Goal: Transaction & Acquisition: Purchase product/service

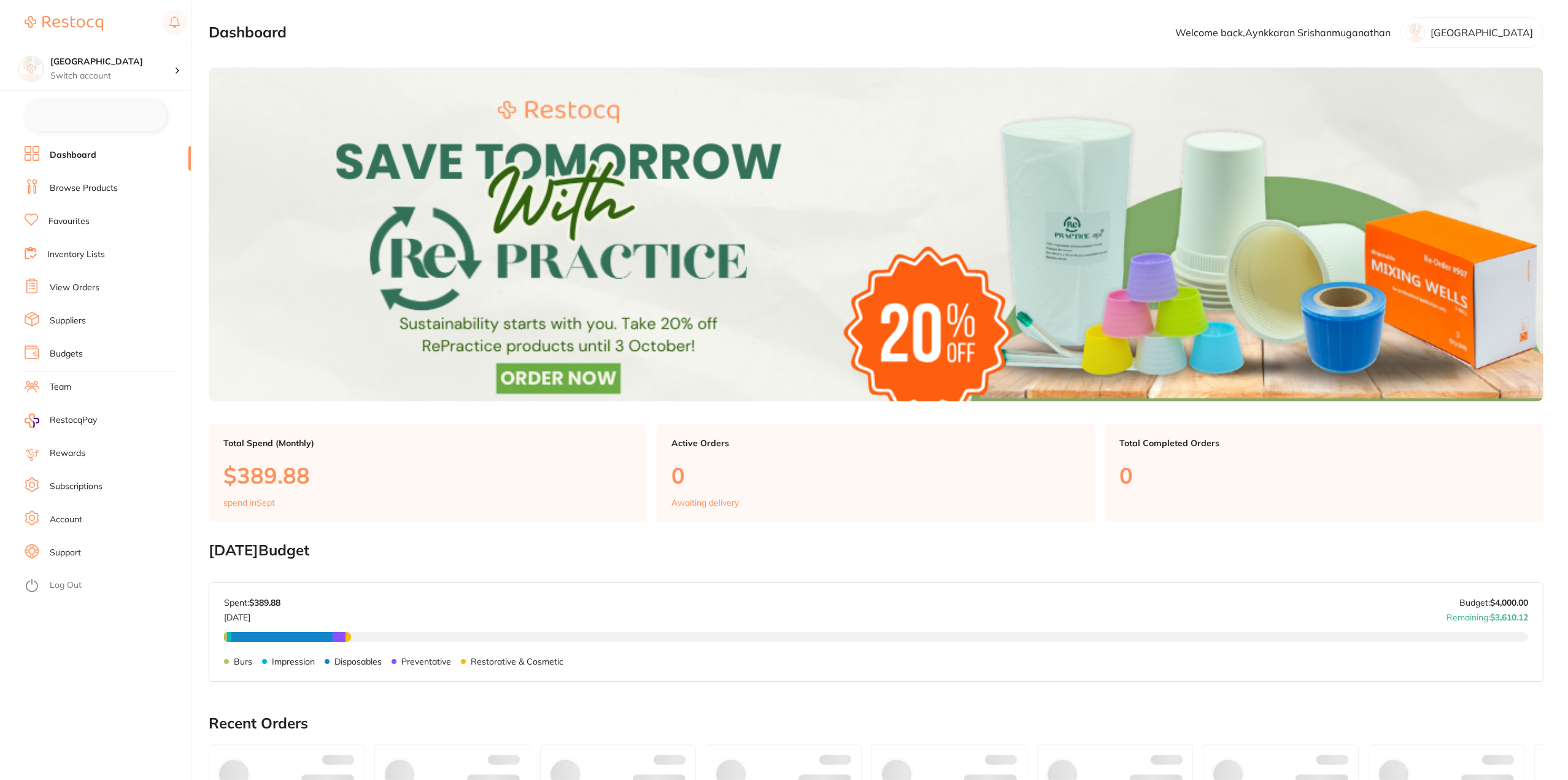
checkbox input "false"
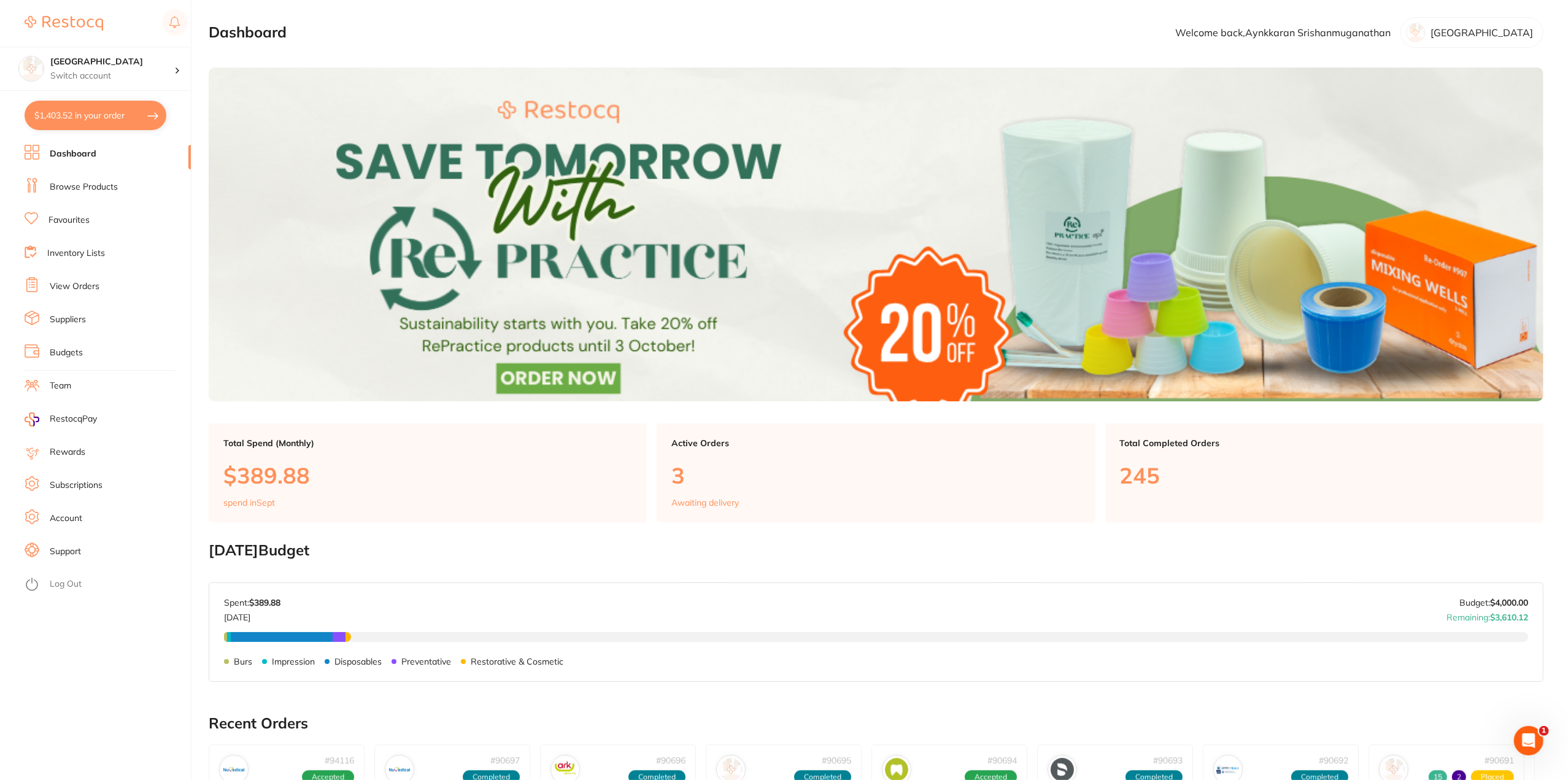
click at [91, 188] on link "Browse Products" at bounding box center [84, 187] width 68 height 12
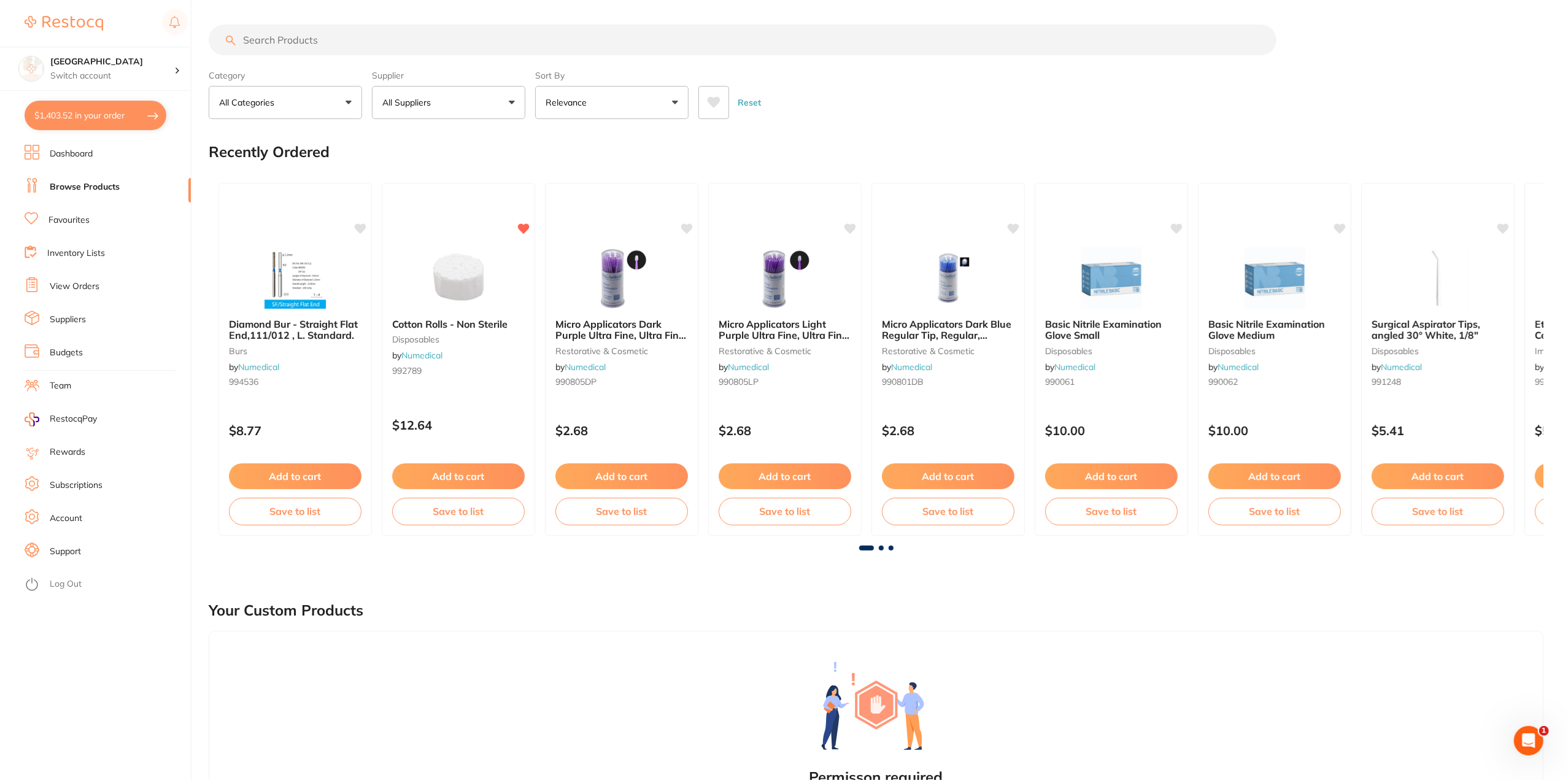
click at [367, 32] on input "search" at bounding box center [742, 40] width 1068 height 31
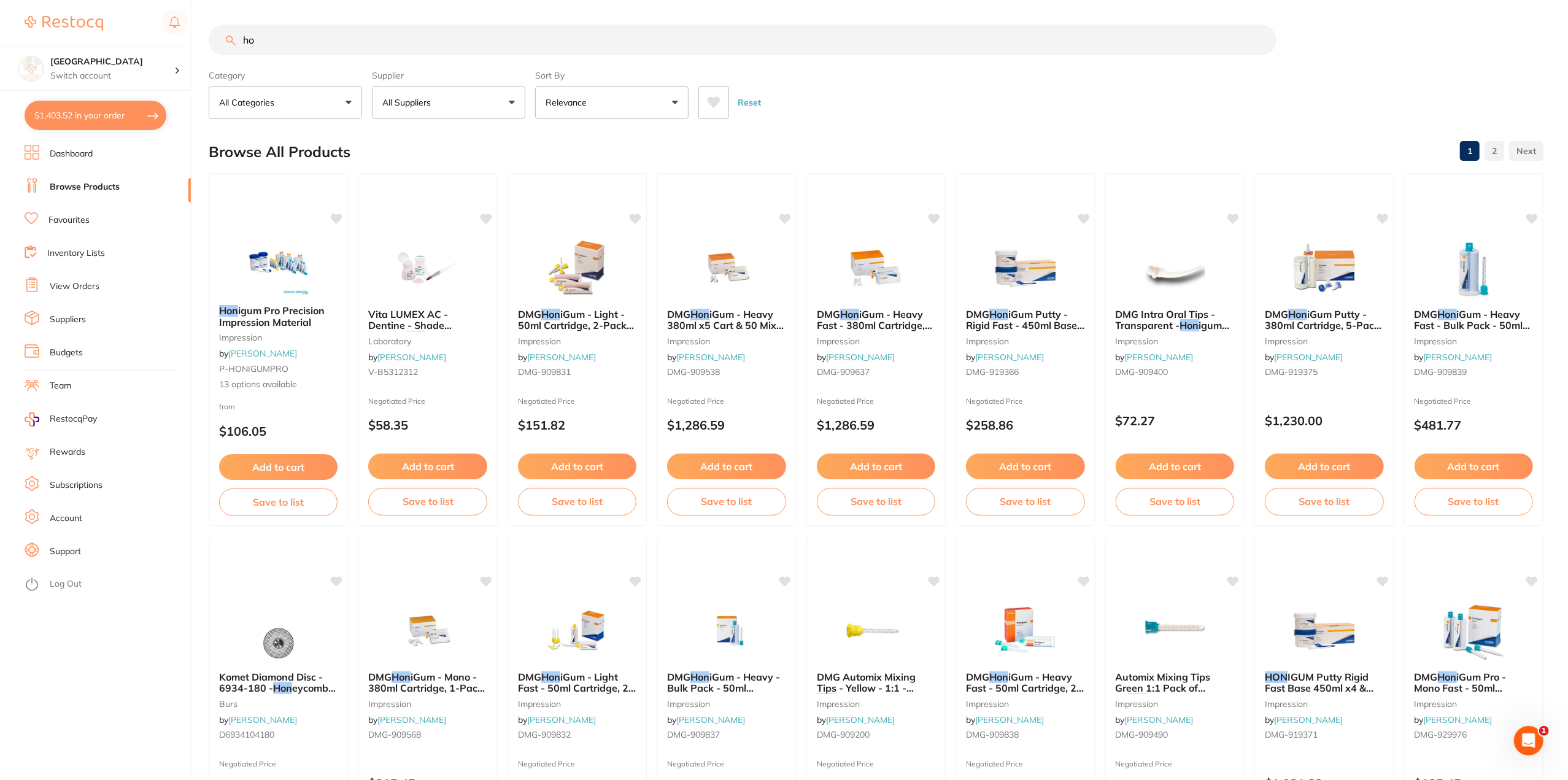
type input "h"
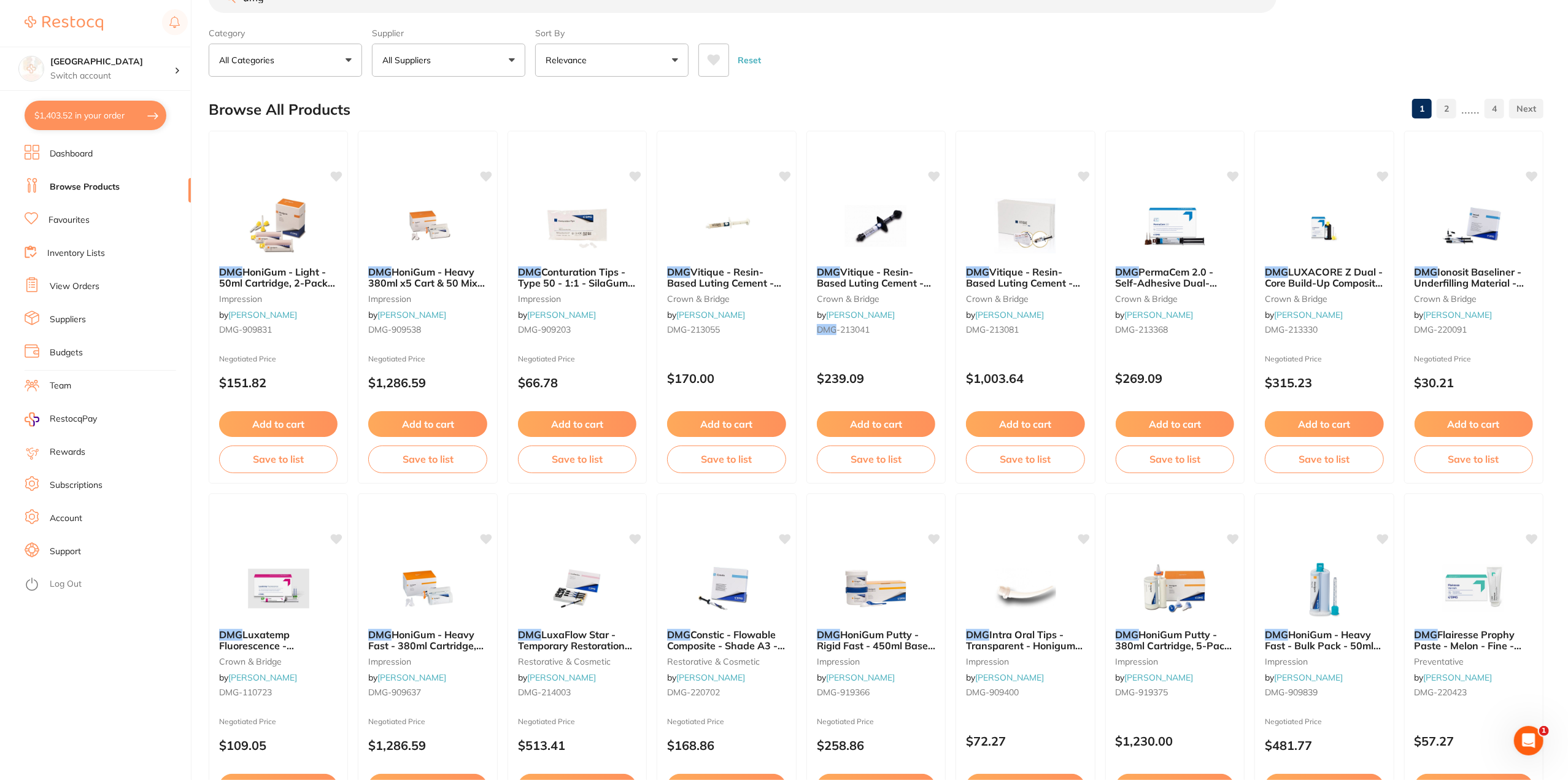
scroll to position [62, 0]
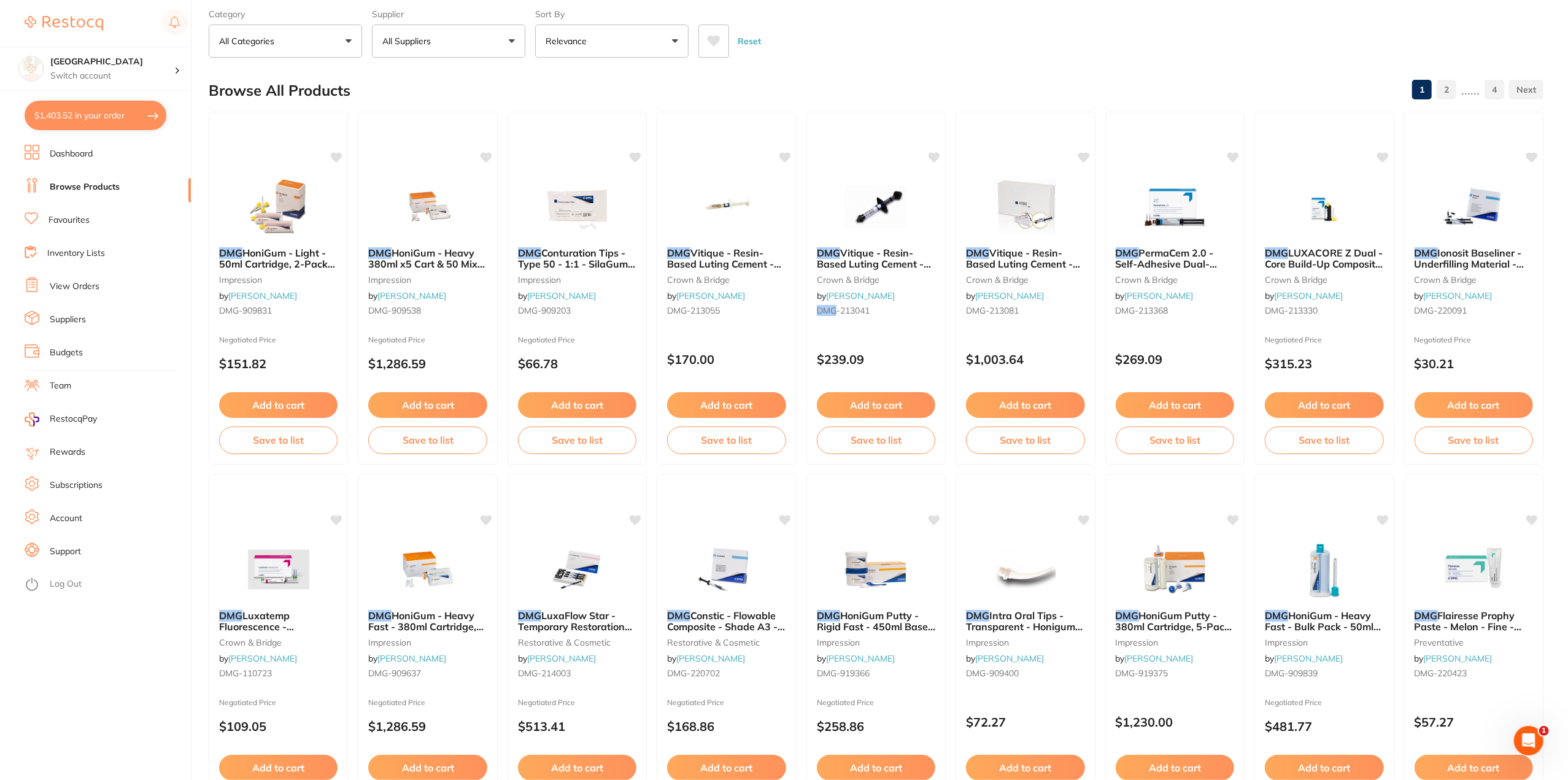
click at [287, 255] on span "HoniGum - Light - 50ml Cartridge, 2-Pack with 12 AutoMix Mixing Tips" at bounding box center [277, 269] width 116 height 46
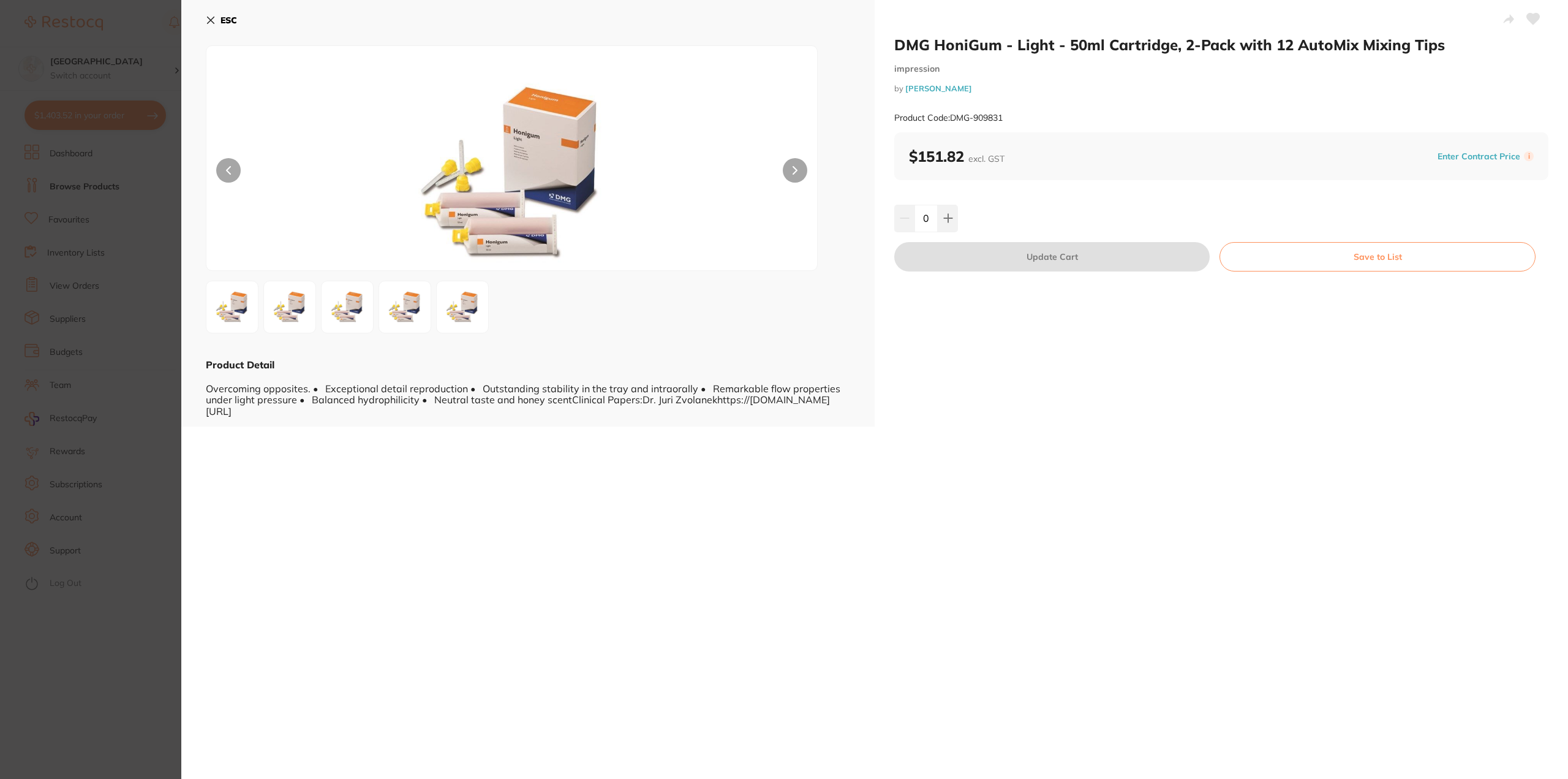
click at [140, 463] on section "DMG HoniGum - Light - 50ml Cartridge, 2-Pack with 12 AutoMix Mixing Tips impres…" at bounding box center [784, 390] width 1568 height 779
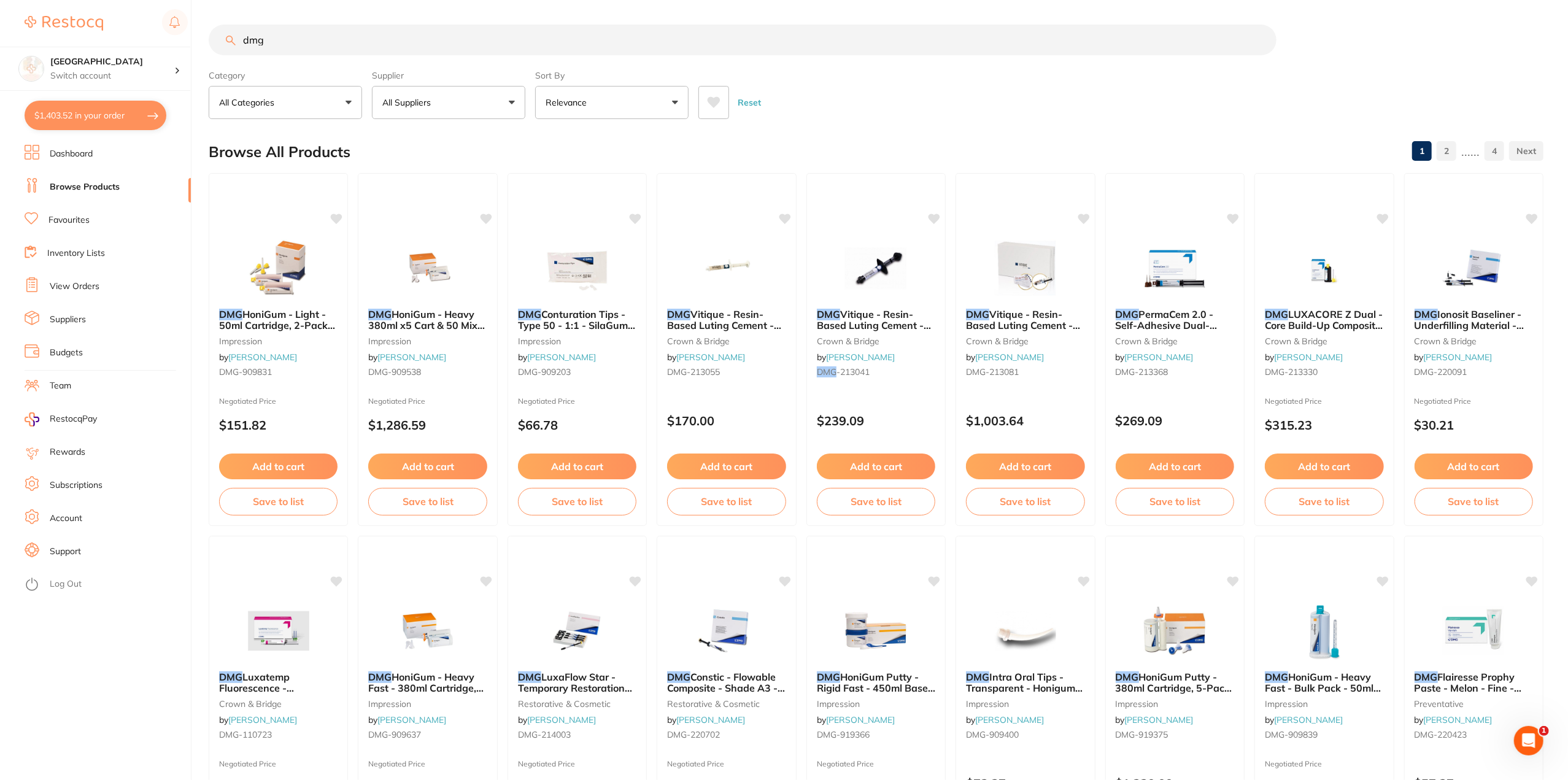
click at [297, 46] on input "dmg" at bounding box center [742, 40] width 1068 height 31
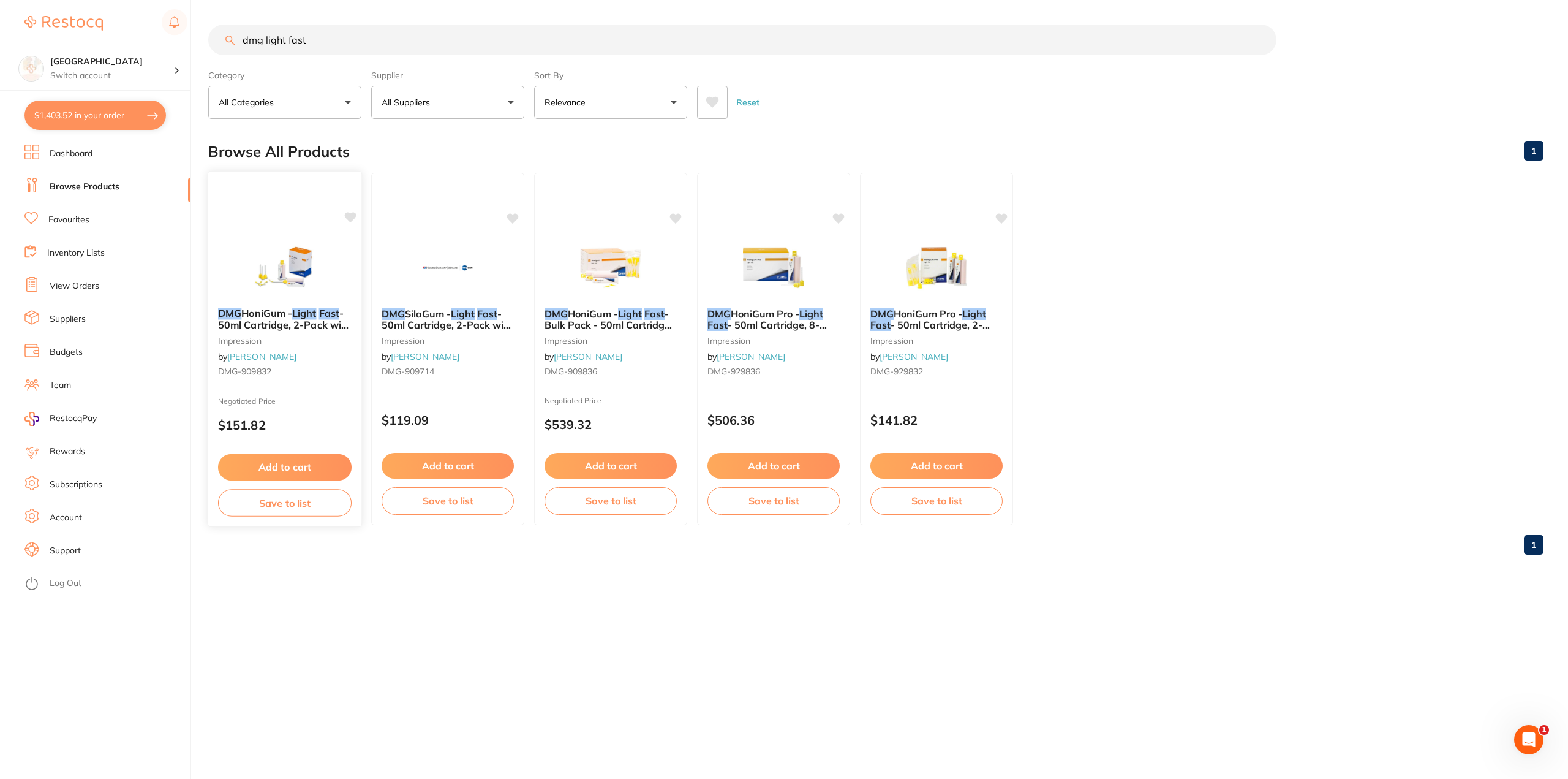
type input "dmg light fast"
click at [299, 313] on em "Light" at bounding box center [304, 314] width 24 height 12
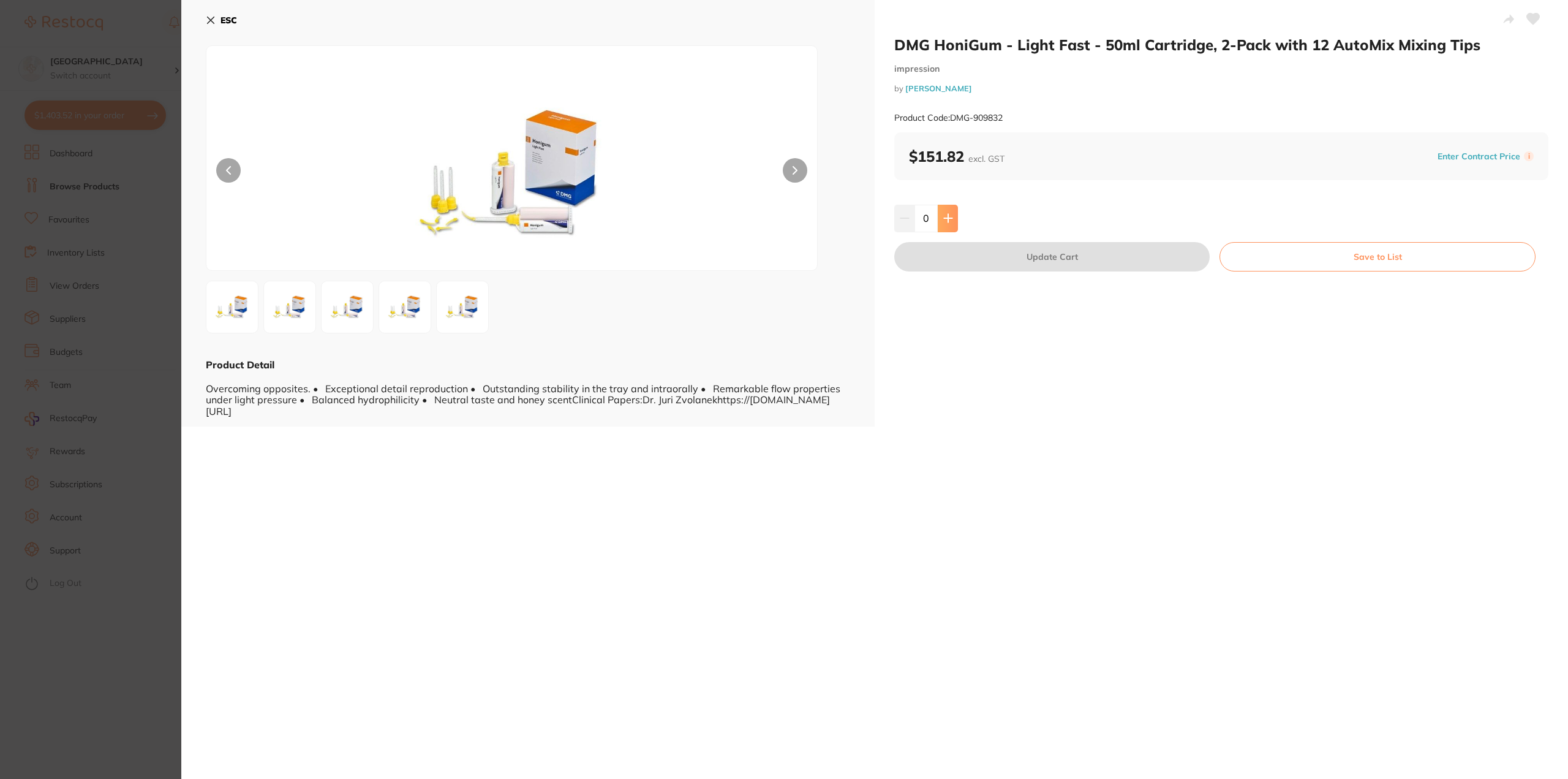
click at [948, 218] on icon at bounding box center [948, 218] width 10 height 10
type input "1"
click at [1140, 253] on button "Update Cart" at bounding box center [1051, 257] width 315 height 29
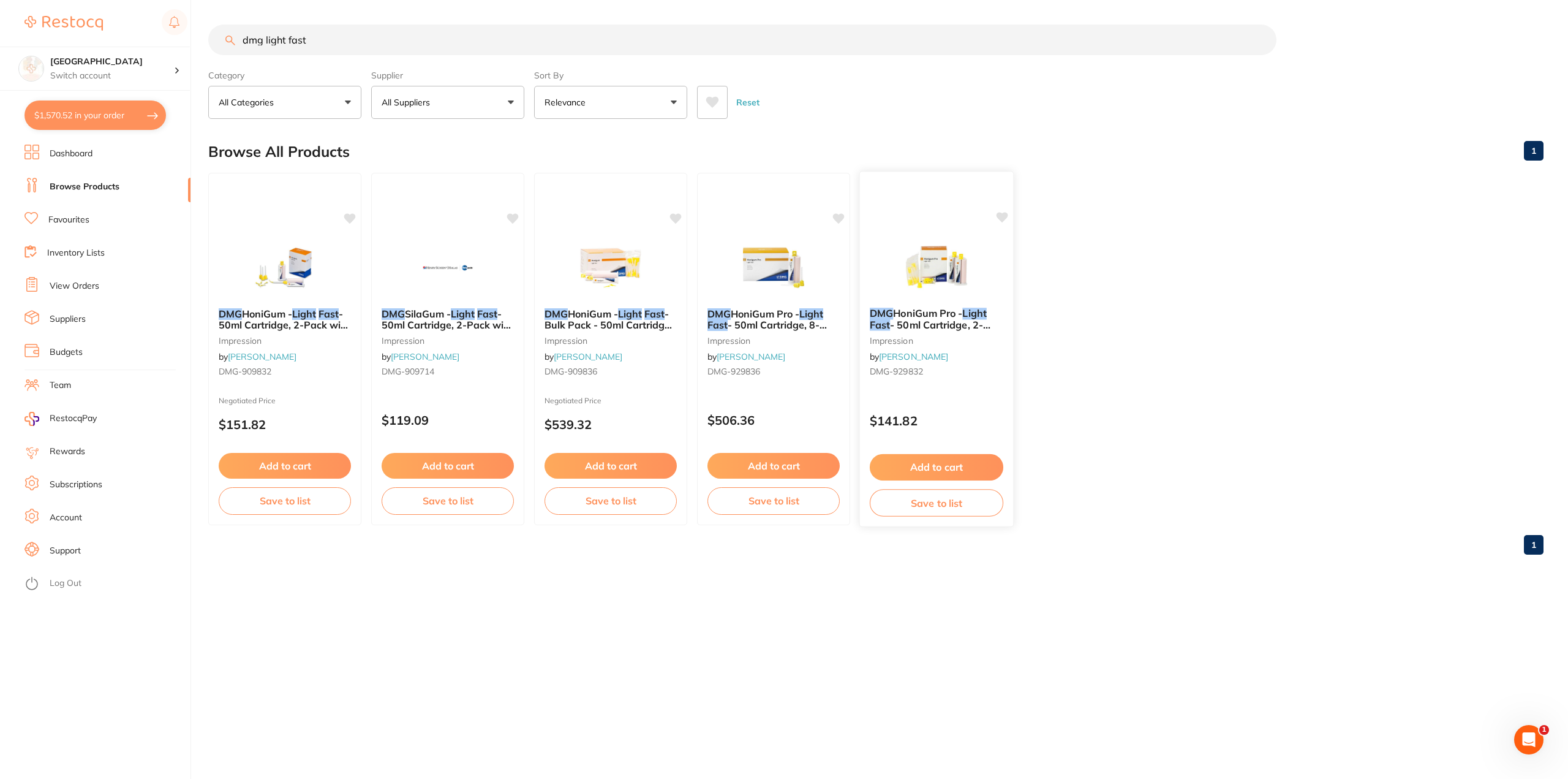
click at [905, 253] on img at bounding box center [936, 267] width 80 height 62
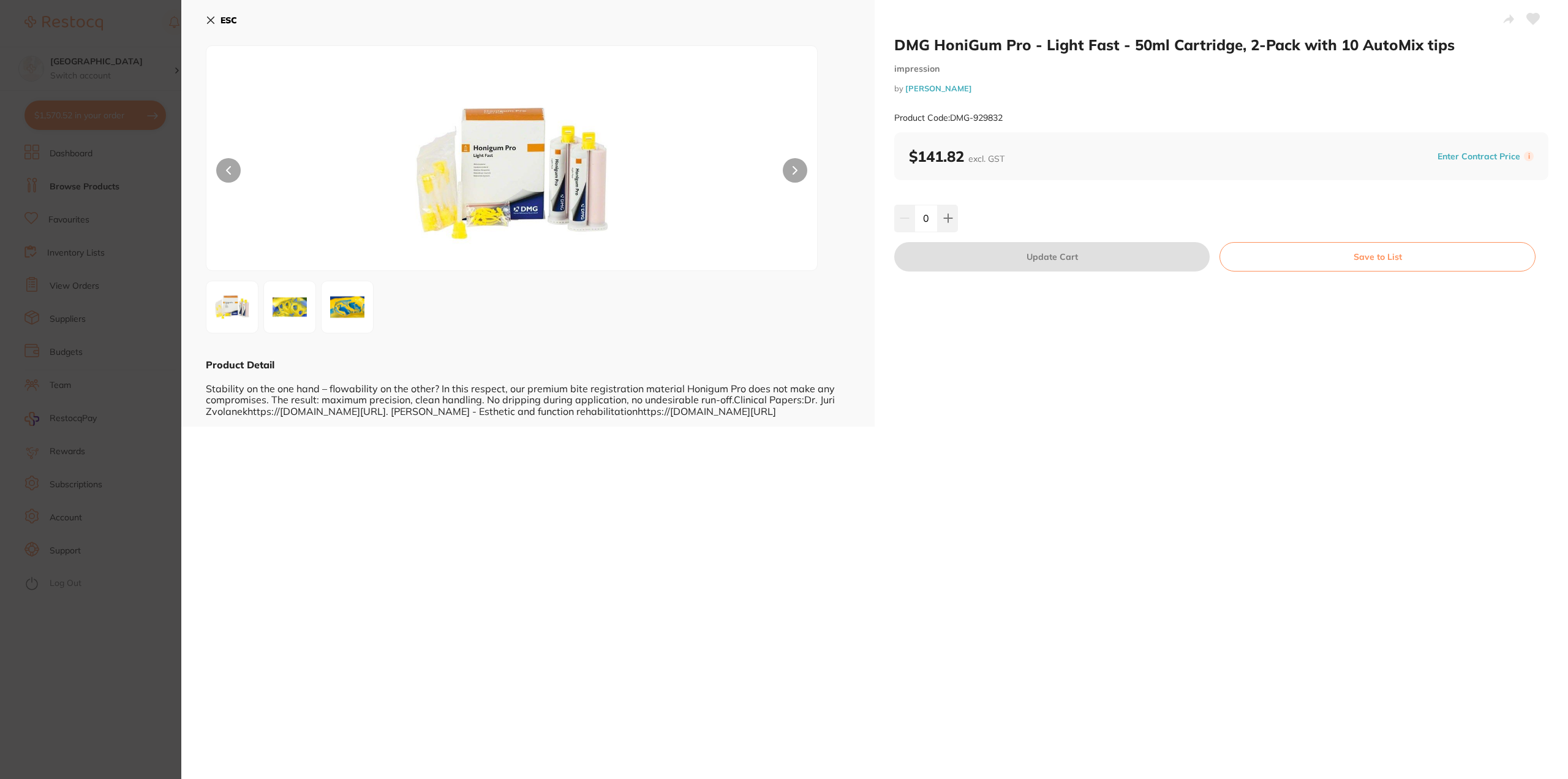
click at [163, 411] on section "DMG HoniGum Pro - Light Fast - 50ml Cartridge, 2-Pack with 10 AutoMix tips impr…" at bounding box center [784, 390] width 1568 height 779
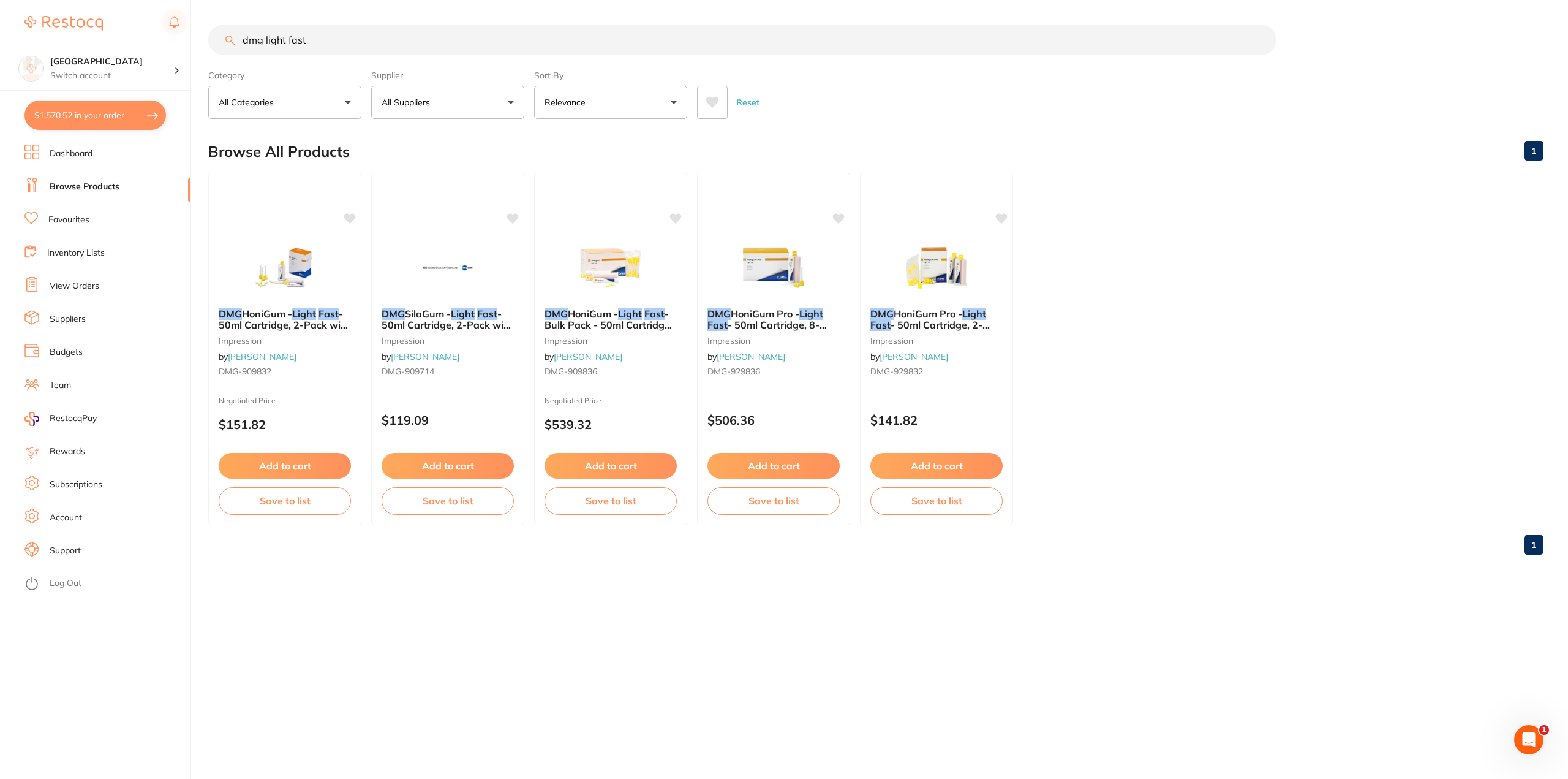
click at [122, 111] on button "$1,570.52 in your order" at bounding box center [95, 115] width 142 height 29
checkbox input "true"
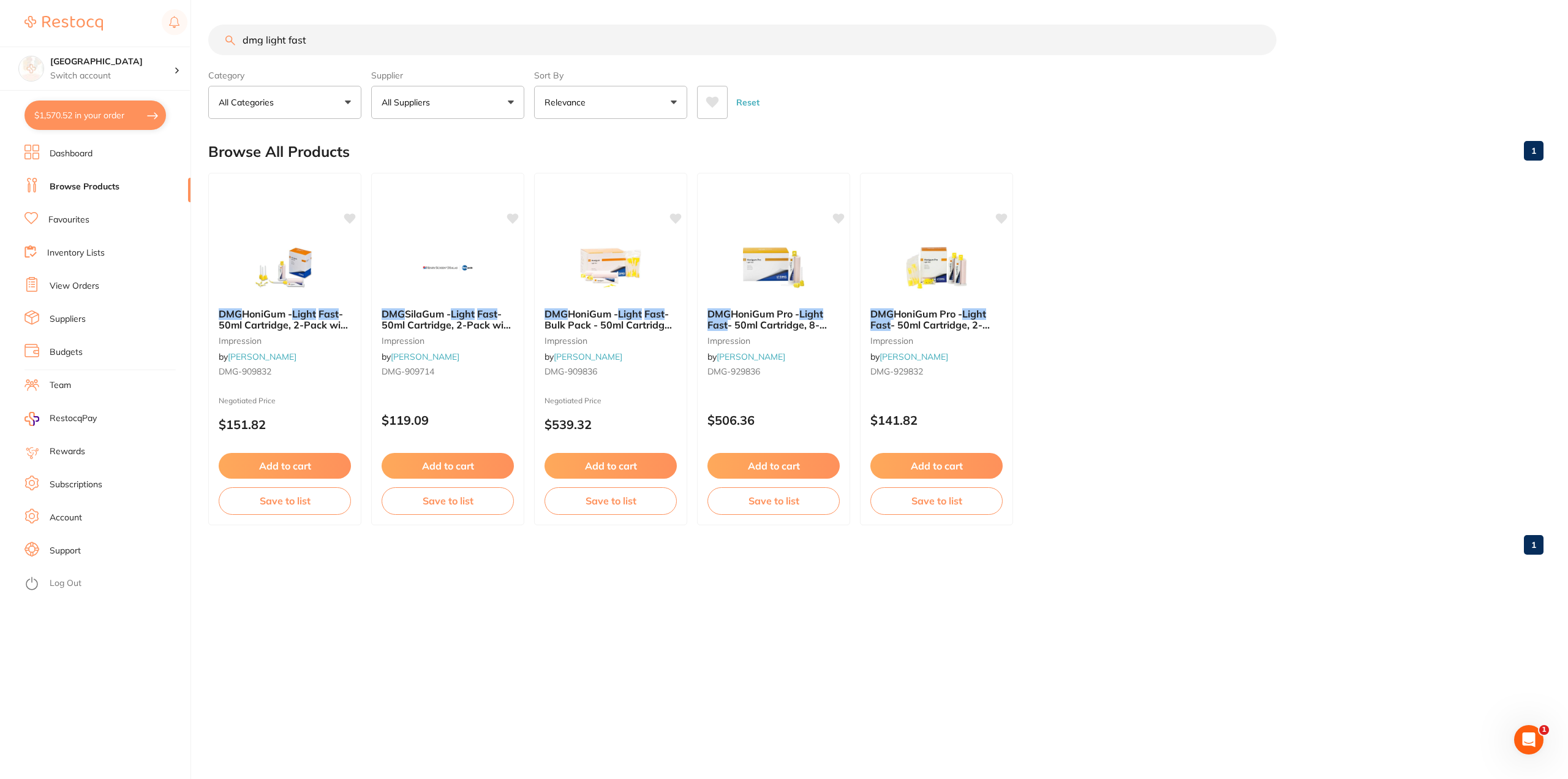
checkbox input "true"
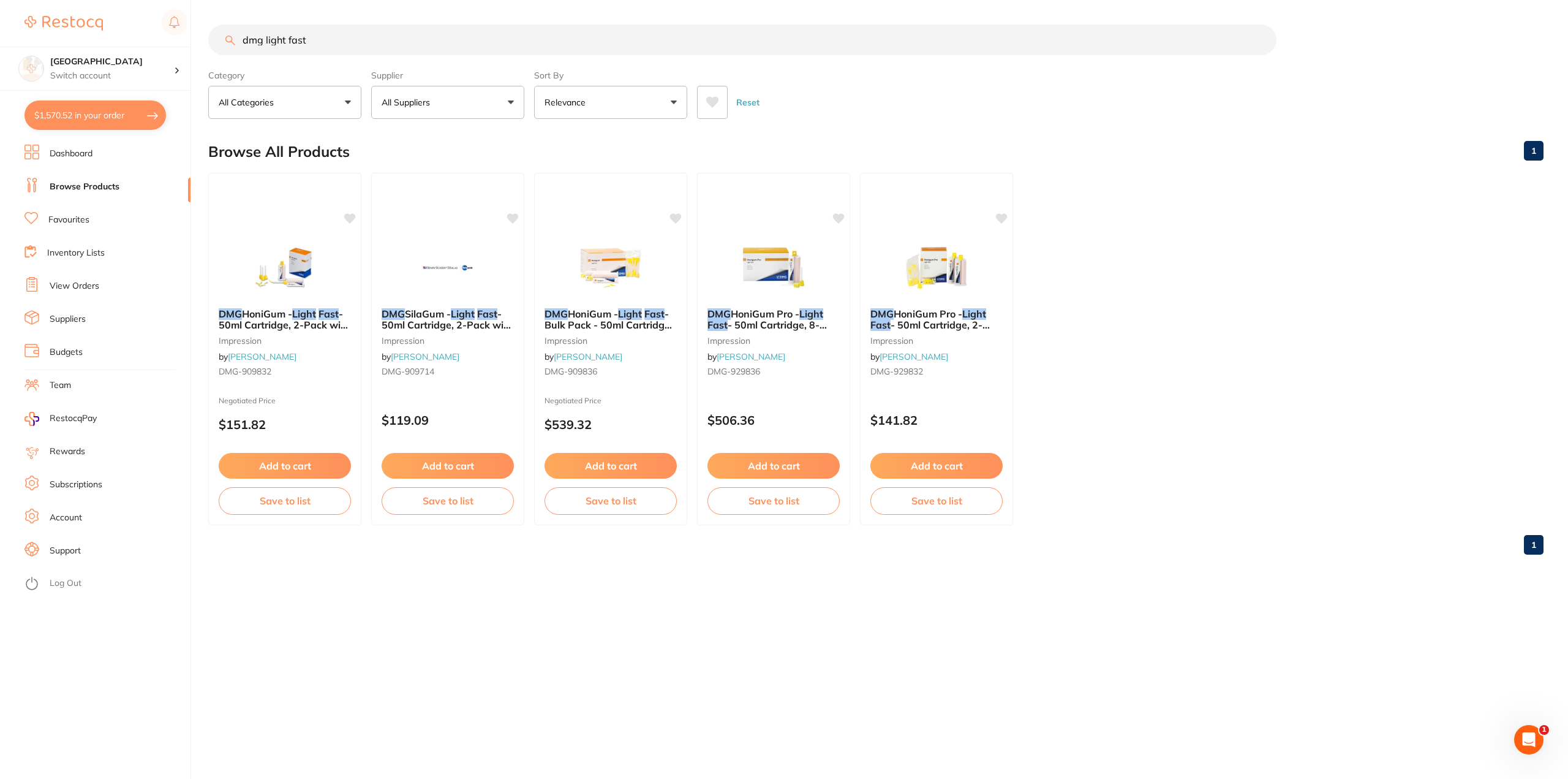
checkbox input "true"
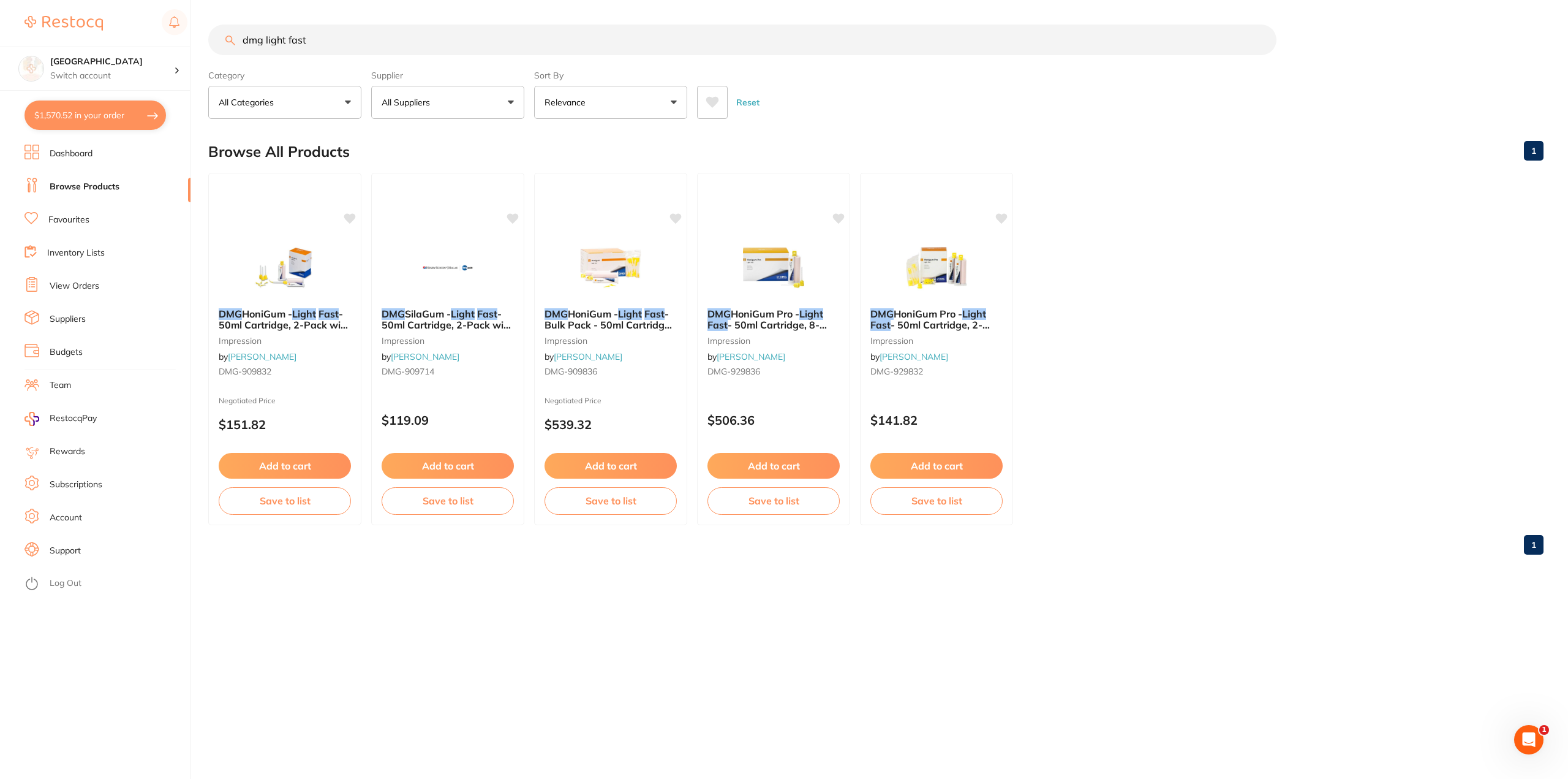
checkbox input "true"
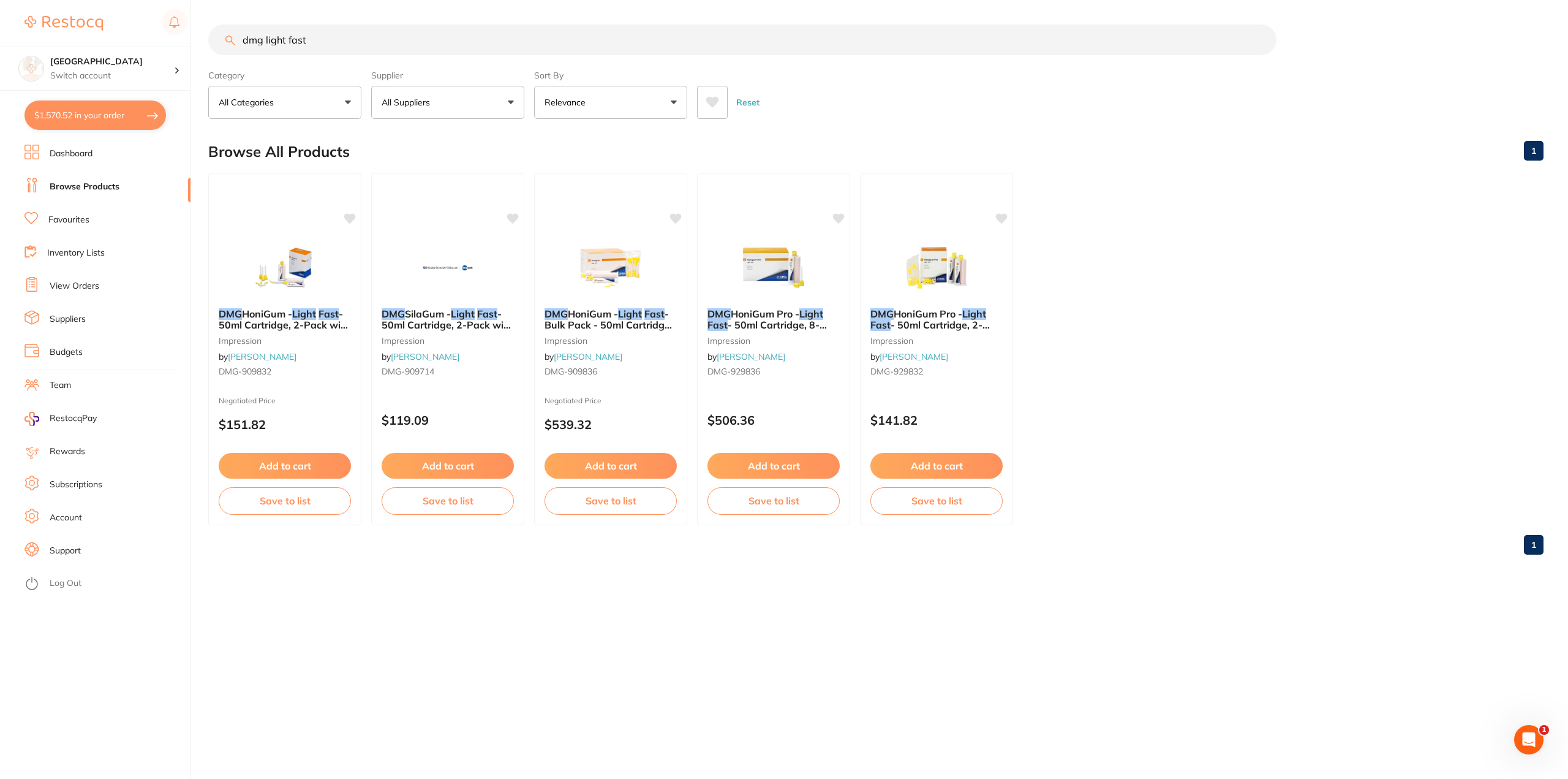
checkbox input "true"
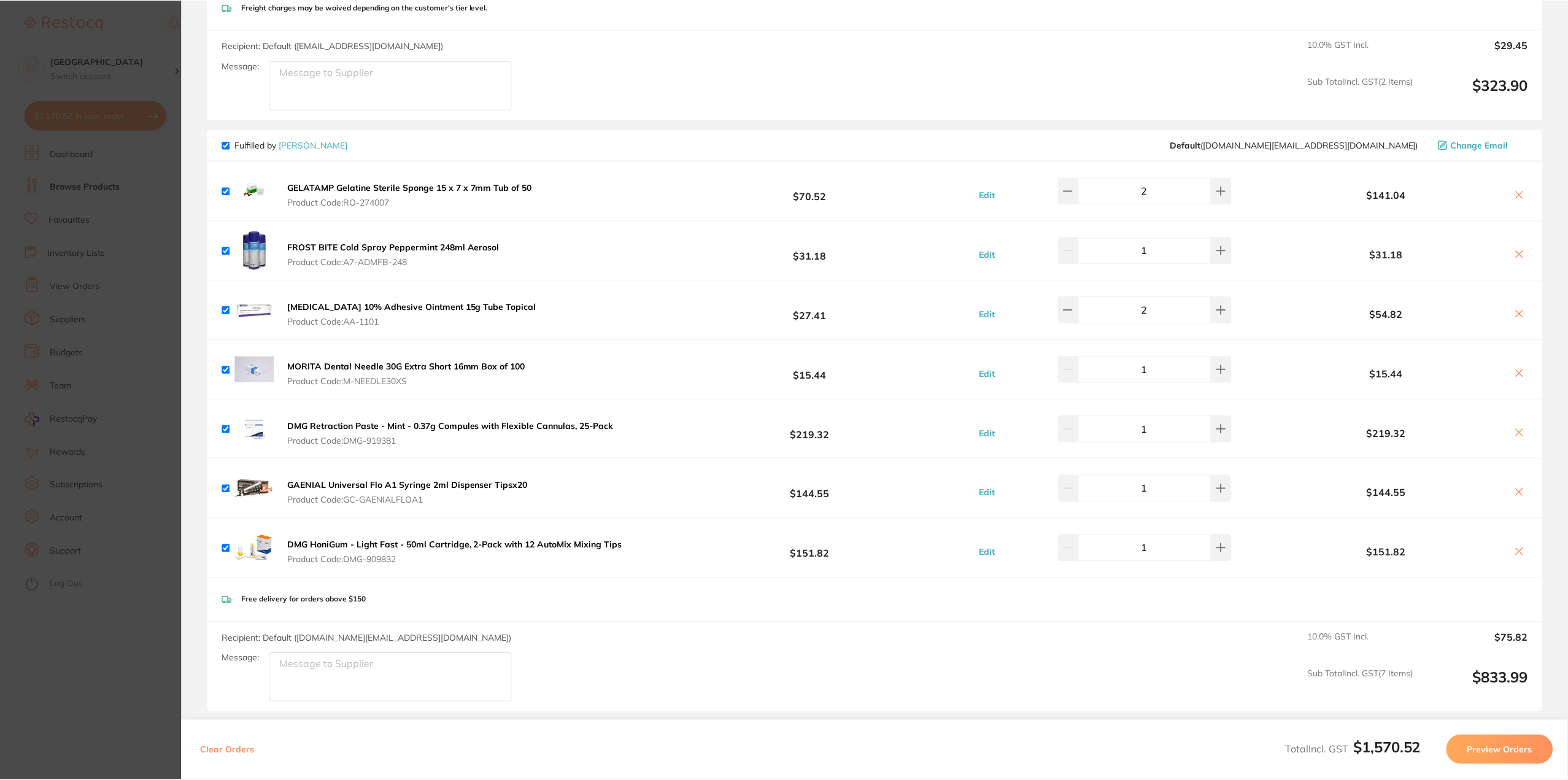
scroll to position [1166, 0]
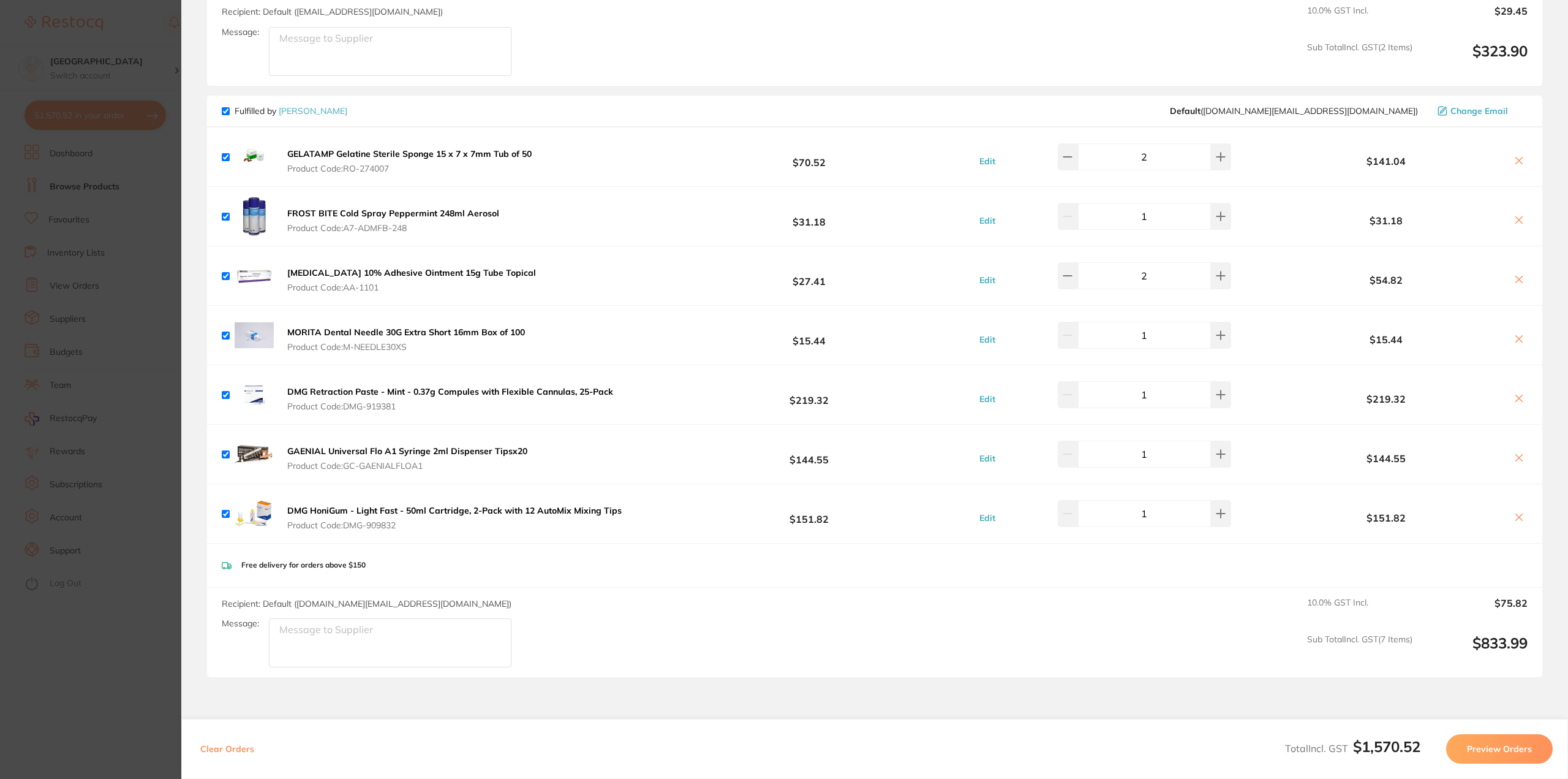
click at [126, 669] on section "Update RRP Set your pre negotiated price for this item. Item Agreed RRP (excl. …" at bounding box center [784, 390] width 1568 height 779
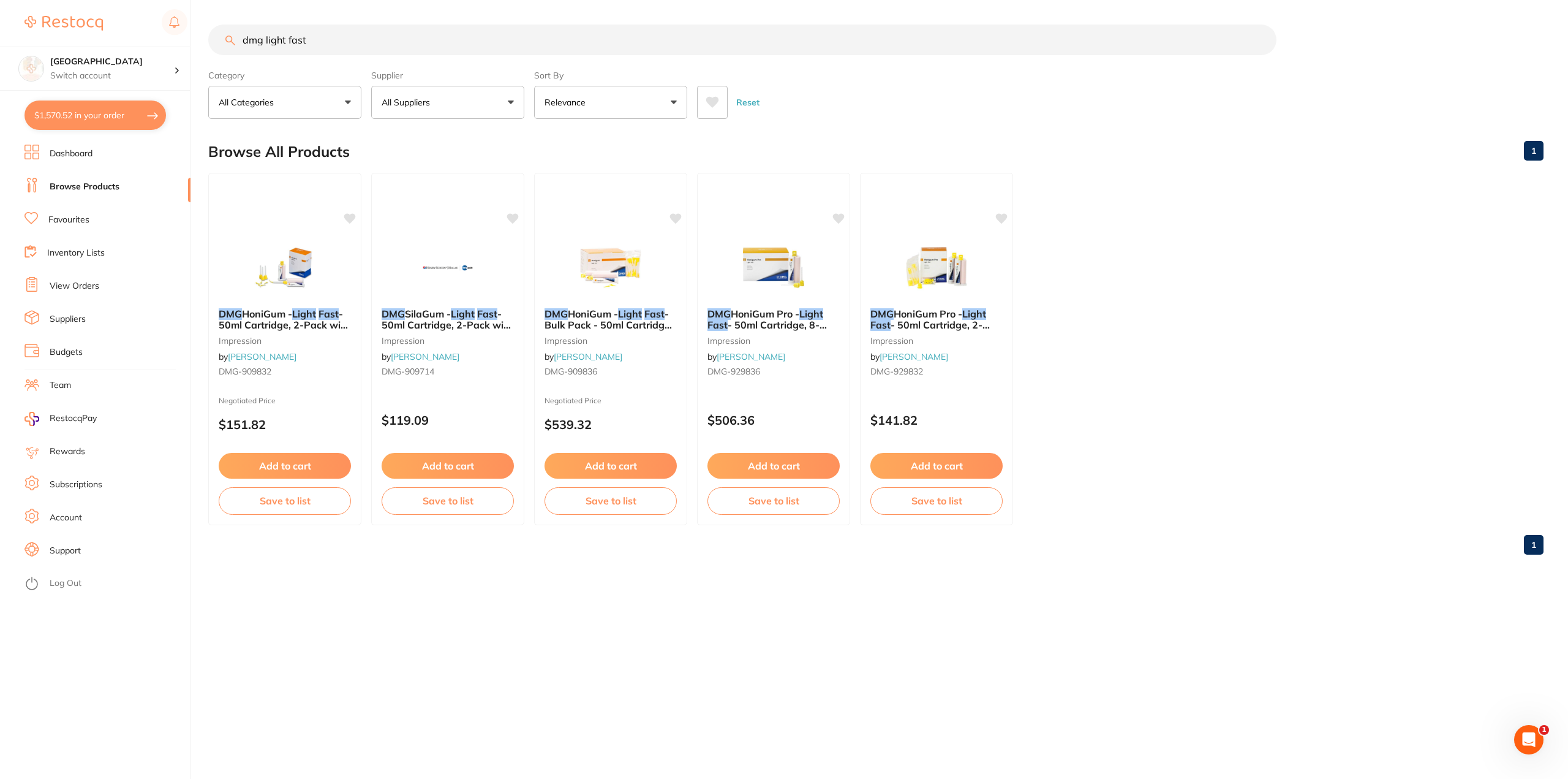
drag, startPoint x: 324, startPoint y: 42, endPoint x: 267, endPoint y: 38, distance: 57.1
click at [267, 38] on input "dmg light fast" at bounding box center [742, 40] width 1069 height 31
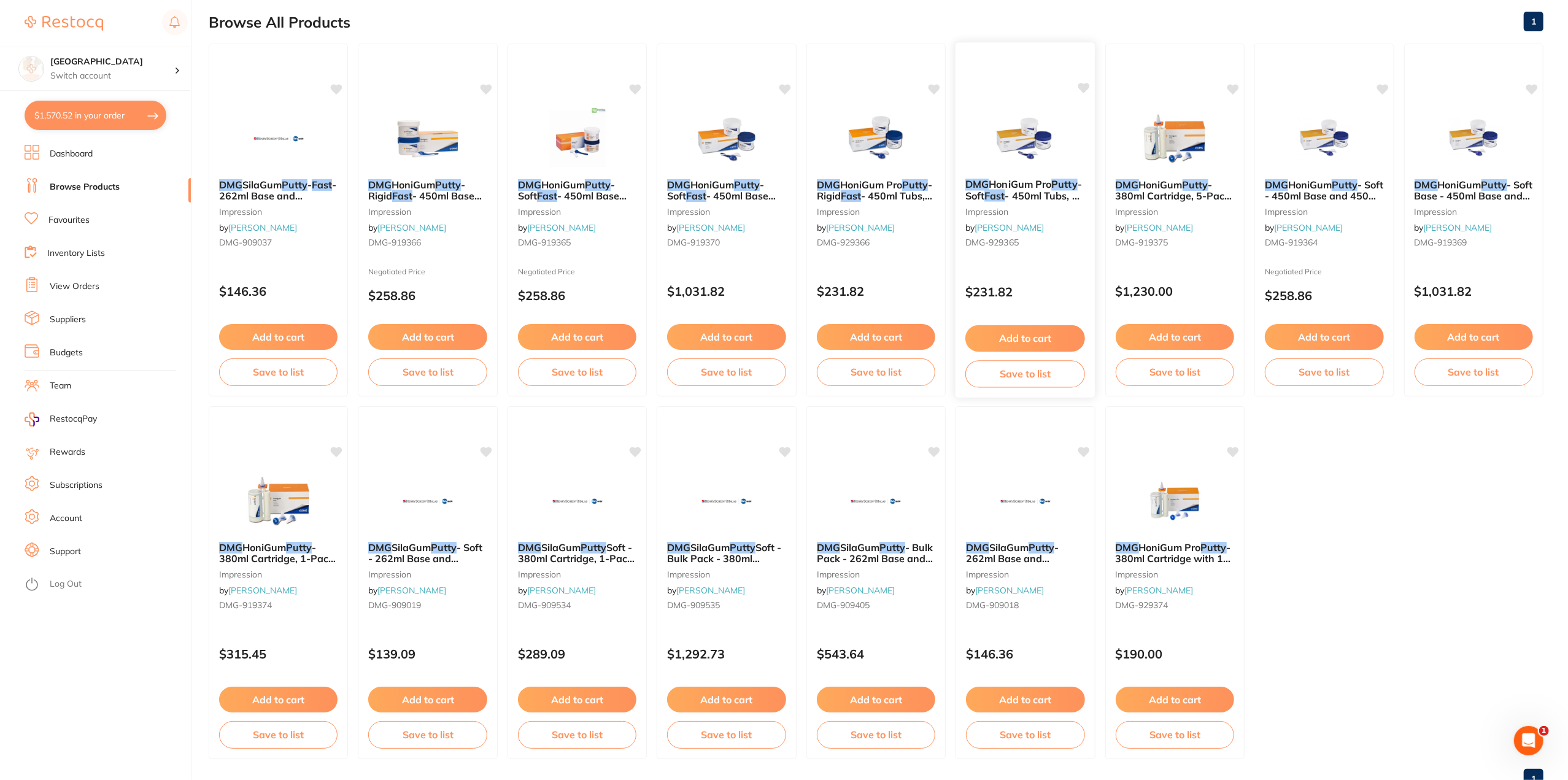
scroll to position [49, 0]
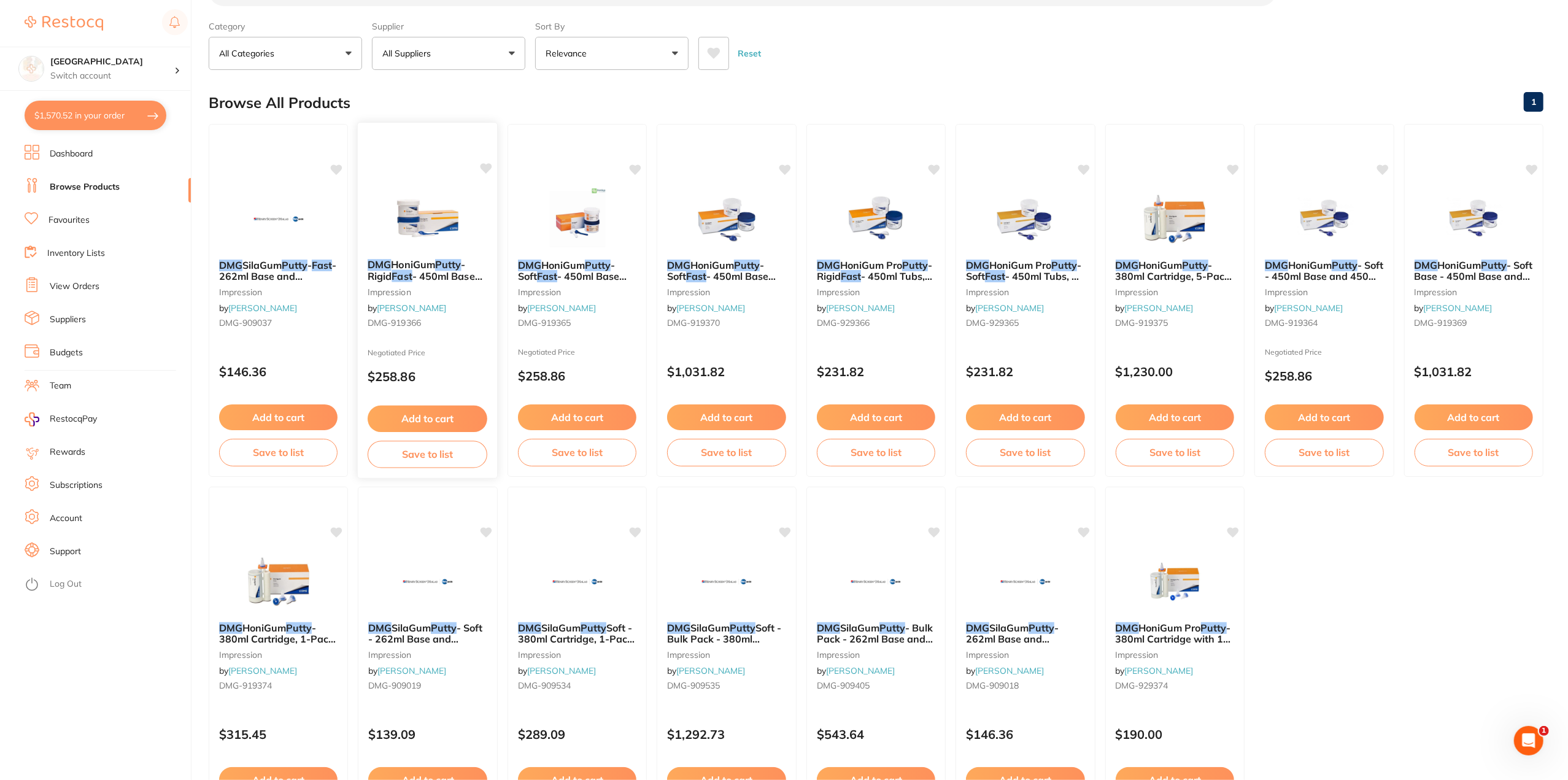
type input "dmg putty heavy fast"
click at [395, 270] on em "Fast" at bounding box center [402, 276] width 21 height 12
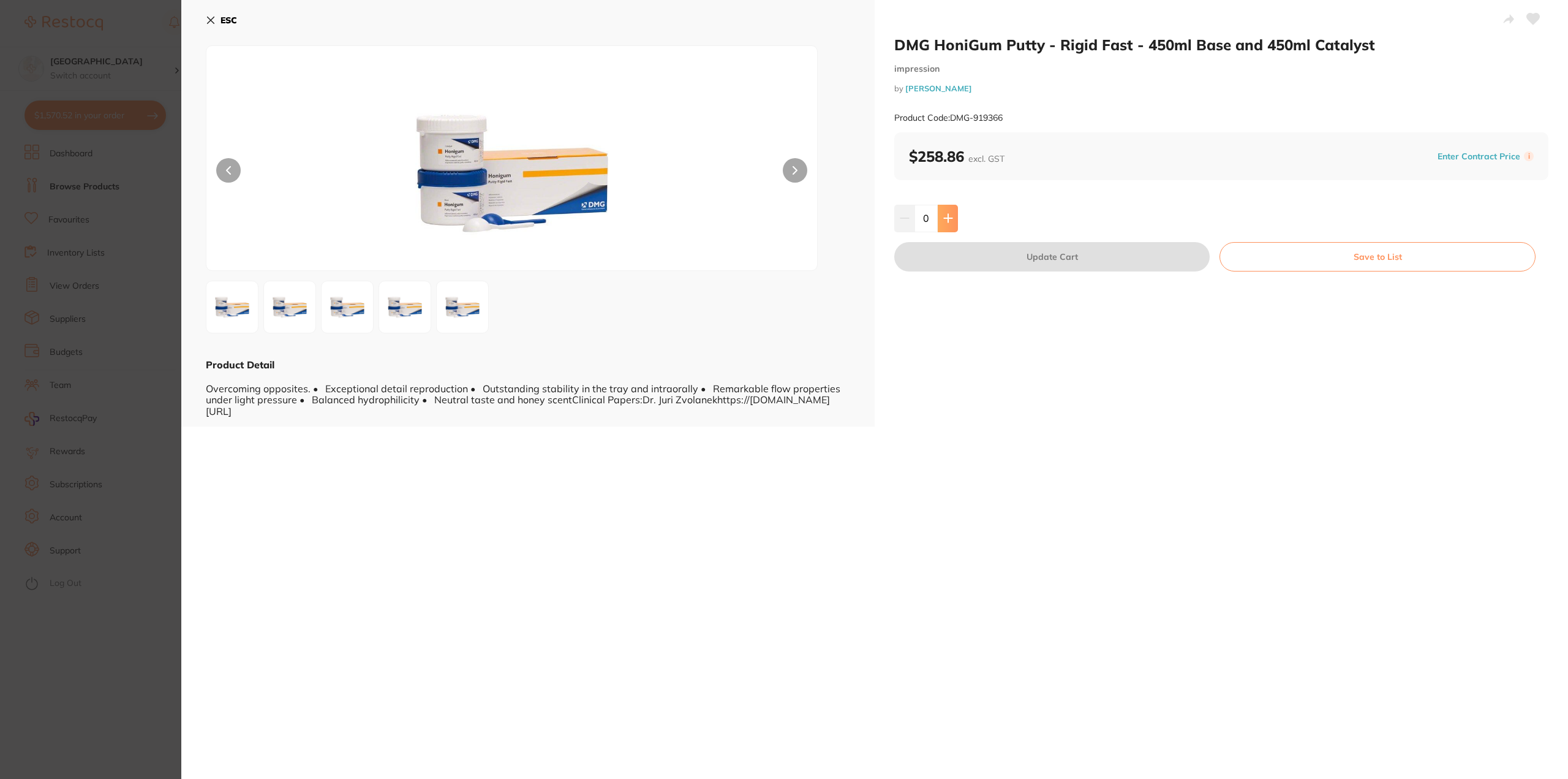
click at [947, 215] on icon at bounding box center [948, 218] width 10 height 10
type input "1"
click at [1024, 252] on button "Update Cart" at bounding box center [1051, 257] width 315 height 29
checkbox input "false"
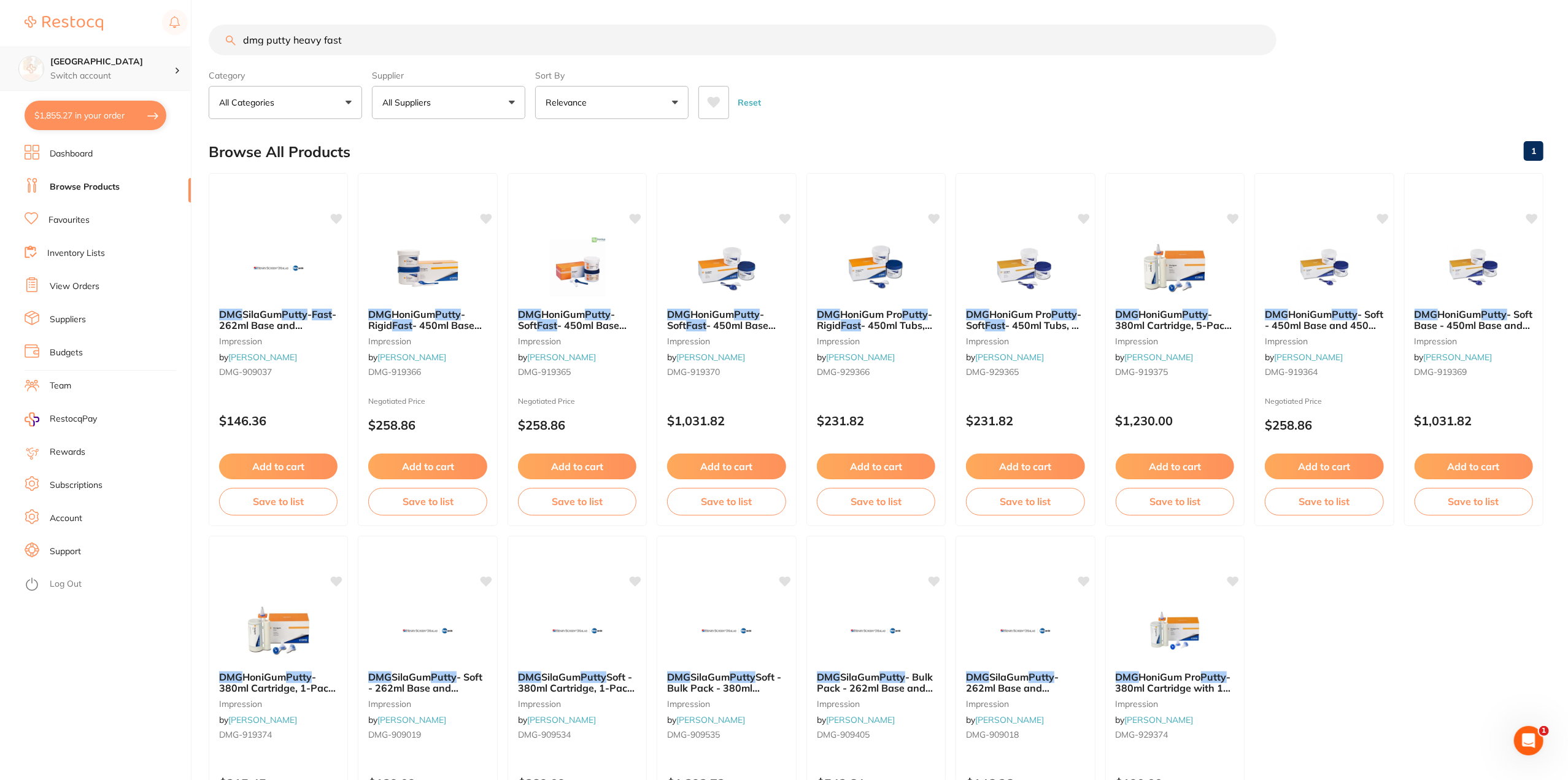
drag, startPoint x: 173, startPoint y: 62, endPoint x: 31, endPoint y: 73, distance: 142.4
click at [43, 73] on div "$1,855.27 Lakes Boulevard Dental Switch account Lakes Boulevard Dental $1,855.2…" at bounding box center [784, 390] width 1568 height 780
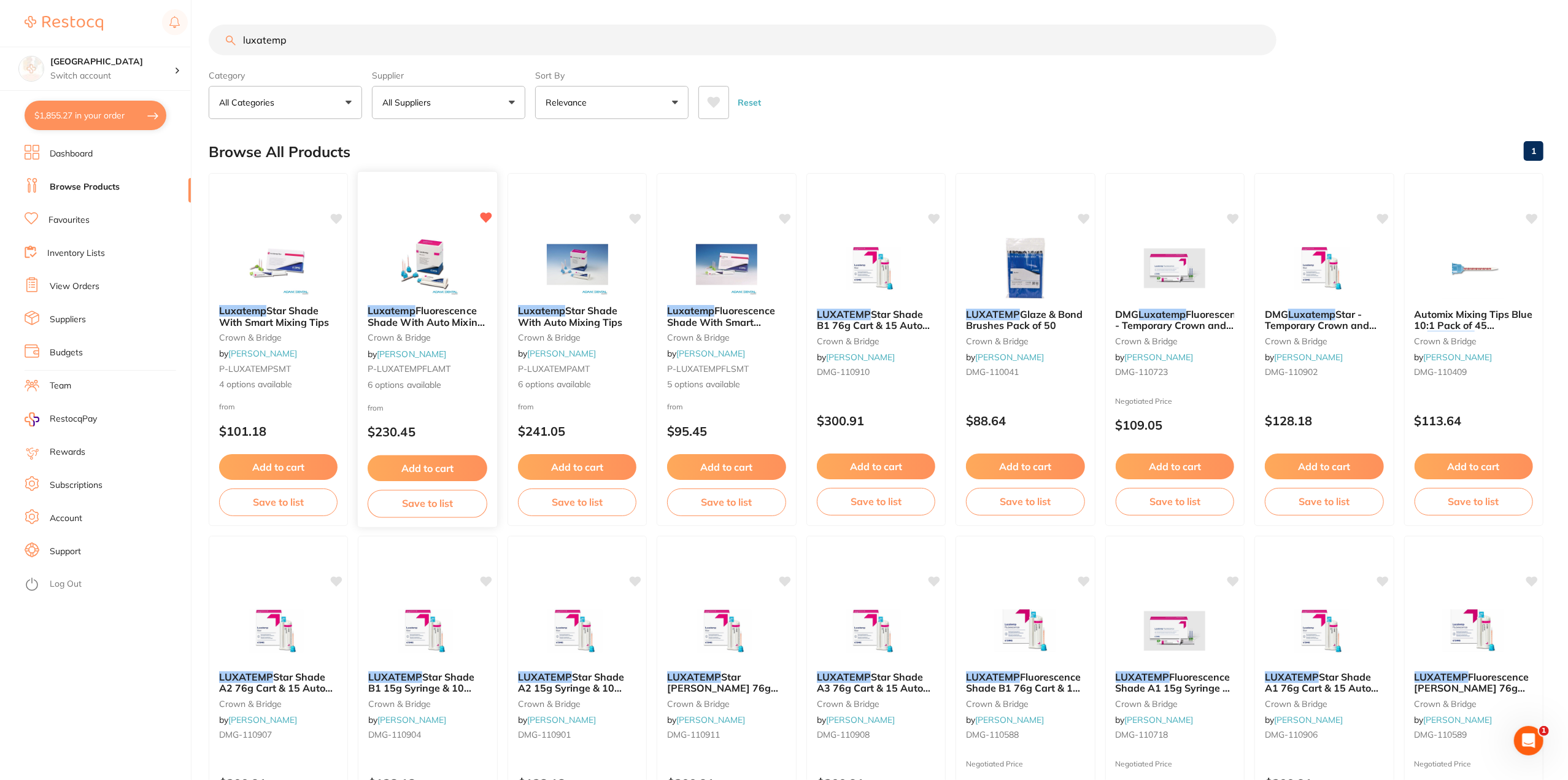
type input "luxatemp"
click at [448, 311] on span "Fluorescence Shade With Auto Mixing Tips" at bounding box center [426, 321] width 117 height 35
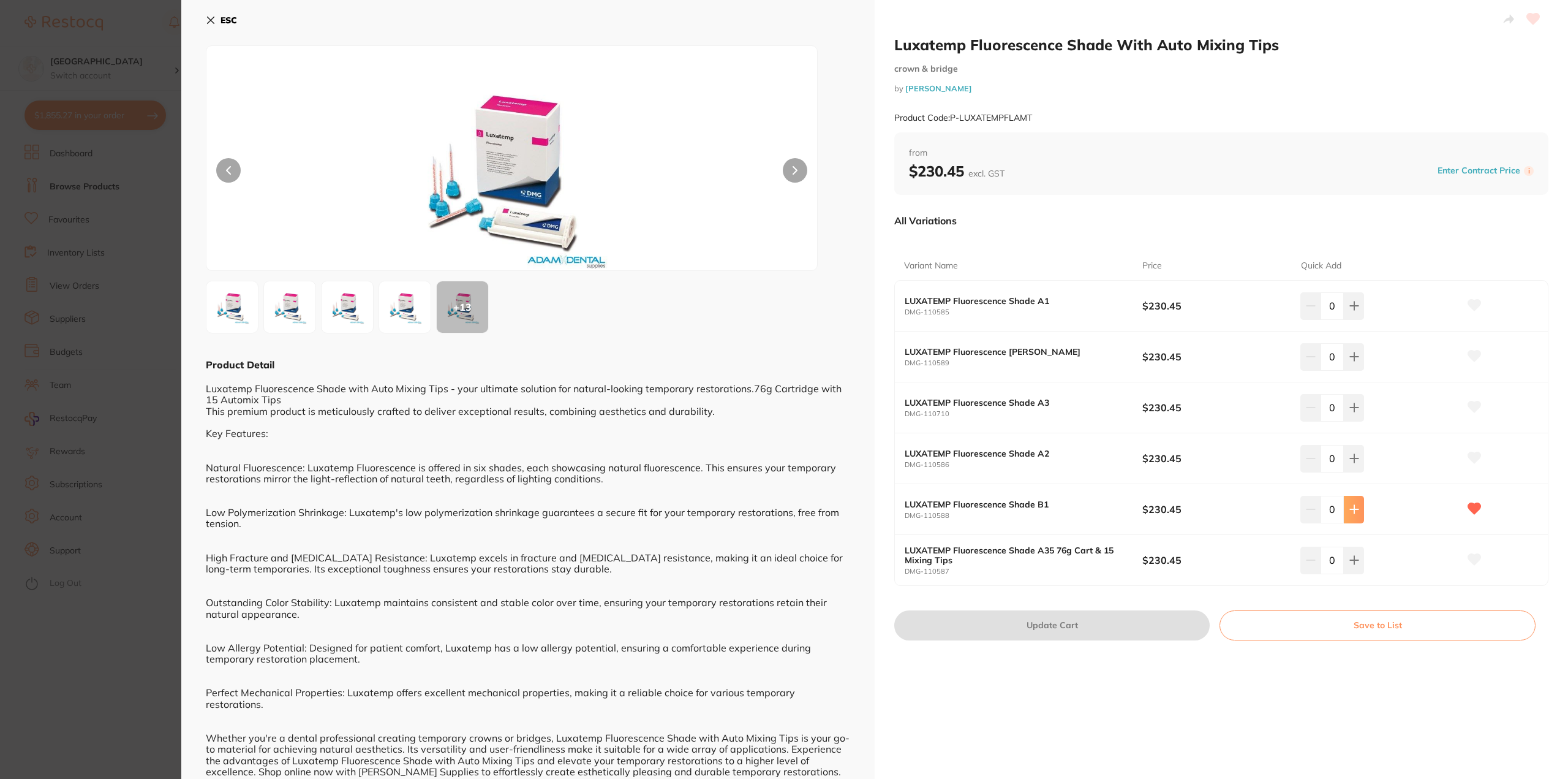
click at [1354, 511] on icon at bounding box center [1355, 509] width 10 height 10
type input "1"
click at [1015, 624] on button "Update Cart" at bounding box center [1051, 625] width 315 height 29
checkbox input "false"
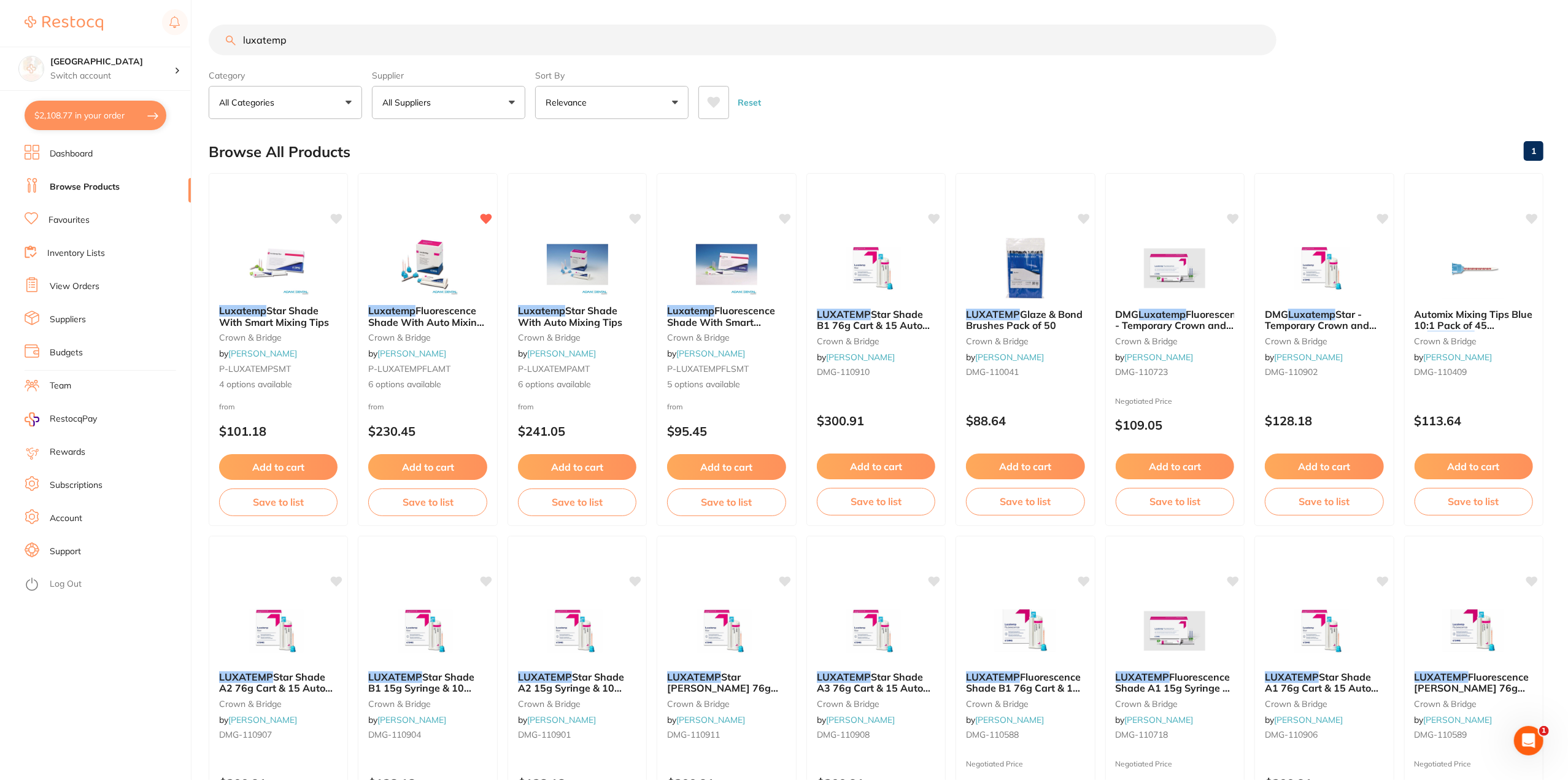
scroll to position [1225, 0]
click at [88, 118] on button "$2,108.77 in your order" at bounding box center [95, 115] width 142 height 29
checkbox input "true"
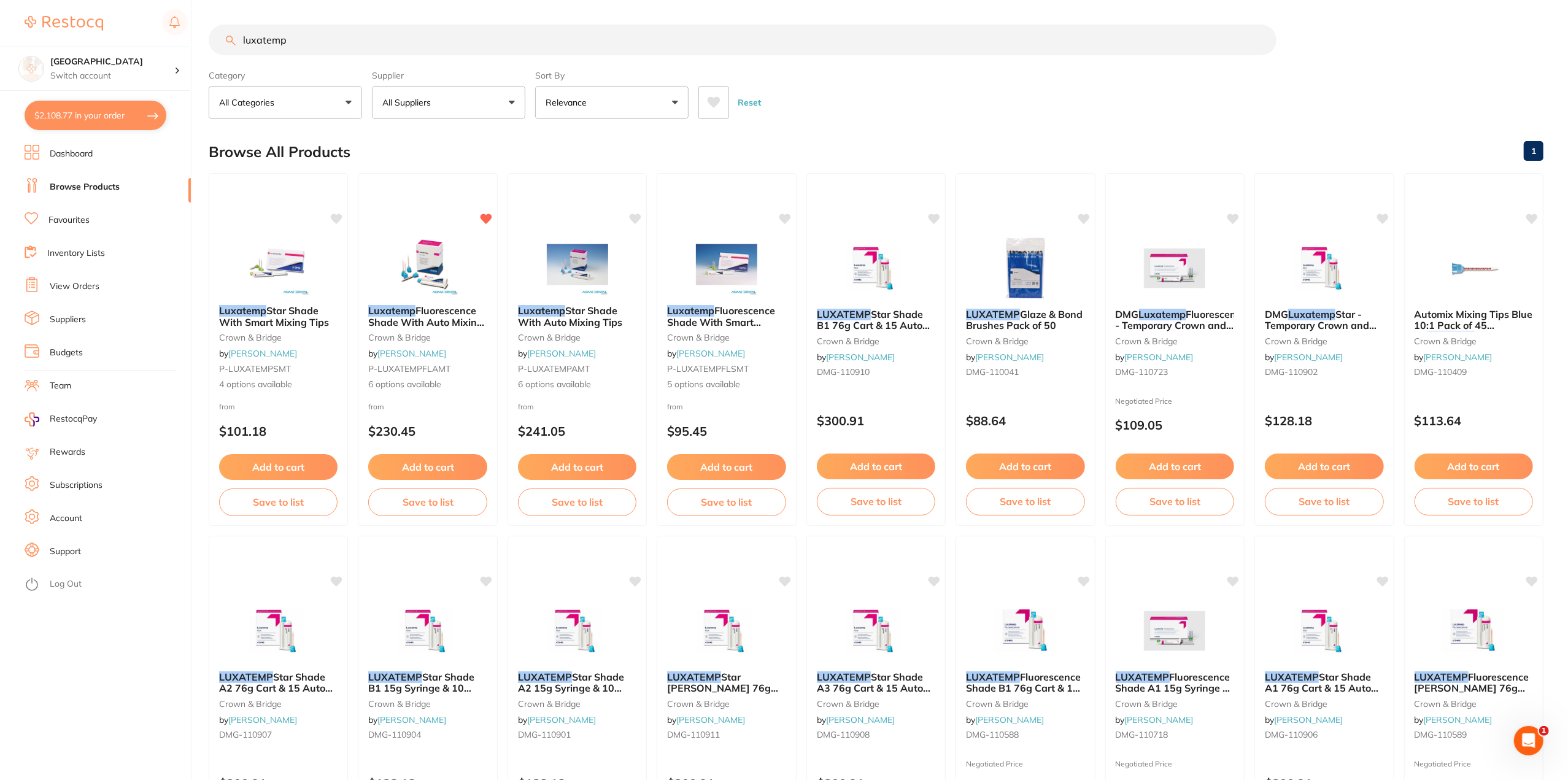
checkbox input "true"
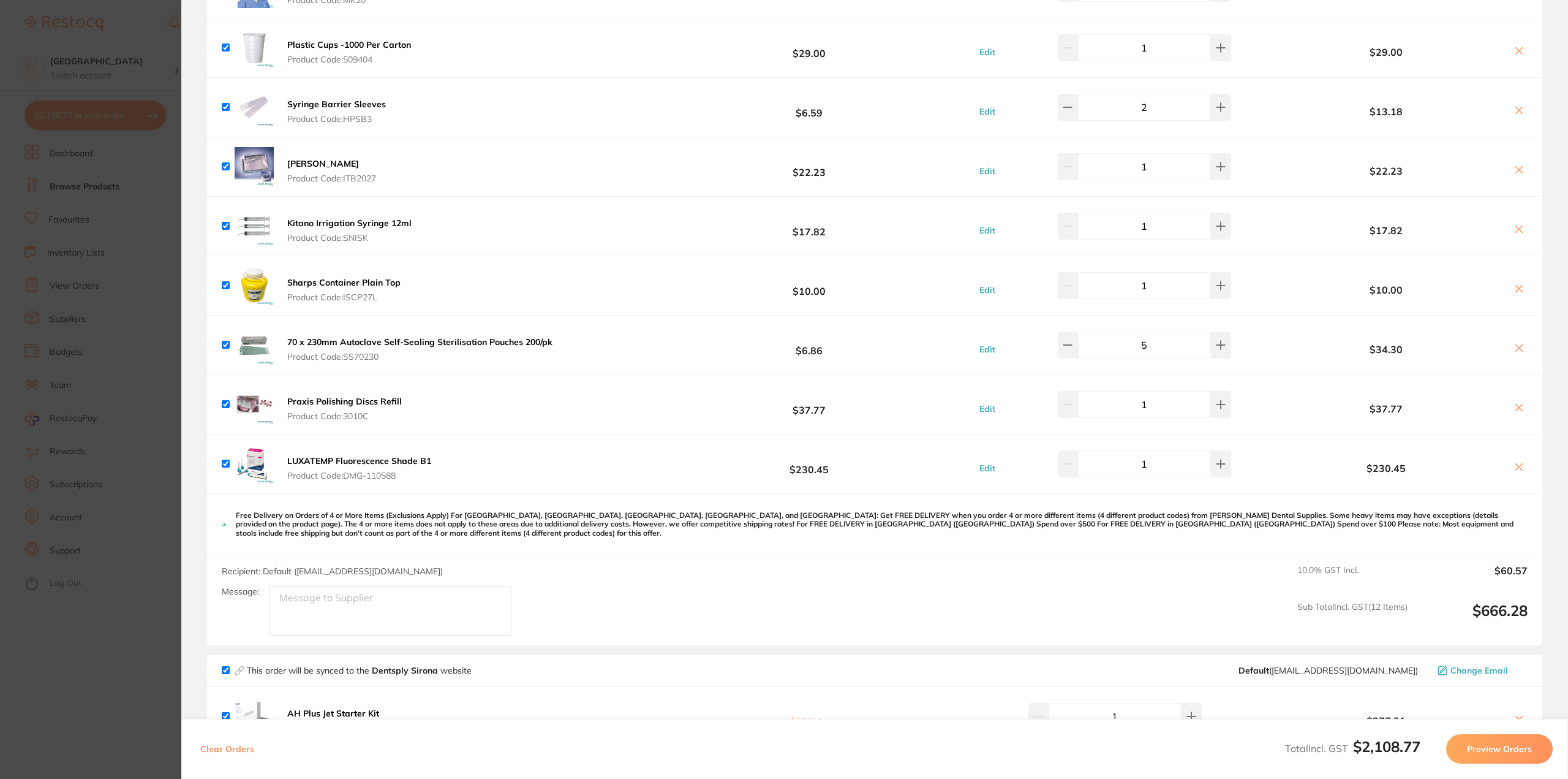
scroll to position [368, 0]
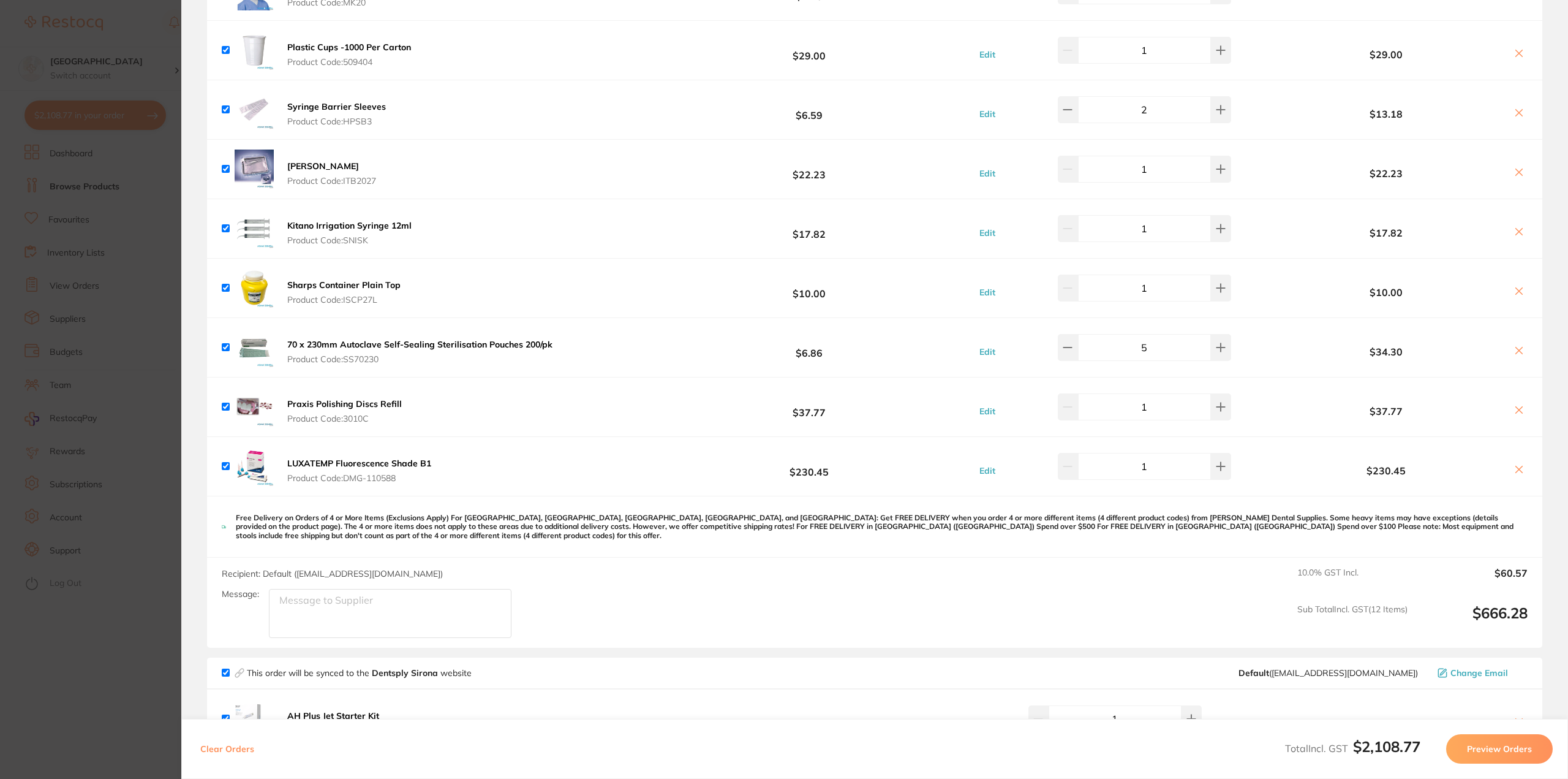
click at [129, 372] on section "Update RRP Set your pre negotiated price for this item. Item Agreed RRP (excl. …" at bounding box center [784, 390] width 1568 height 779
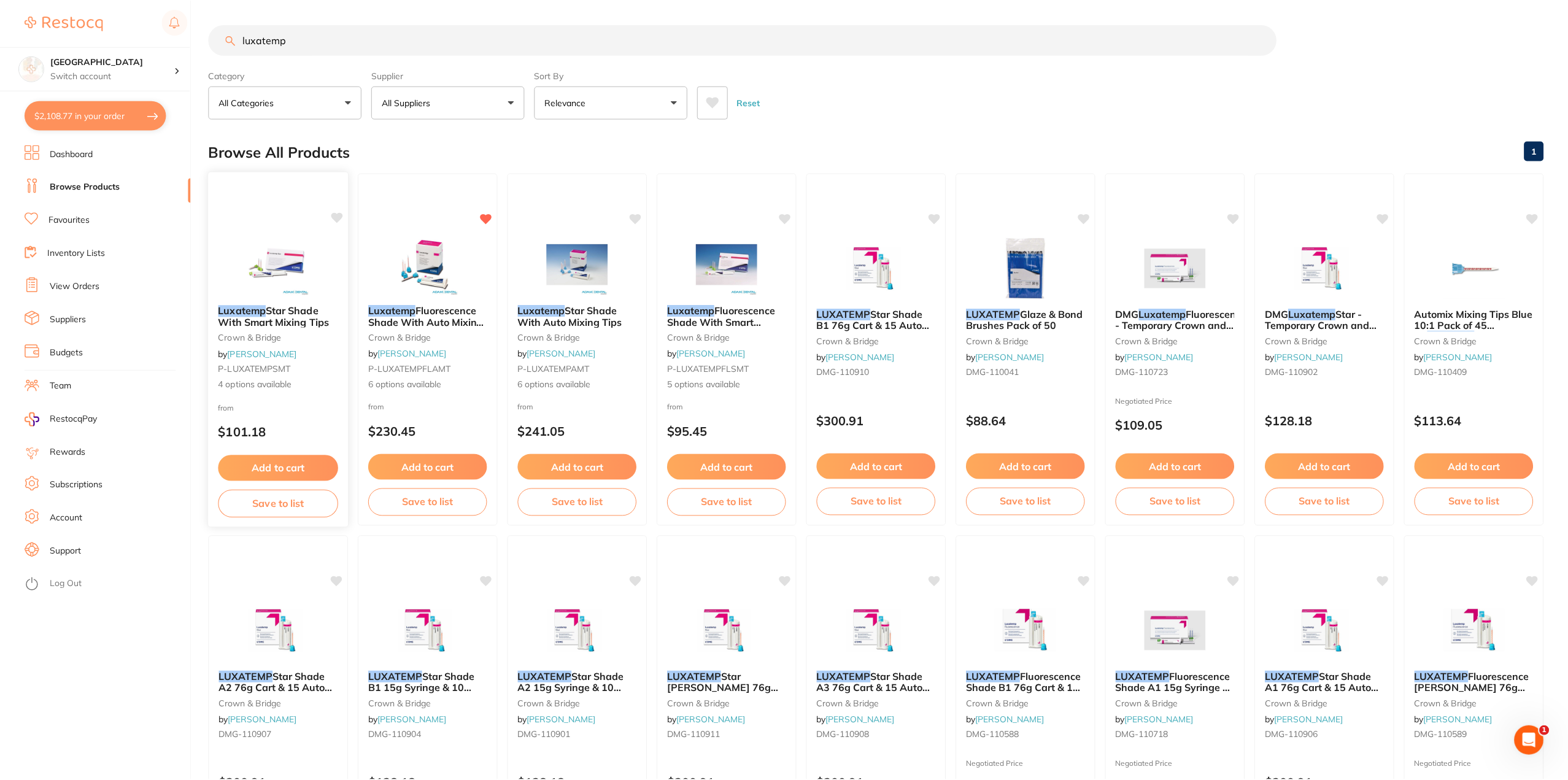
scroll to position [0, 0]
drag, startPoint x: 329, startPoint y: 43, endPoint x: 176, endPoint y: 32, distance: 153.4
click at [206, 32] on div "$2,108.77 Lakes Boulevard Dental Switch account Lakes Boulevard Dental $2,108.7…" at bounding box center [784, 390] width 1568 height 780
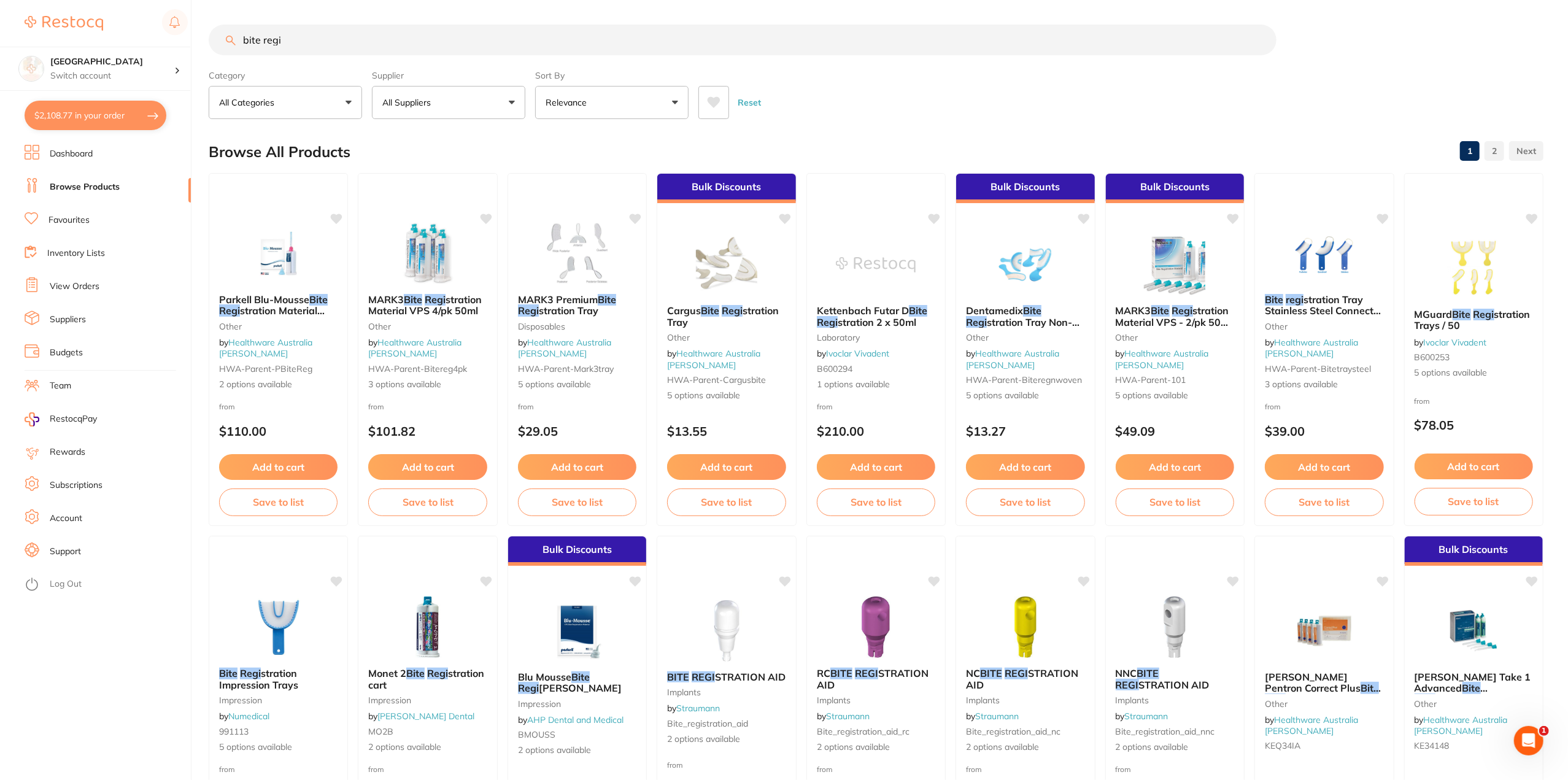
type input "bite regi"
click at [613, 108] on button "Relevance" at bounding box center [612, 102] width 154 height 33
click at [602, 171] on p "Lowest Price" at bounding box center [579, 173] width 59 height 11
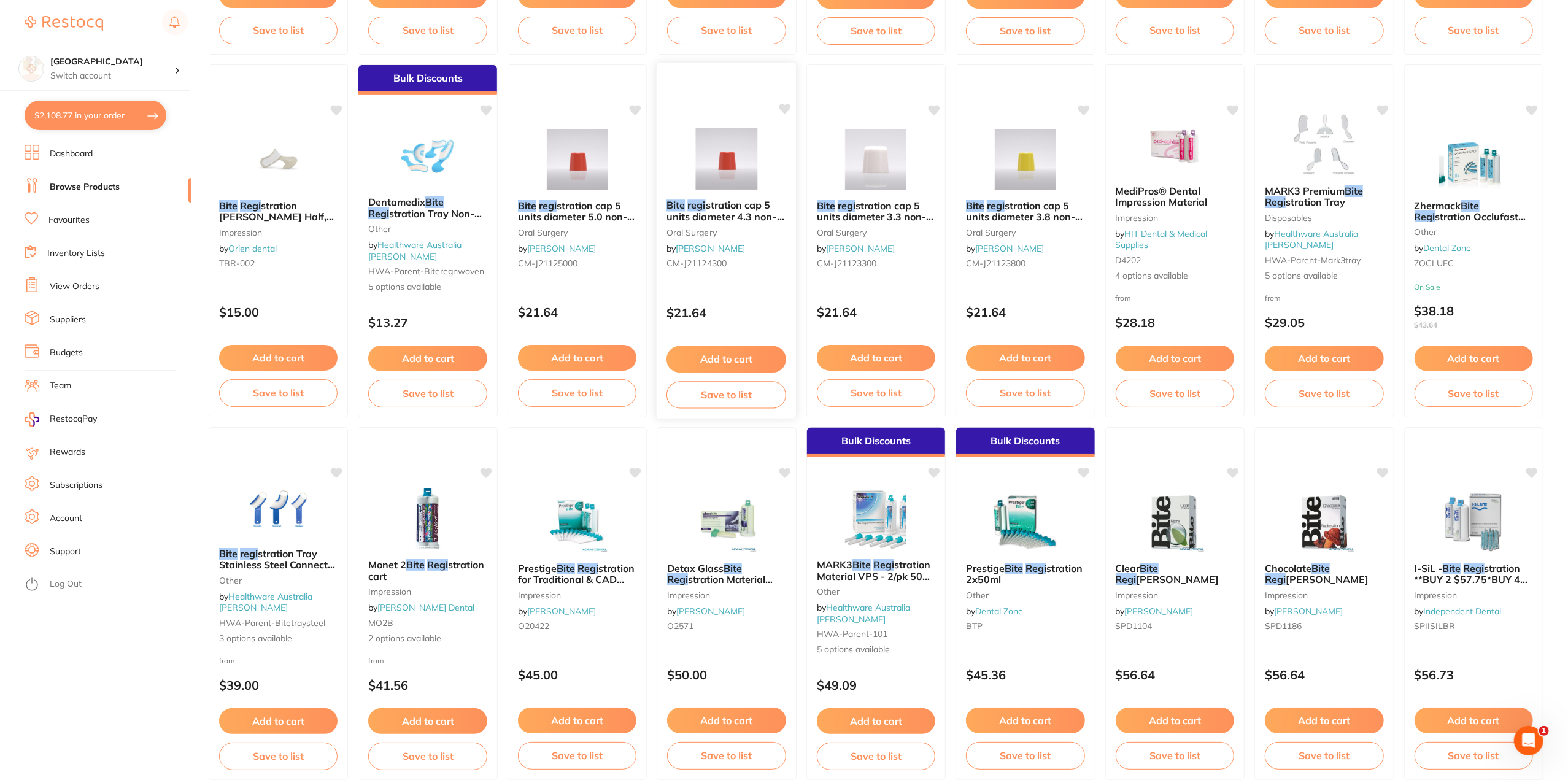
scroll to position [491, 0]
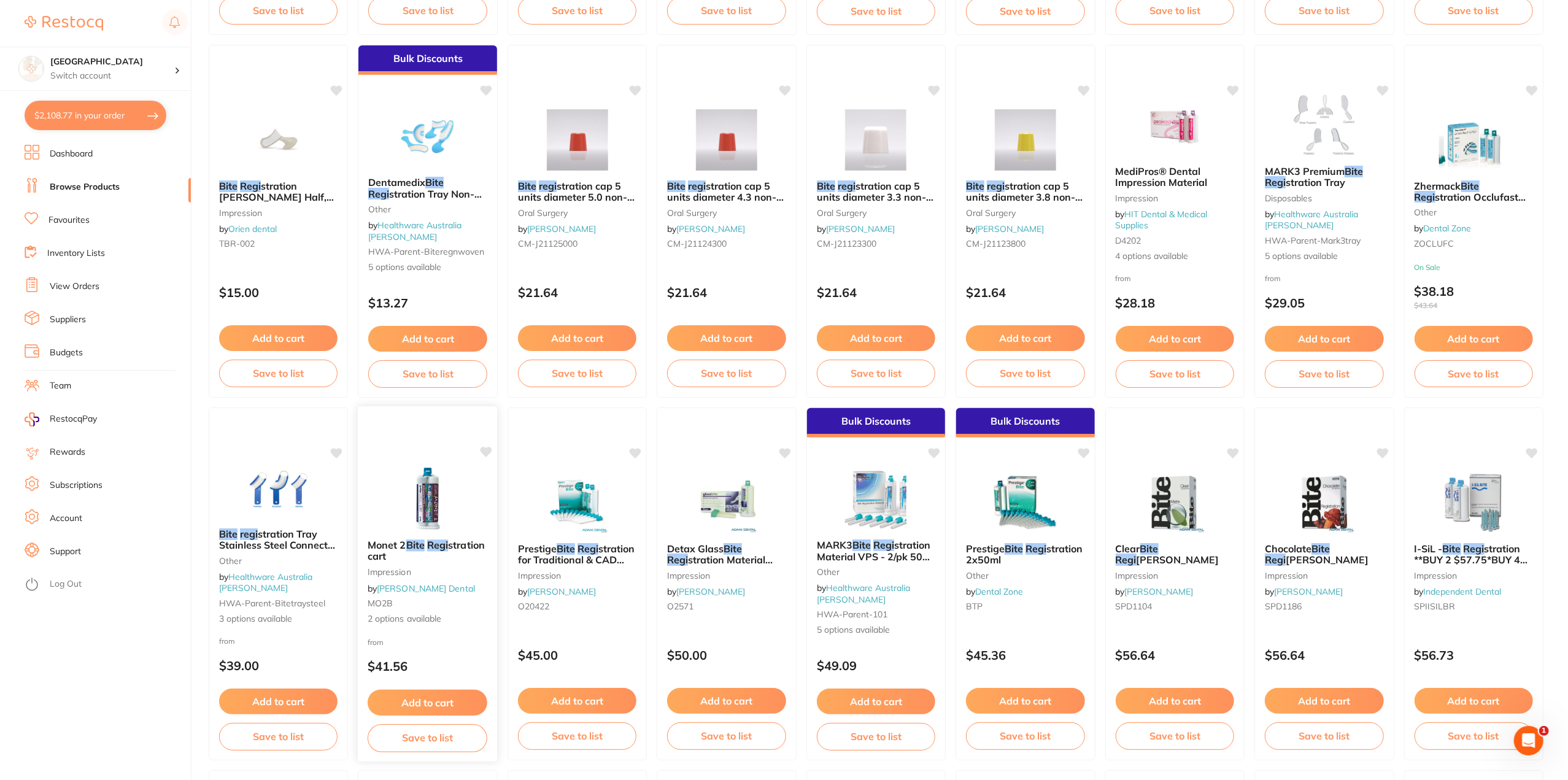
click at [432, 543] on em "Regi" at bounding box center [437, 545] width 21 height 12
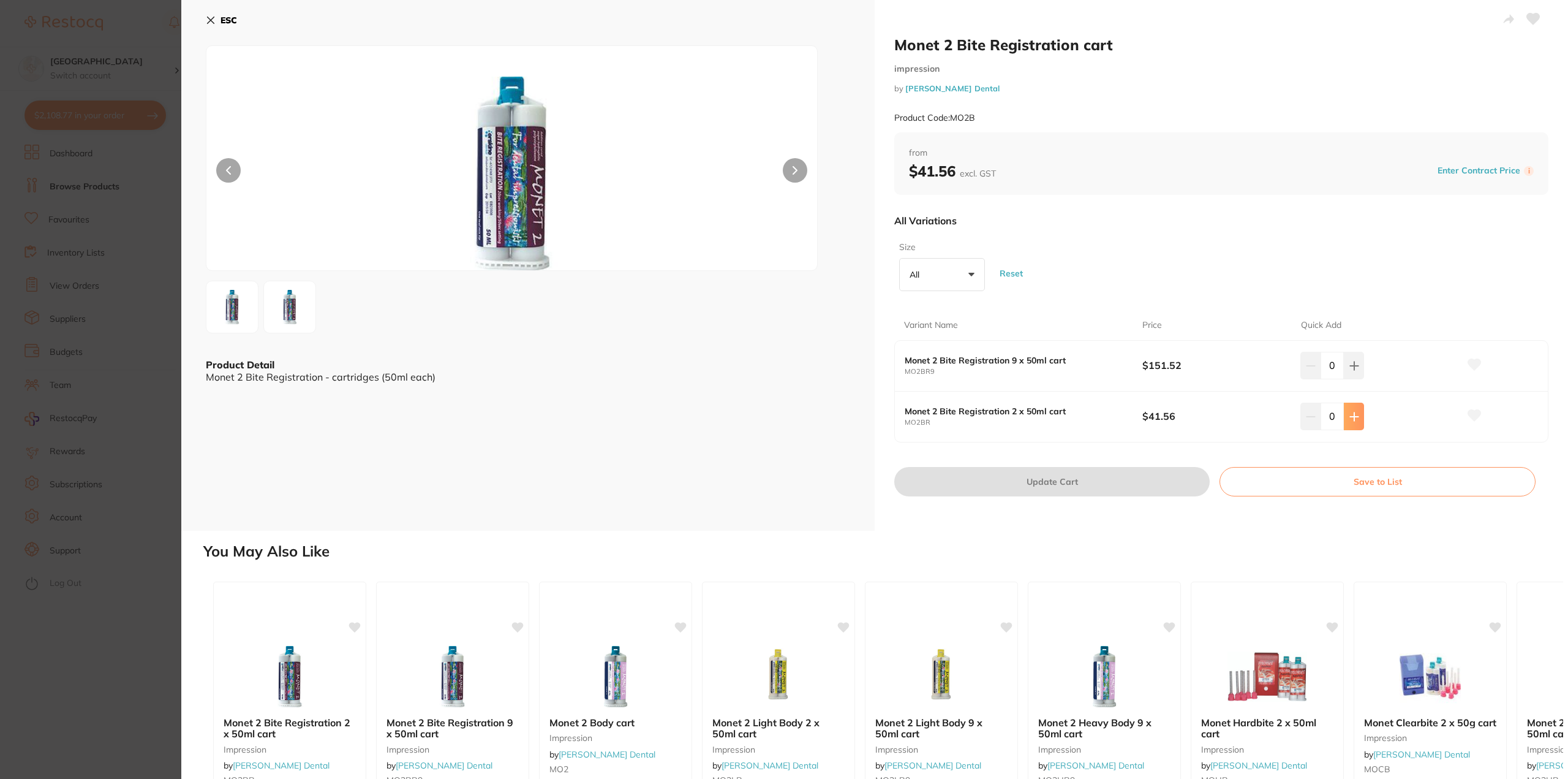
click at [1359, 424] on button at bounding box center [1355, 416] width 21 height 27
type input "1"
click at [1075, 488] on button "Update Cart" at bounding box center [1051, 481] width 315 height 29
checkbox input "false"
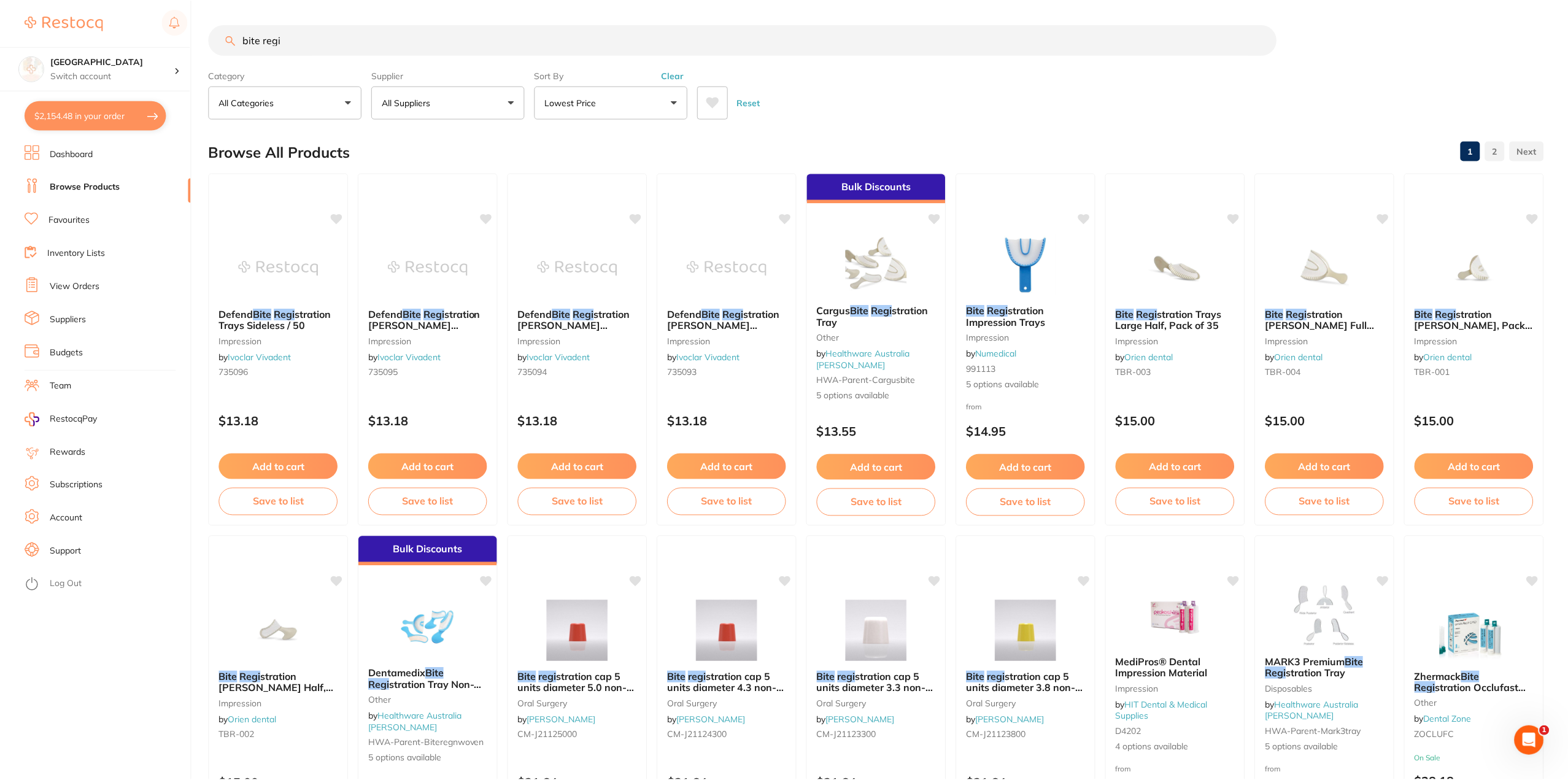
scroll to position [491, 0]
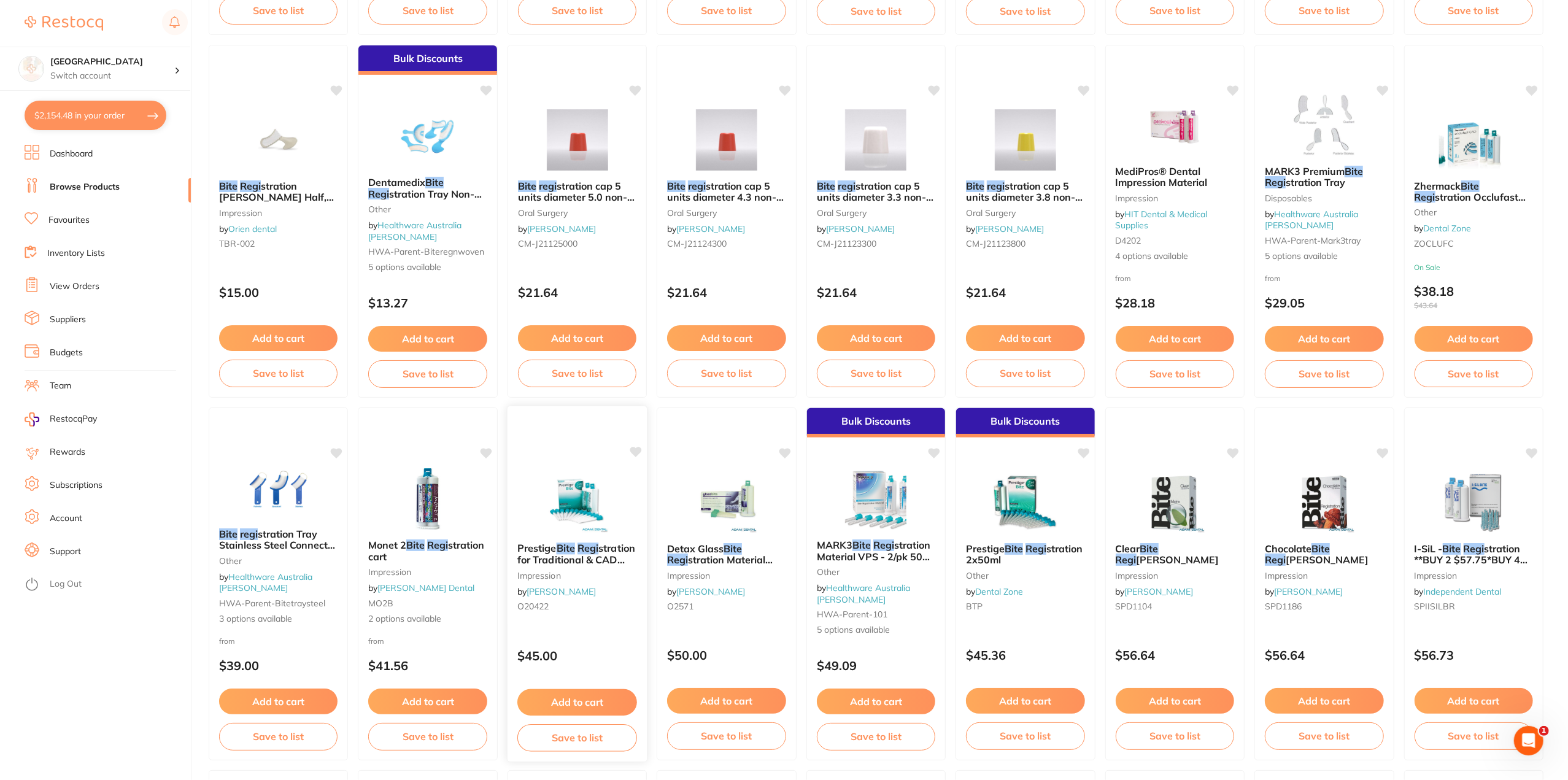
click at [581, 565] on span "stration for Traditional & CAD CAM Systems" at bounding box center [576, 559] width 118 height 35
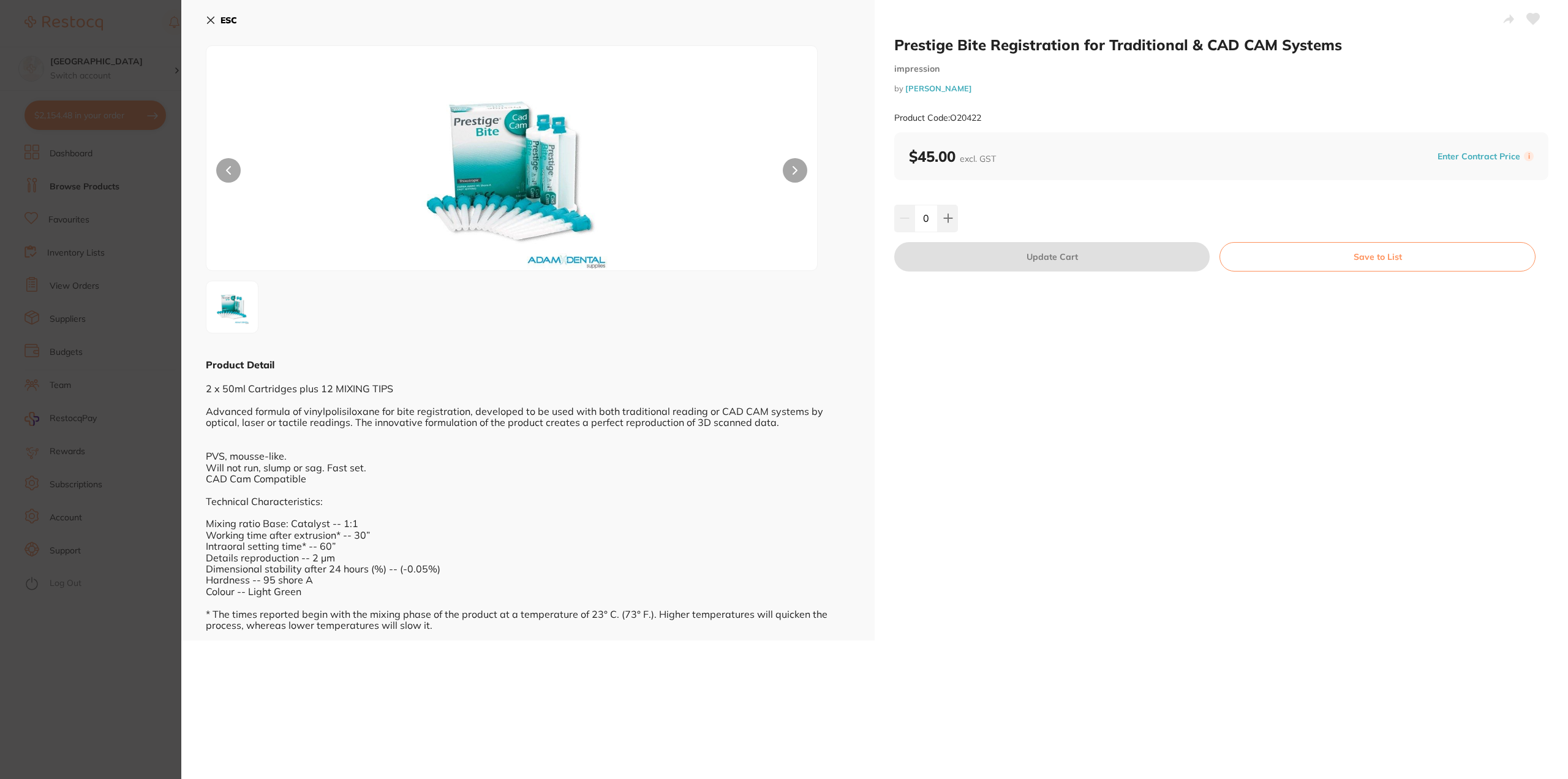
click at [152, 502] on section "Prestige Bite Registration for Traditional & CAD CAM Systems impression by Adam…" at bounding box center [784, 390] width 1568 height 779
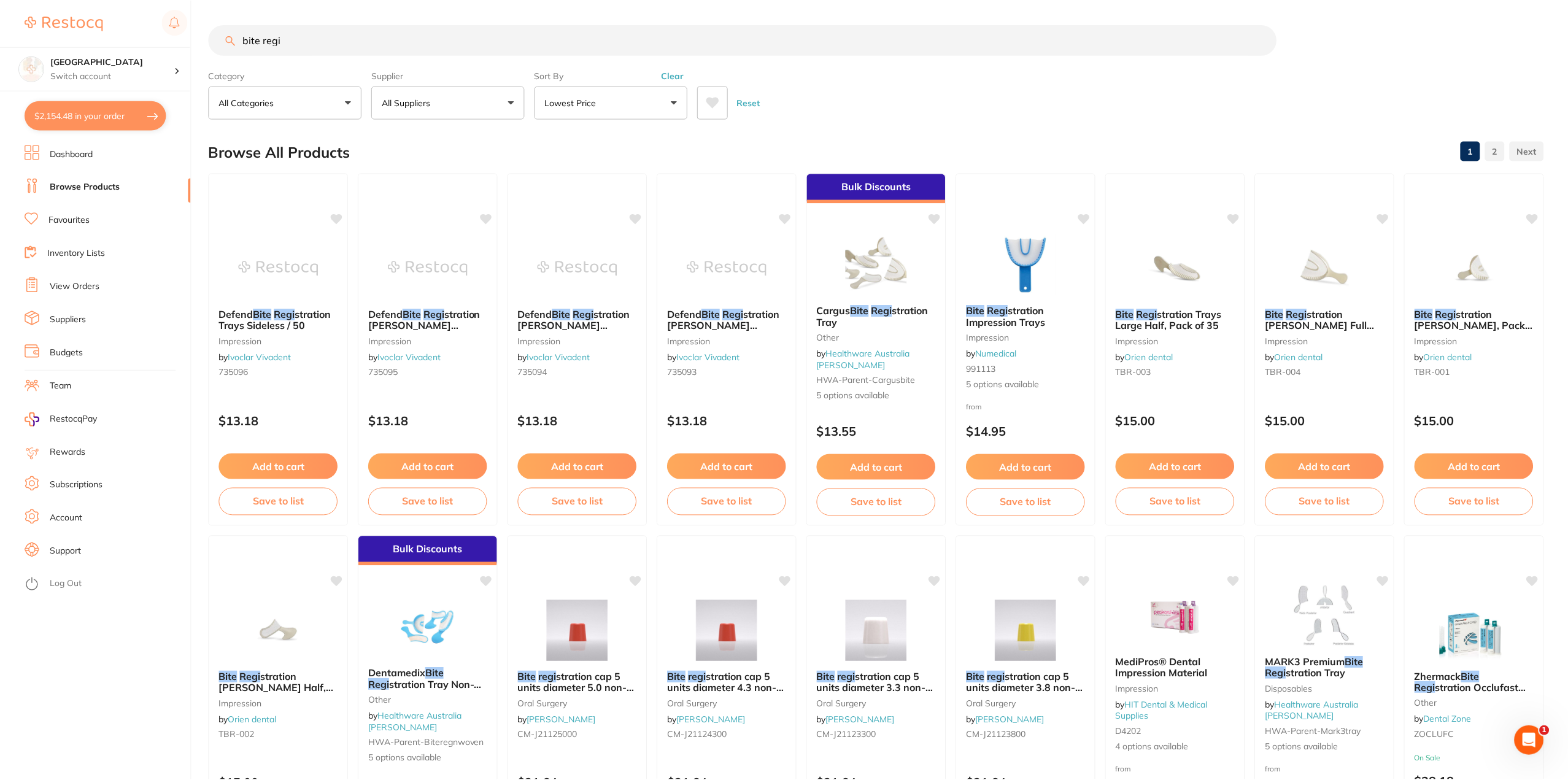
scroll to position [491, 0]
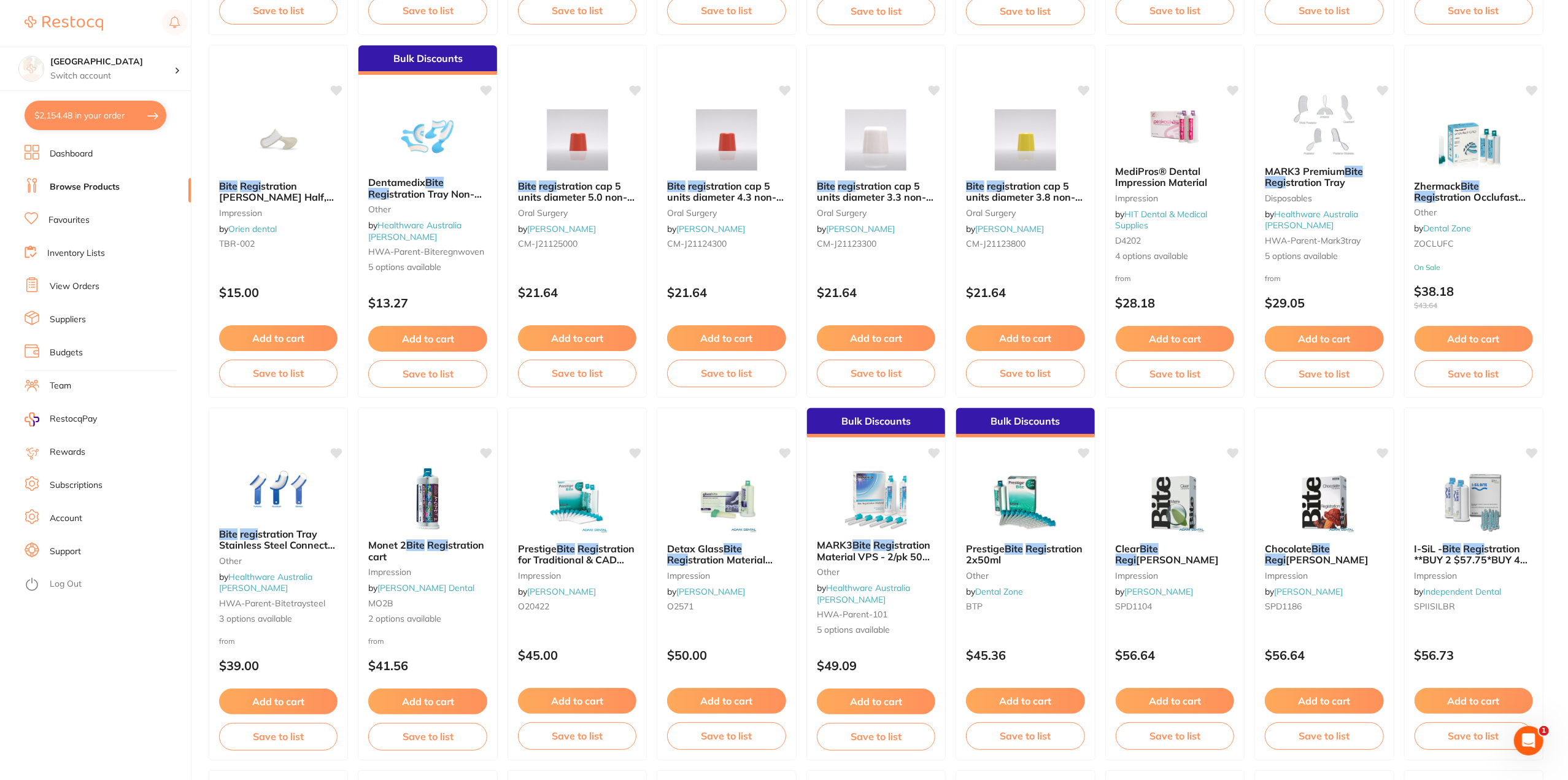
drag, startPoint x: 583, startPoint y: 703, endPoint x: 30, endPoint y: 73, distance: 838.3
click at [583, 703] on button "Add to cart" at bounding box center [577, 701] width 119 height 26
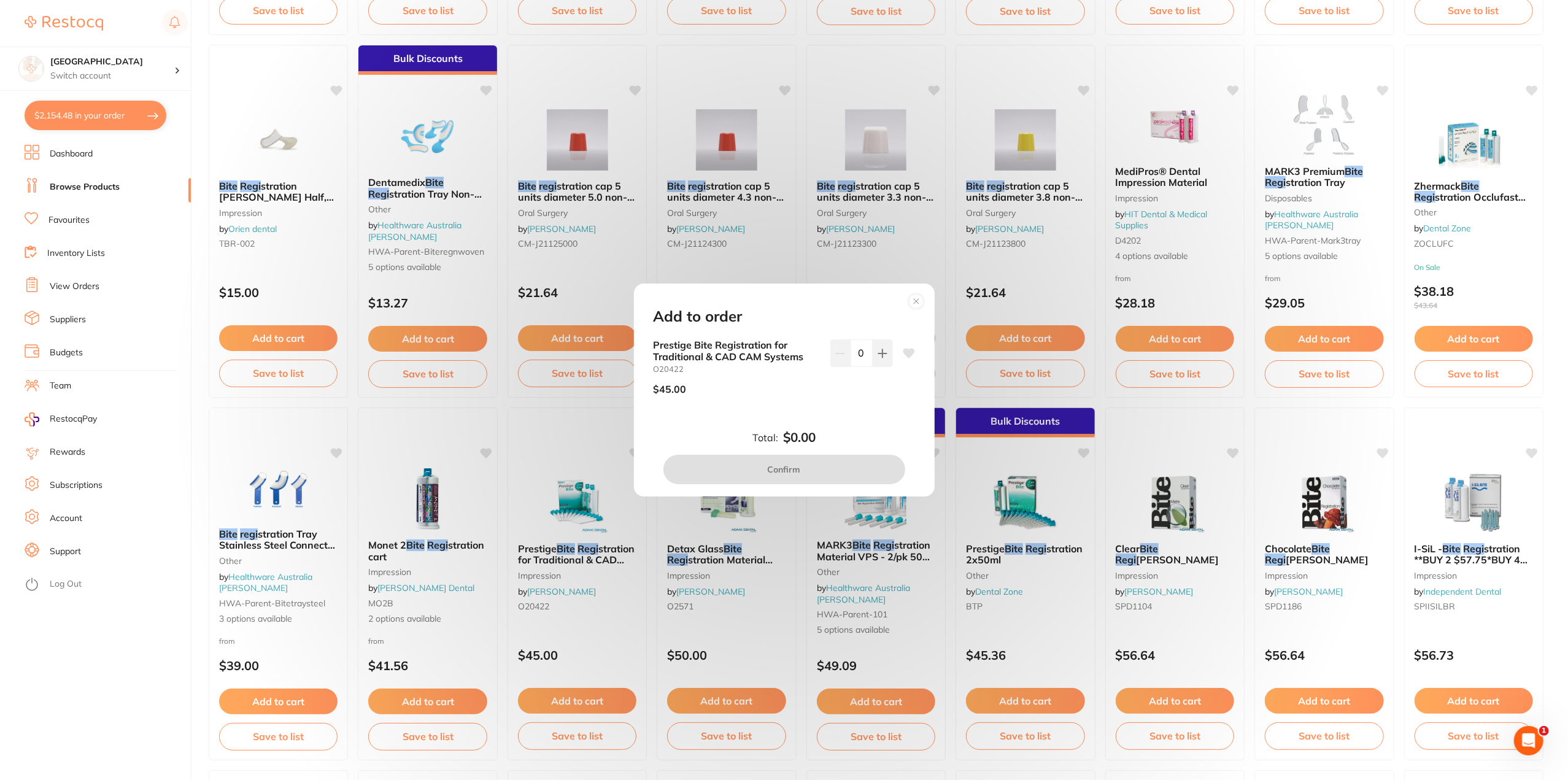
scroll to position [0, 0]
click at [883, 352] on icon at bounding box center [882, 354] width 10 height 10
type input "1"
click at [798, 467] on button "Confirm" at bounding box center [784, 470] width 242 height 29
checkbox input "false"
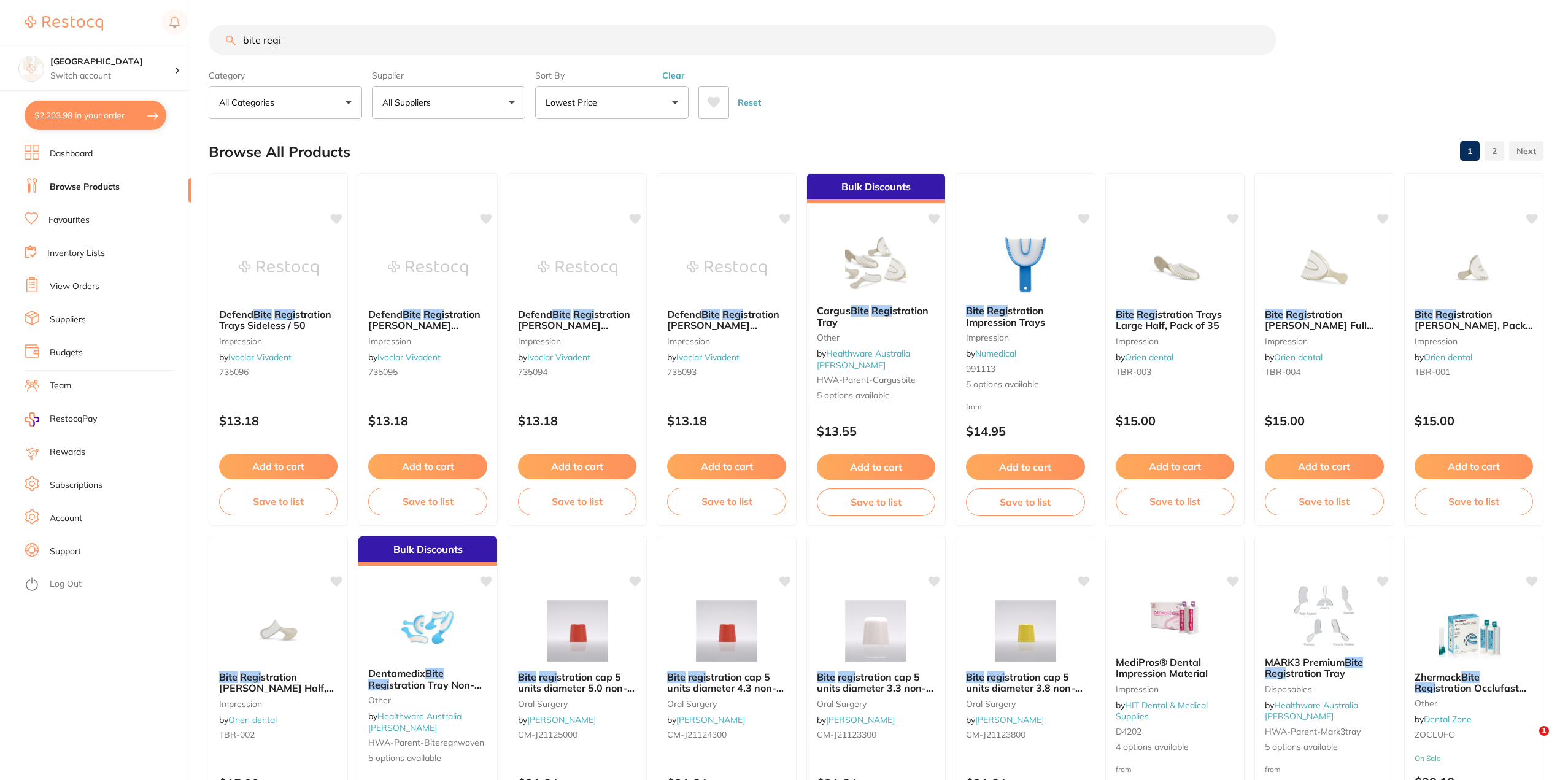
click at [90, 114] on button "$2,203.98 in your order" at bounding box center [95, 115] width 142 height 29
checkbox input "true"
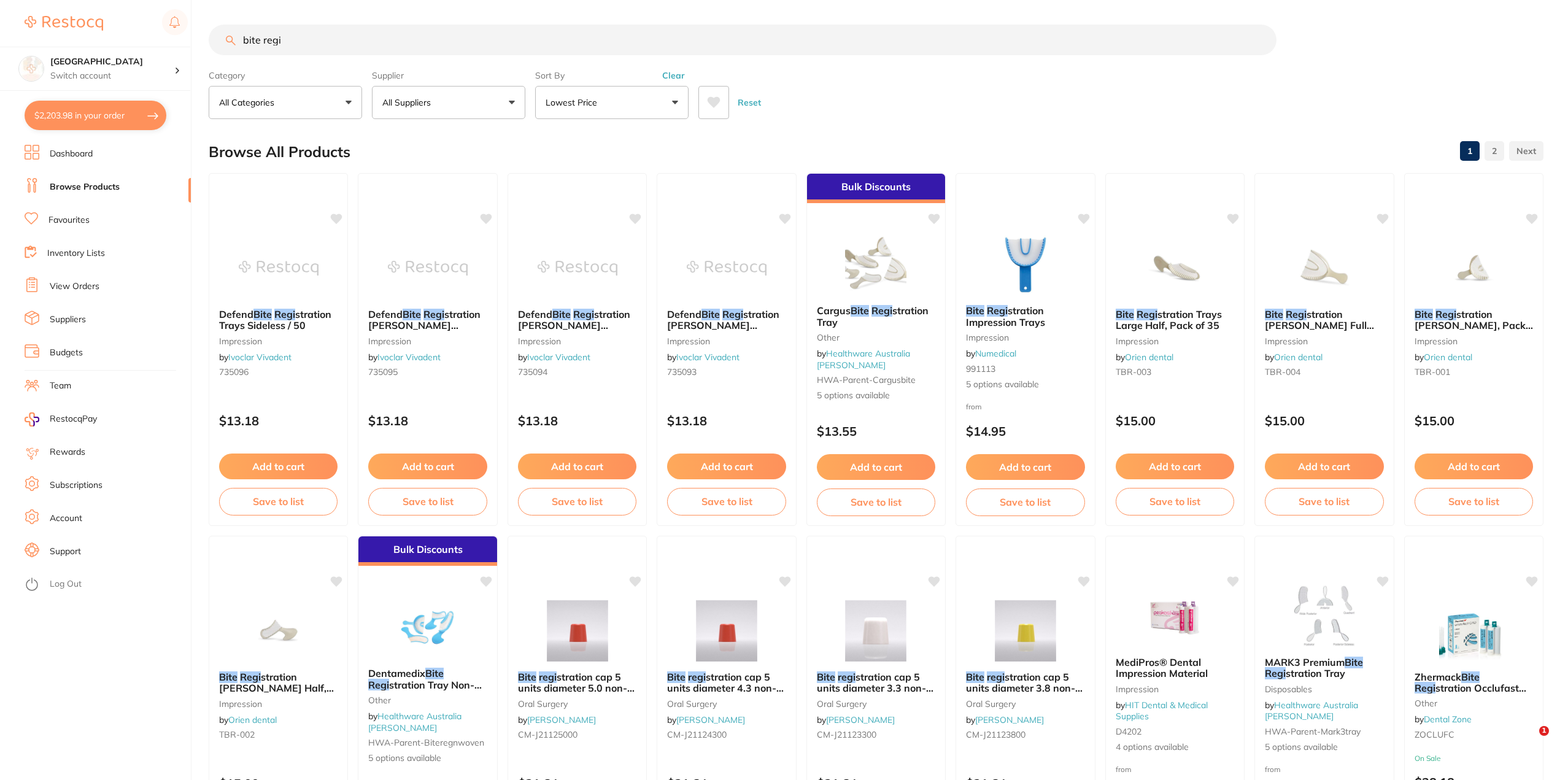
checkbox input "true"
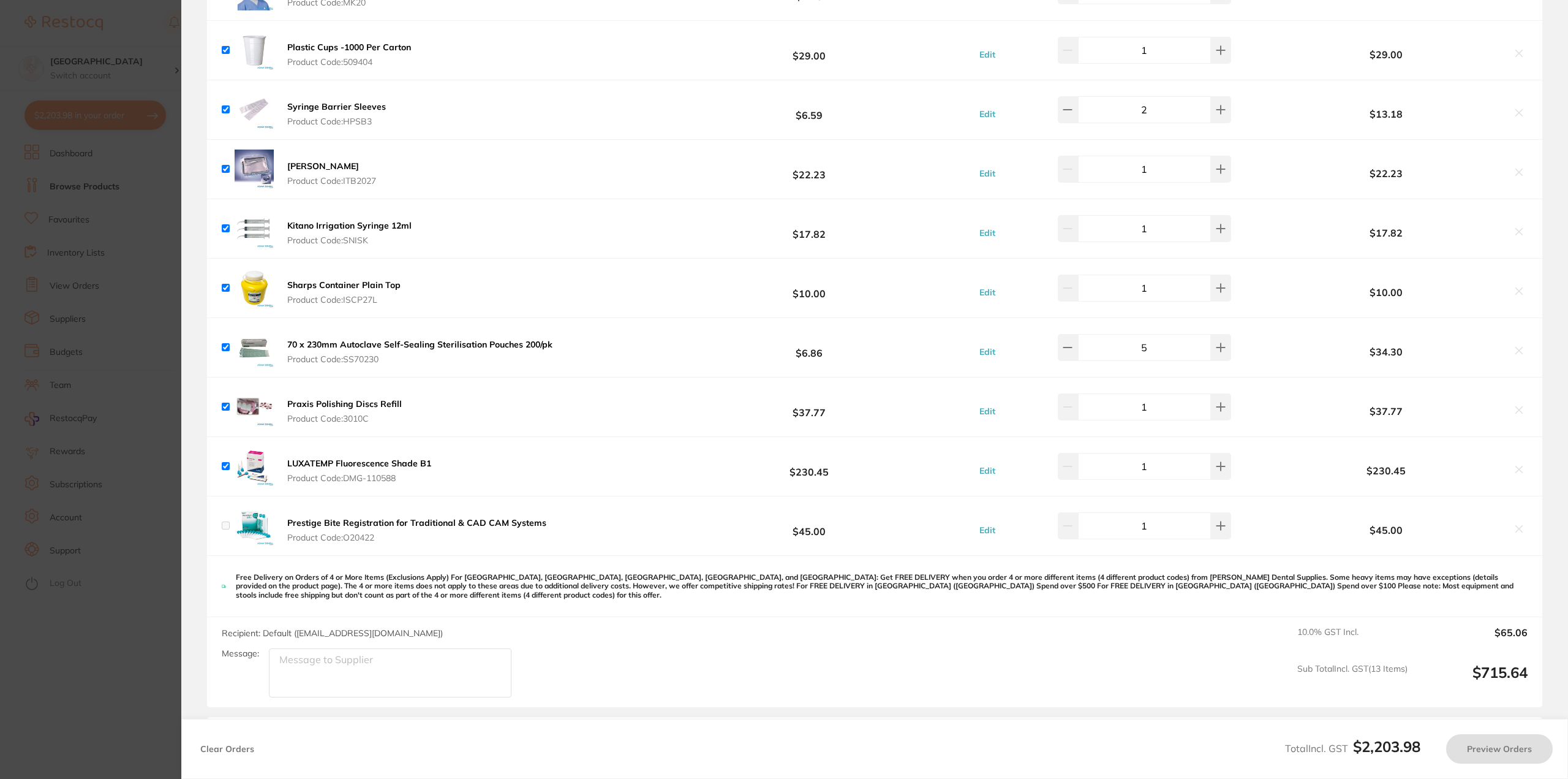
checkbox input "false"
checkbox input "true"
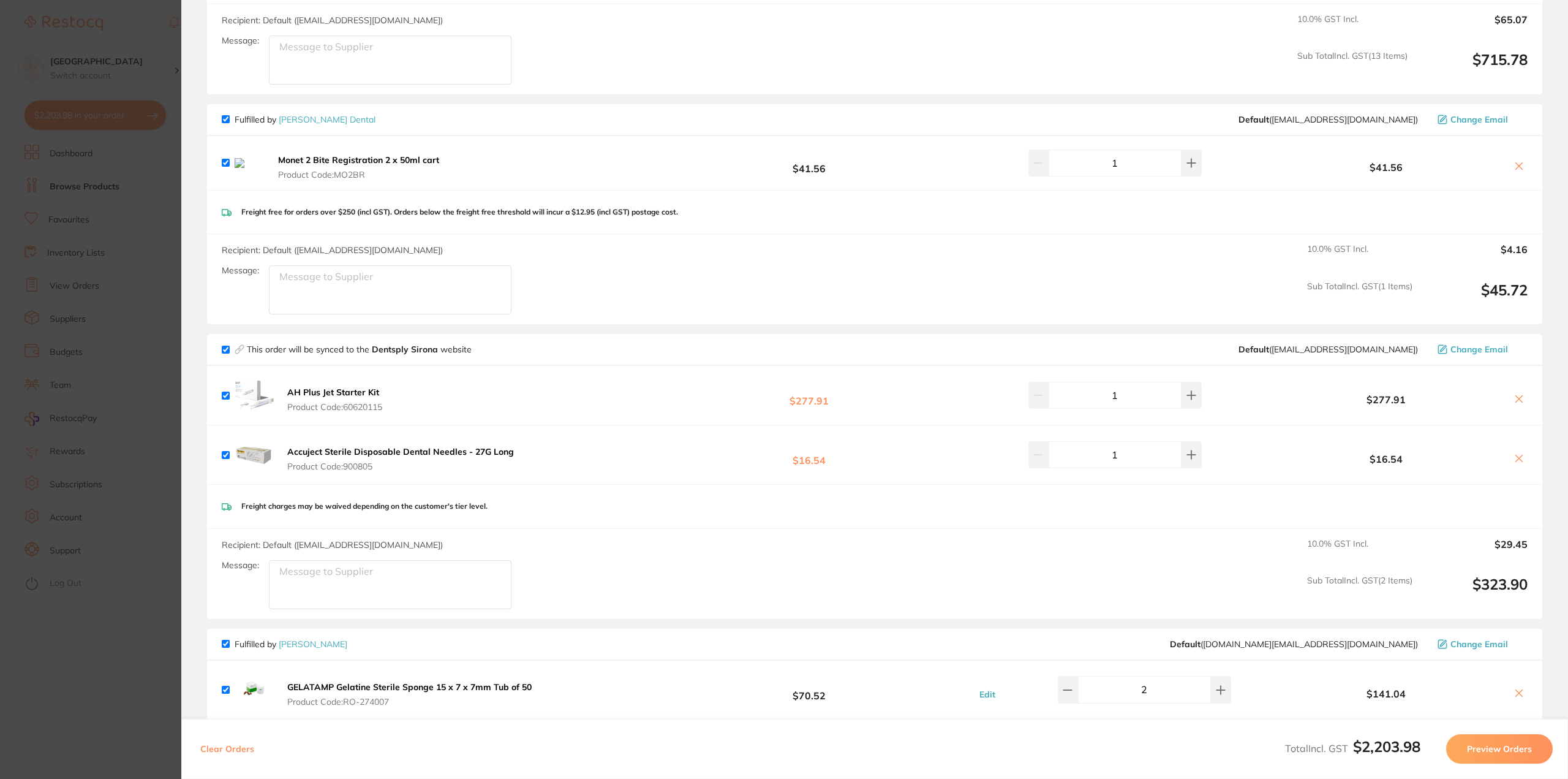
scroll to position [919, 0]
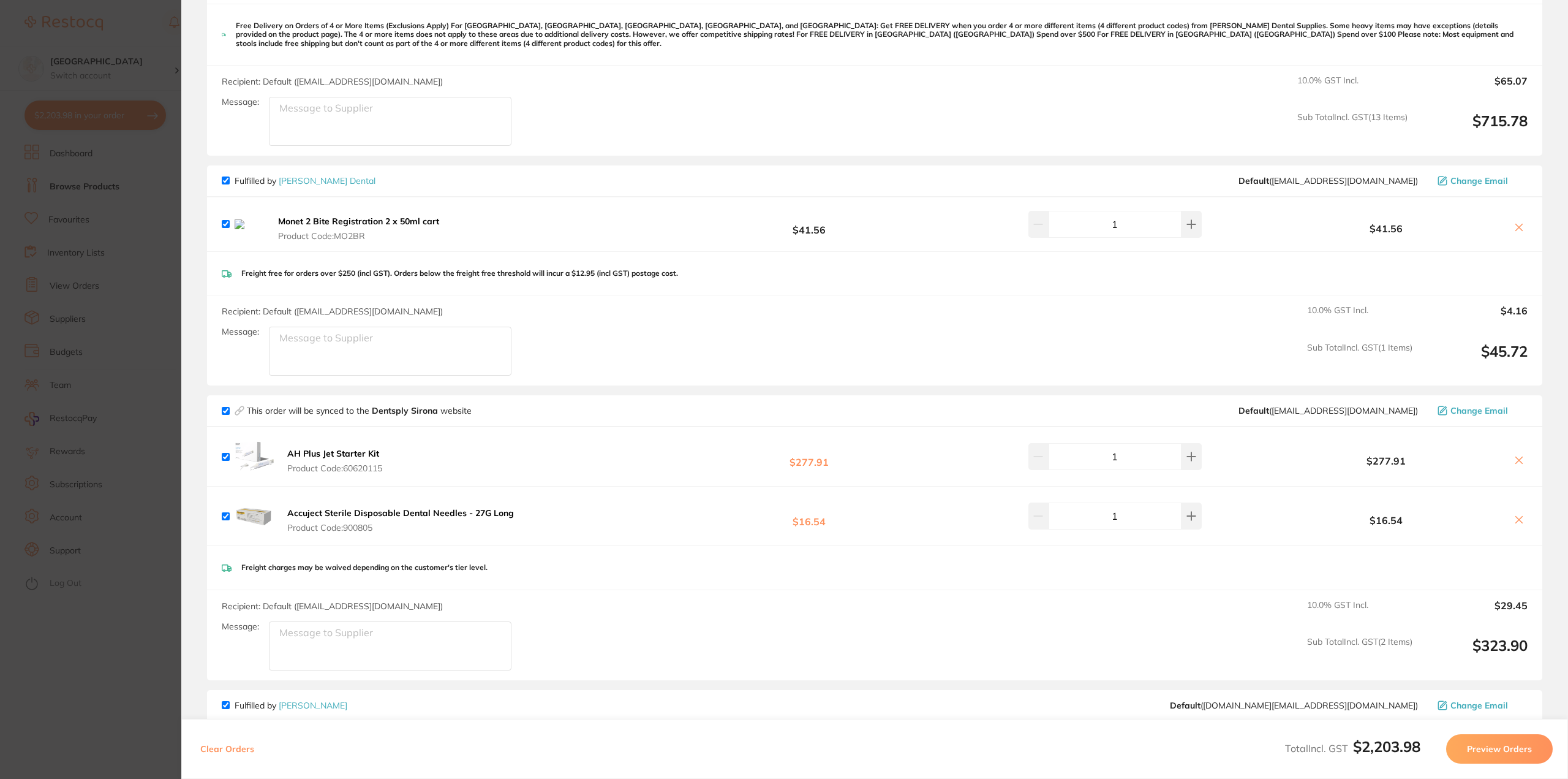
click at [226, 177] on input "checkbox" at bounding box center [226, 181] width 8 height 8
checkbox input "false"
click at [1516, 228] on icon at bounding box center [1519, 228] width 7 height 7
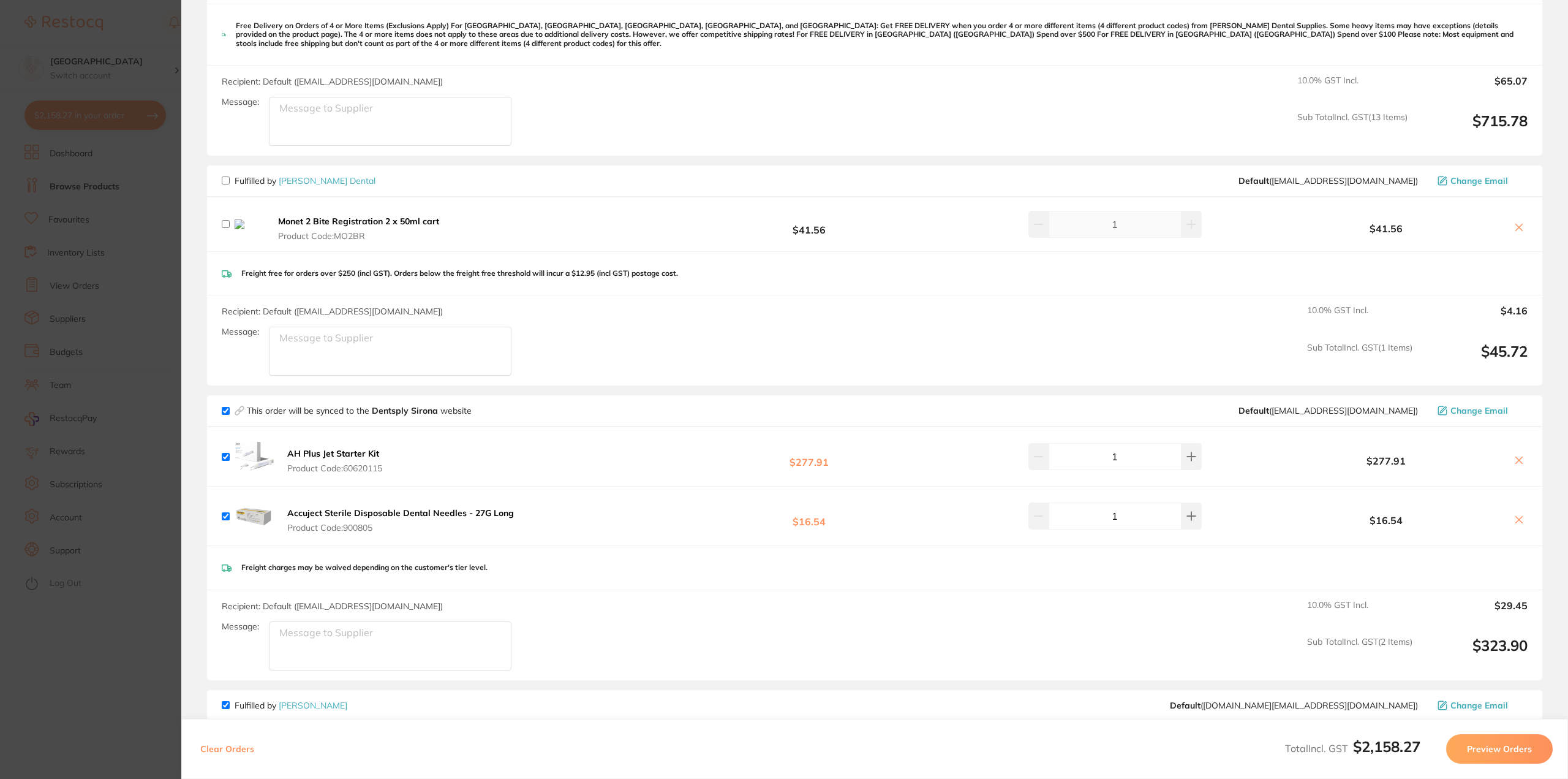
checkbox input "true"
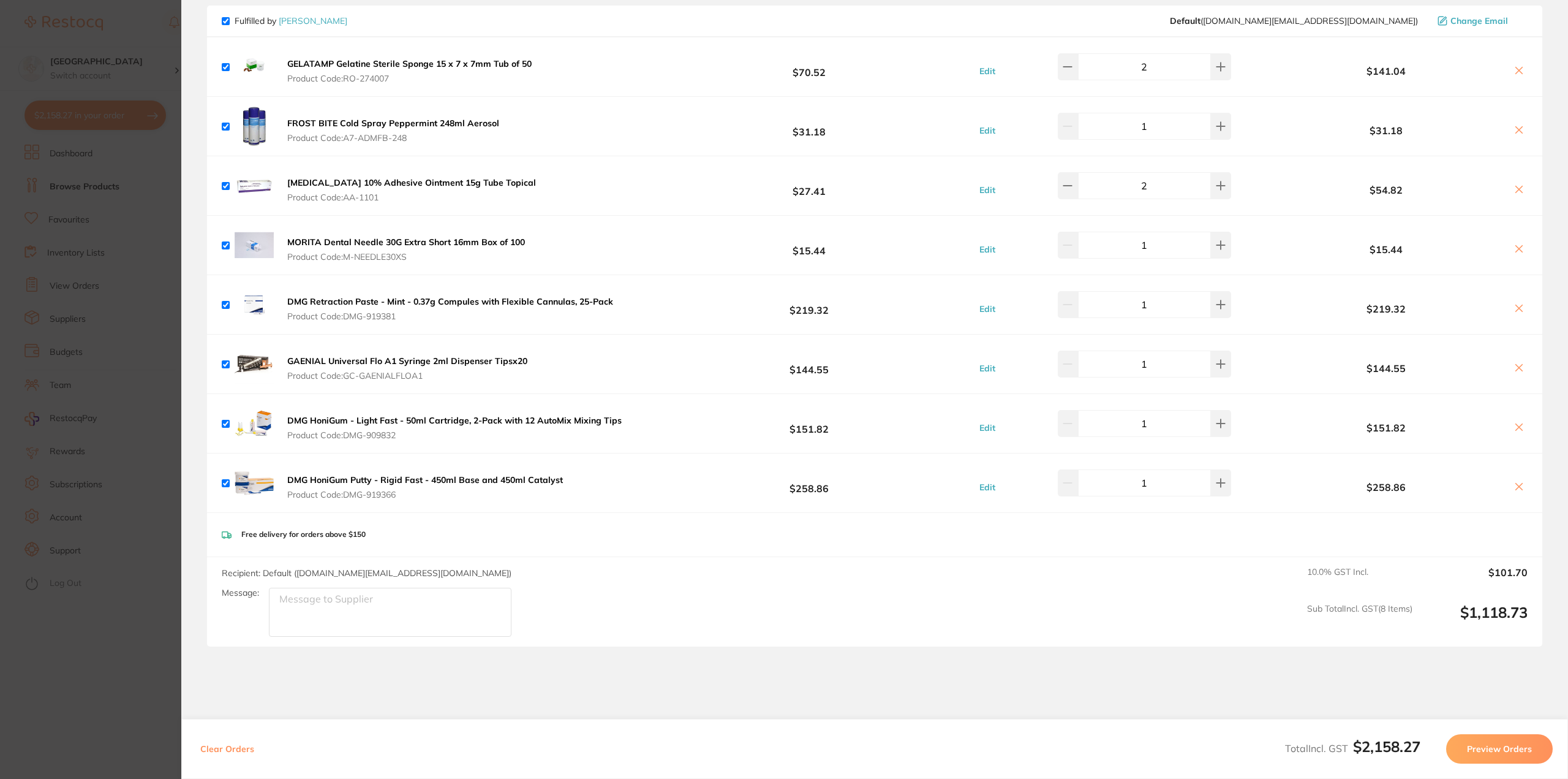
scroll to position [1349, 0]
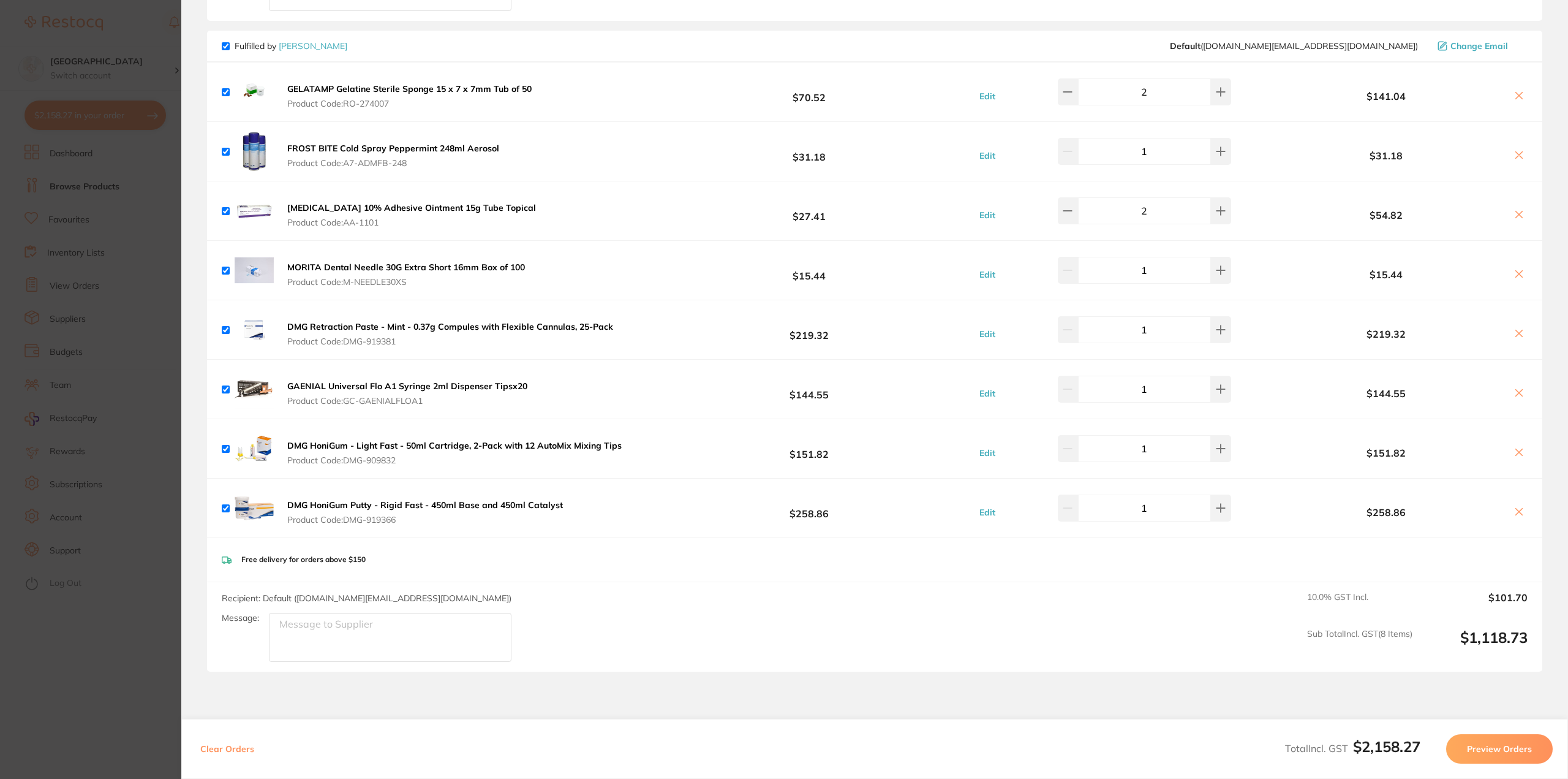
click at [131, 645] on section "Update RRP Set your pre negotiated price for this item. Item Agreed RRP (excl. …" at bounding box center [784, 390] width 1568 height 779
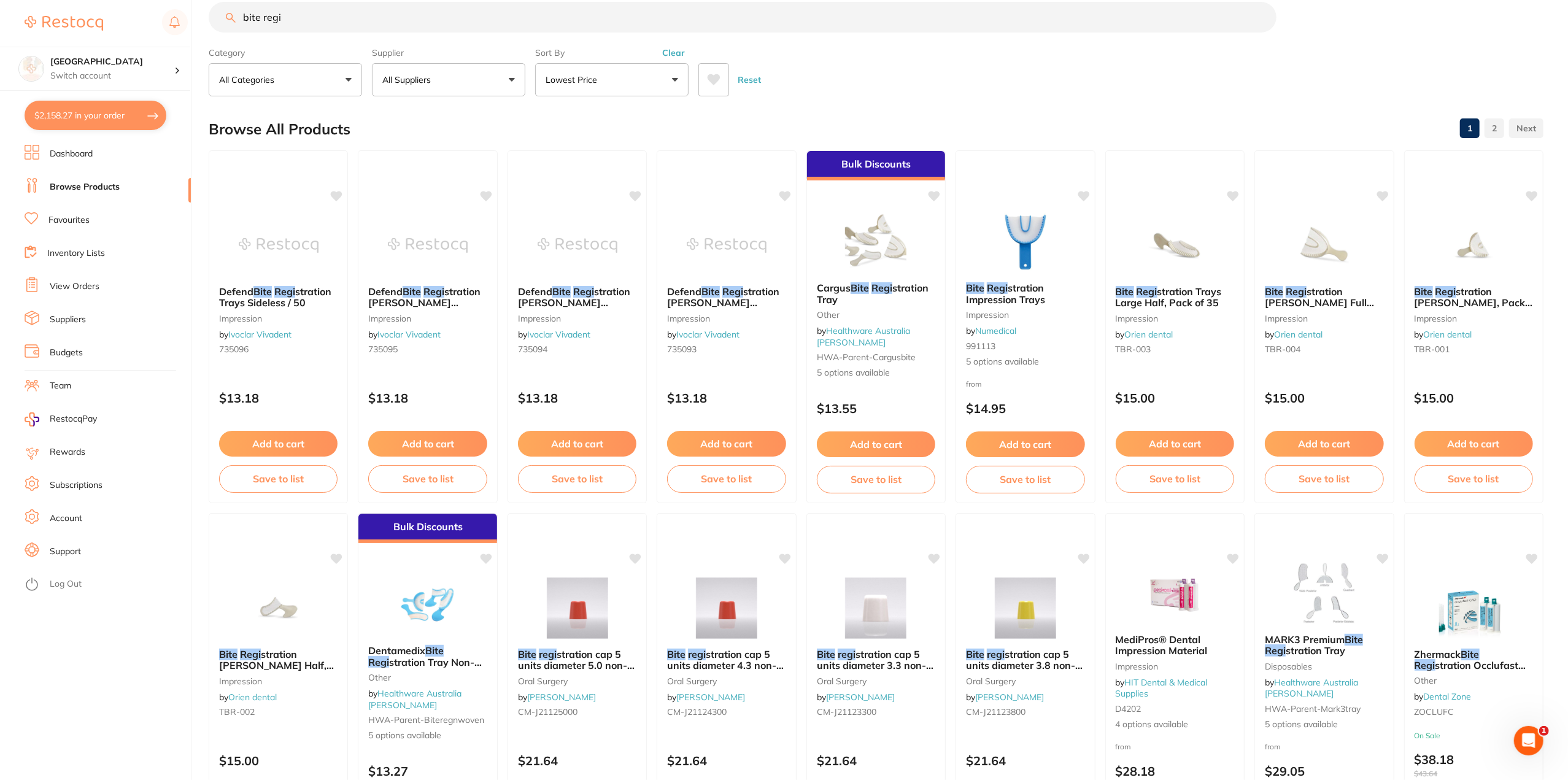
scroll to position [0, 0]
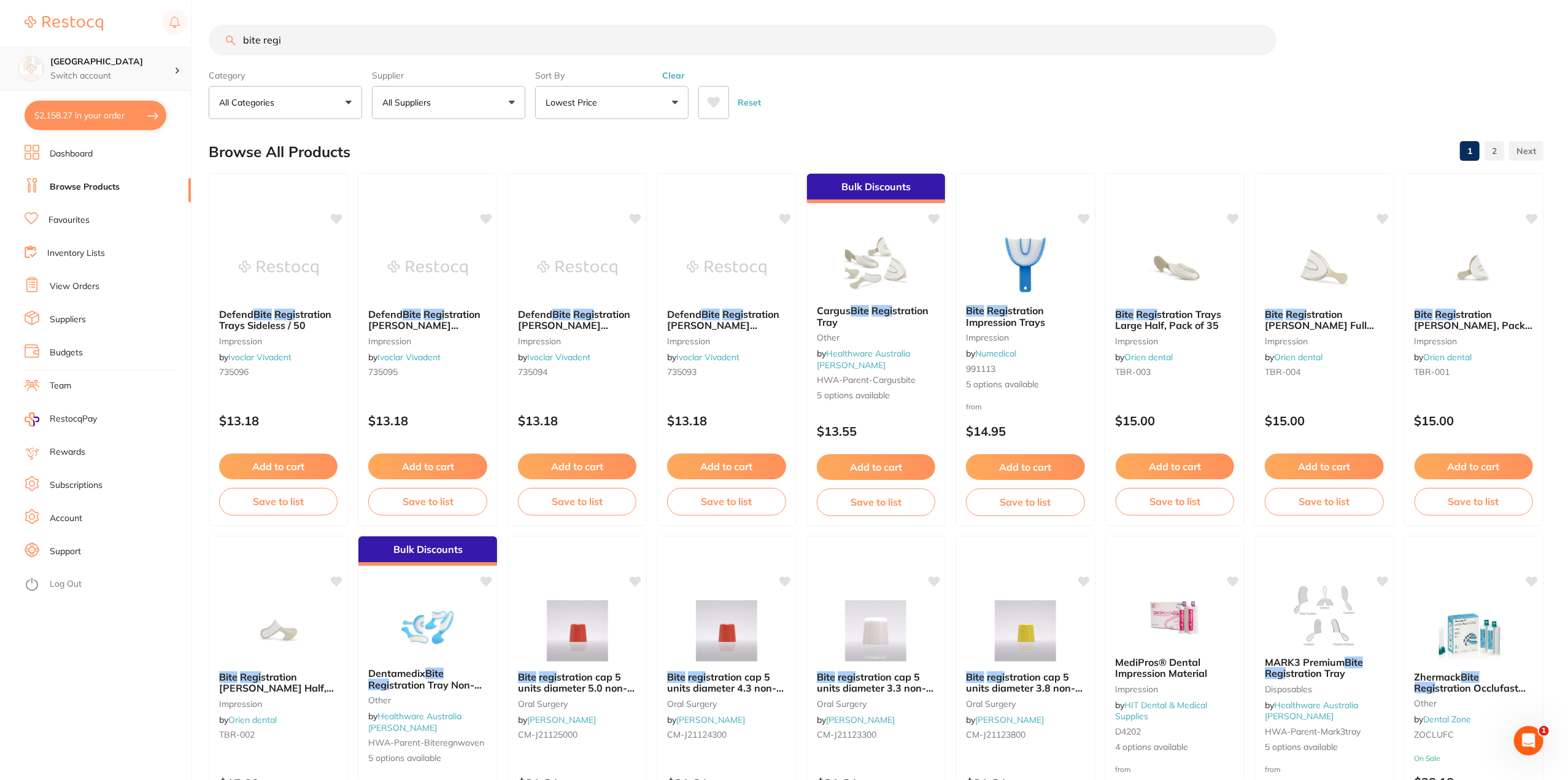
drag, startPoint x: 301, startPoint y: 47, endPoint x: 93, endPoint y: 67, distance: 209.0
click at [125, 63] on div "$2,158.27 Lakes Boulevard Dental Switch account Lakes Boulevard Dental $2,158.2…" at bounding box center [784, 390] width 1568 height 780
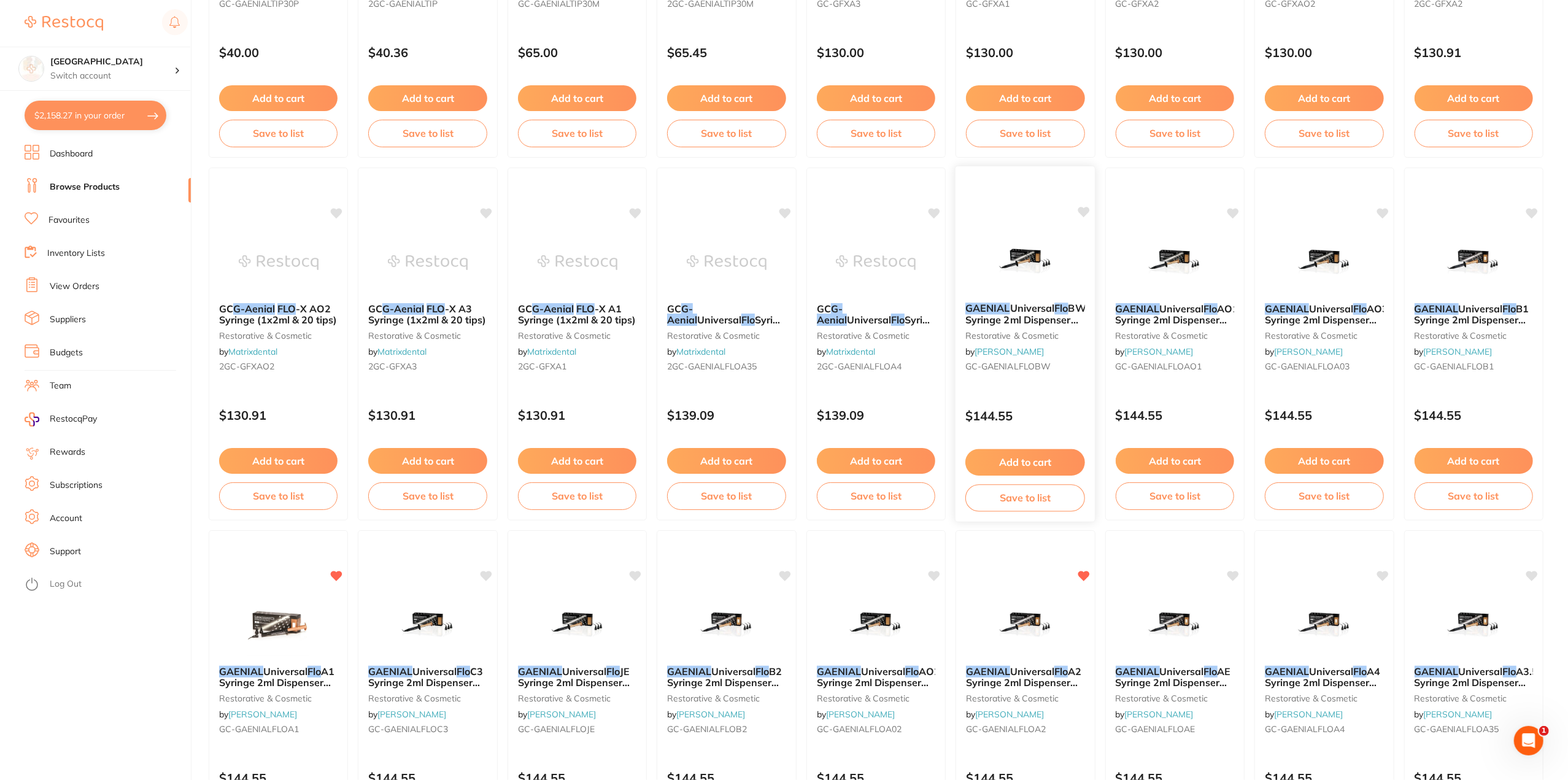
scroll to position [430, 0]
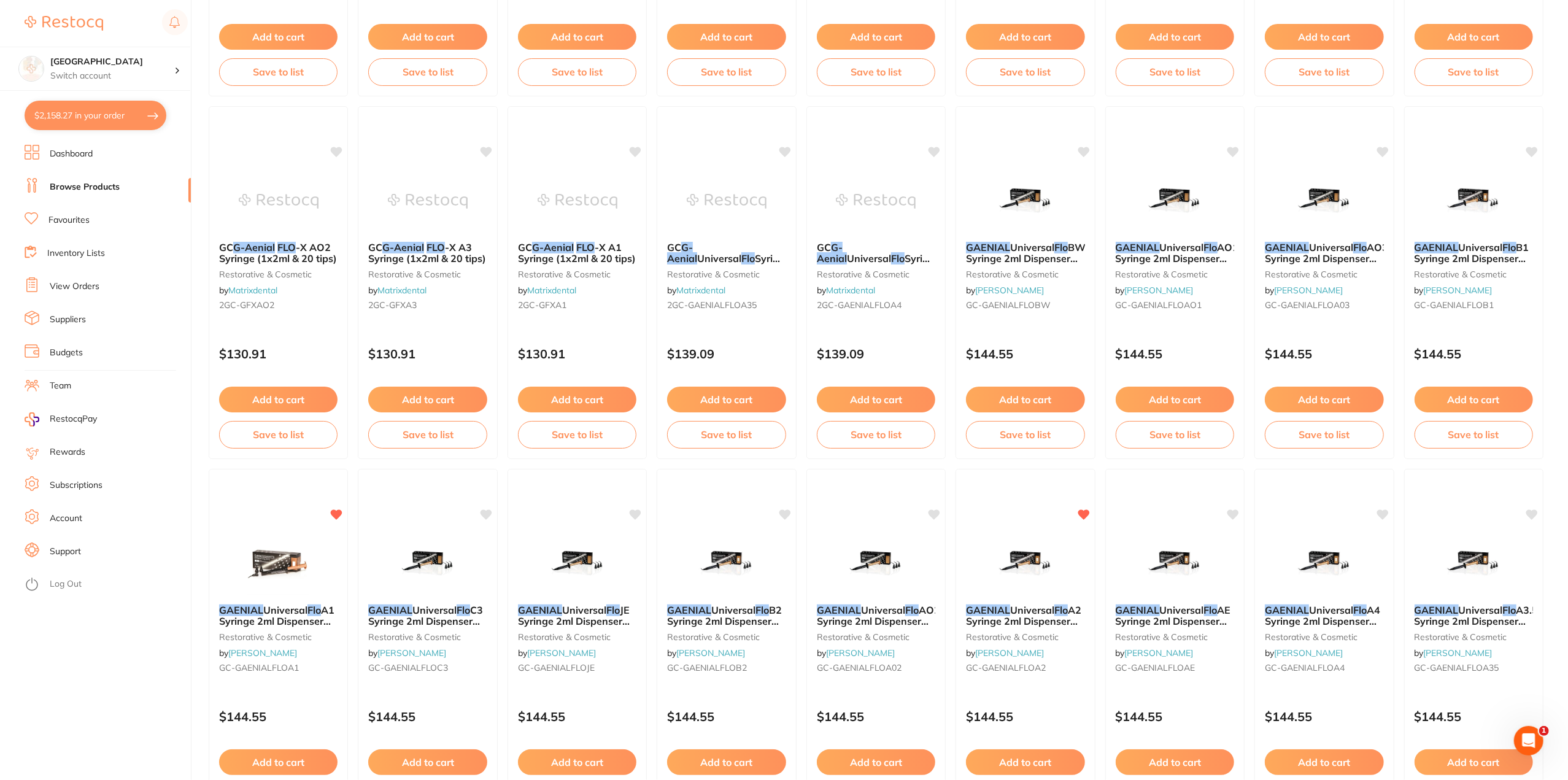
click at [107, 119] on button "$2,158.27 in your order" at bounding box center [95, 115] width 142 height 29
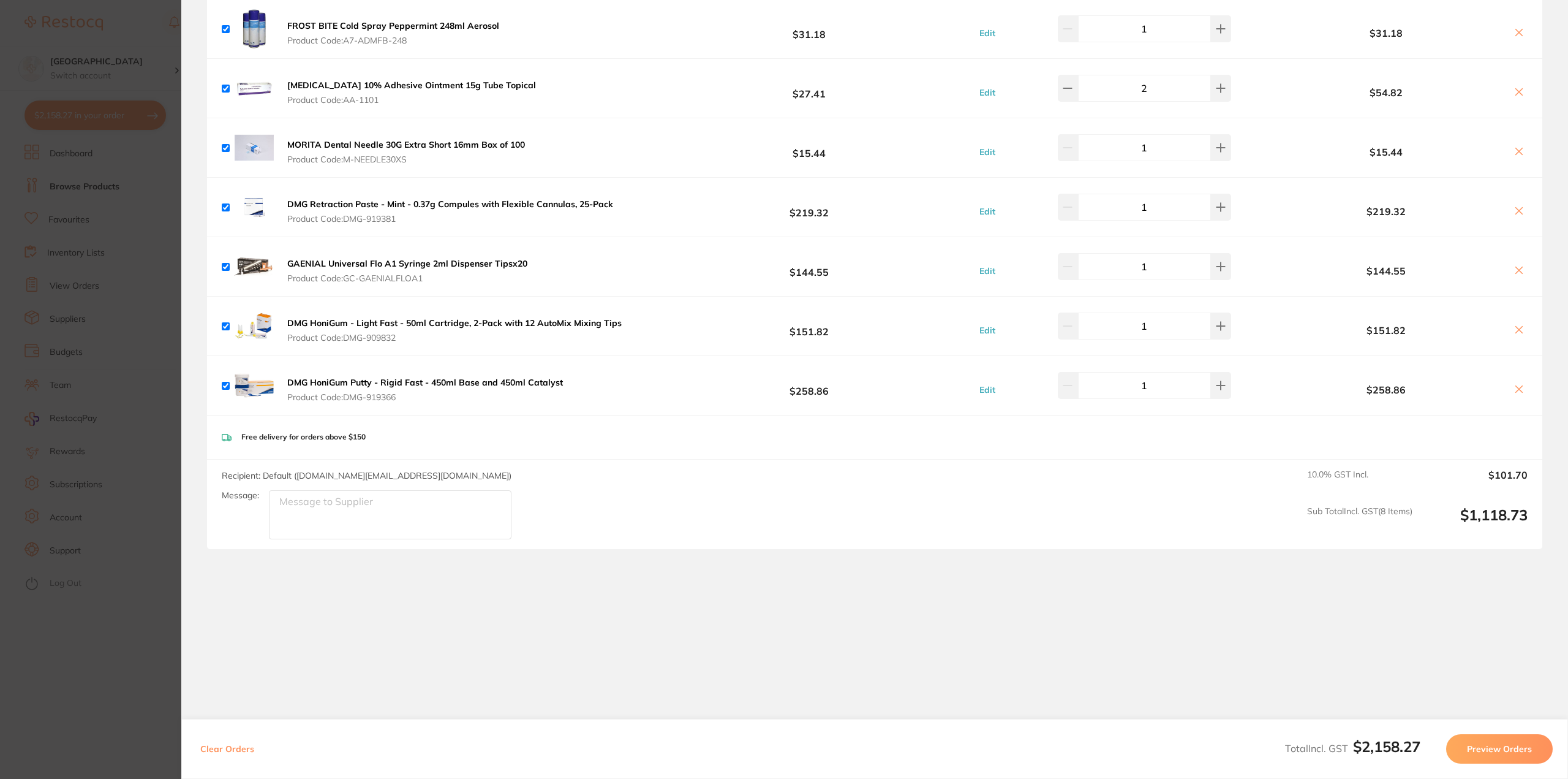
scroll to position [1494, 0]
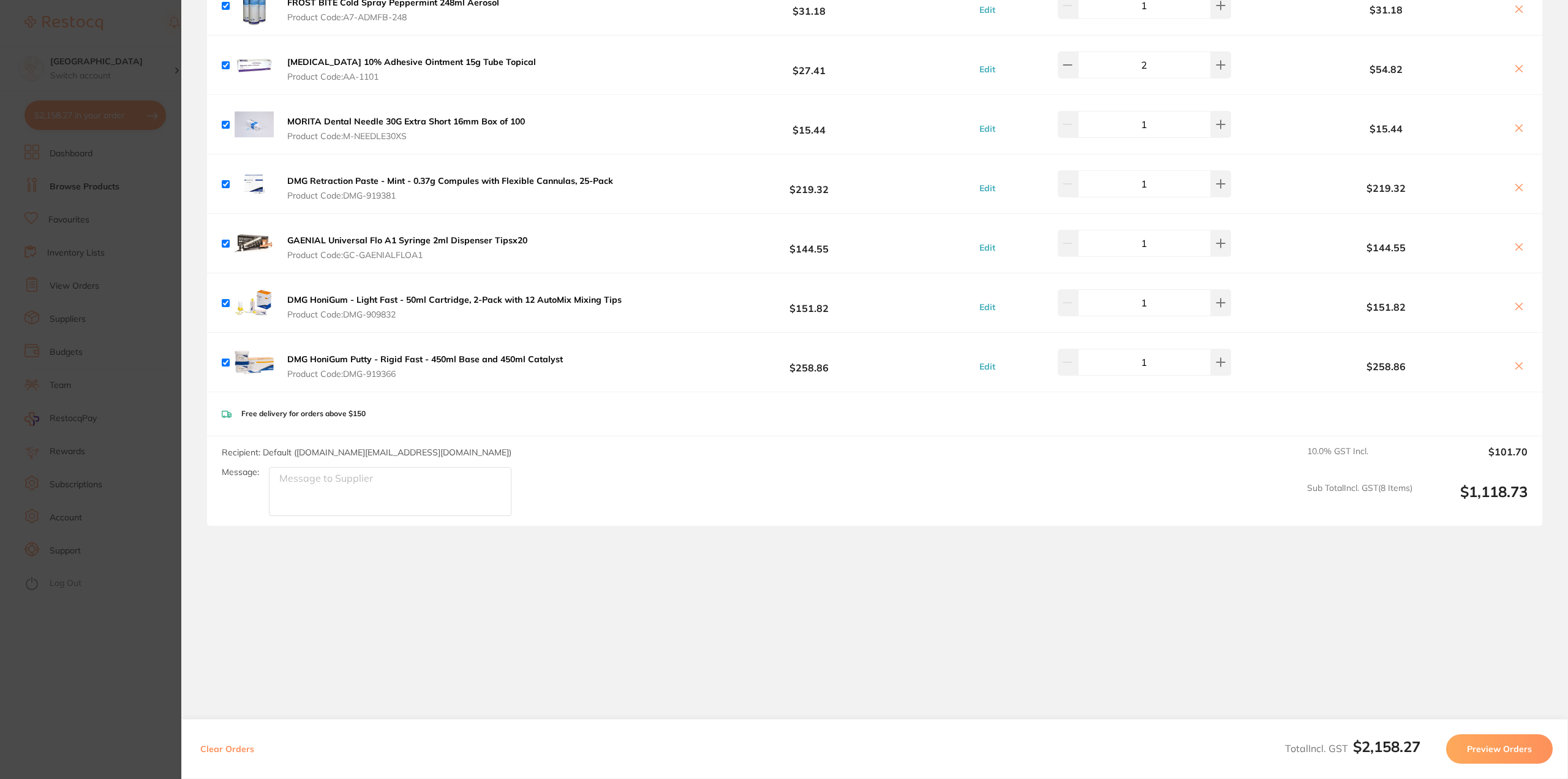
click at [138, 633] on section "Update RRP Set your pre negotiated price for this item. Item Agreed RRP (excl. …" at bounding box center [784, 390] width 1568 height 779
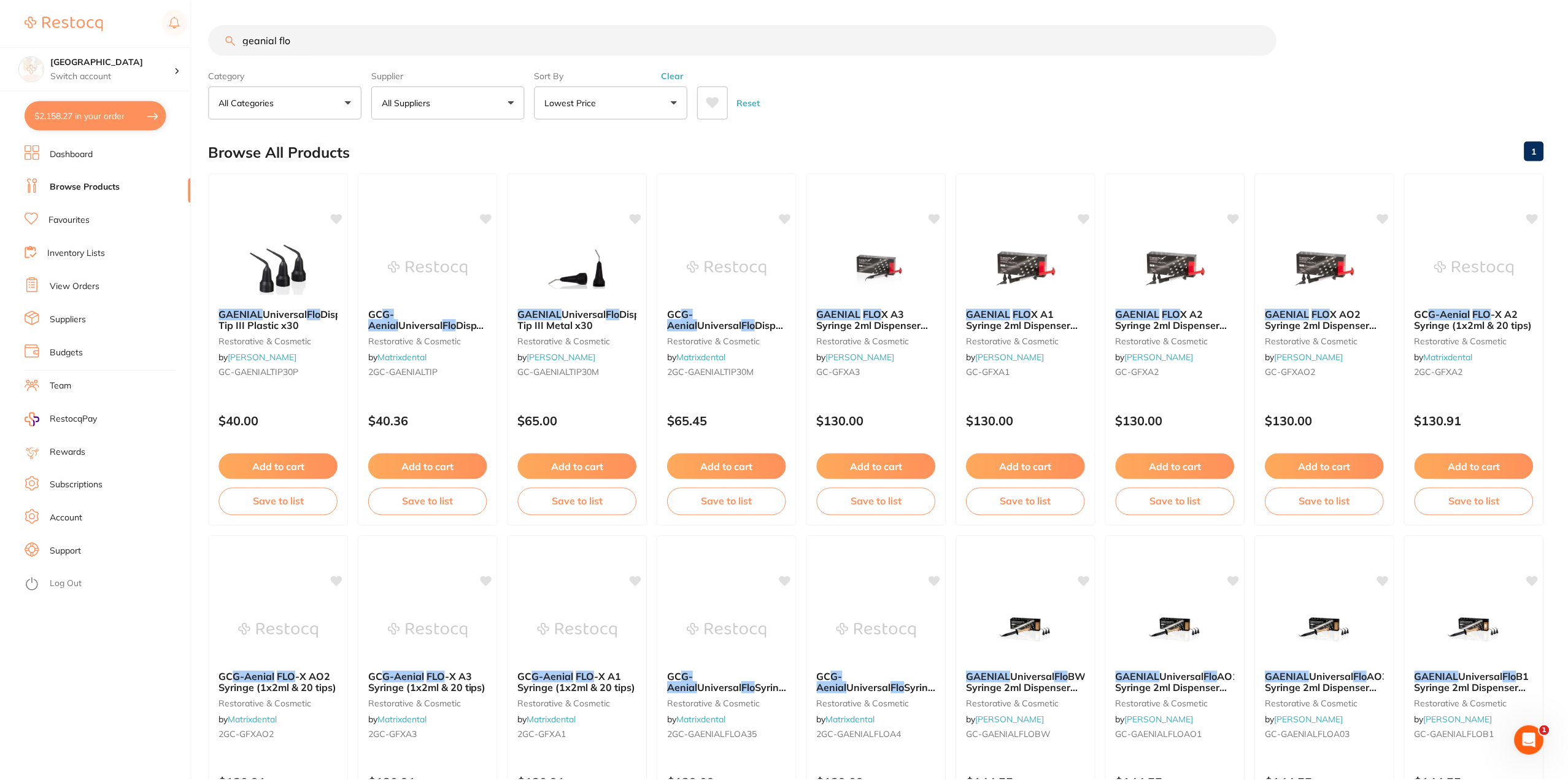
scroll to position [429, 0]
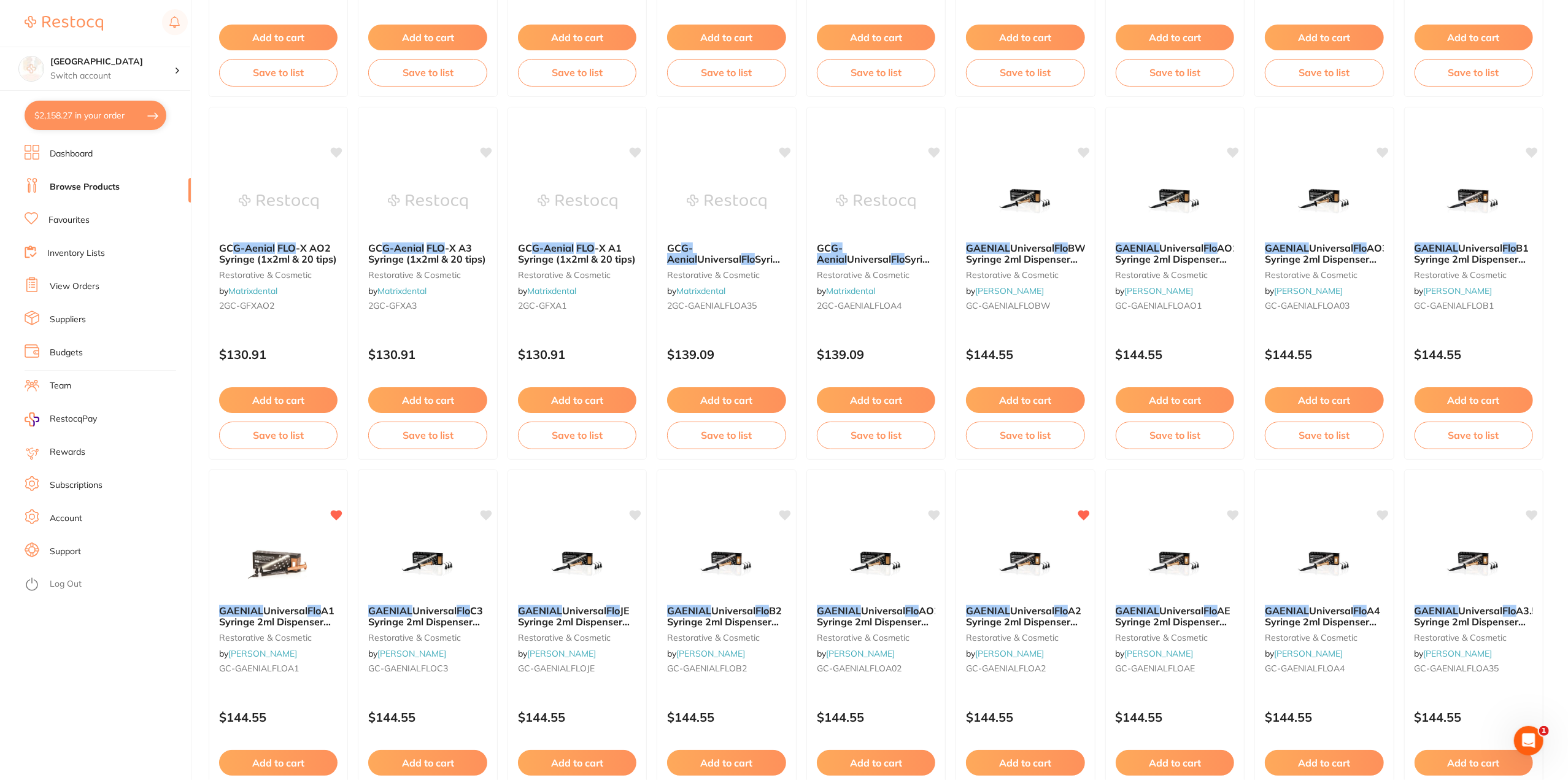
click at [47, 110] on button "$2,158.27 in your order" at bounding box center [95, 115] width 142 height 29
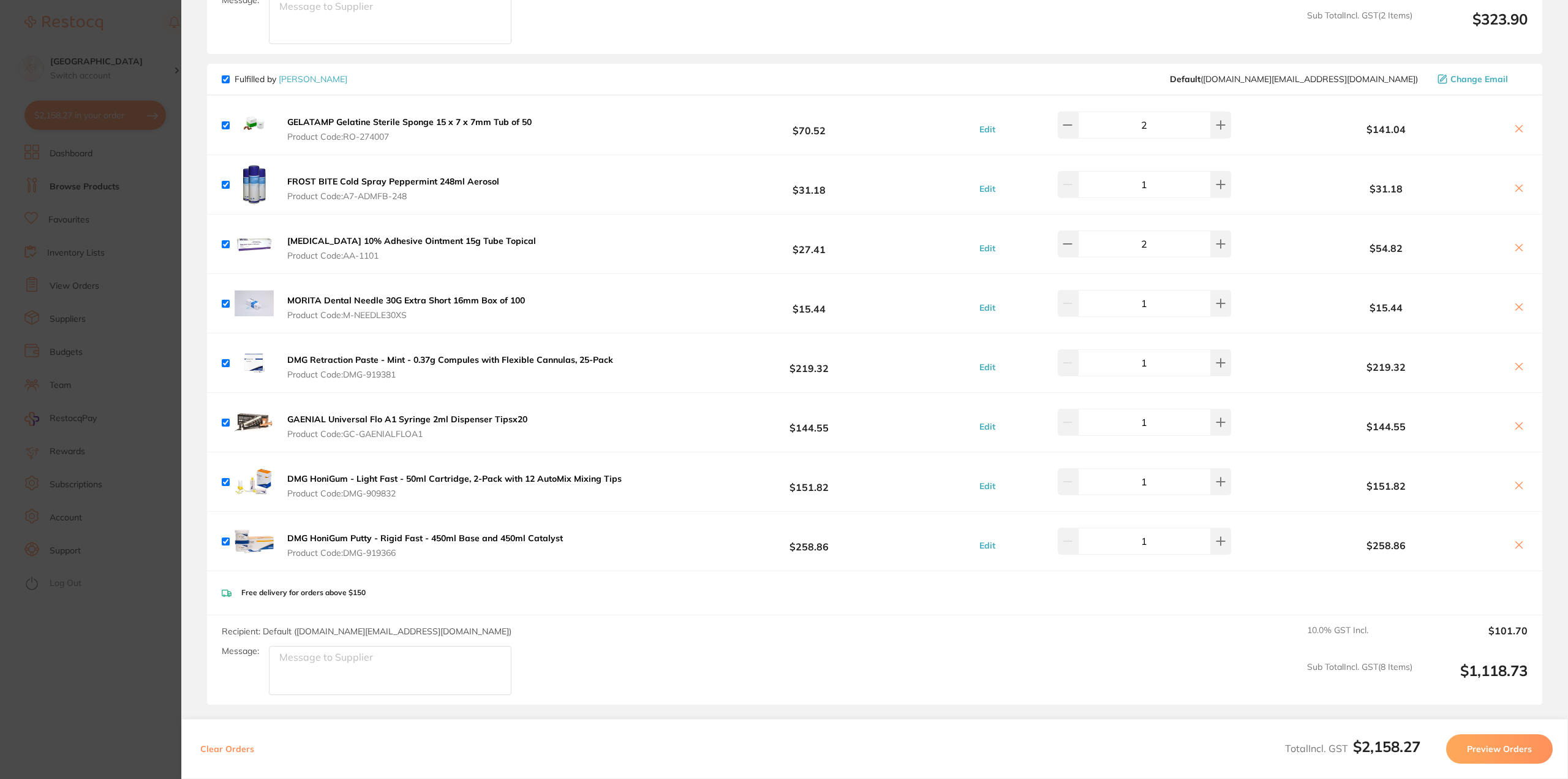
scroll to position [1310, 0]
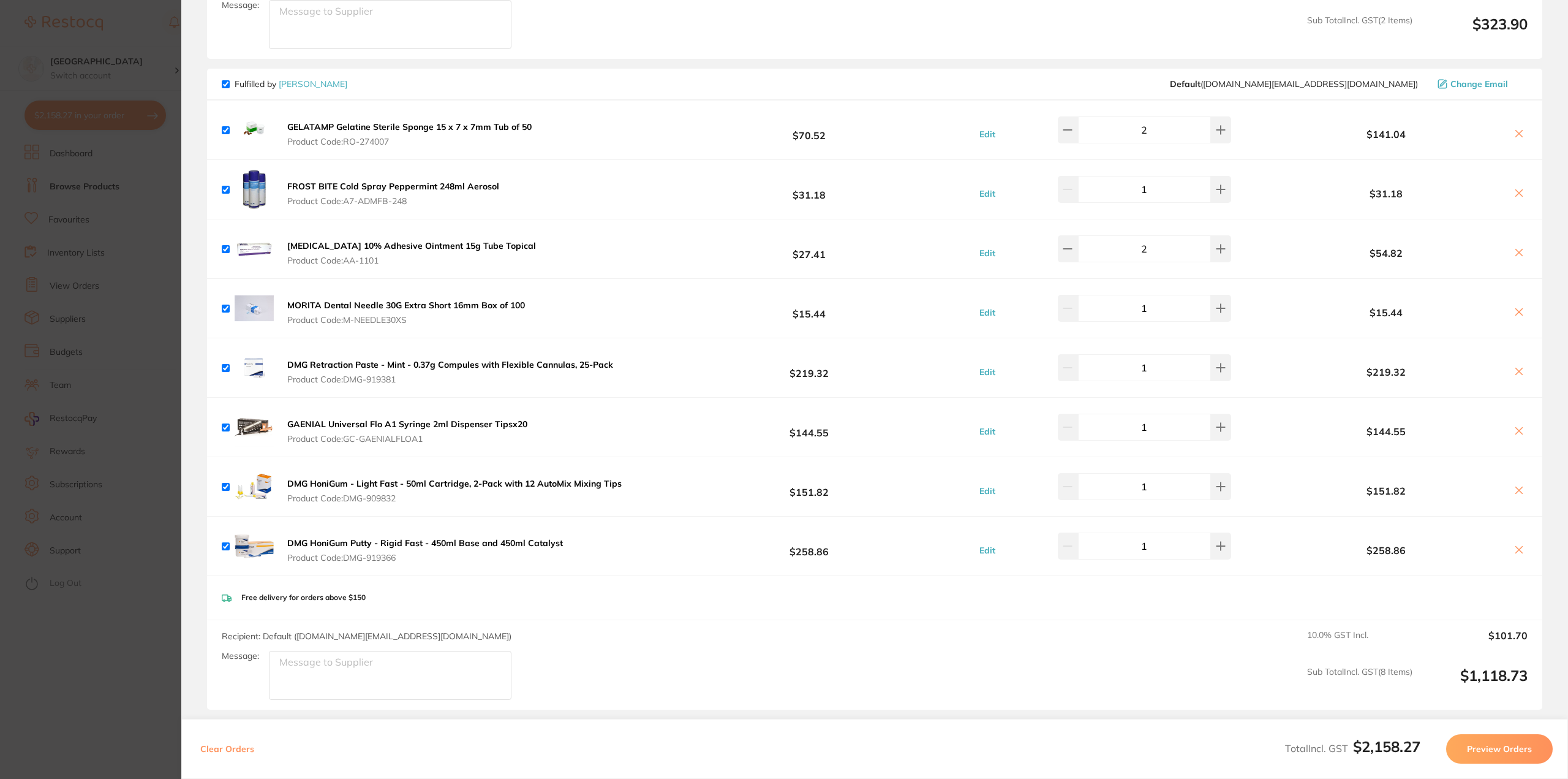
click at [81, 672] on section "Update RRP Set your pre negotiated price for this item. Item Agreed RRP (excl. …" at bounding box center [784, 390] width 1568 height 779
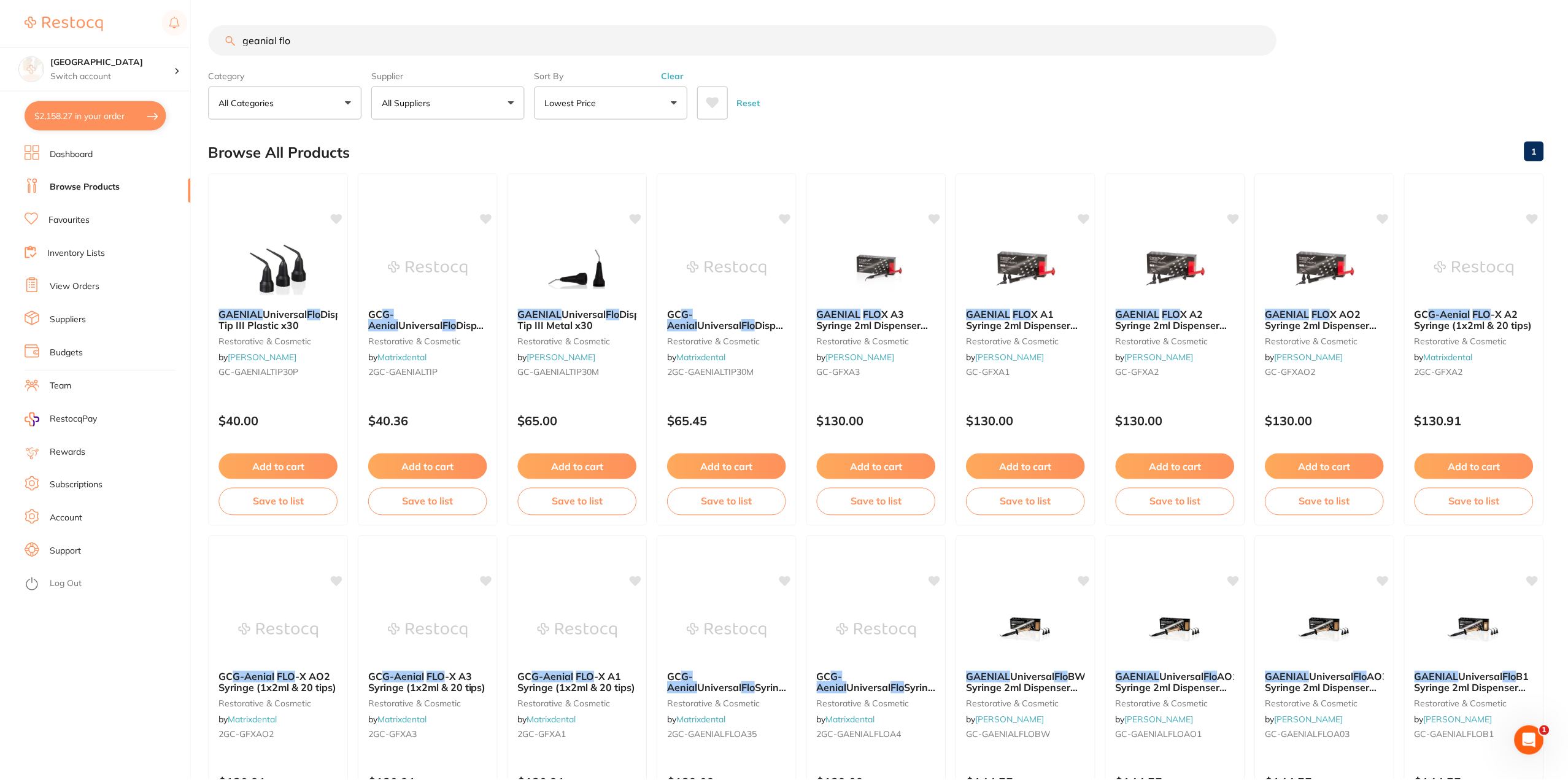
scroll to position [428, 0]
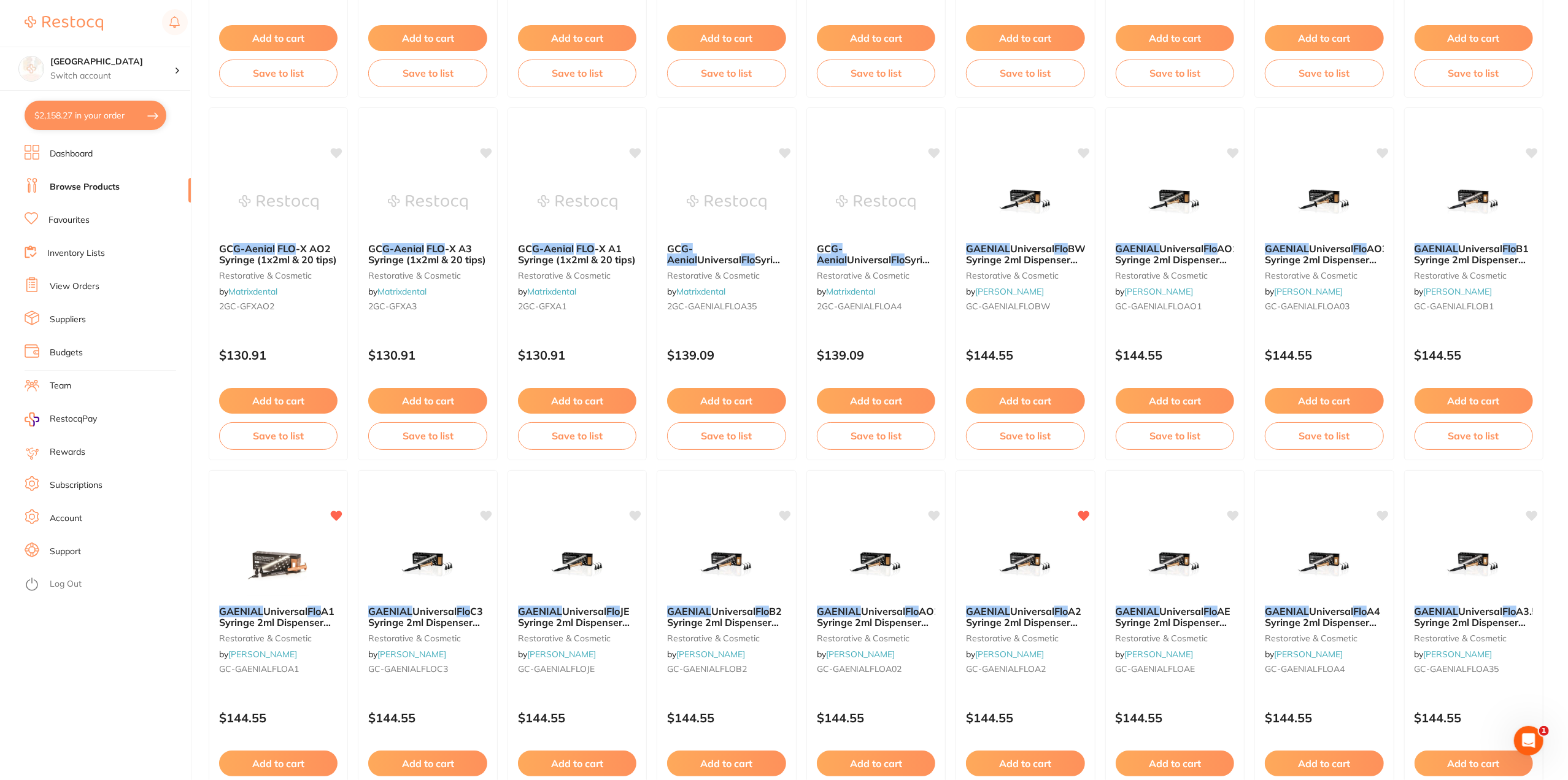
click at [120, 100] on section "Lakes Boulevard Dental Switch account Lakes Boulevard Dental $2,158.27 in your …" at bounding box center [95, 390] width 191 height 780
click at [119, 106] on button "$2,158.27 in your order" at bounding box center [95, 115] width 142 height 29
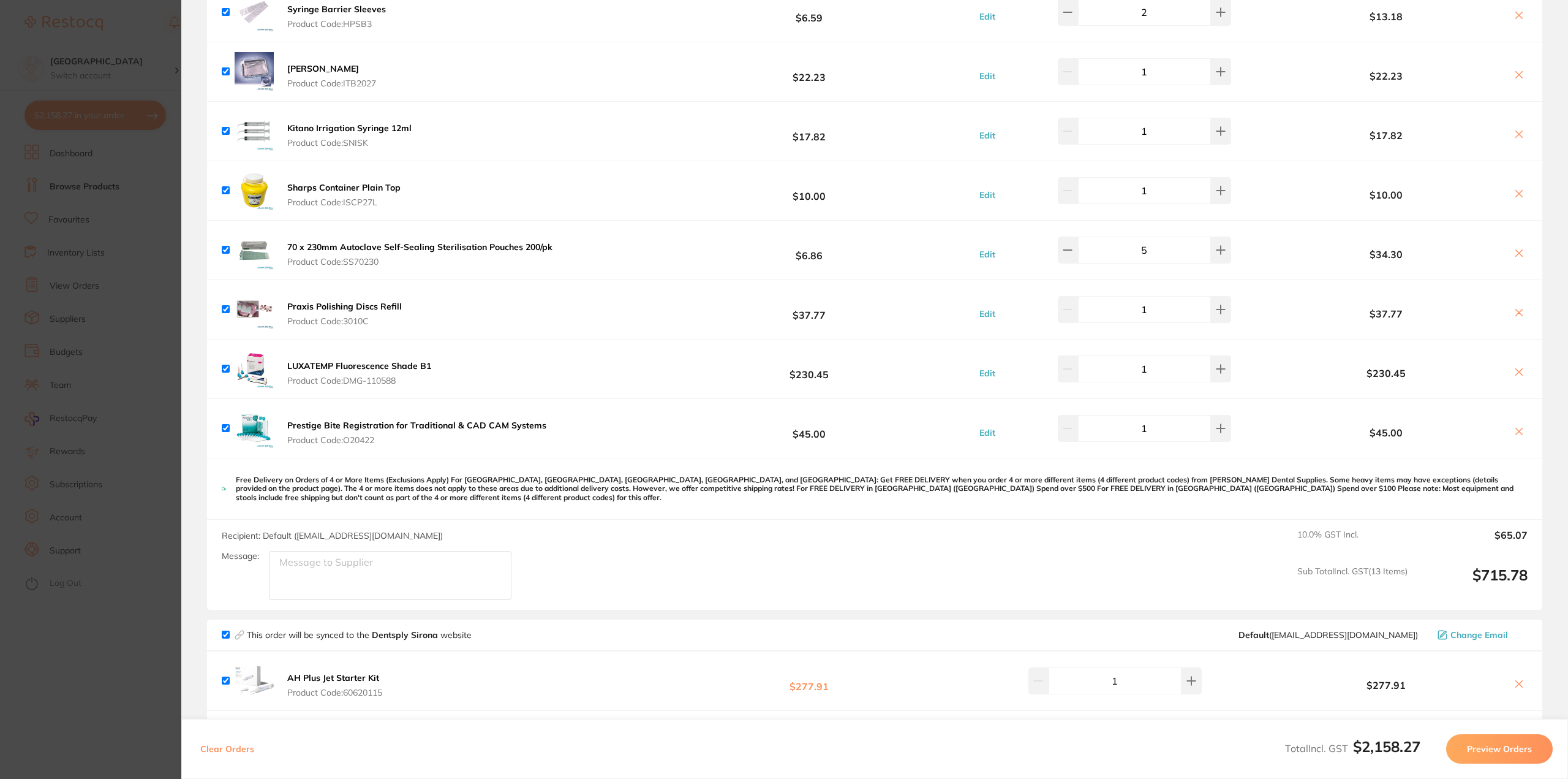
scroll to position [452, 0]
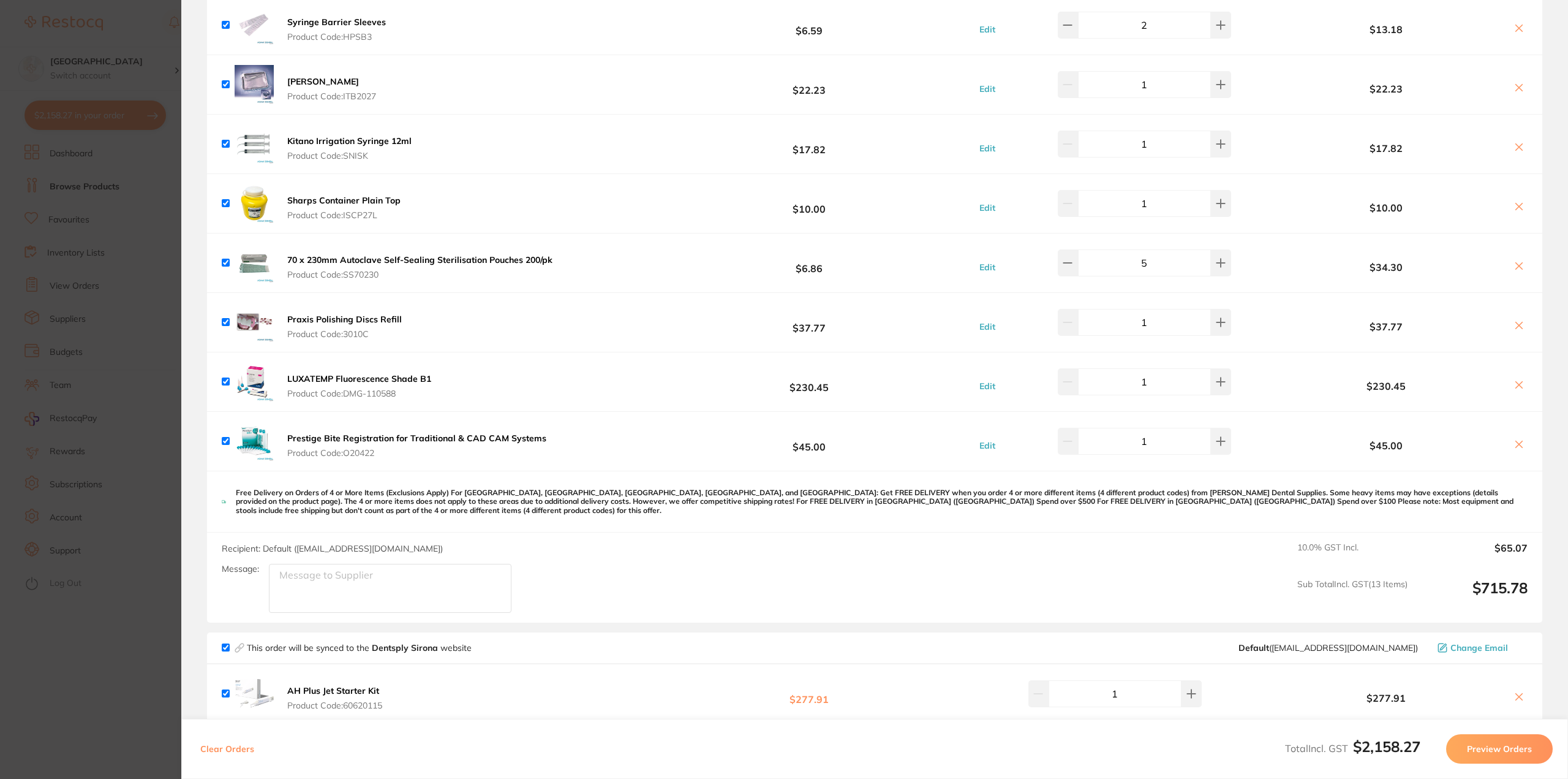
click at [119, 373] on section "Update RRP Set your pre negotiated price for this item. Item Agreed RRP (excl. …" at bounding box center [784, 390] width 1568 height 779
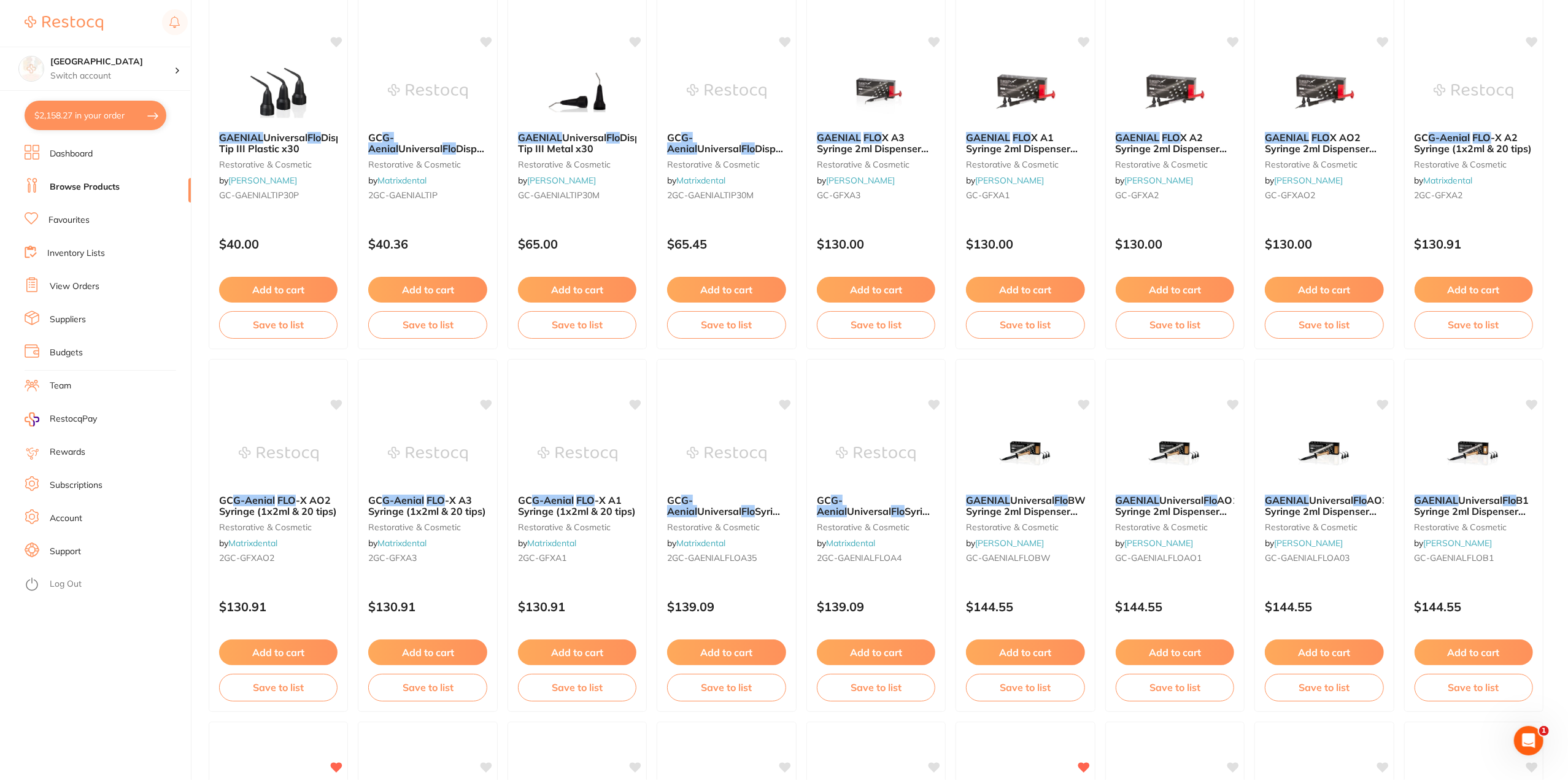
scroll to position [0, 0]
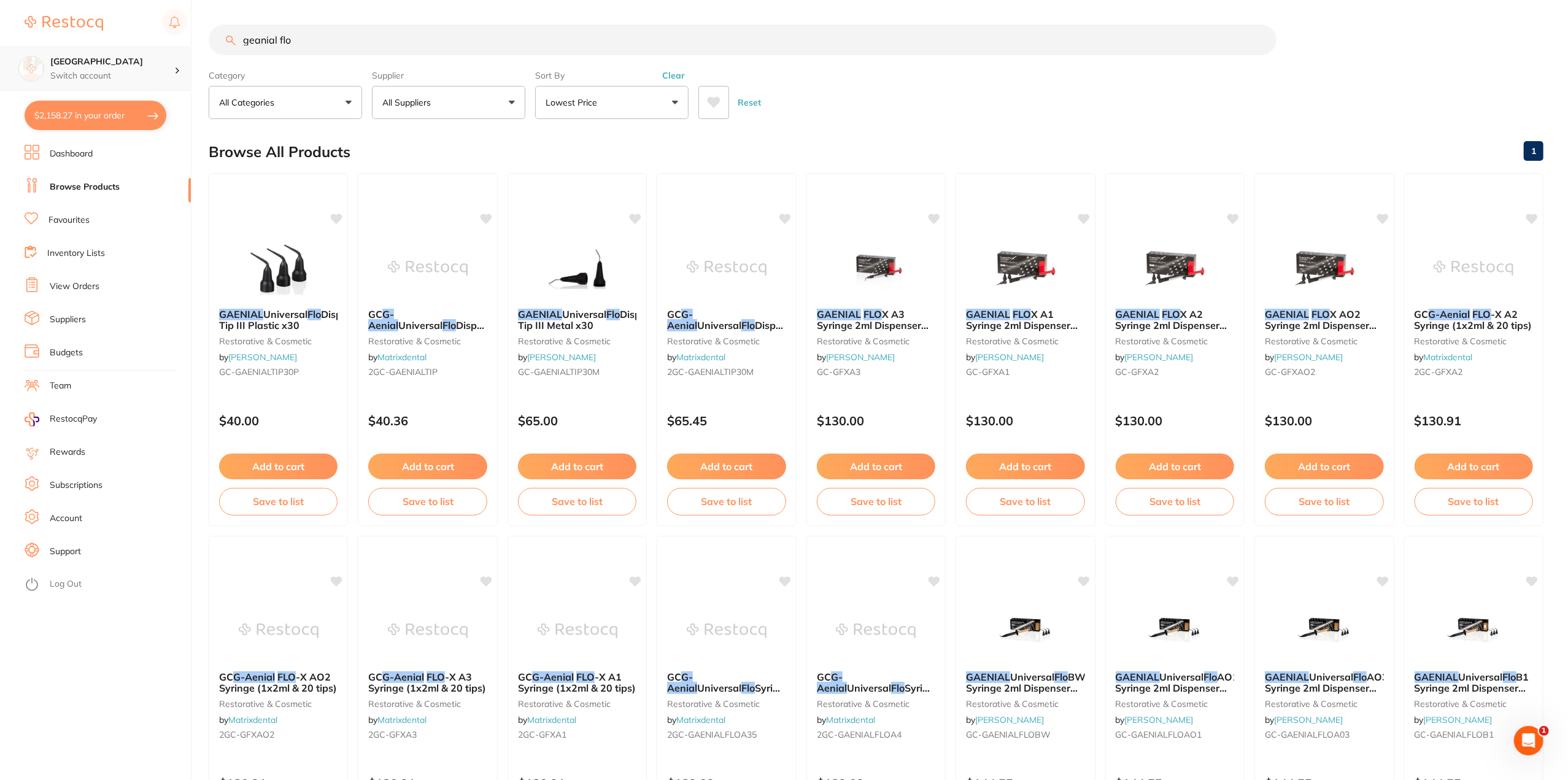
drag, startPoint x: 330, startPoint y: 36, endPoint x: 1, endPoint y: 71, distance: 330.9
click at [71, 60] on div "$2,158.27 Lakes Boulevard Dental Switch account Lakes Boulevard Dental $2,158.2…" at bounding box center [784, 390] width 1568 height 780
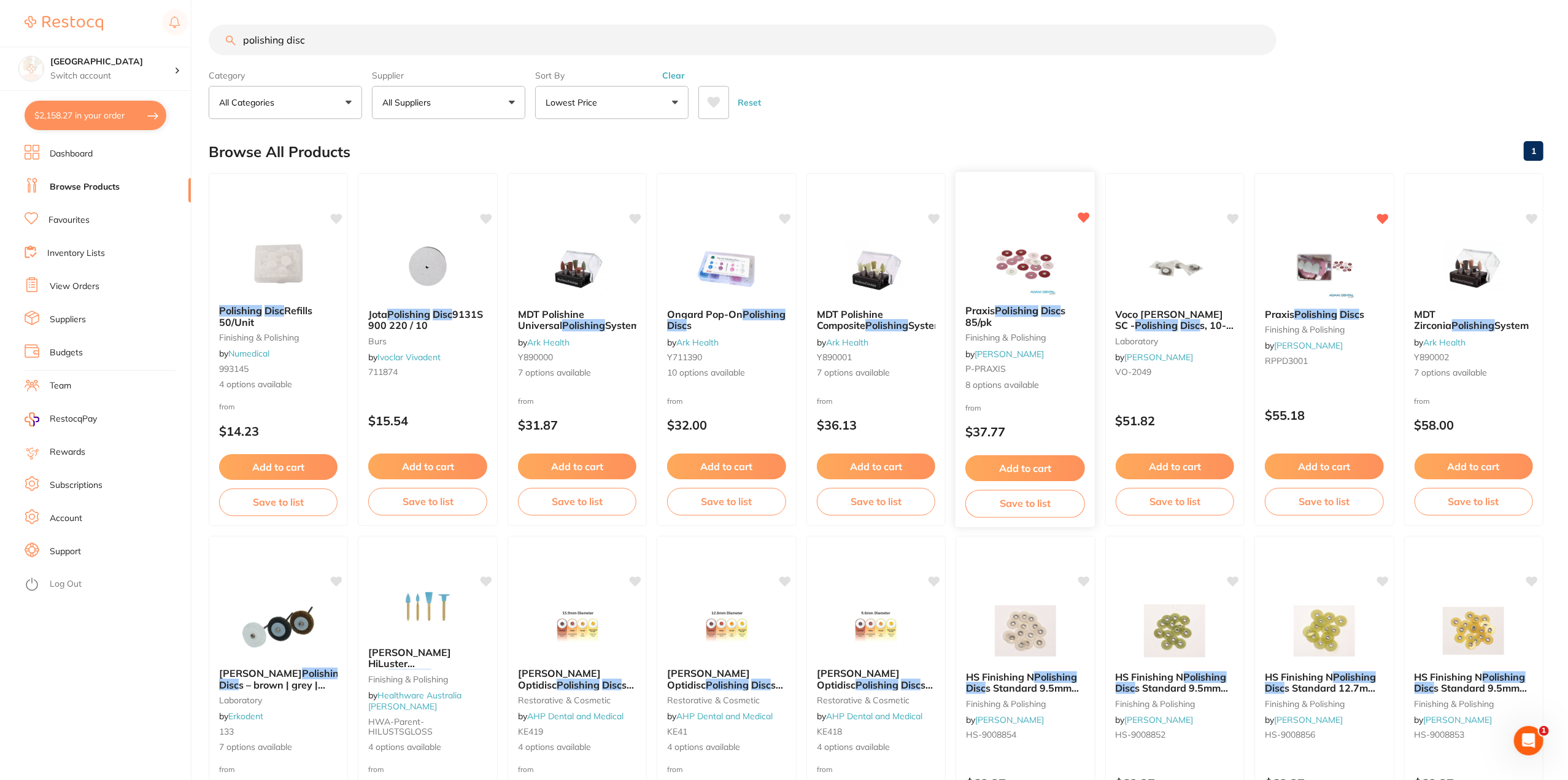
click at [1015, 310] on em "Polishing" at bounding box center [1017, 310] width 44 height 12
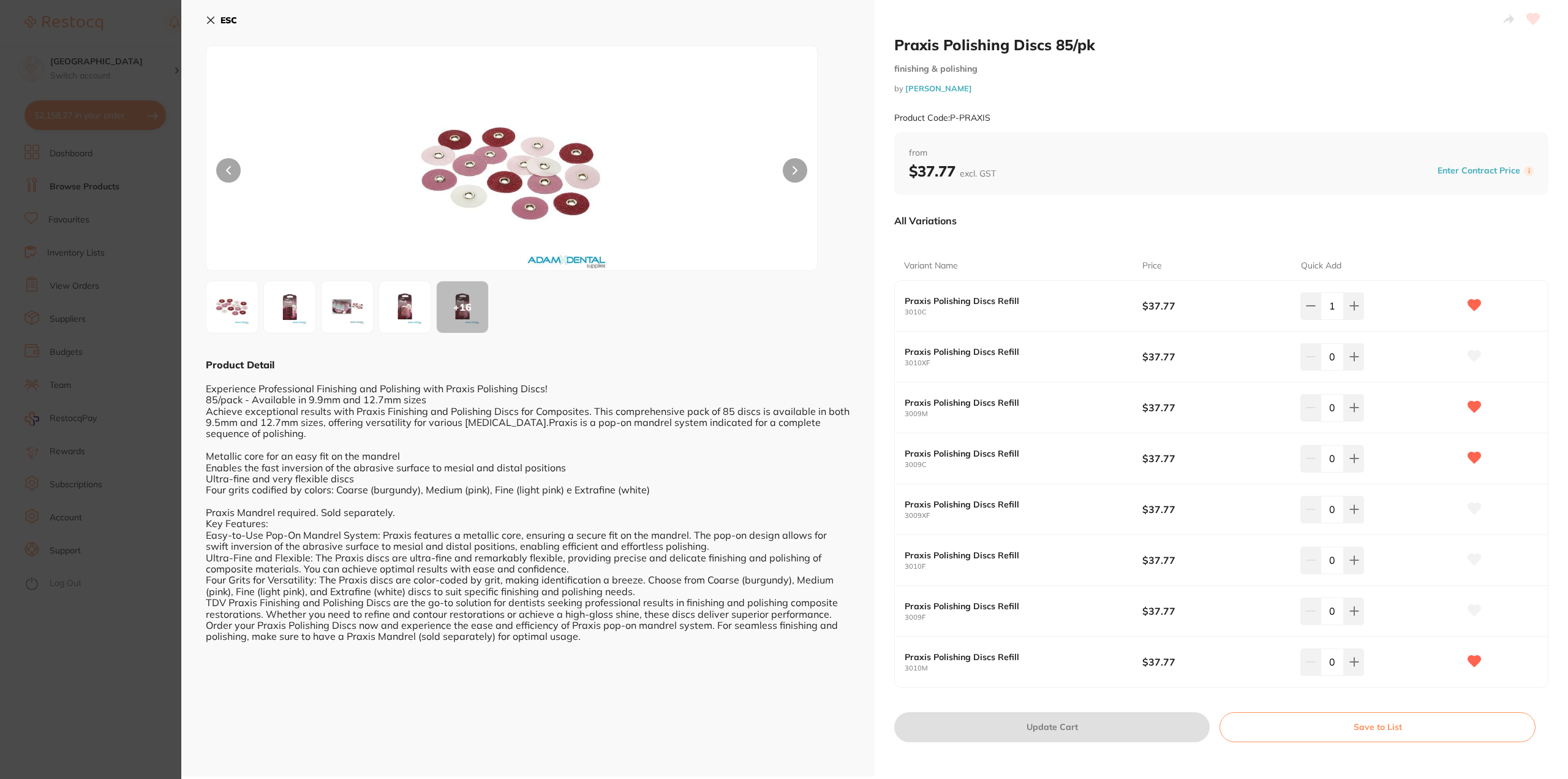
click at [76, 601] on section "Praxis Polishing Discs 85/pk finishing & polishing by [PERSON_NAME] Product Cod…" at bounding box center [784, 390] width 1568 height 779
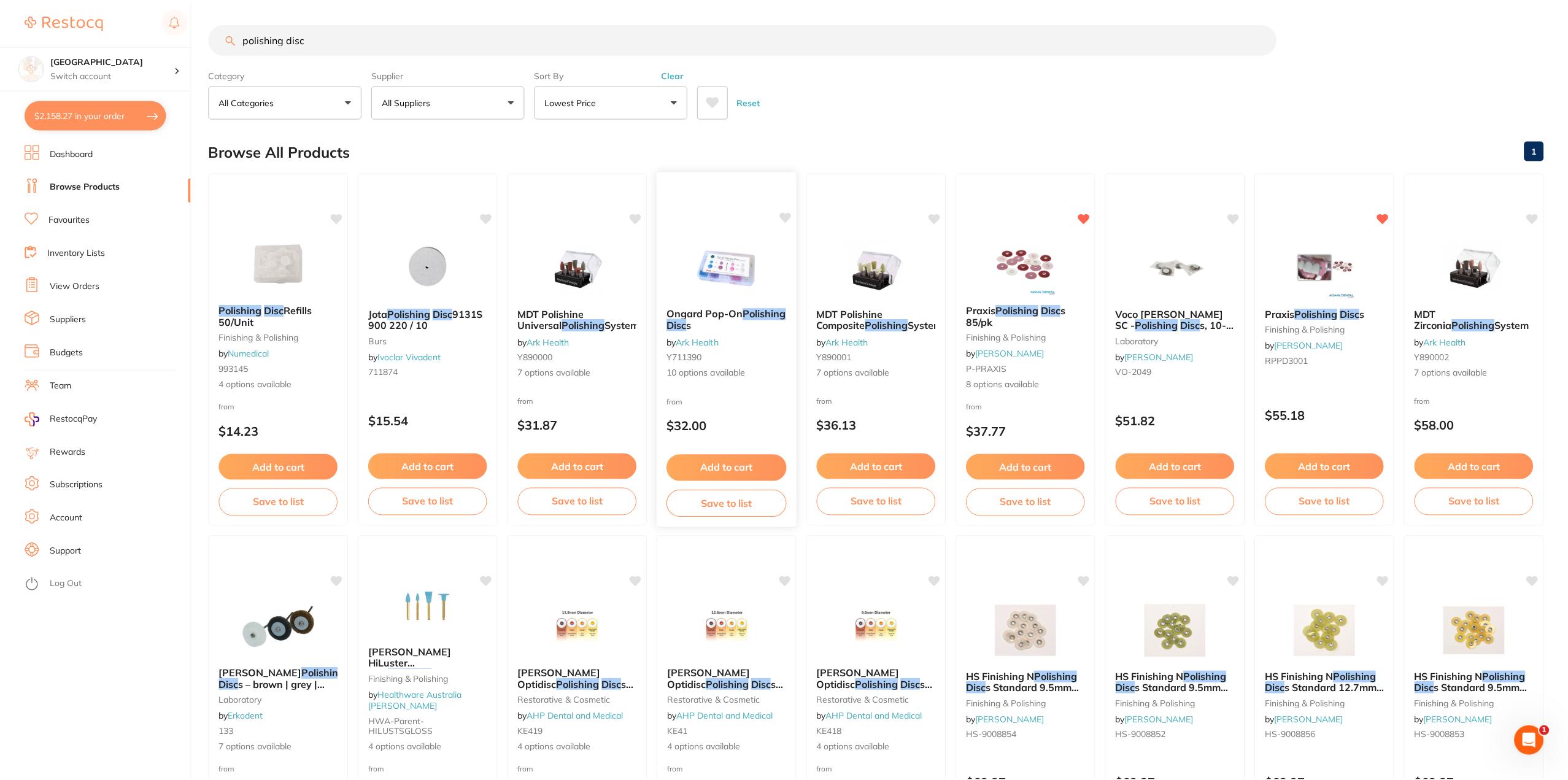
scroll to position [3, 0]
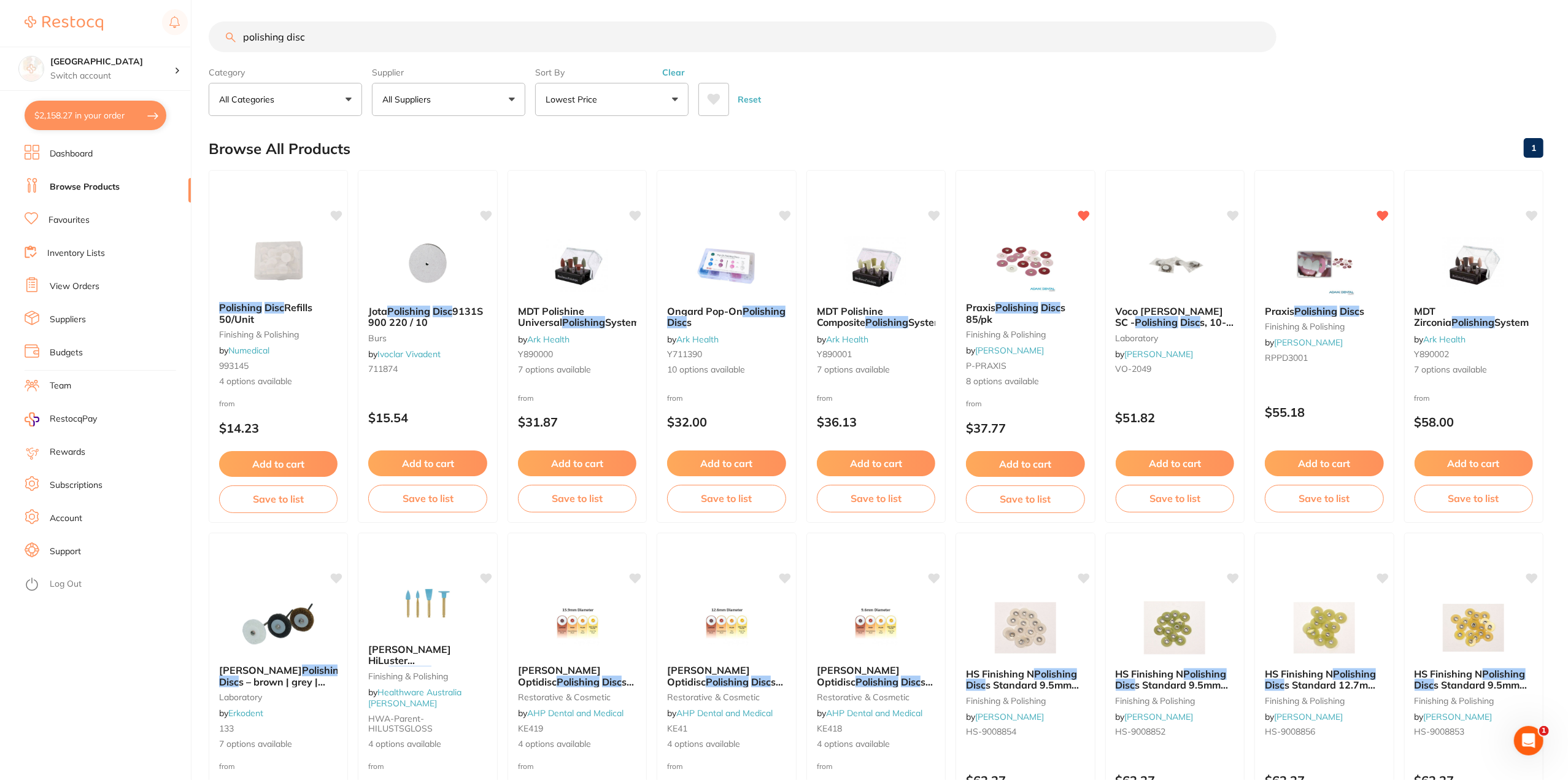
click at [705, 300] on div "Ongard Pop-On Polishing Disc s by Ark Health Y711390 10 options available" at bounding box center [726, 341] width 138 height 90
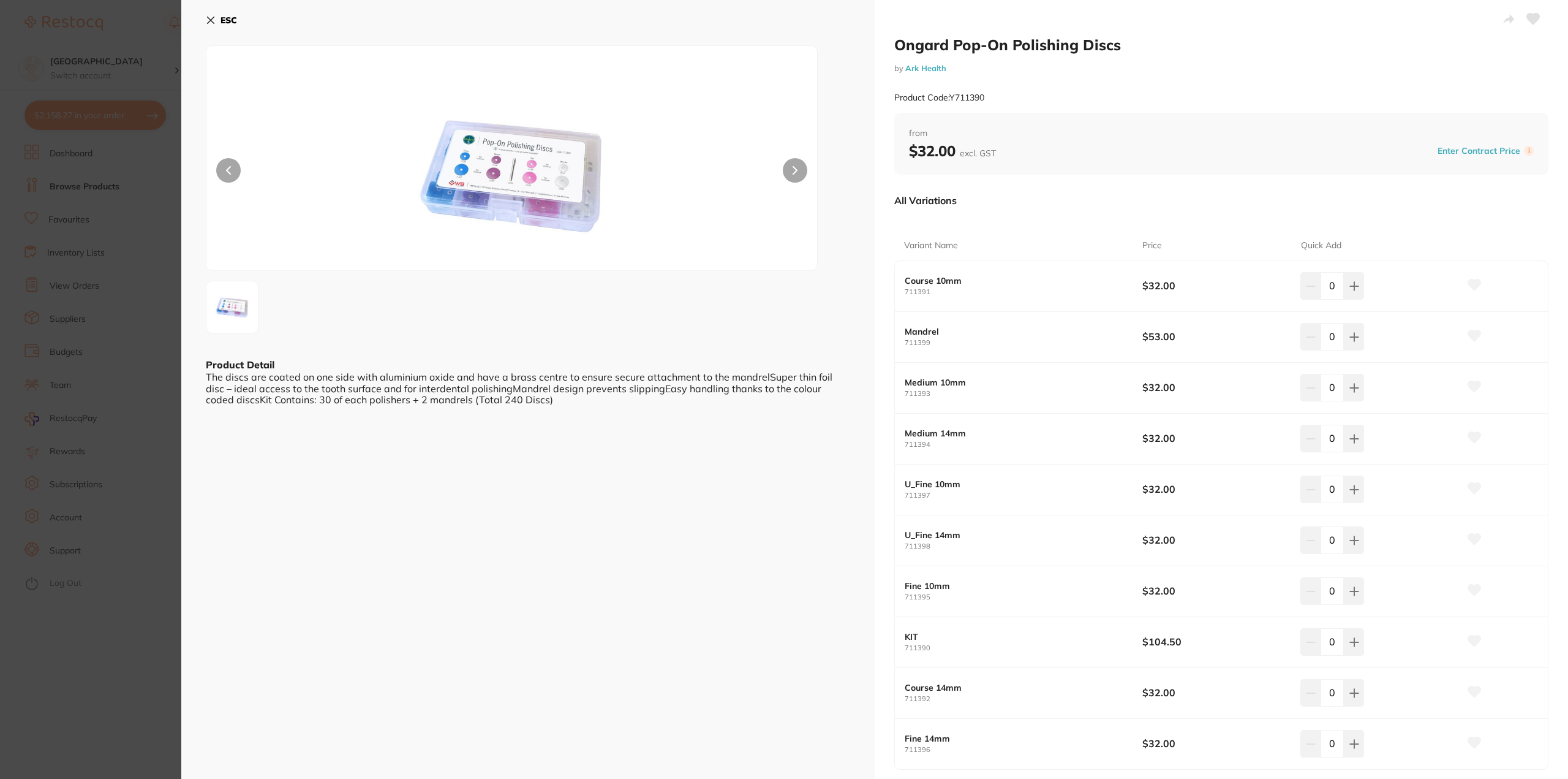
click at [799, 166] on button at bounding box center [795, 170] width 25 height 25
click at [124, 511] on section "Ongard Pop-On Polishing Discs by Ark Health Product Code: Y711390 ESC Product D…" at bounding box center [784, 390] width 1568 height 779
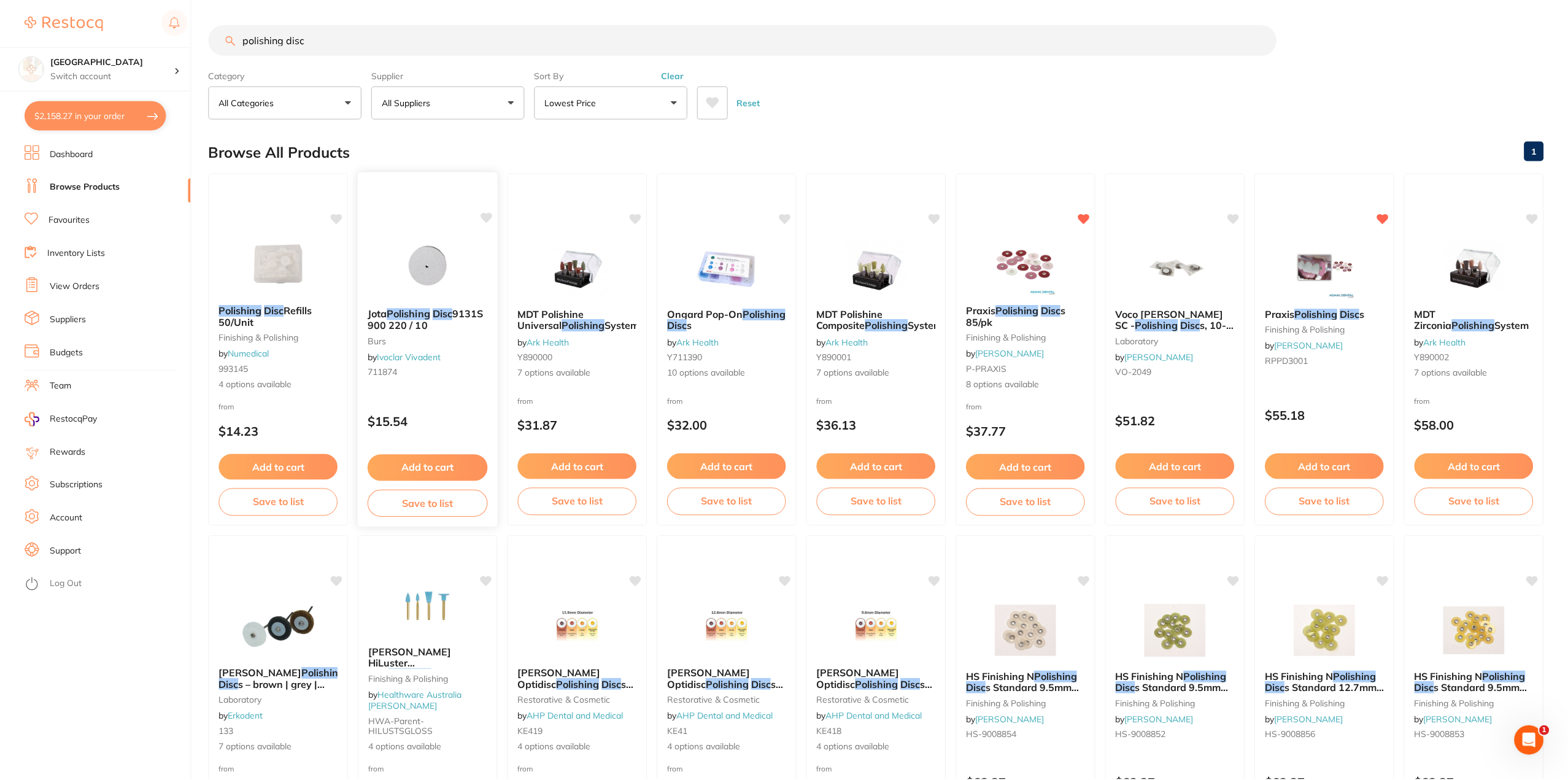
scroll to position [3, 0]
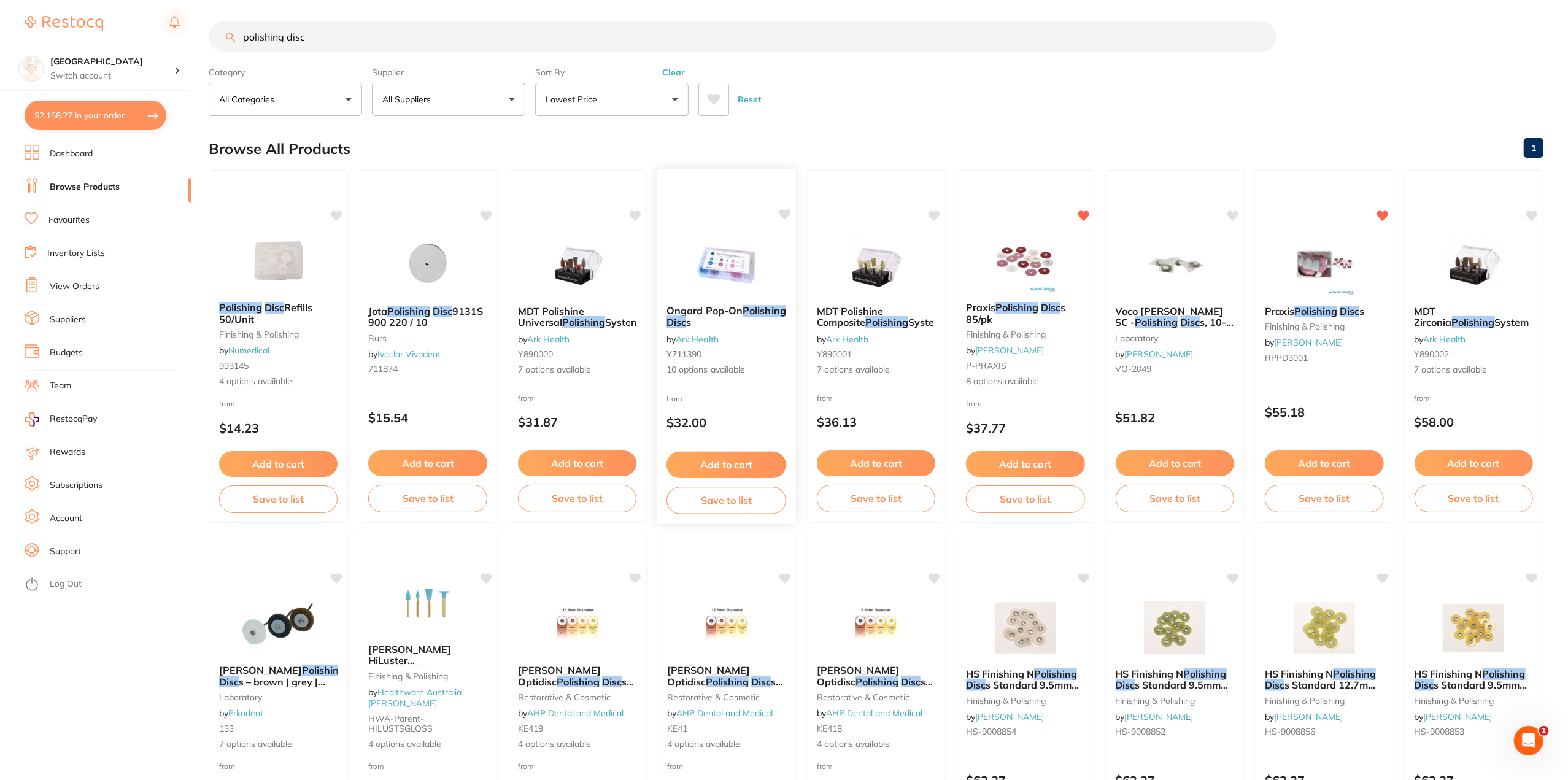
click at [743, 317] on em "Polishing" at bounding box center [765, 310] width 44 height 12
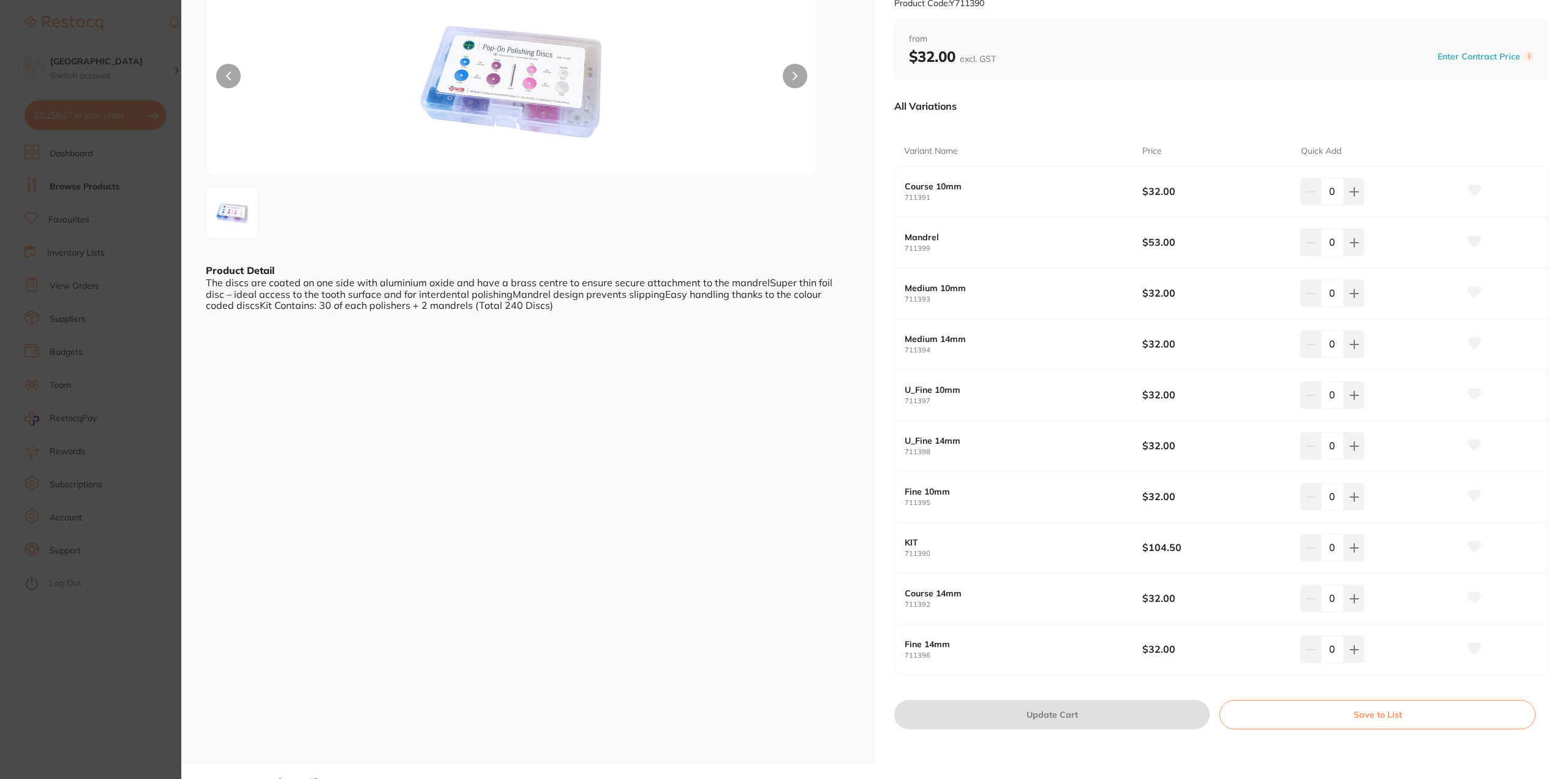
scroll to position [123, 0]
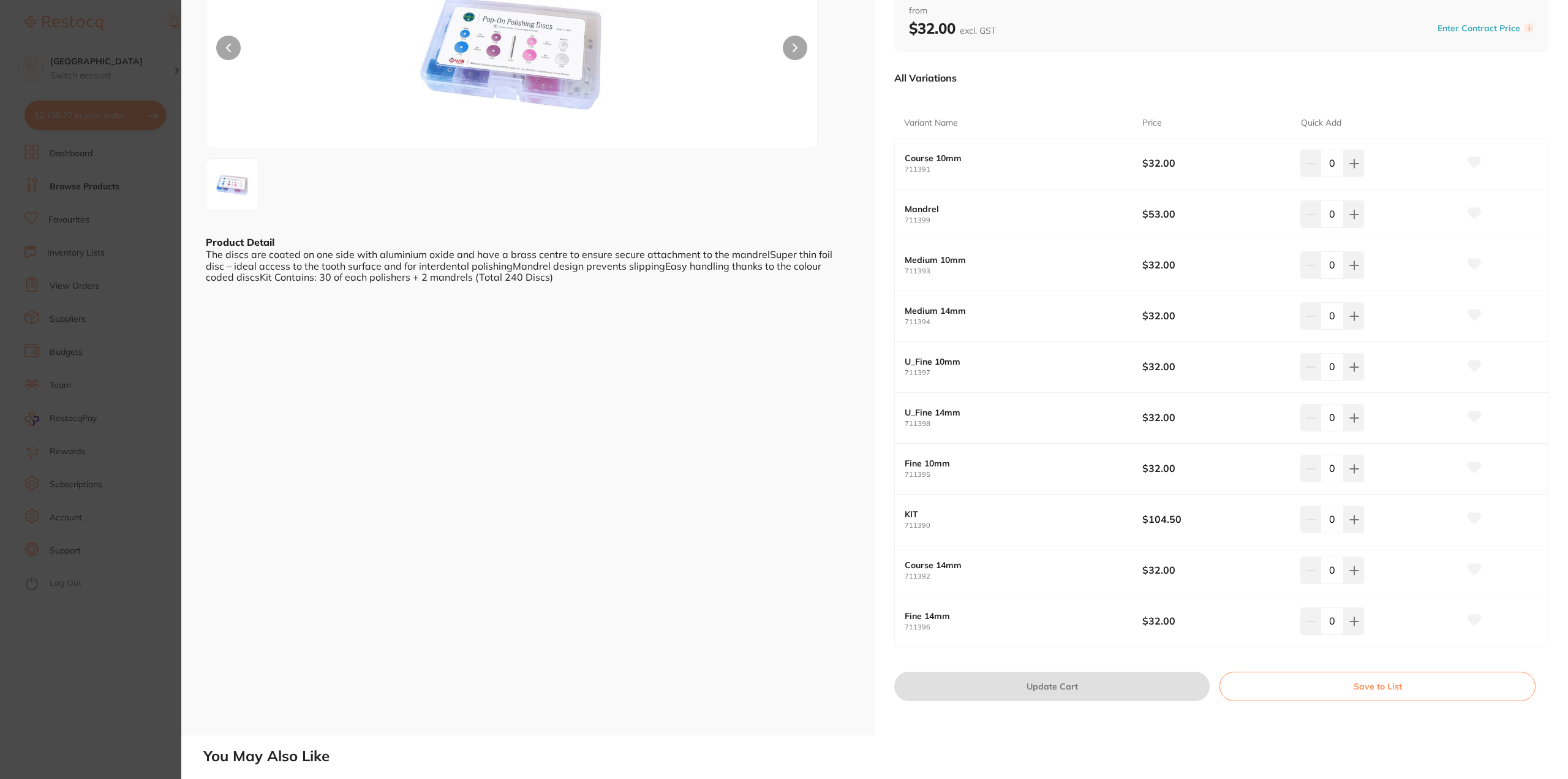
click at [794, 51] on icon at bounding box center [795, 47] width 3 height 8
click at [160, 583] on section "Ongard Pop-On Polishing Discs by Ark Health Product Code: Y711390 ESC Product D…" at bounding box center [784, 390] width 1568 height 779
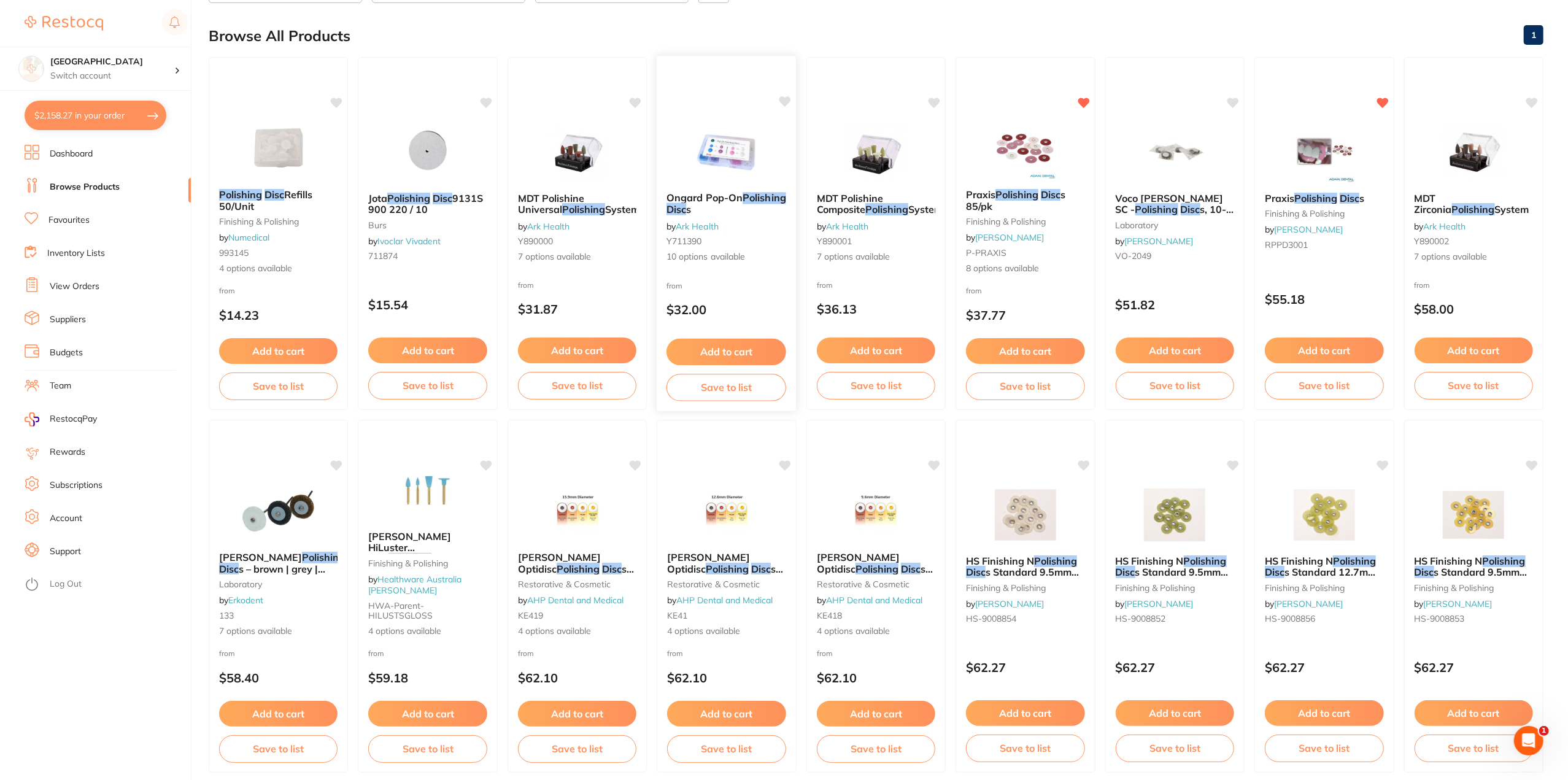
scroll to position [187, 0]
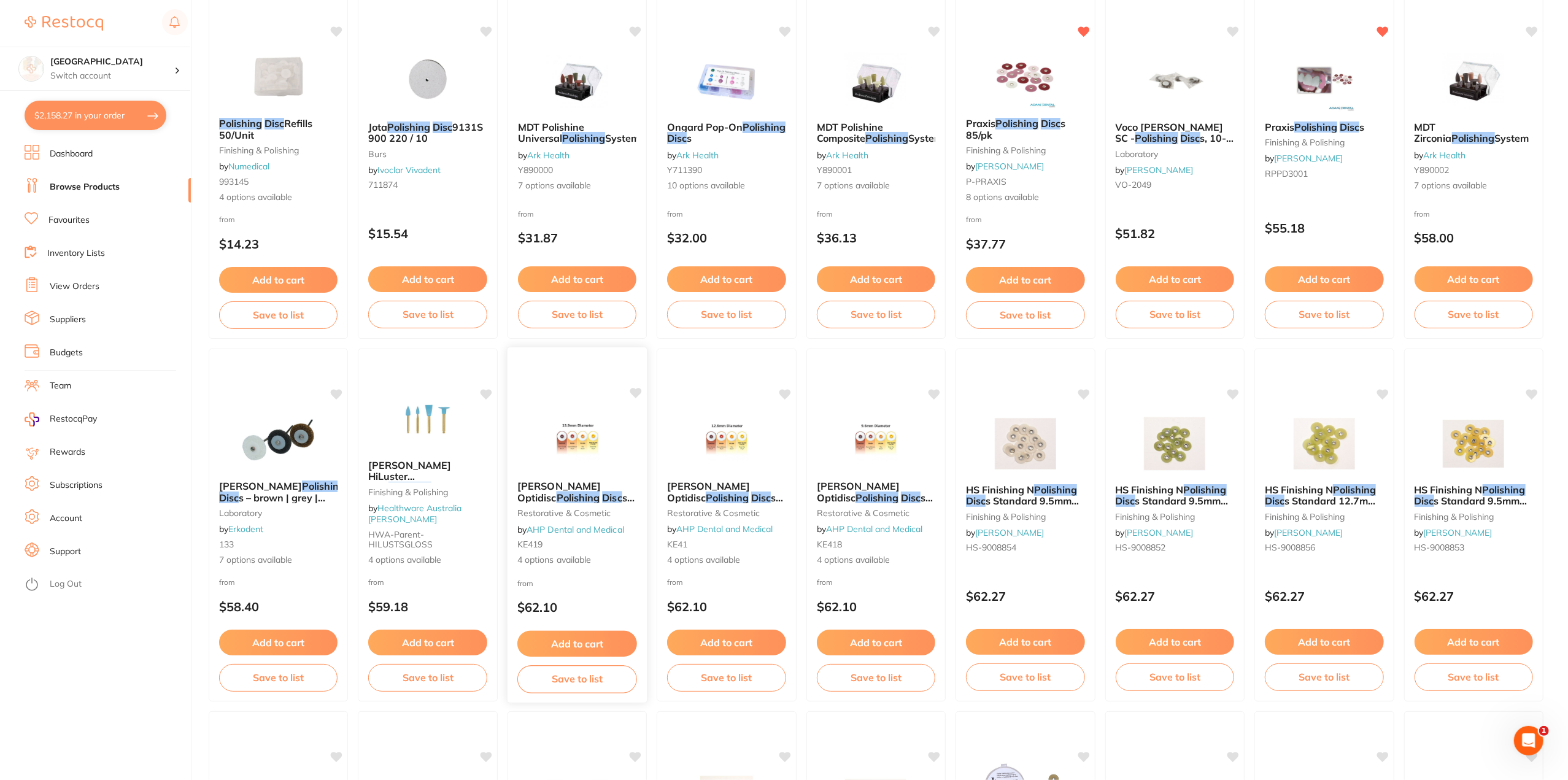
click at [596, 491] on em "Polishing" at bounding box center [578, 497] width 44 height 12
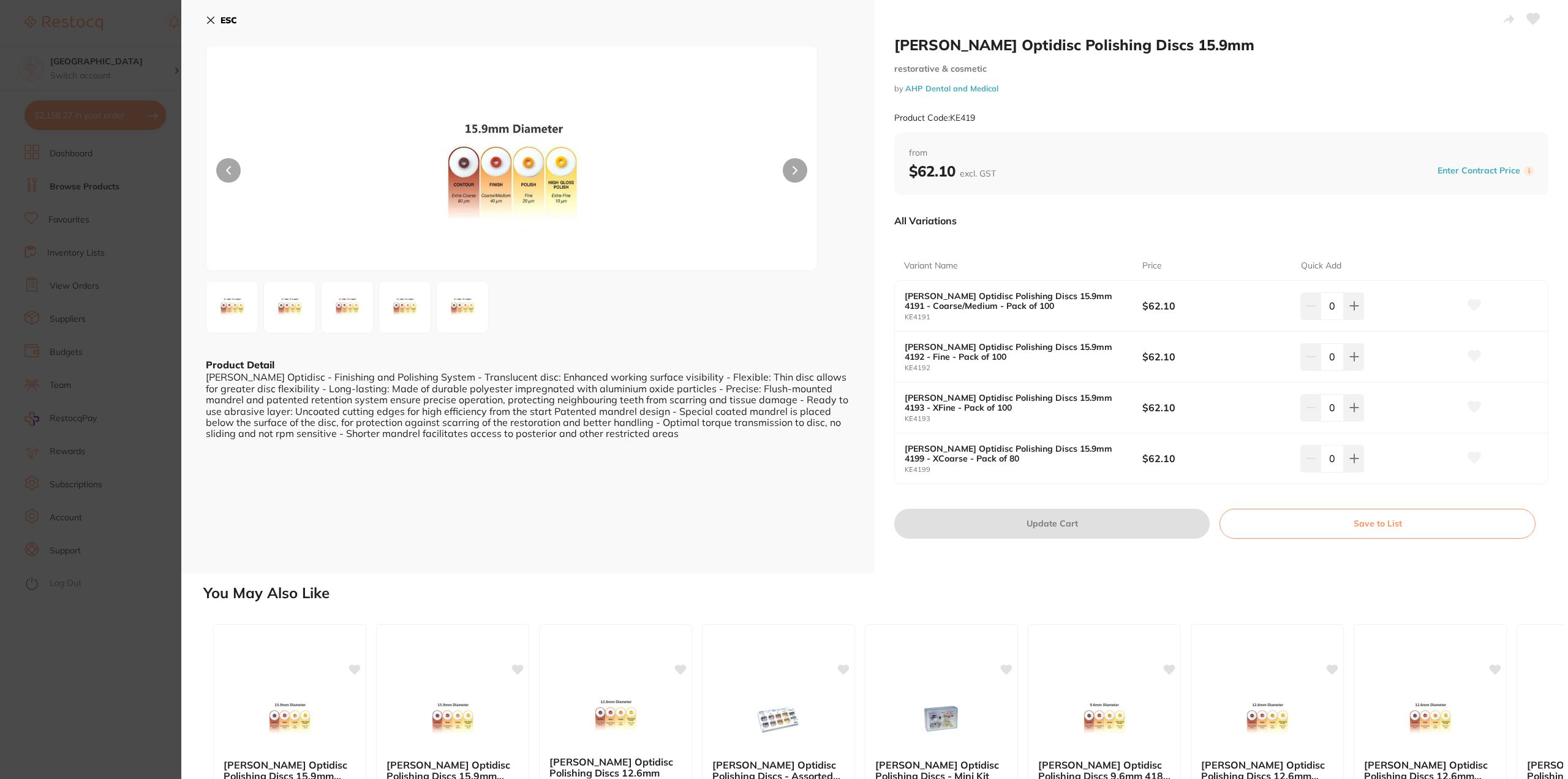
drag, startPoint x: 148, startPoint y: 520, endPoint x: 817, endPoint y: 387, distance: 682.1
click at [146, 519] on section "[PERSON_NAME] Optidisc Polishing Discs 15.9mm restorative & cosmetic by AHP Den…" at bounding box center [784, 390] width 1568 height 779
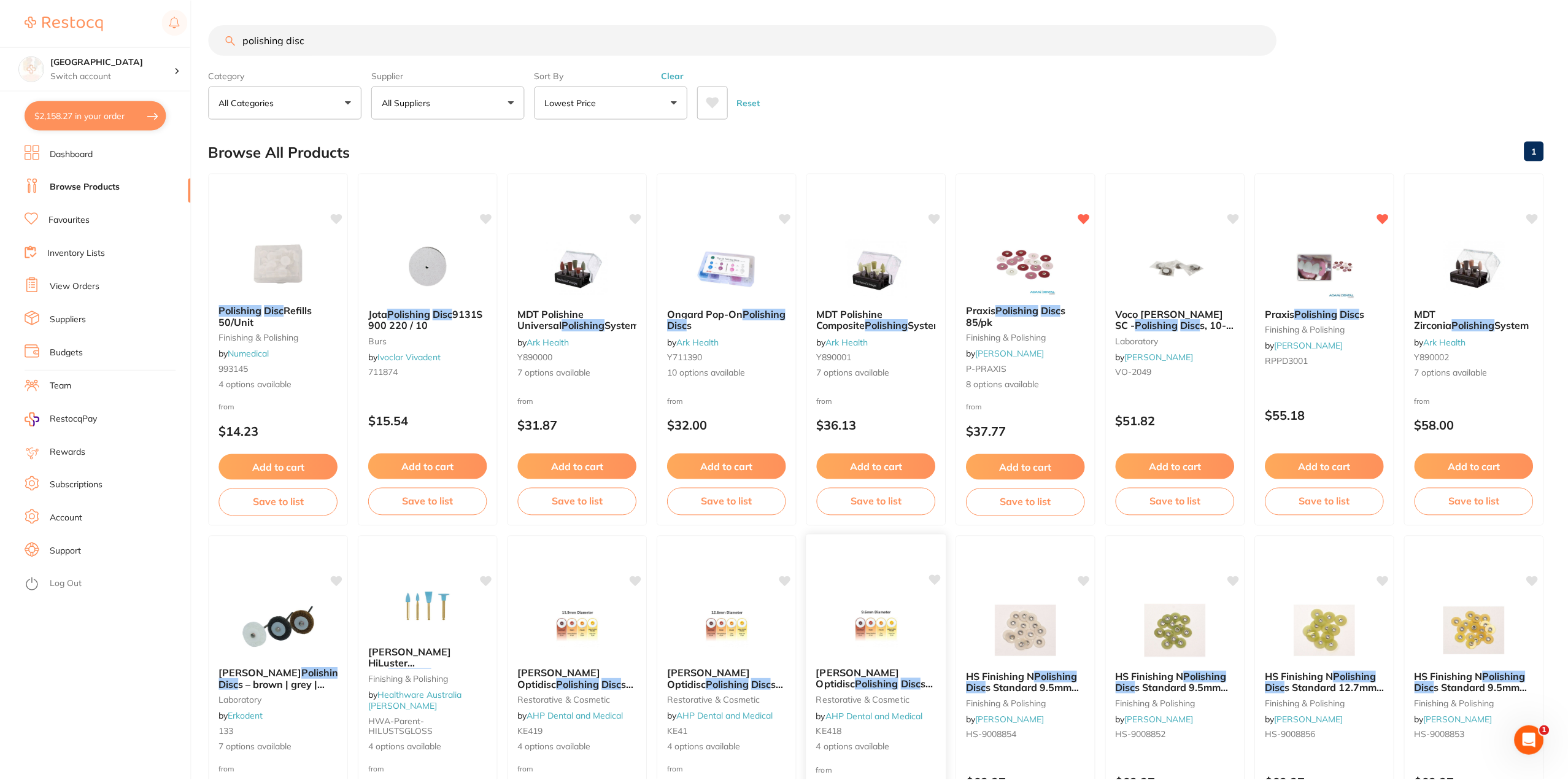
scroll to position [187, 0]
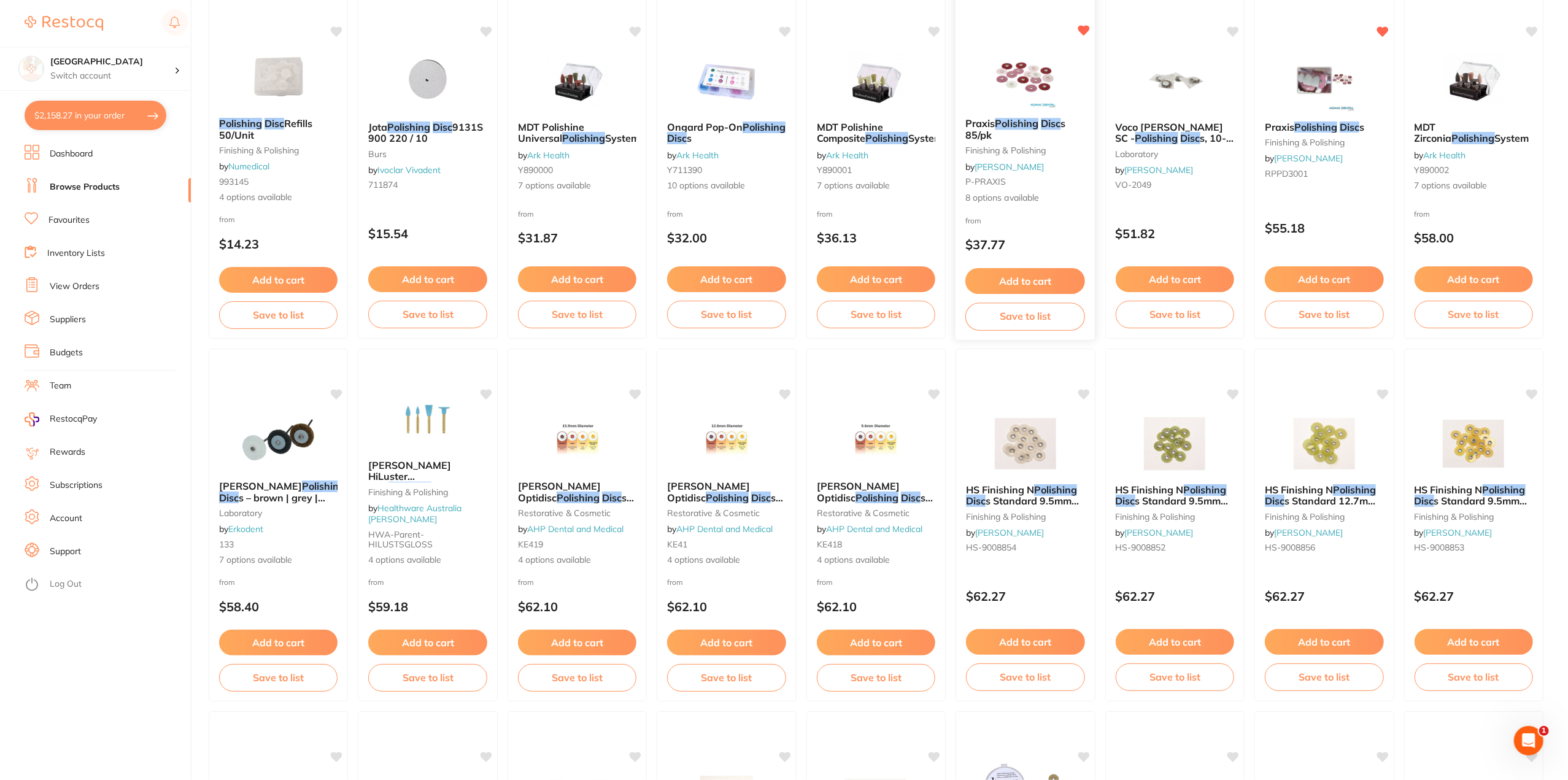
click at [986, 131] on span "s 85/pk" at bounding box center [1016, 129] width 101 height 24
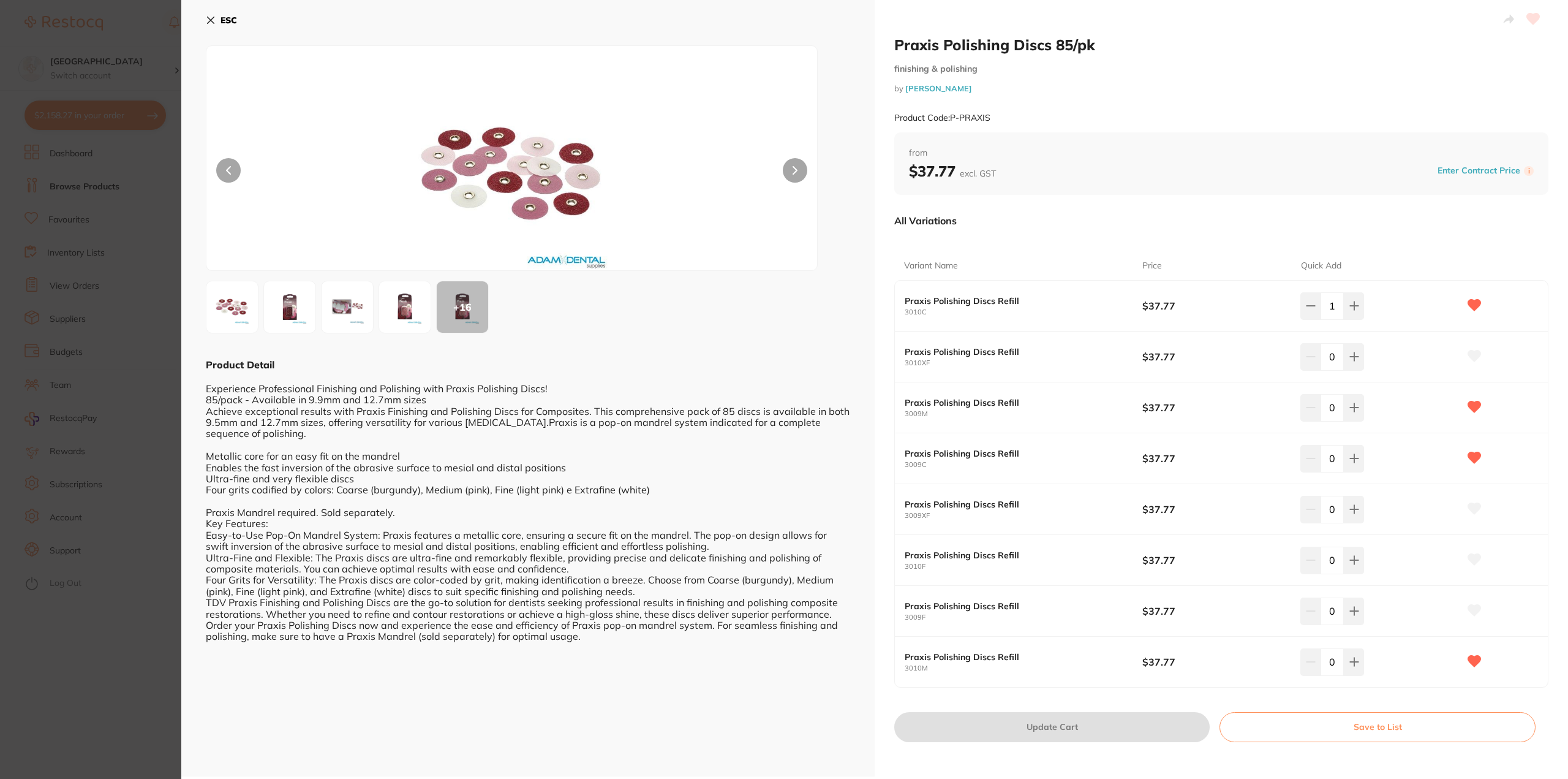
click at [149, 648] on section "Praxis Polishing Discs 85/pk finishing & polishing by [PERSON_NAME] Product Cod…" at bounding box center [784, 390] width 1568 height 779
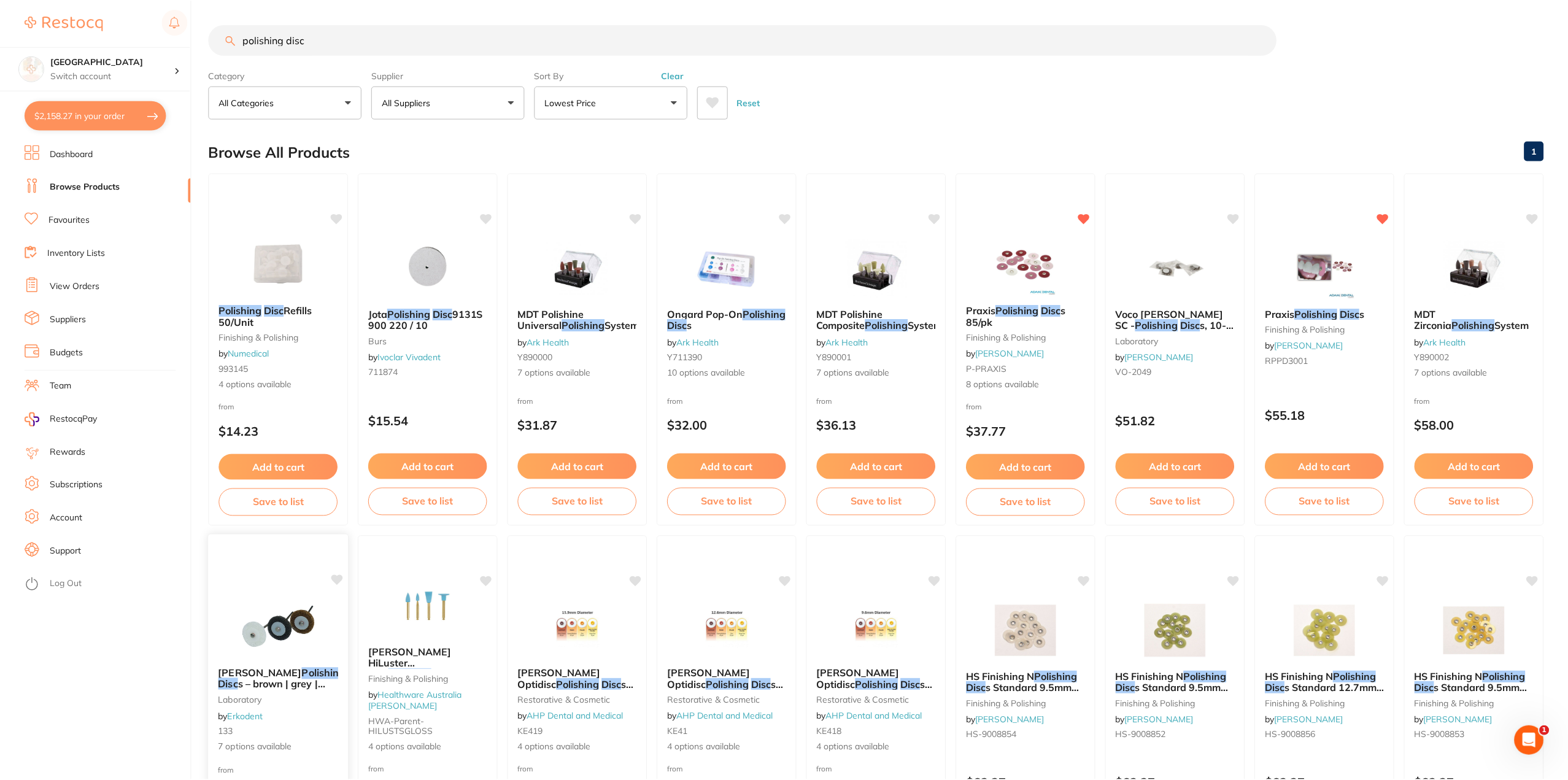
scroll to position [187, 0]
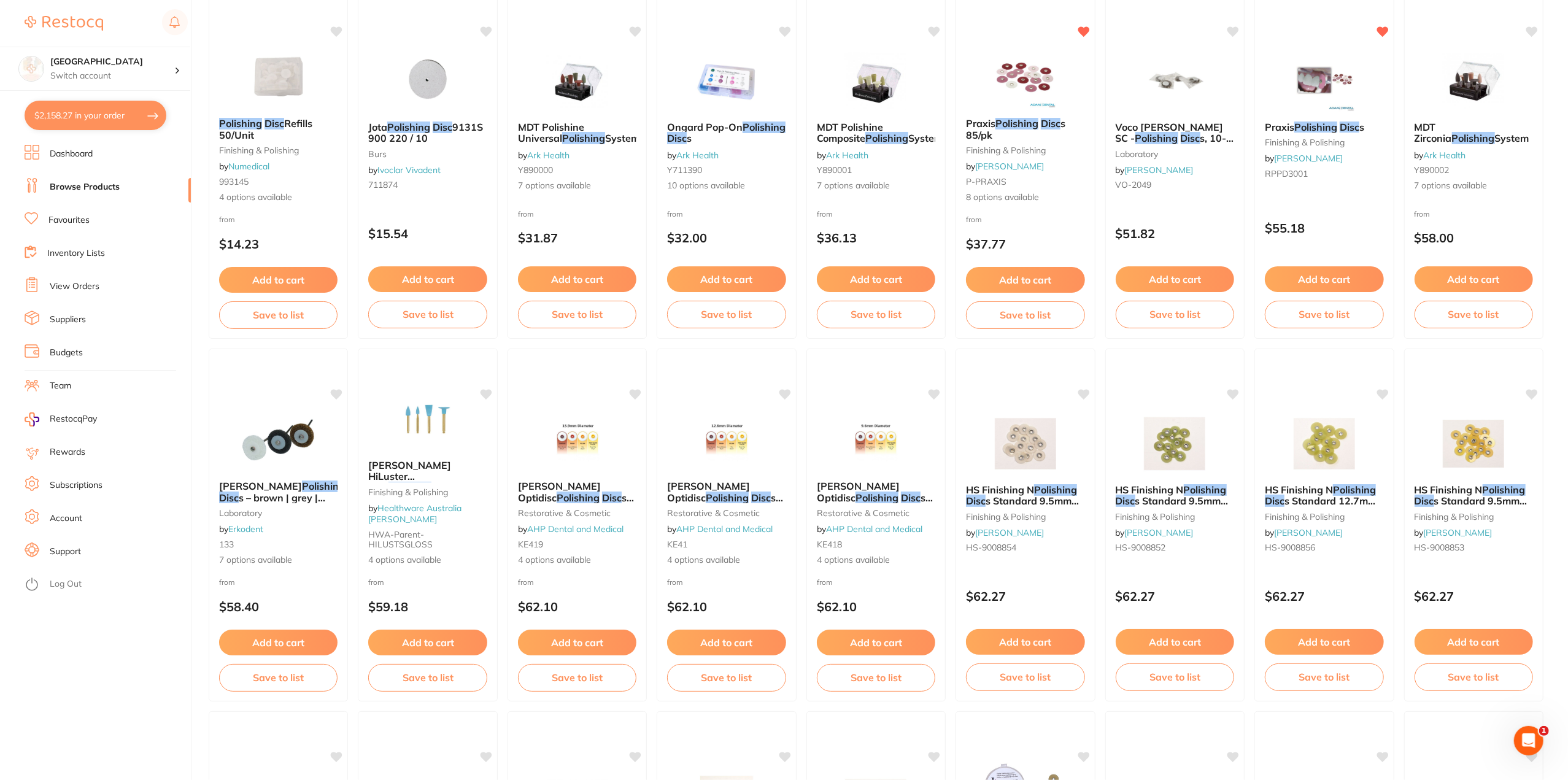
drag, startPoint x: 585, startPoint y: 502, endPoint x: 596, endPoint y: 501, distance: 11.0
click at [585, 502] on div "[PERSON_NAME] Optidisc Polishing Disc s 15.9mm restorative & cosmetic by AHP De…" at bounding box center [576, 523] width 138 height 105
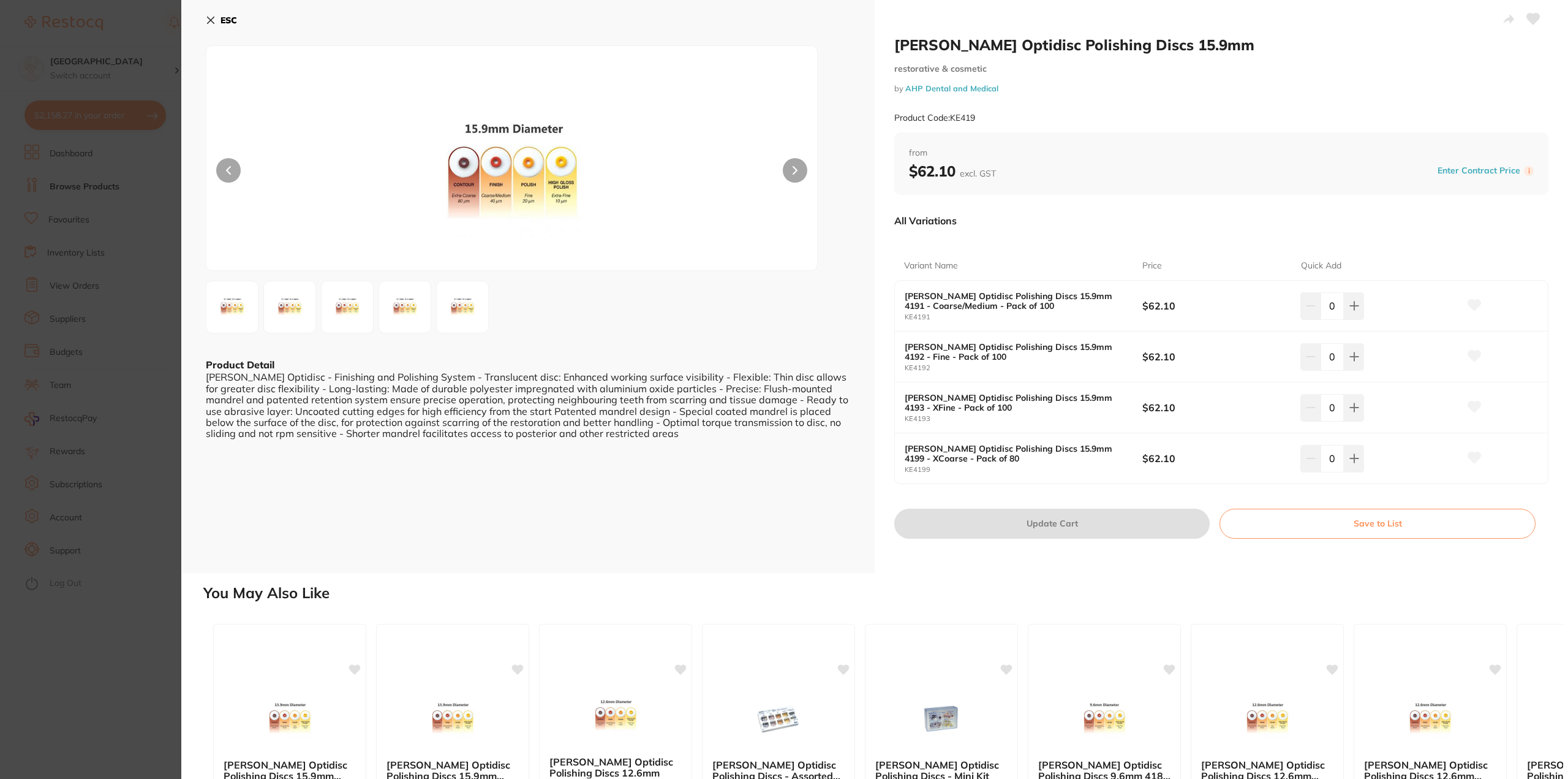
click at [120, 535] on section "[PERSON_NAME] Optidisc Polishing Discs 15.9mm restorative & cosmetic by AHP Den…" at bounding box center [784, 390] width 1568 height 779
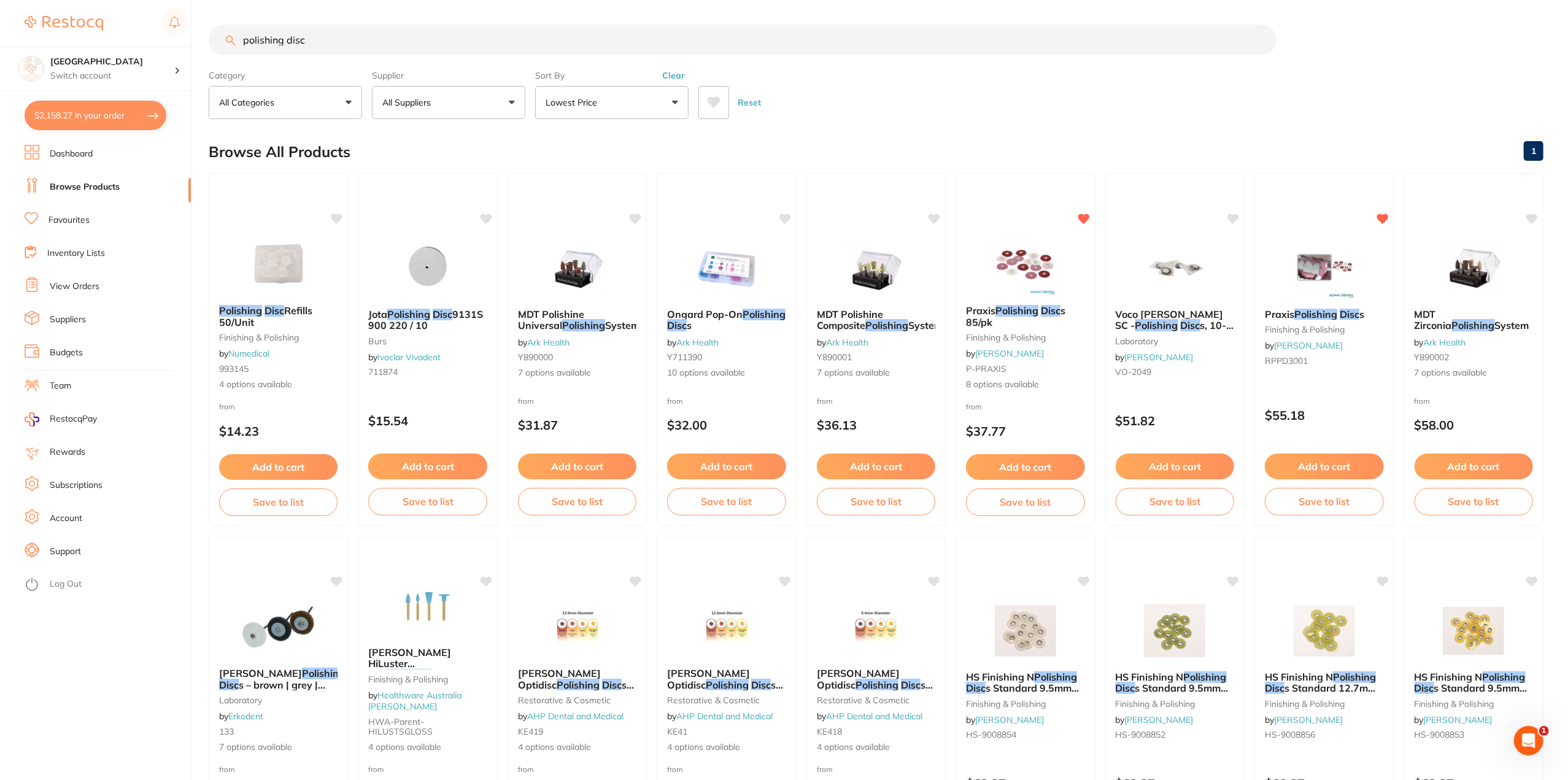
drag, startPoint x: 356, startPoint y: 36, endPoint x: 0, endPoint y: 36, distance: 356.0
click at [146, 37] on div "$2,158.27 Lakes Boulevard Dental Switch account Lakes Boulevard Dental $2,158.2…" at bounding box center [784, 390] width 1568 height 780
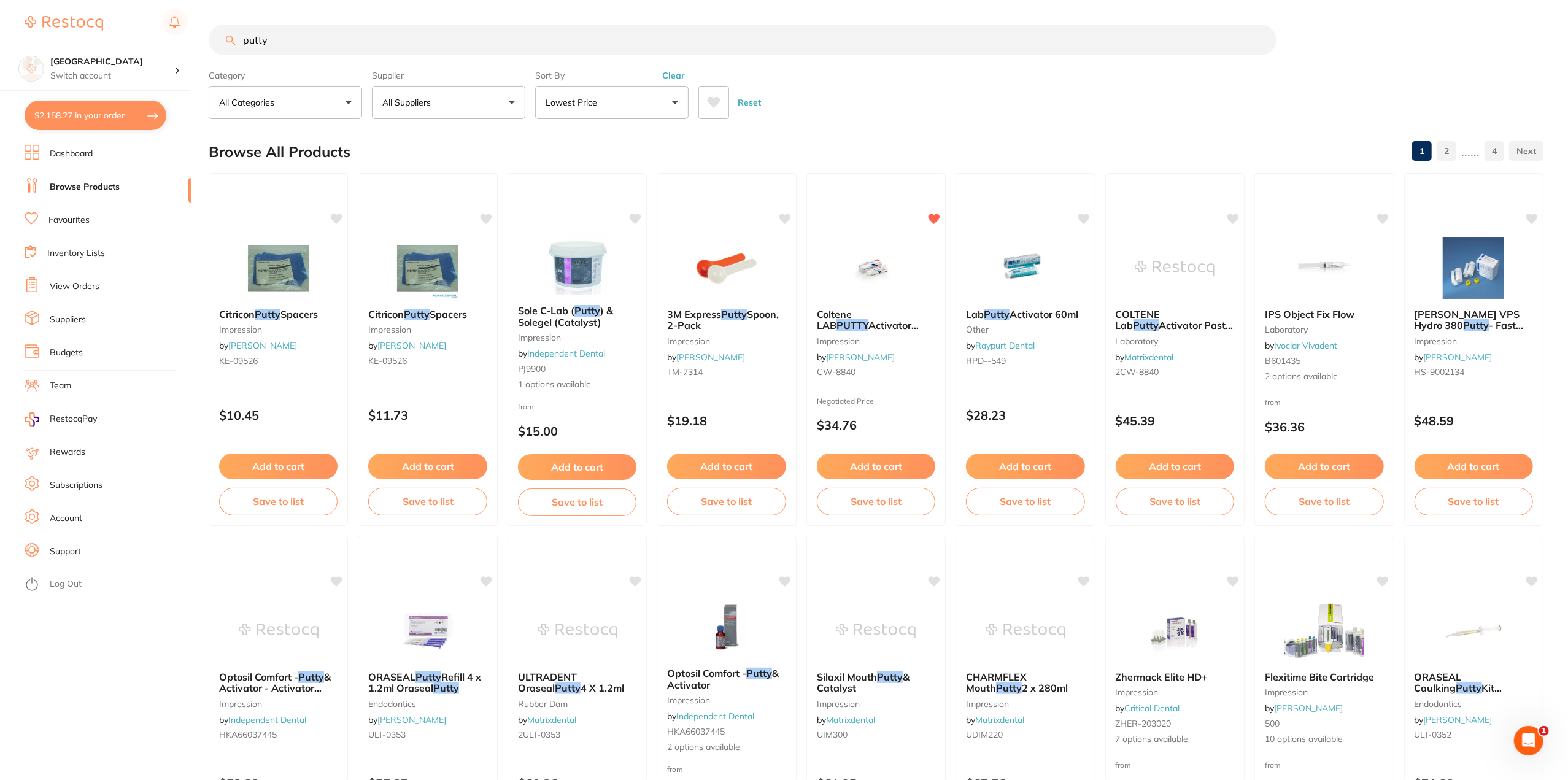
click at [718, 100] on icon at bounding box center [713, 102] width 13 height 11
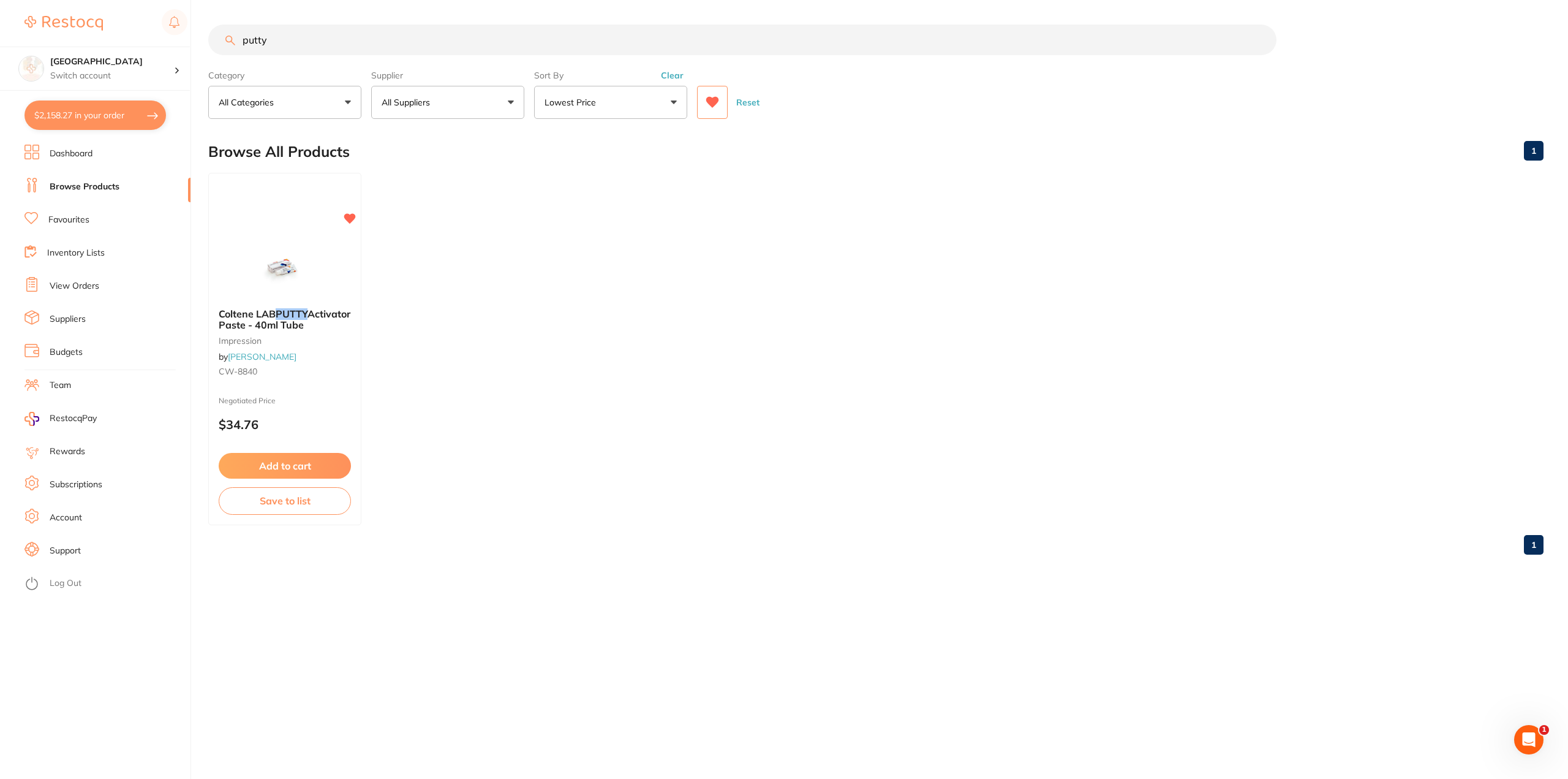
drag, startPoint x: 290, startPoint y: 44, endPoint x: 187, endPoint y: 43, distance: 103.0
click at [192, 43] on div "$2,158.27 Lakes Boulevard Dental Switch account [GEOGRAPHIC_DATA] Dental $2,158…" at bounding box center [784, 390] width 1568 height 779
click at [714, 100] on icon at bounding box center [712, 102] width 13 height 11
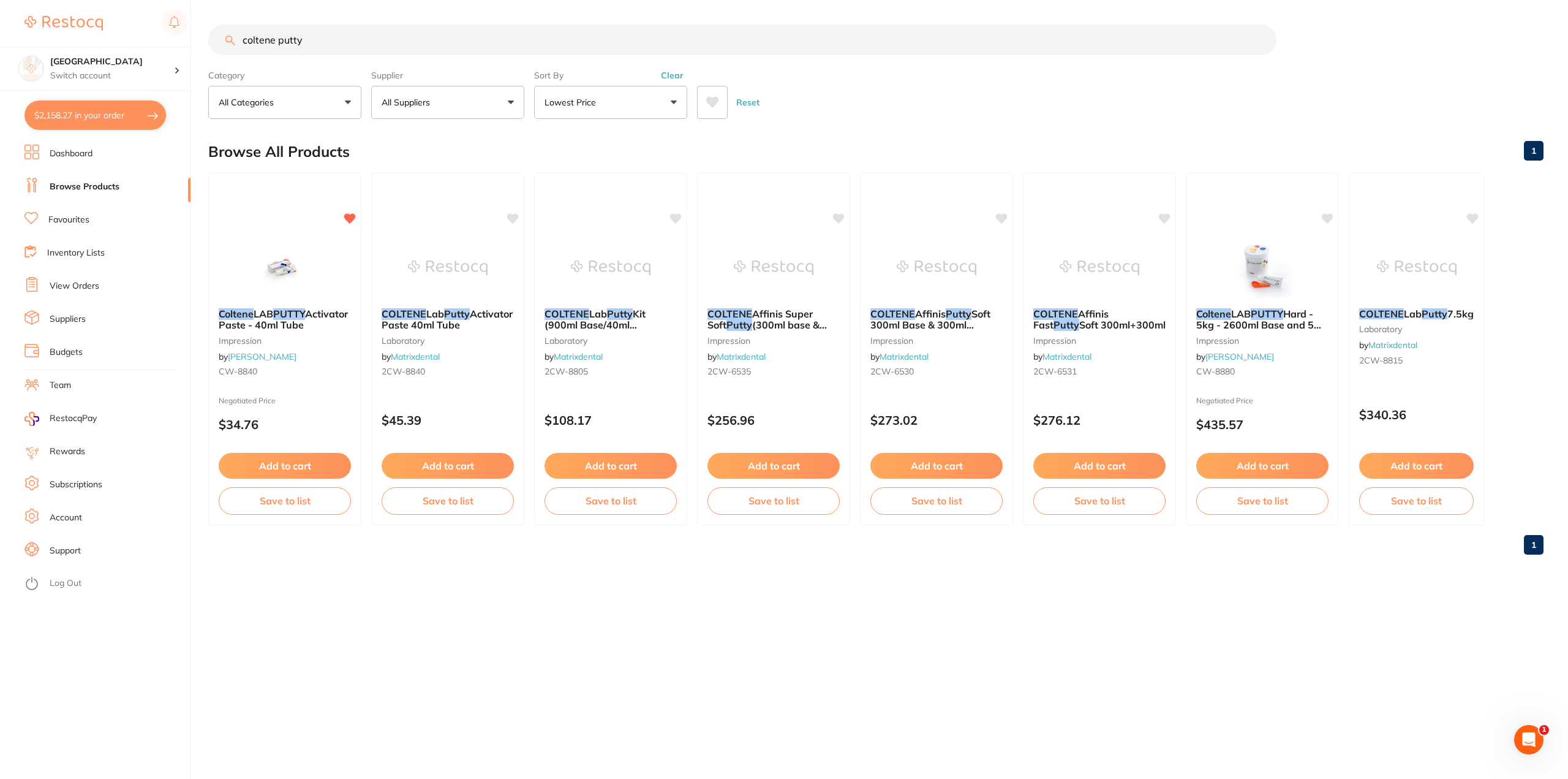
drag, startPoint x: 343, startPoint y: 29, endPoint x: 0, endPoint y: 27, distance: 343.0
click at [0, 32] on div "$2,158.27 Lakes Boulevard Dental Switch [STREET_ADDRESS] Dental $2,158.27 in yo…" at bounding box center [784, 390] width 1568 height 779
type input "s"
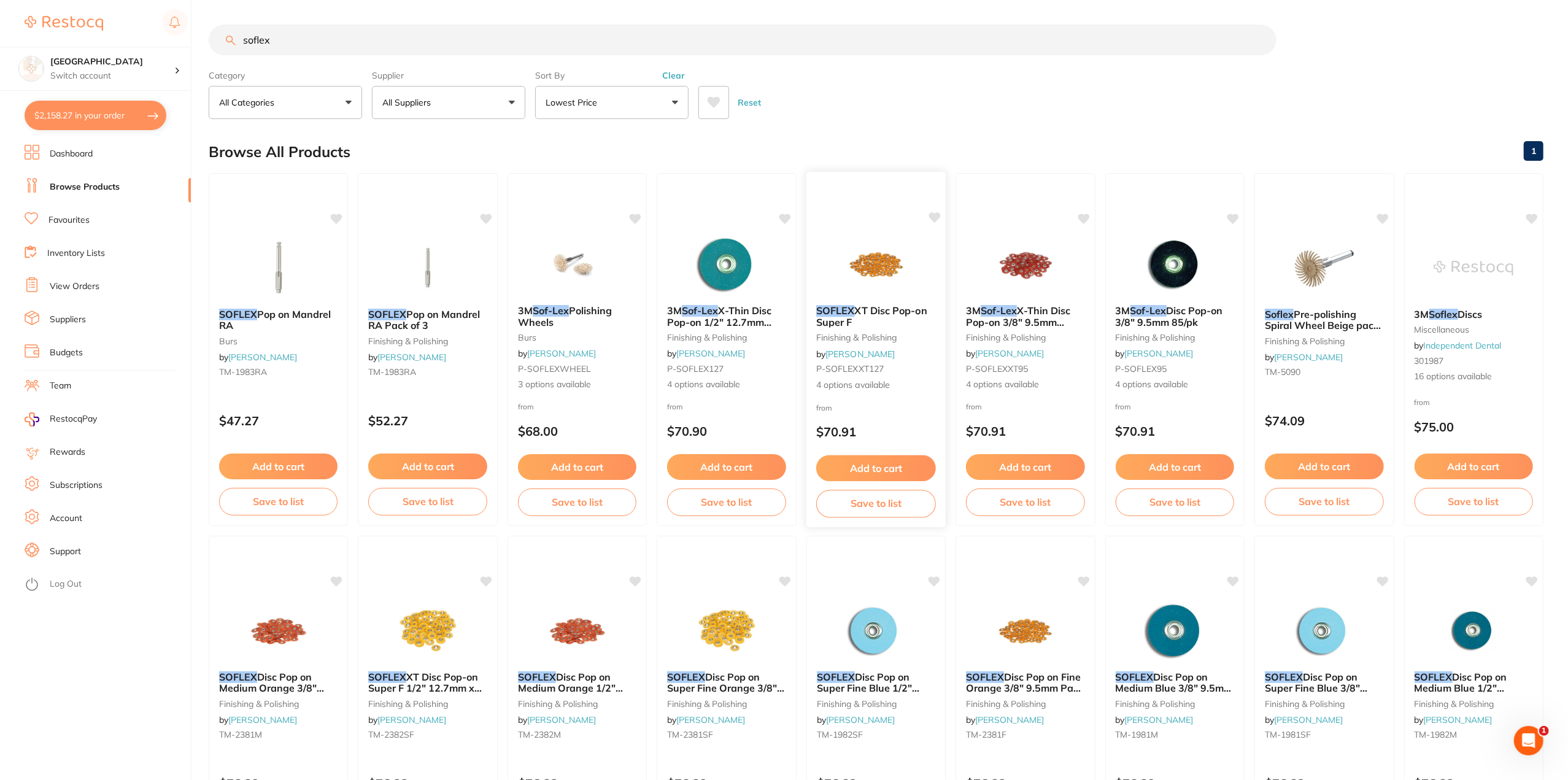
click at [883, 308] on span "XT Disc Pop-on Super F" at bounding box center [872, 316] width 111 height 24
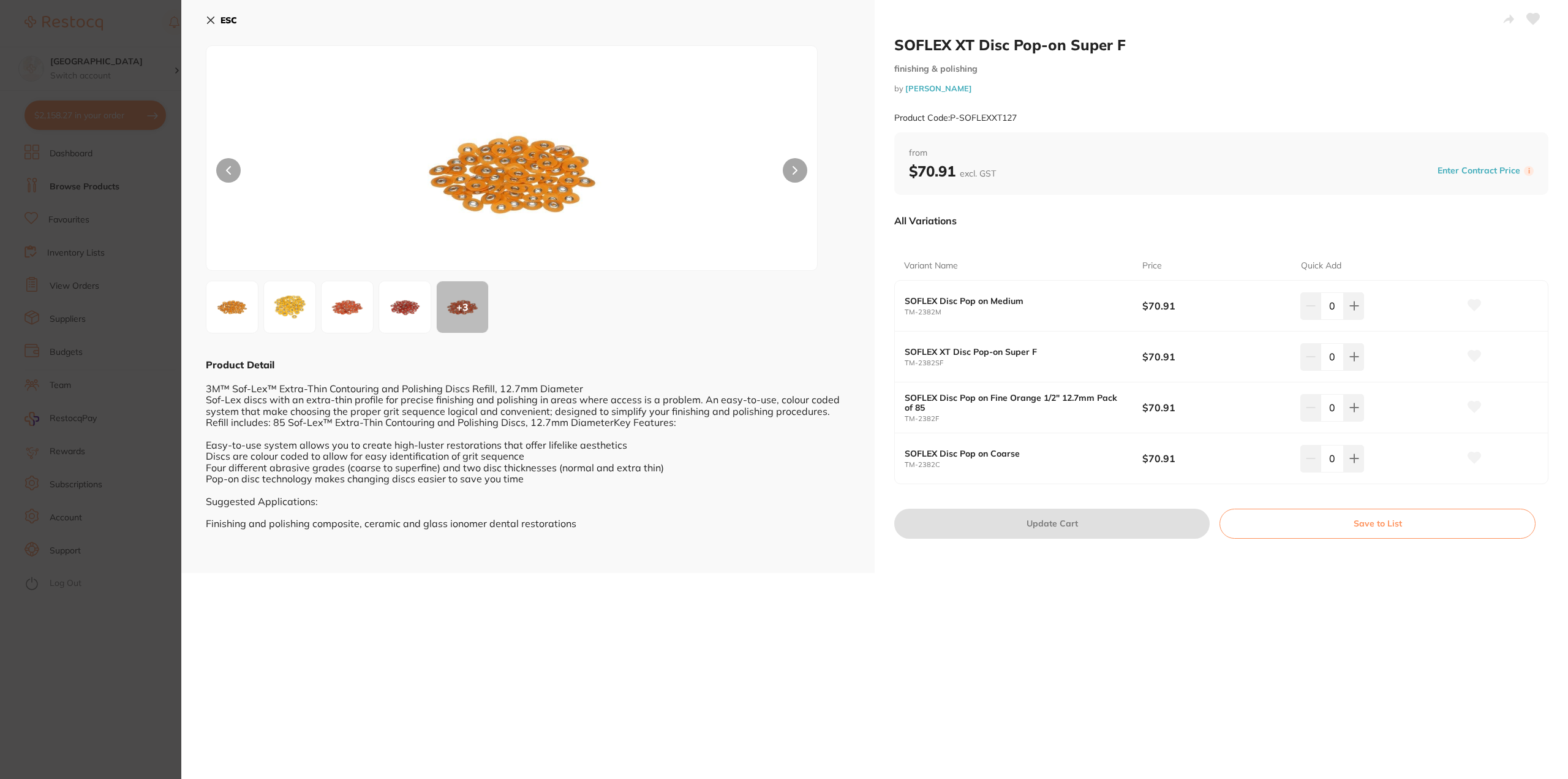
click at [148, 635] on section "SOFLEX XT Disc Pop-on Super F finishing & polishing by [PERSON_NAME] Product Co…" at bounding box center [784, 390] width 1568 height 779
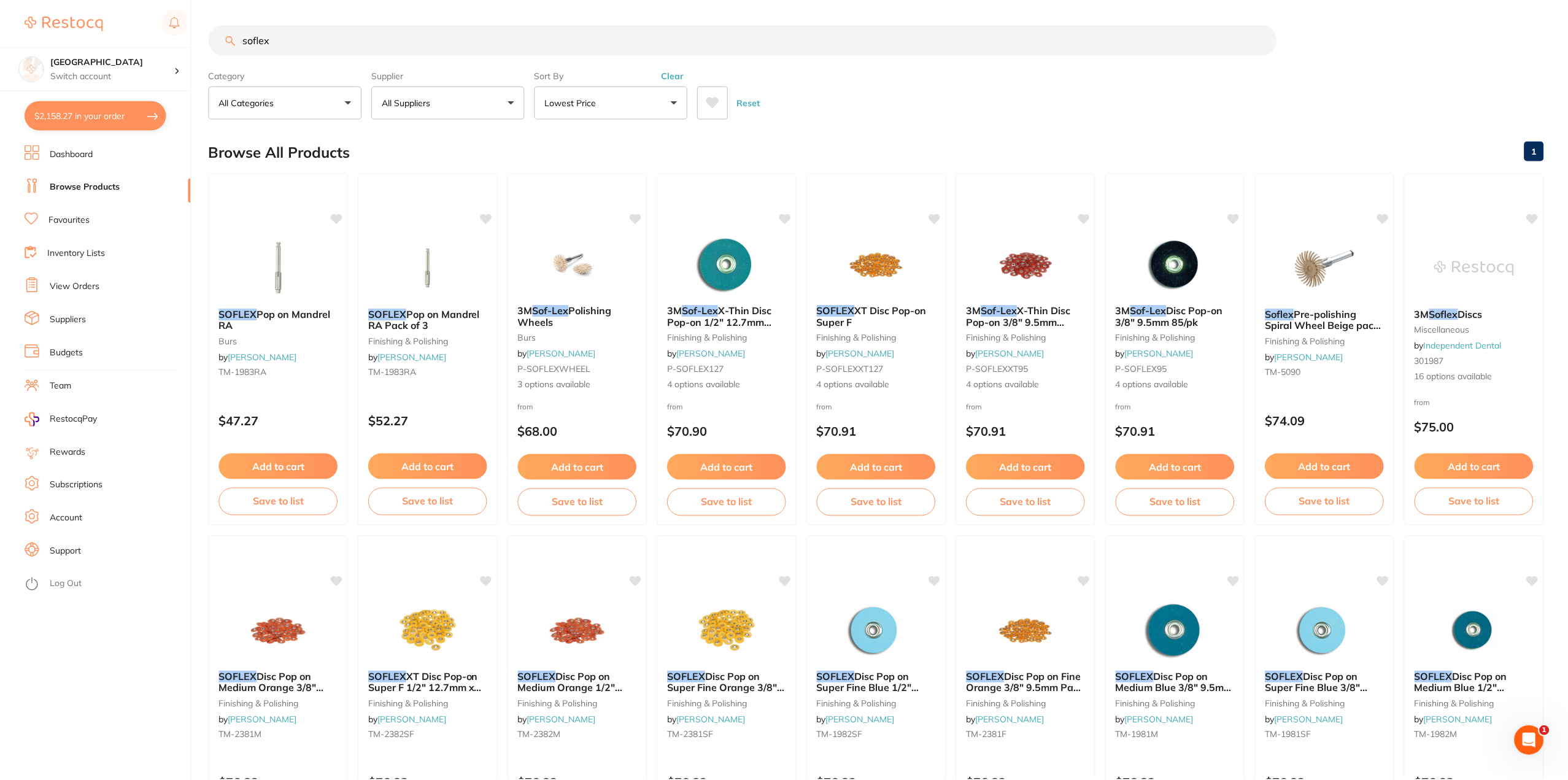
scroll to position [1, 0]
drag, startPoint x: 350, startPoint y: 40, endPoint x: 0, endPoint y: 93, distance: 354.0
click at [0, 91] on div "$2,158.27 Lakes Boulevard Dental Switch account Lakes Boulevard Dental $2,158.2…" at bounding box center [784, 389] width 1568 height 780
type input "polisging disc"
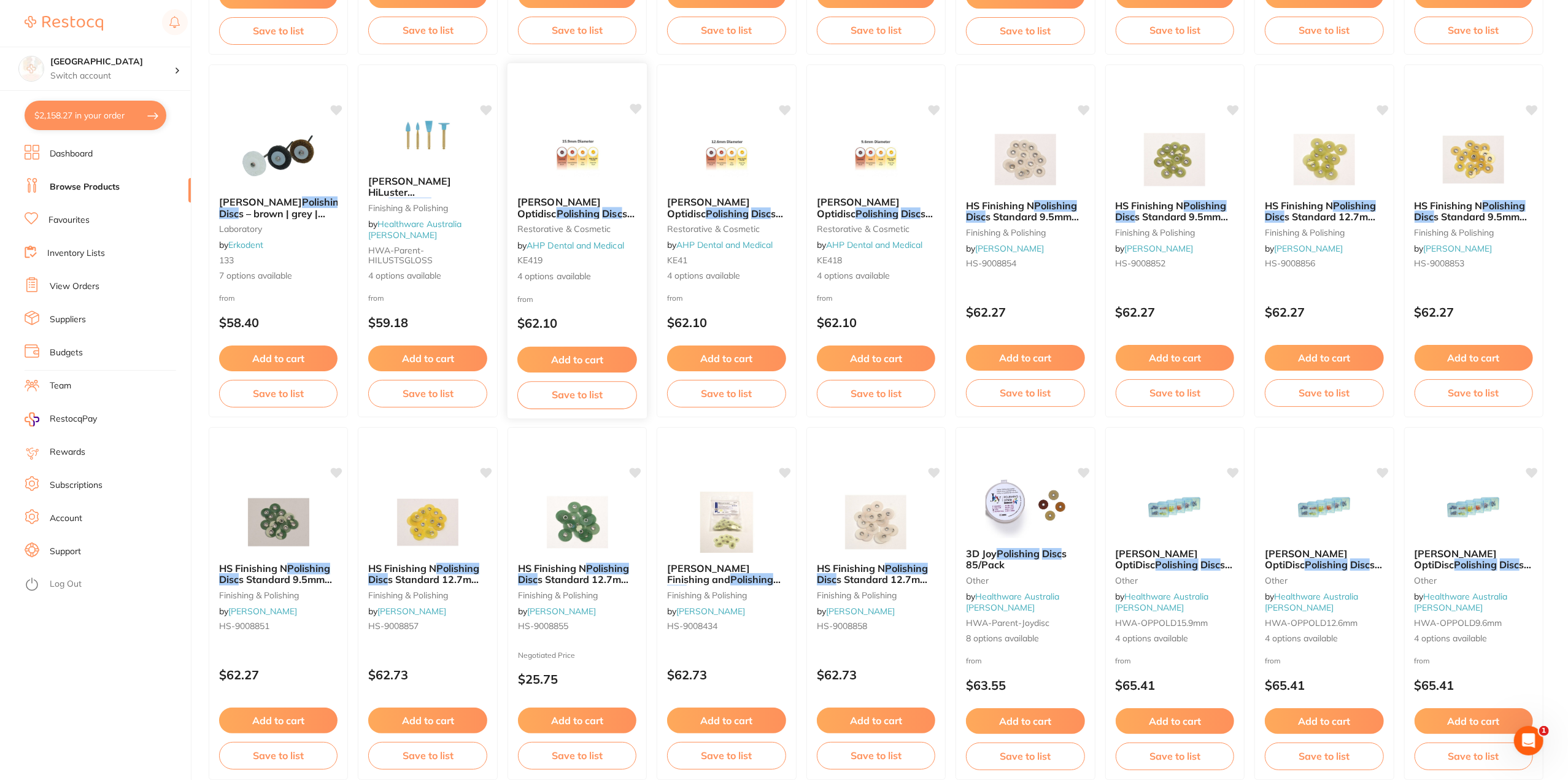
scroll to position [491, 0]
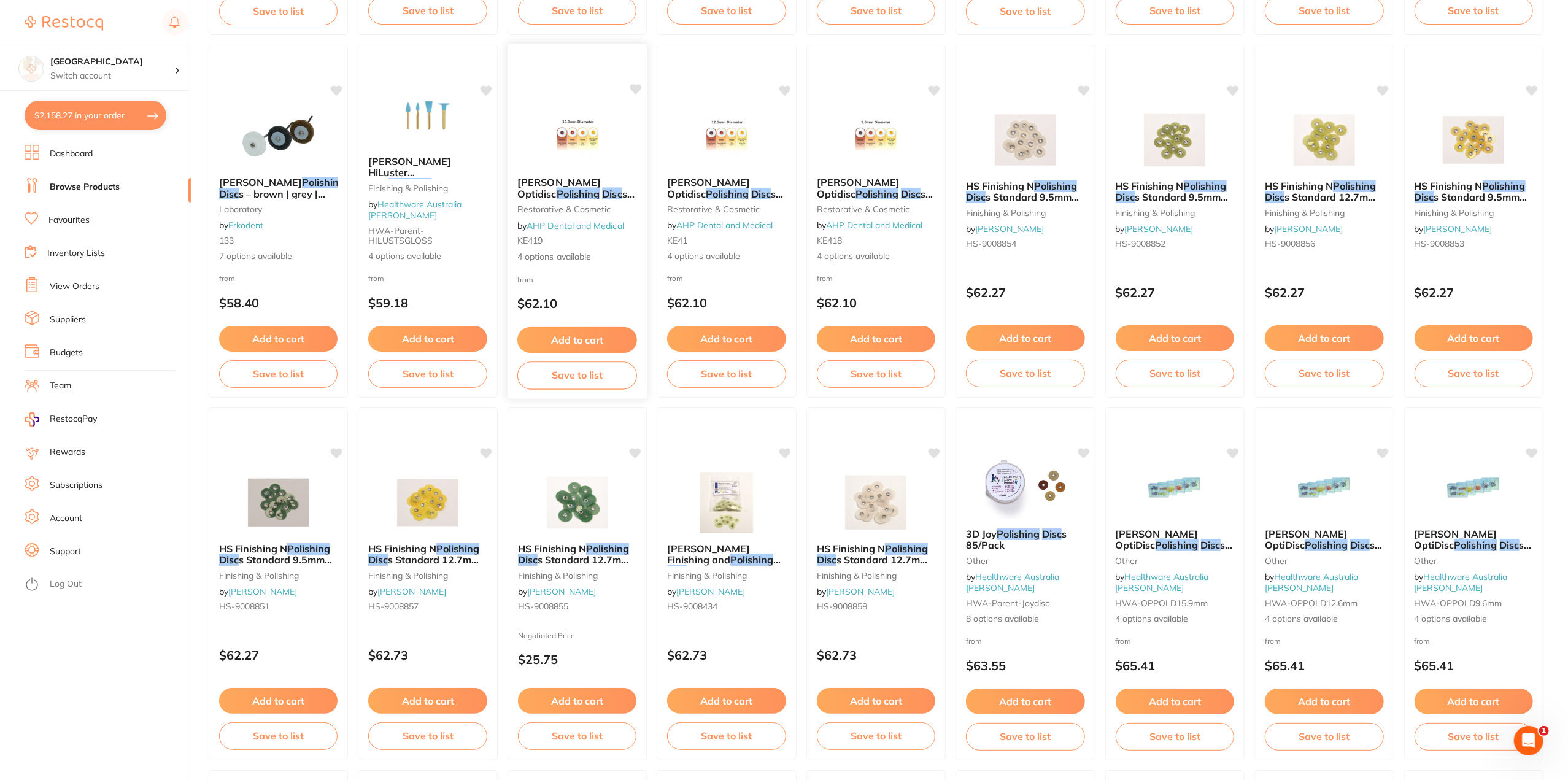
click at [568, 181] on span "[PERSON_NAME] Optidisc" at bounding box center [559, 188] width 84 height 24
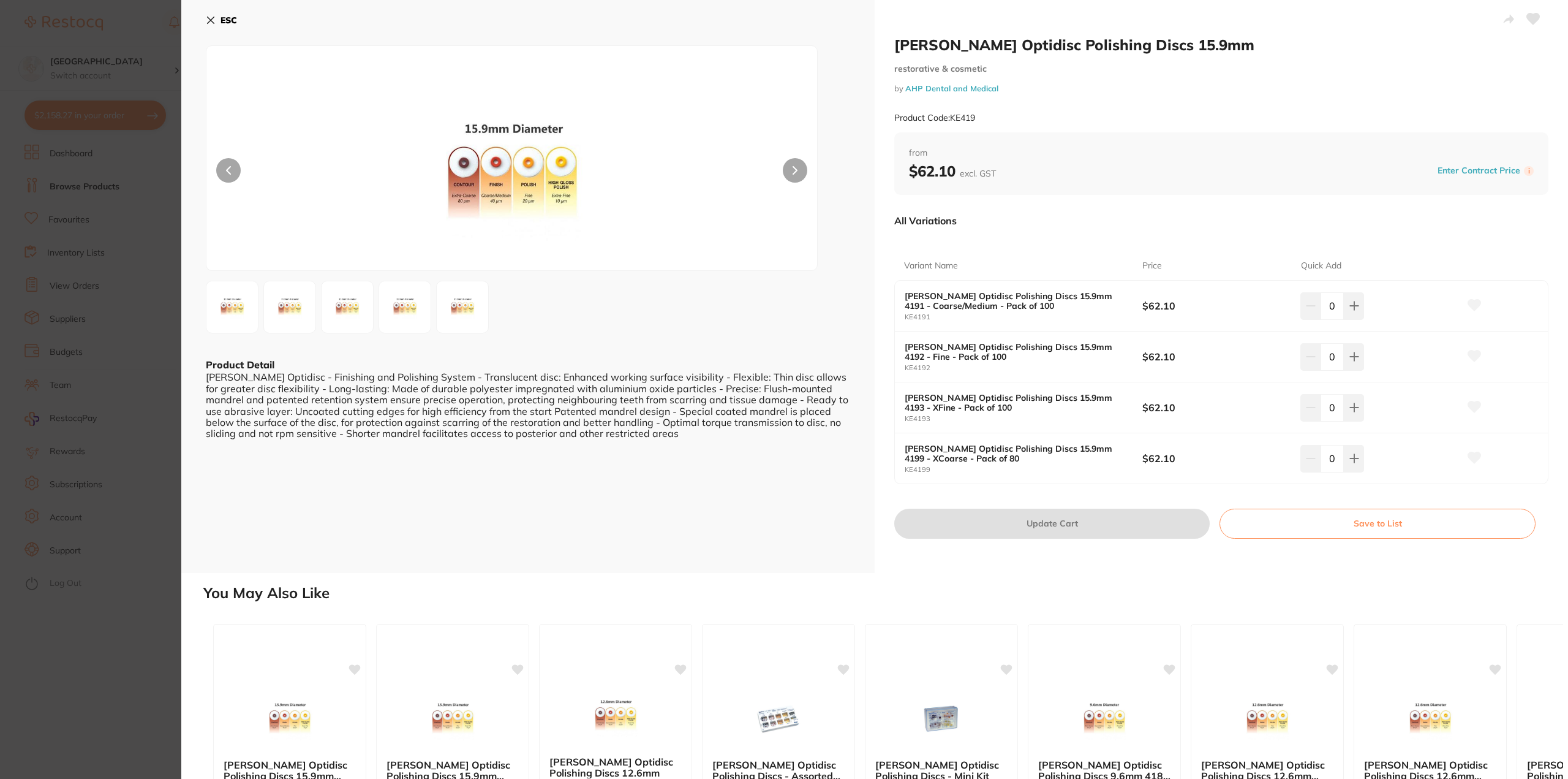
click at [146, 526] on section "[PERSON_NAME] Optidisc Polishing Discs 15.9mm restorative & cosmetic by AHP Den…" at bounding box center [784, 390] width 1568 height 779
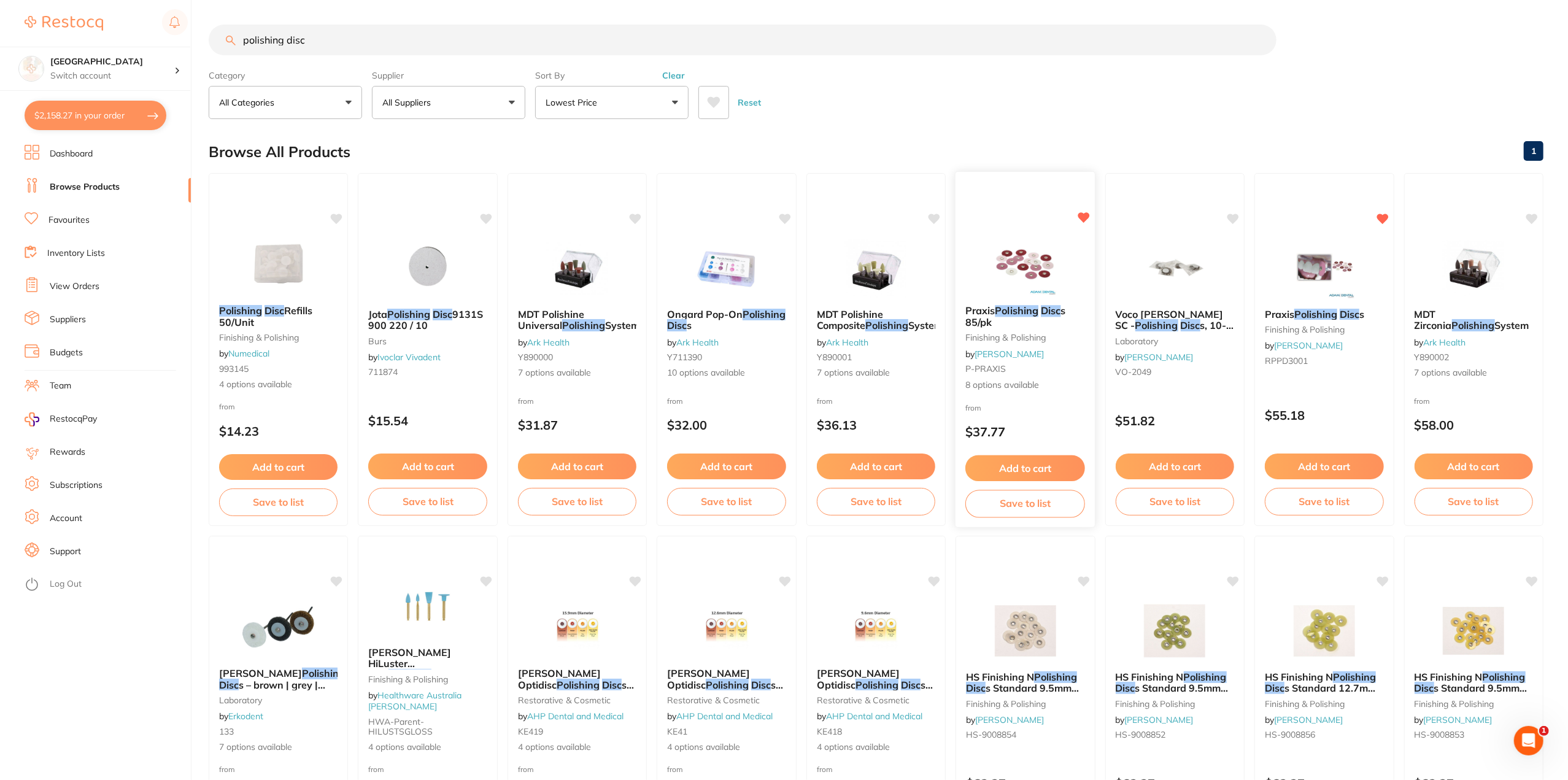
click at [996, 341] on small "finishing & polishing" at bounding box center [1025, 337] width 120 height 10
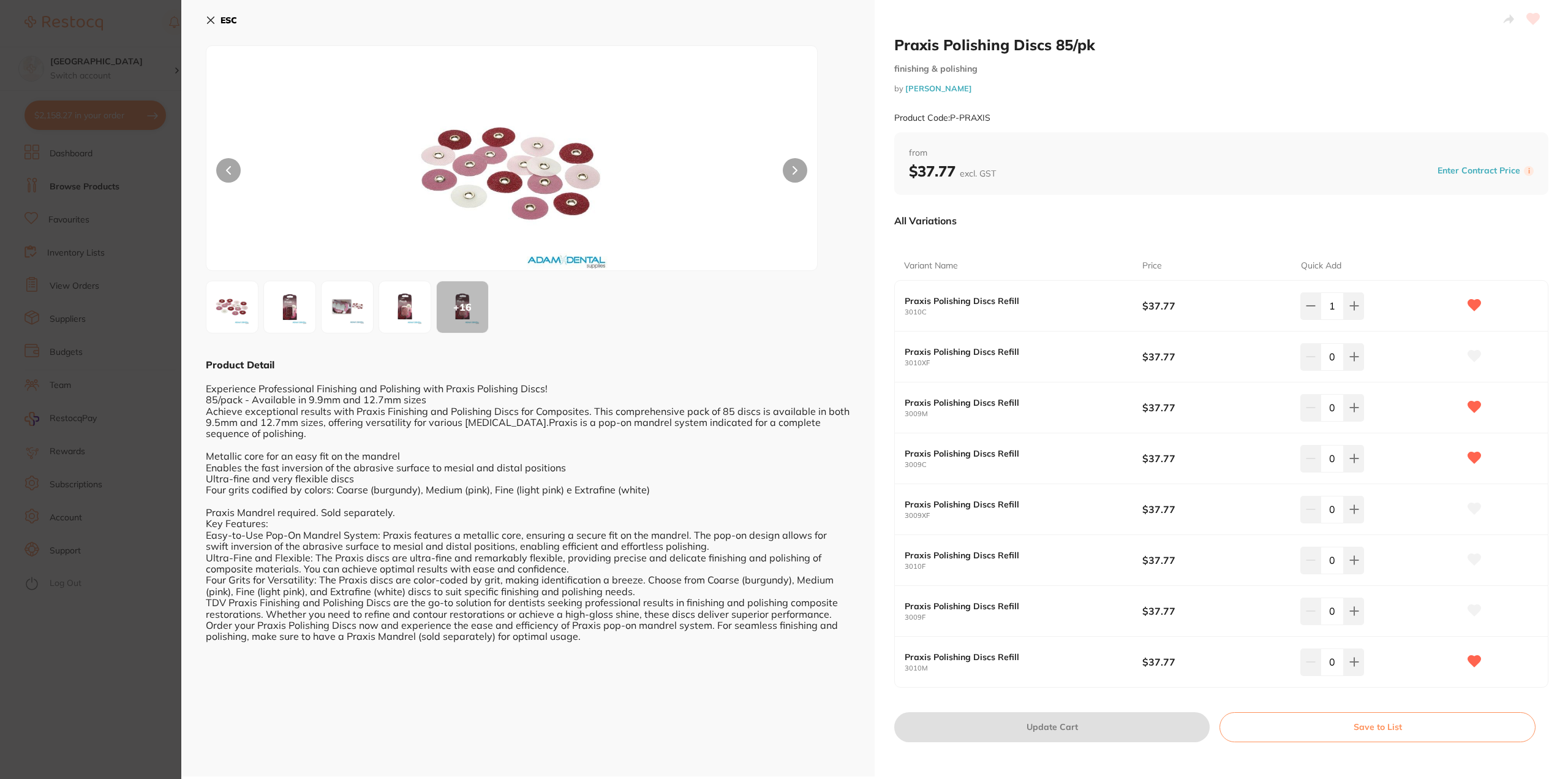
click at [130, 641] on section "Praxis Polishing Discs 85/pk finishing & polishing by [PERSON_NAME] Product Cod…" at bounding box center [784, 390] width 1568 height 779
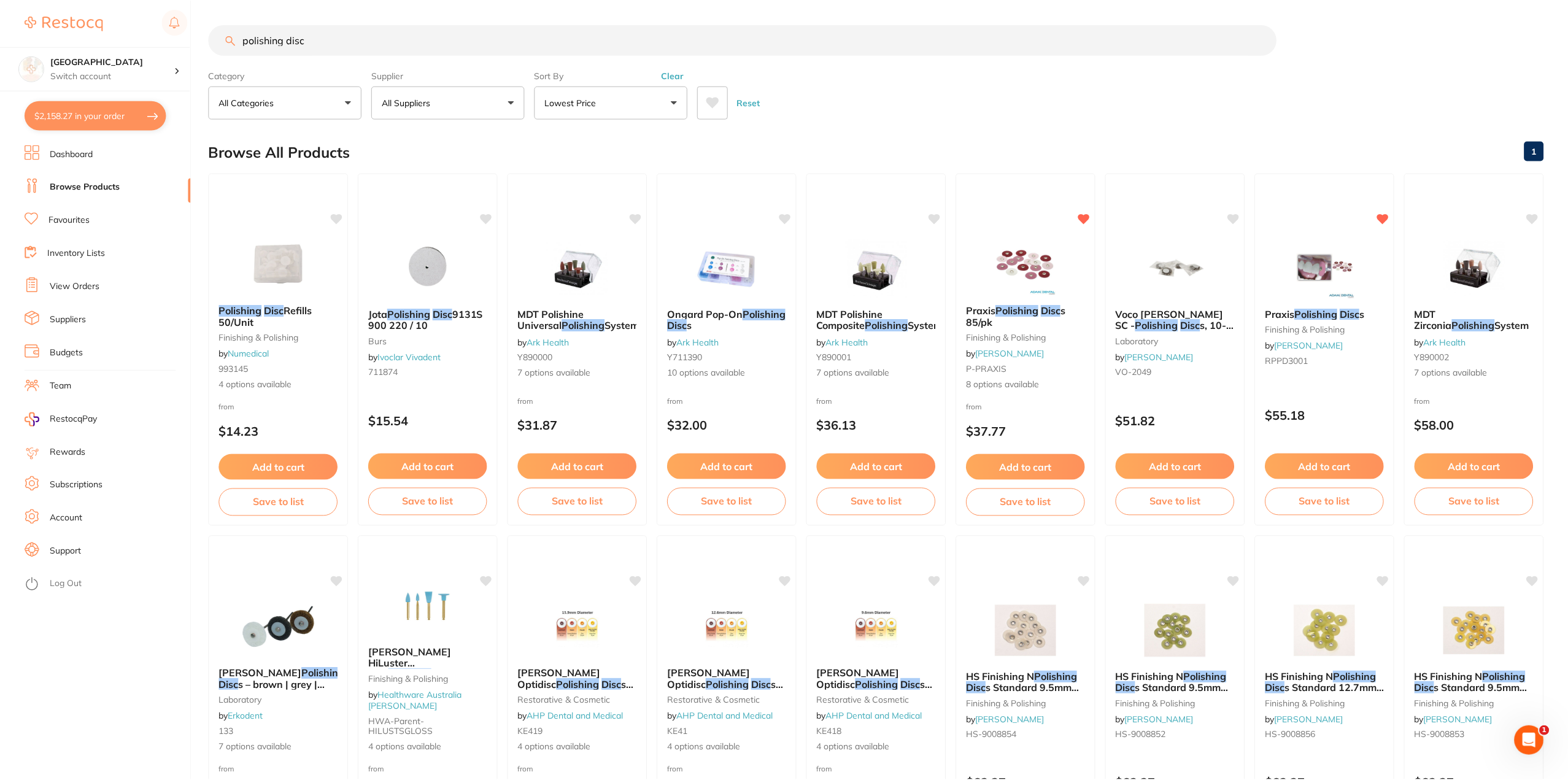
scroll to position [1, 0]
drag, startPoint x: 323, startPoint y: 40, endPoint x: 101, endPoint y: 42, distance: 222.0
click at [114, 44] on div "$2,158.27 Lakes Boulevard Dental Switch account Lakes Boulevard Dental $2,158.2…" at bounding box center [784, 389] width 1568 height 780
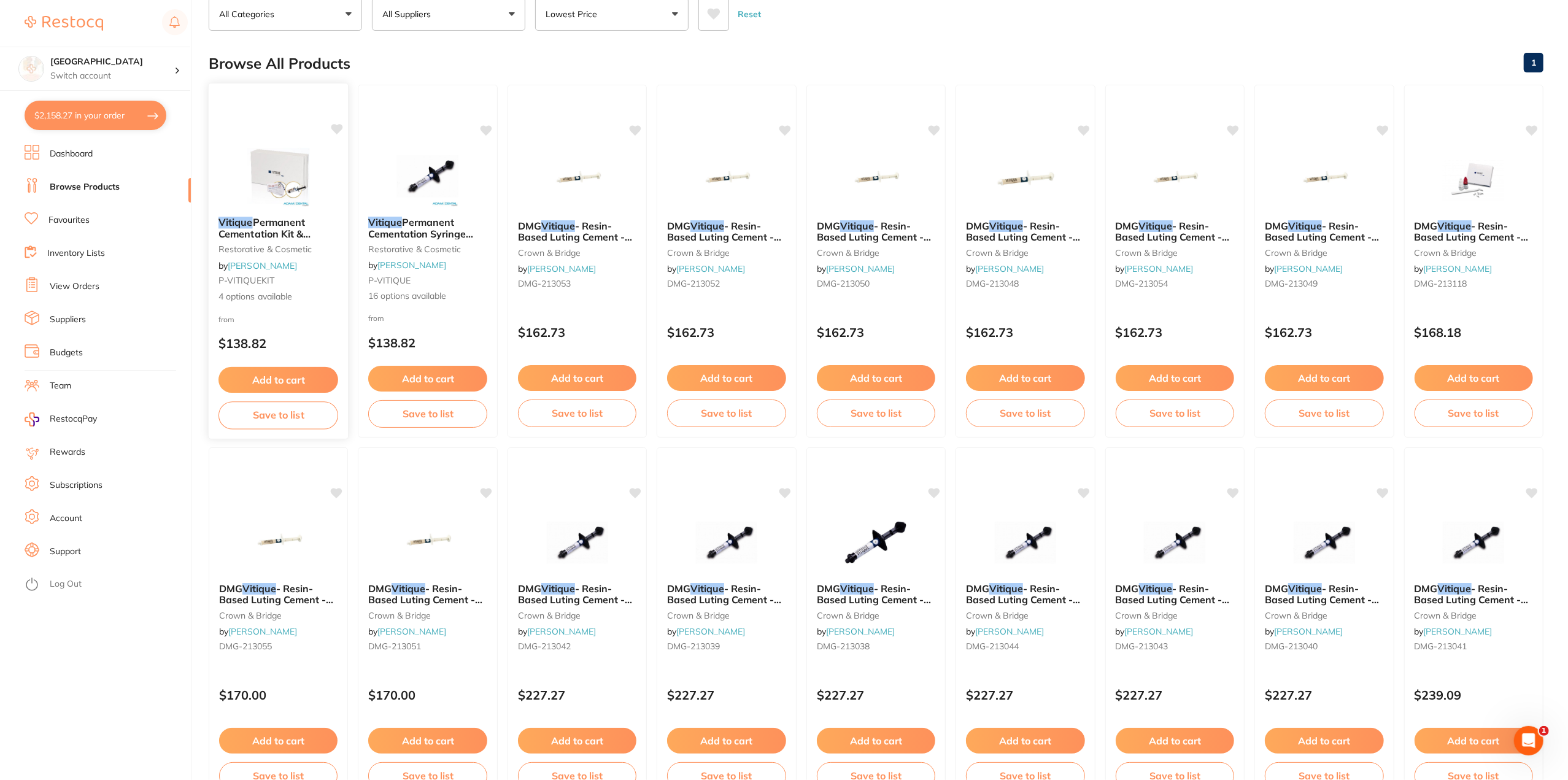
scroll to position [123, 0]
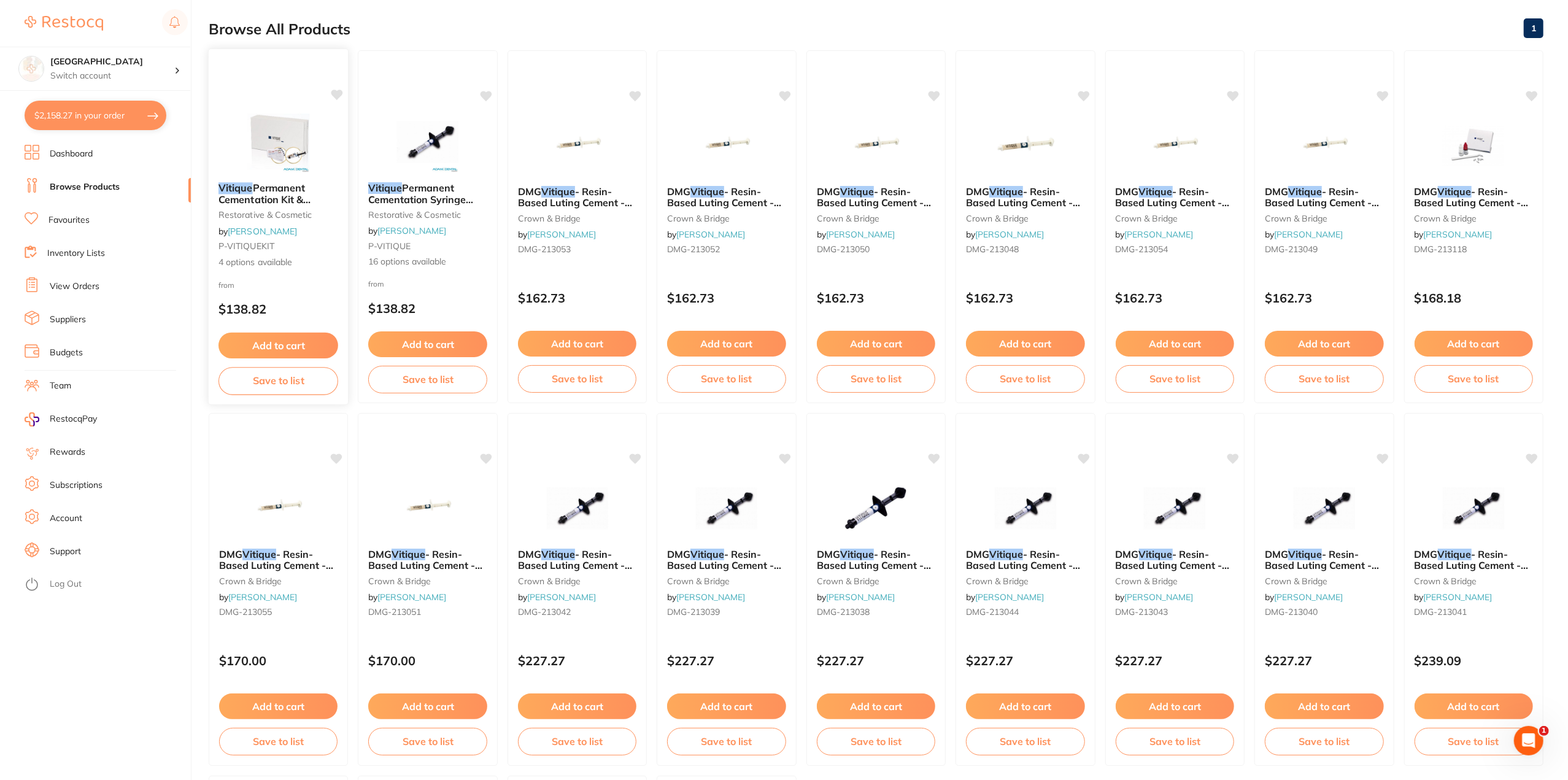
type input "vitique"
click at [278, 188] on span "Permanent Cementation Kit & Accessory Kit" at bounding box center [265, 199] width 92 height 35
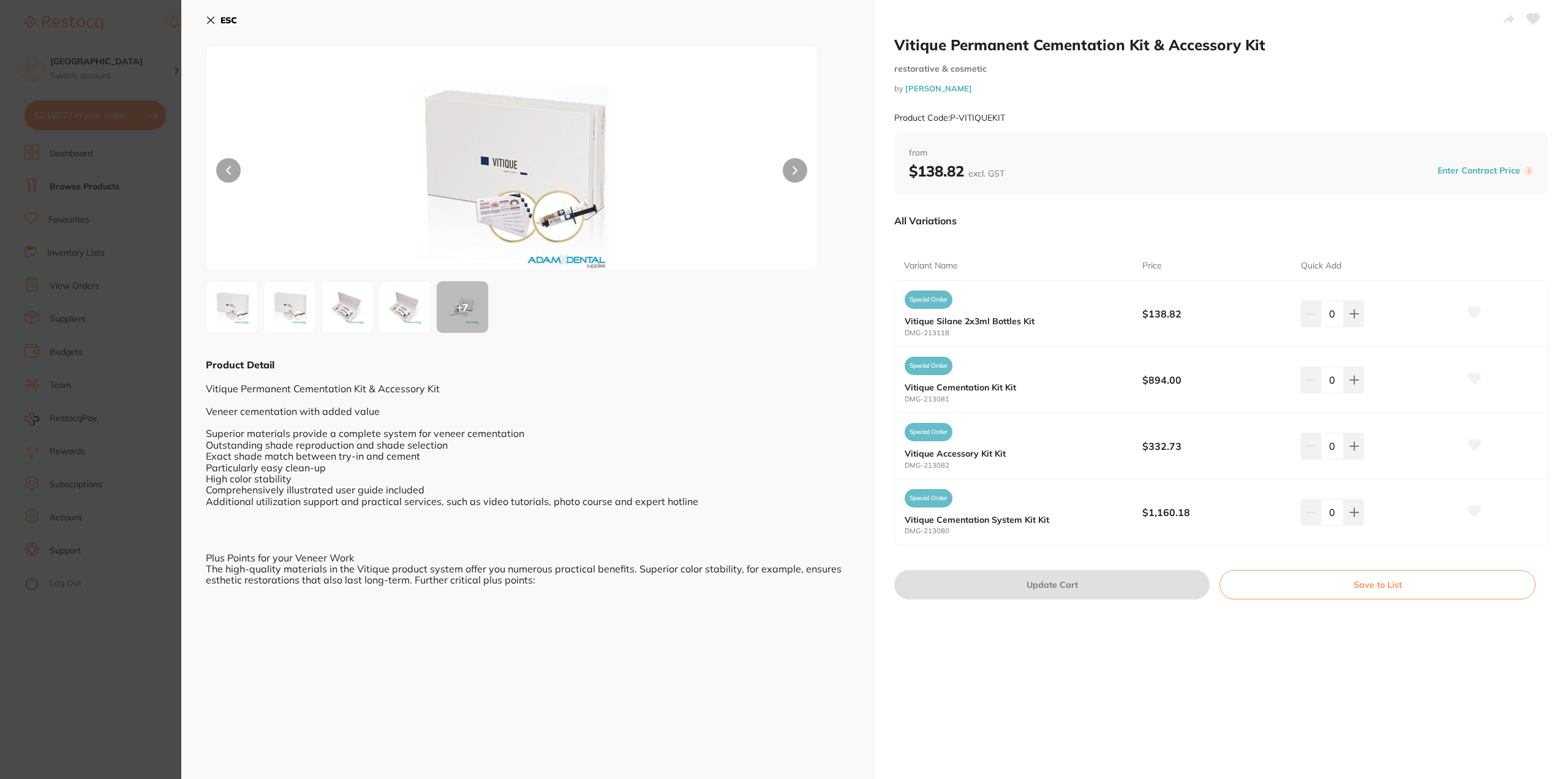
click at [155, 600] on section "Vitique Permanent Cementation Kit & Accessory Kit restorative & cosmetic by Ada…" at bounding box center [784, 390] width 1568 height 779
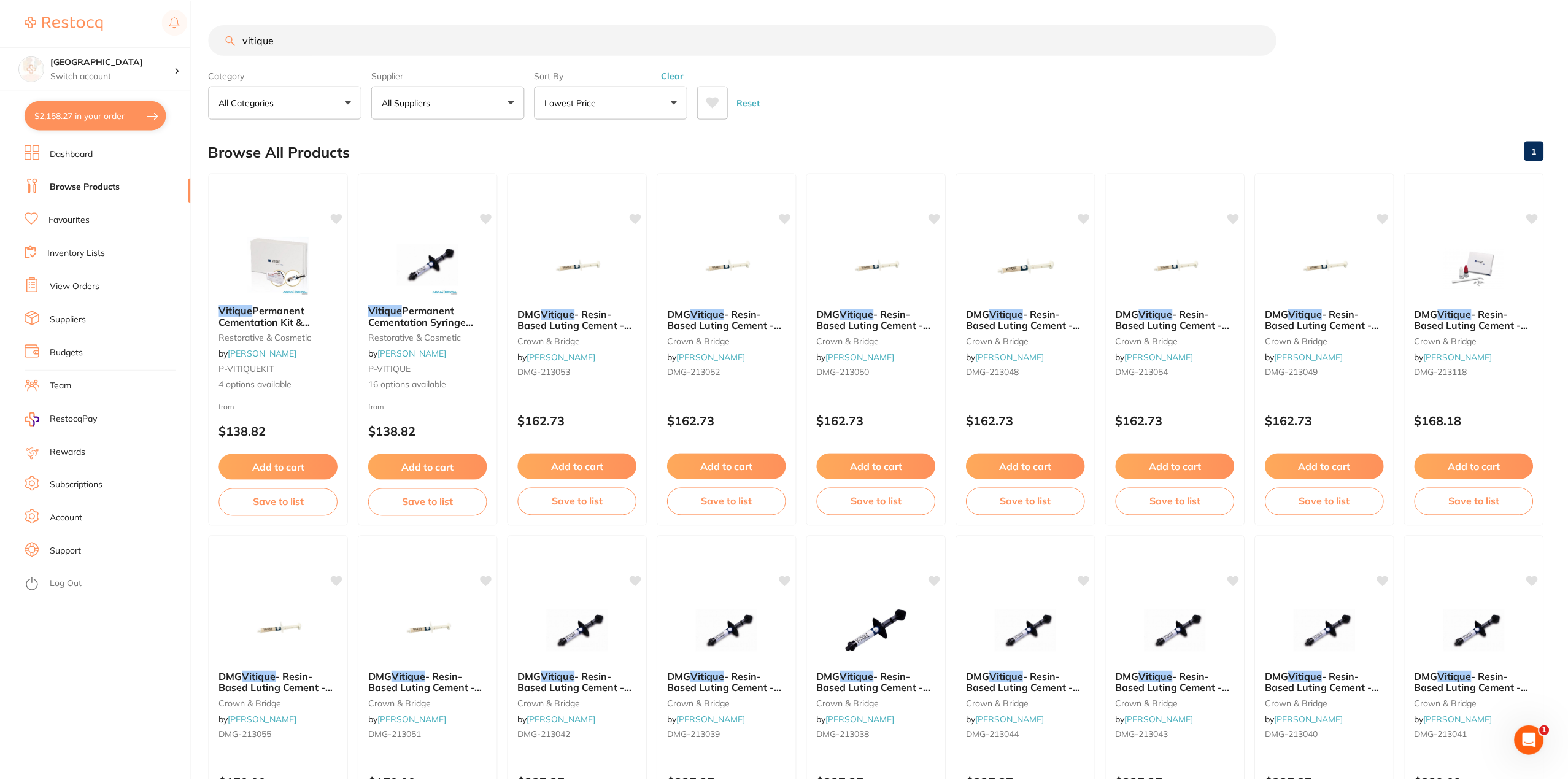
scroll to position [123, 0]
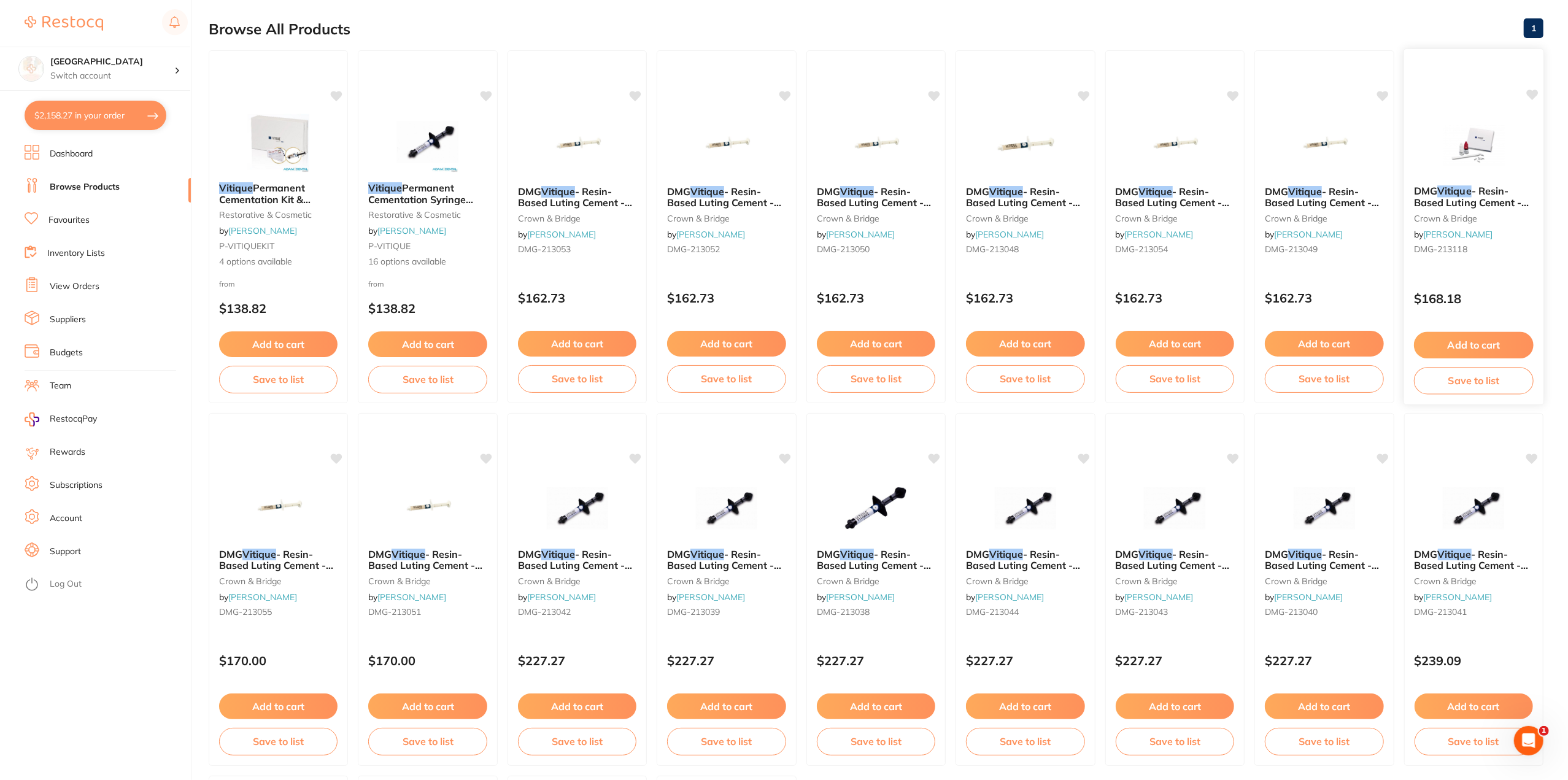
click at [1499, 206] on span "- Resin-Based Luting Cement - Silane - 3ml Bottles, 2-Pack" at bounding box center [1471, 208] width 115 height 47
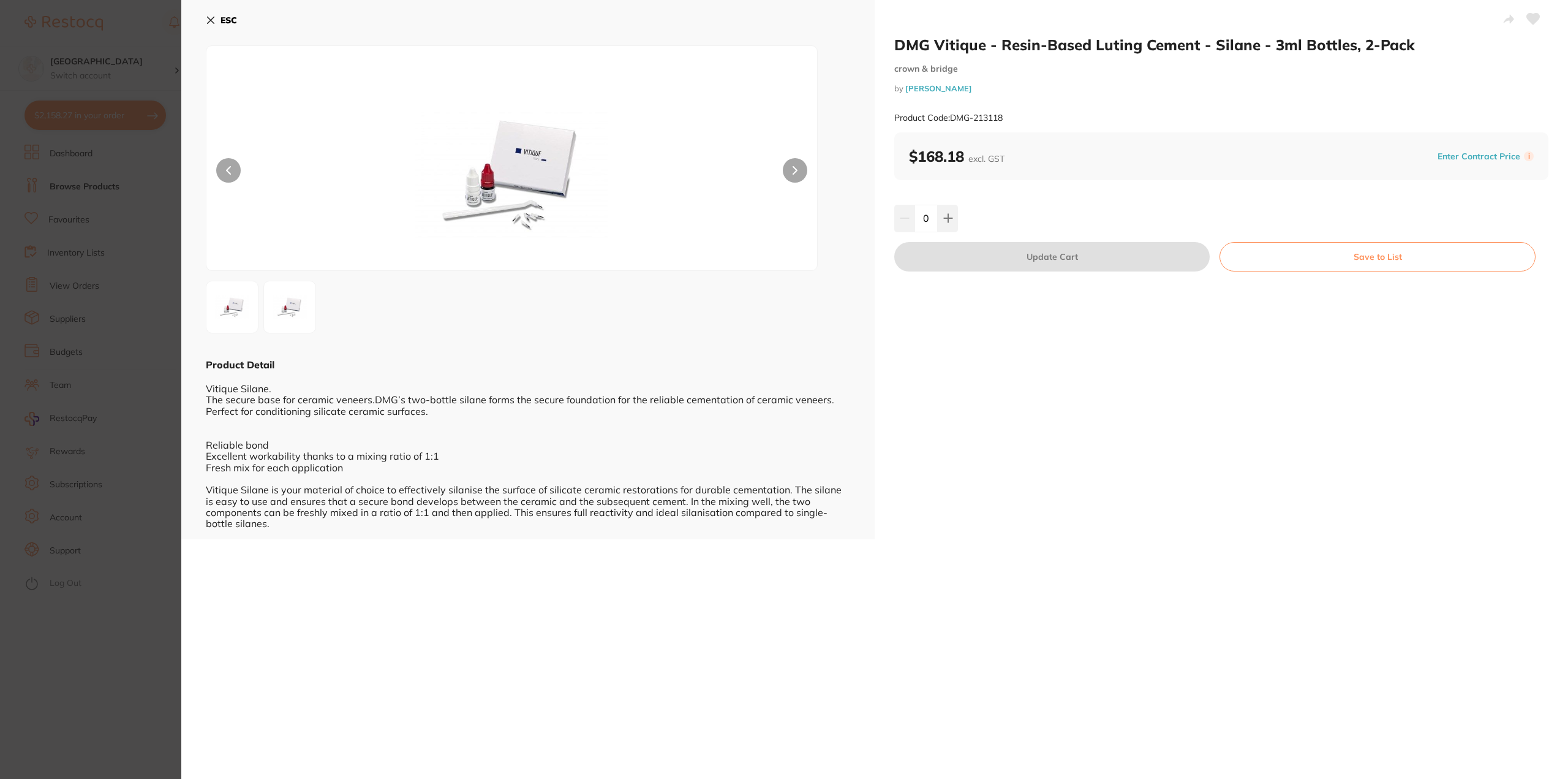
click at [161, 496] on section "DMG Vitique - Resin-Based Luting Cement - Silane - 3ml Bottles, 2-Pack crown & …" at bounding box center [784, 390] width 1568 height 779
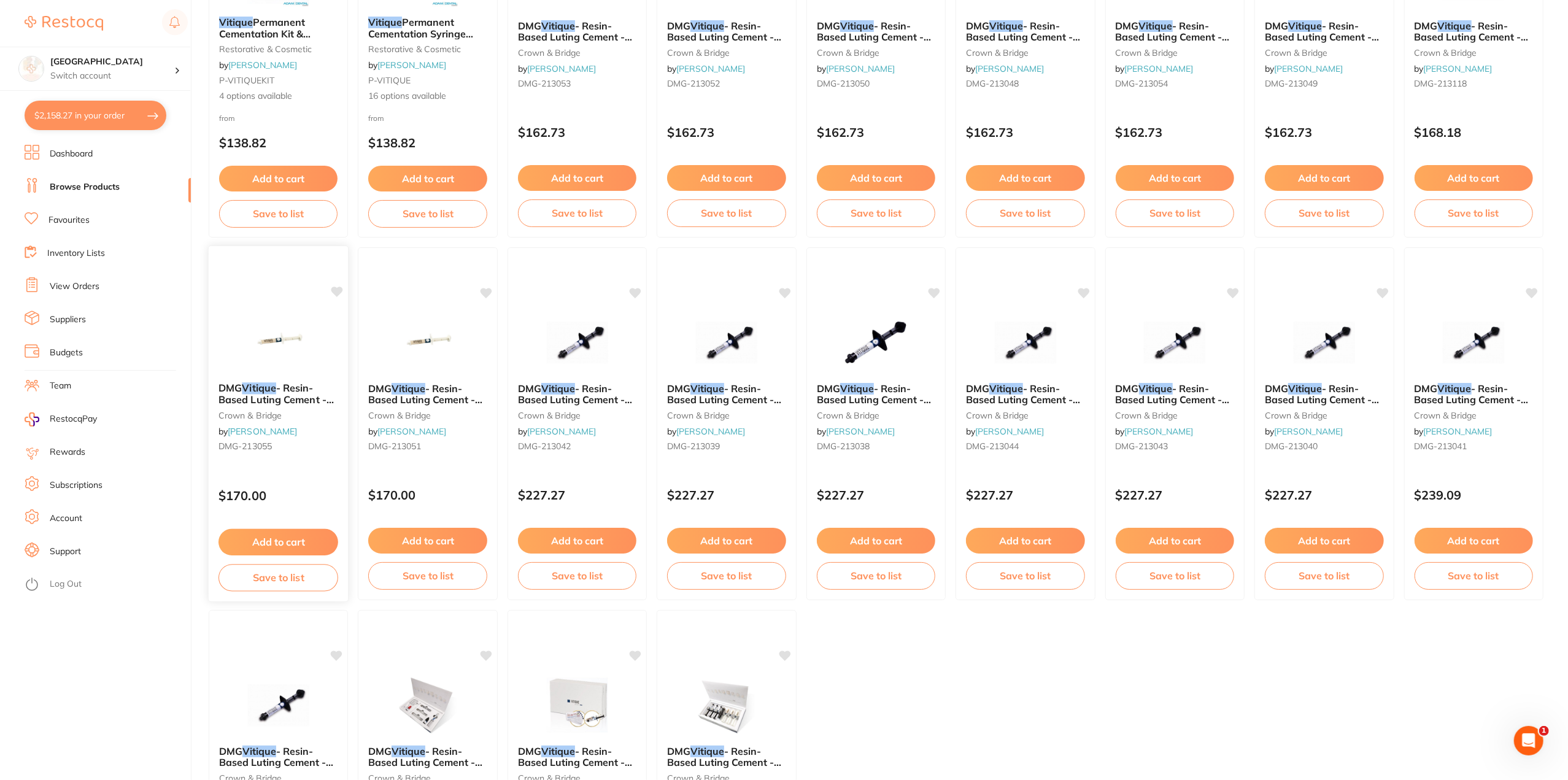
scroll to position [104, 0]
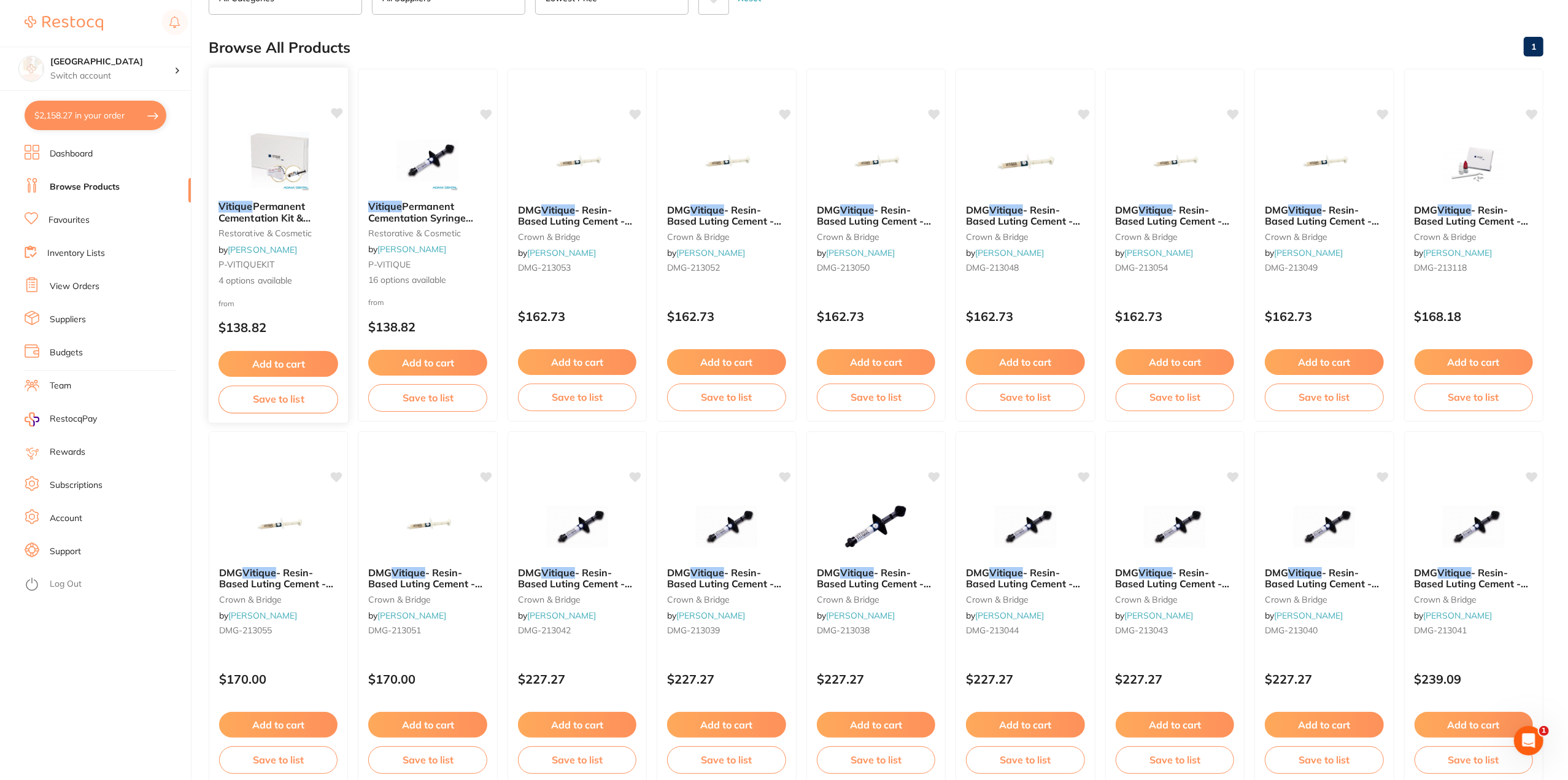
click at [292, 220] on span "Permanent Cementation Kit & Accessory Kit" at bounding box center [265, 217] width 92 height 35
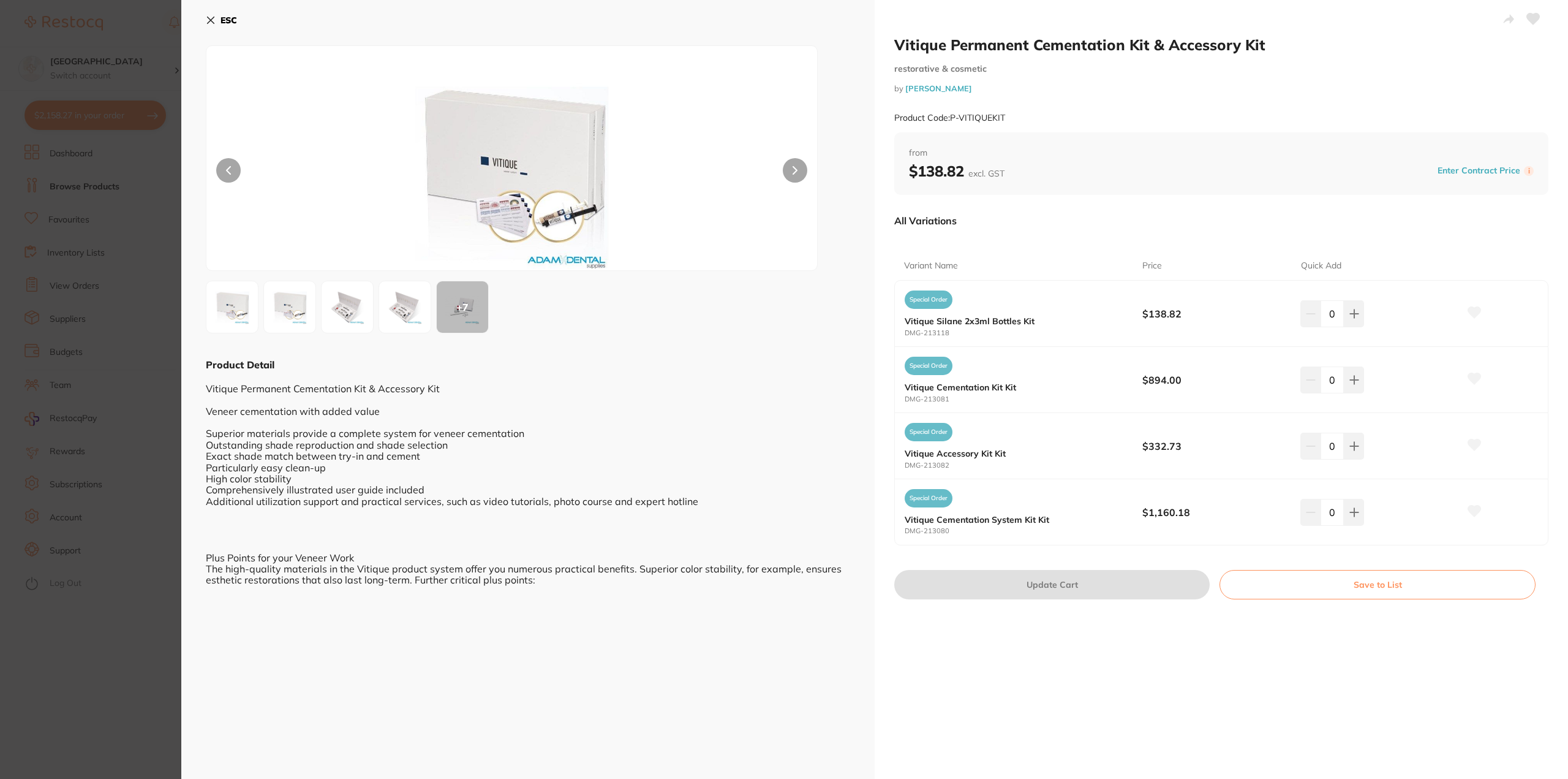
click at [122, 626] on section "Vitique Permanent Cementation Kit & Accessory Kit restorative & cosmetic by Ada…" at bounding box center [784, 390] width 1568 height 779
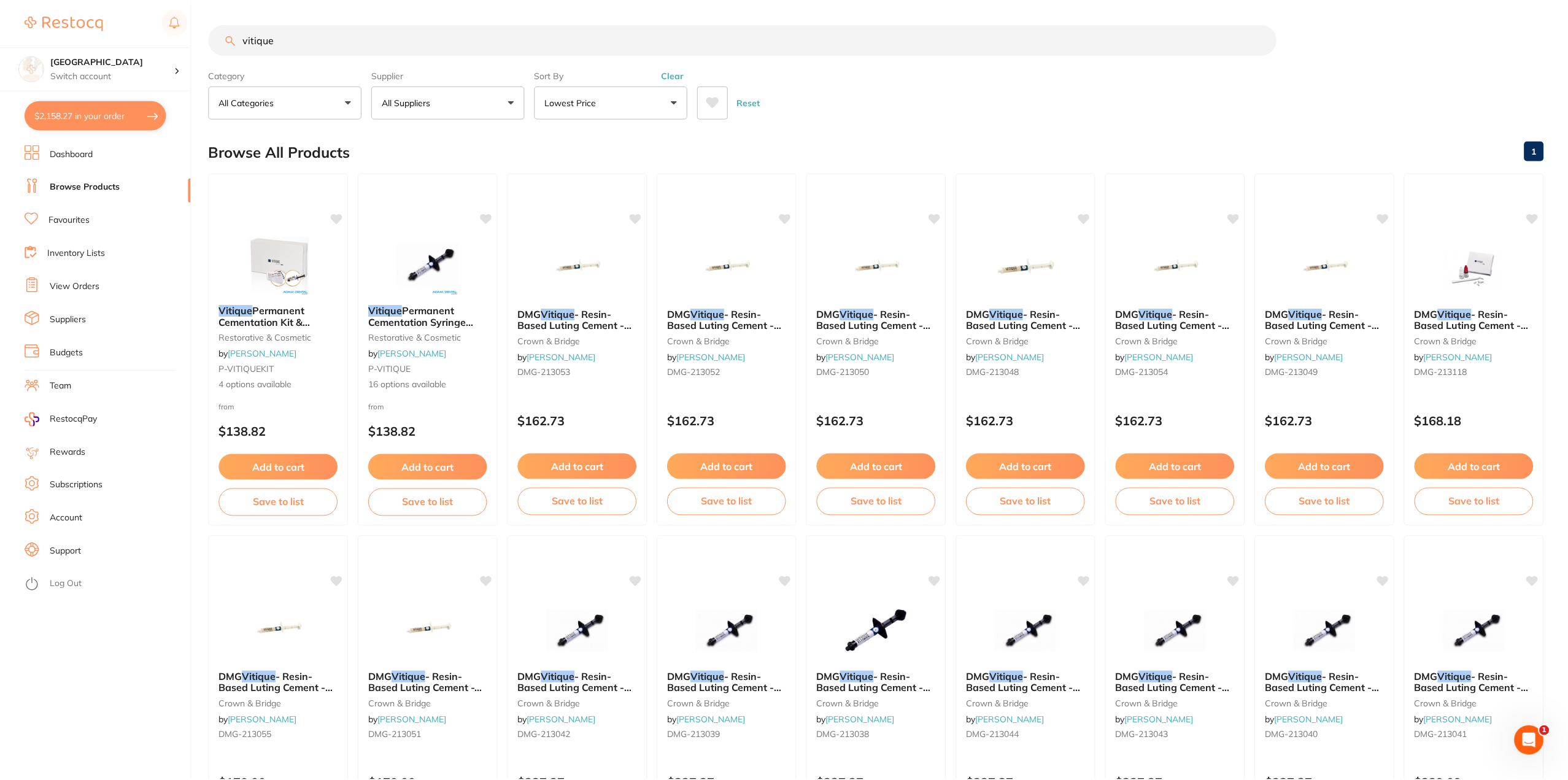
scroll to position [104, 0]
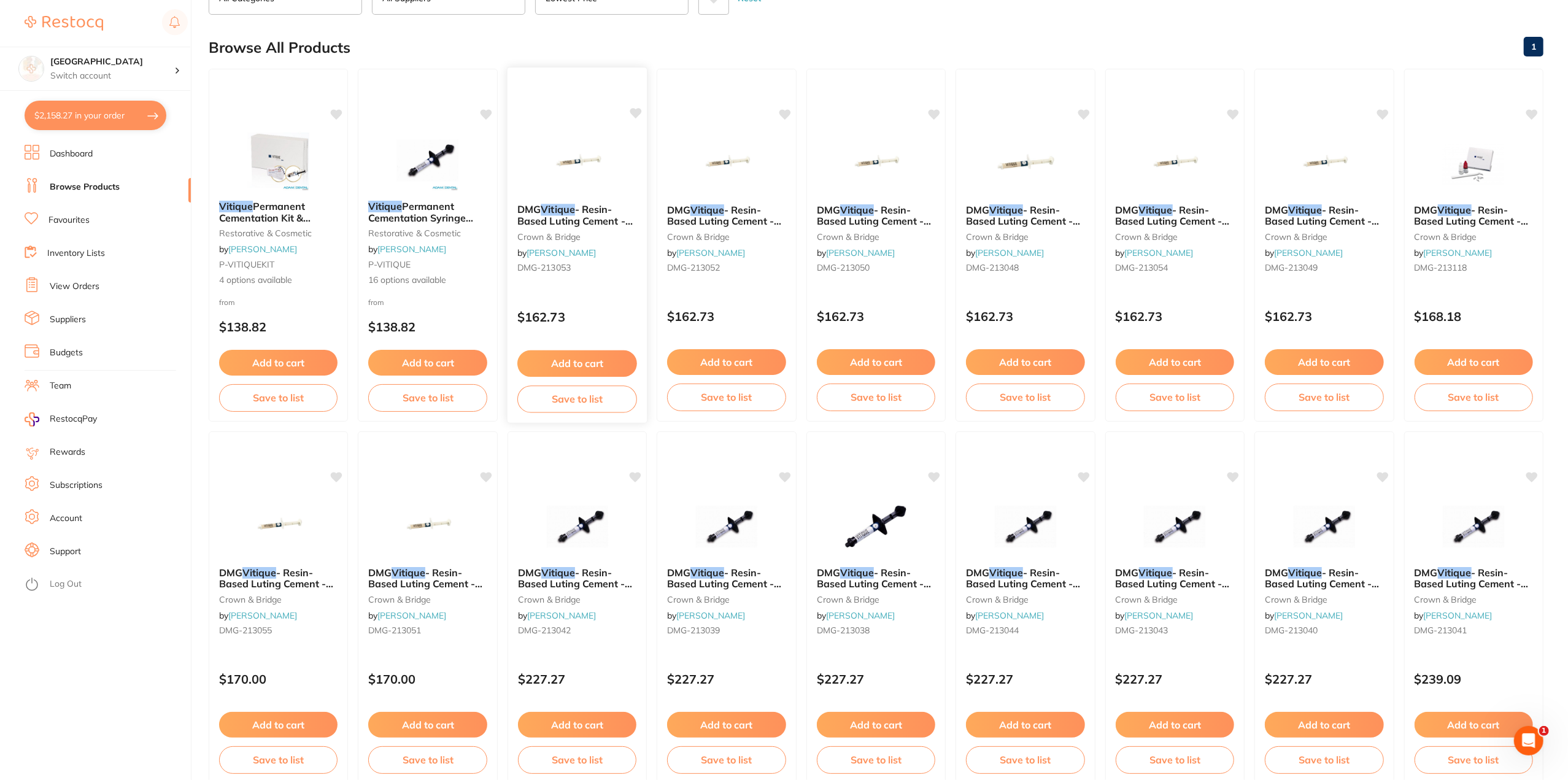
click at [615, 225] on span "- Resin-Based Luting Cement - Try In Paste - Shade Transparent - 3.9g Syringe, …" at bounding box center [575, 237] width 115 height 69
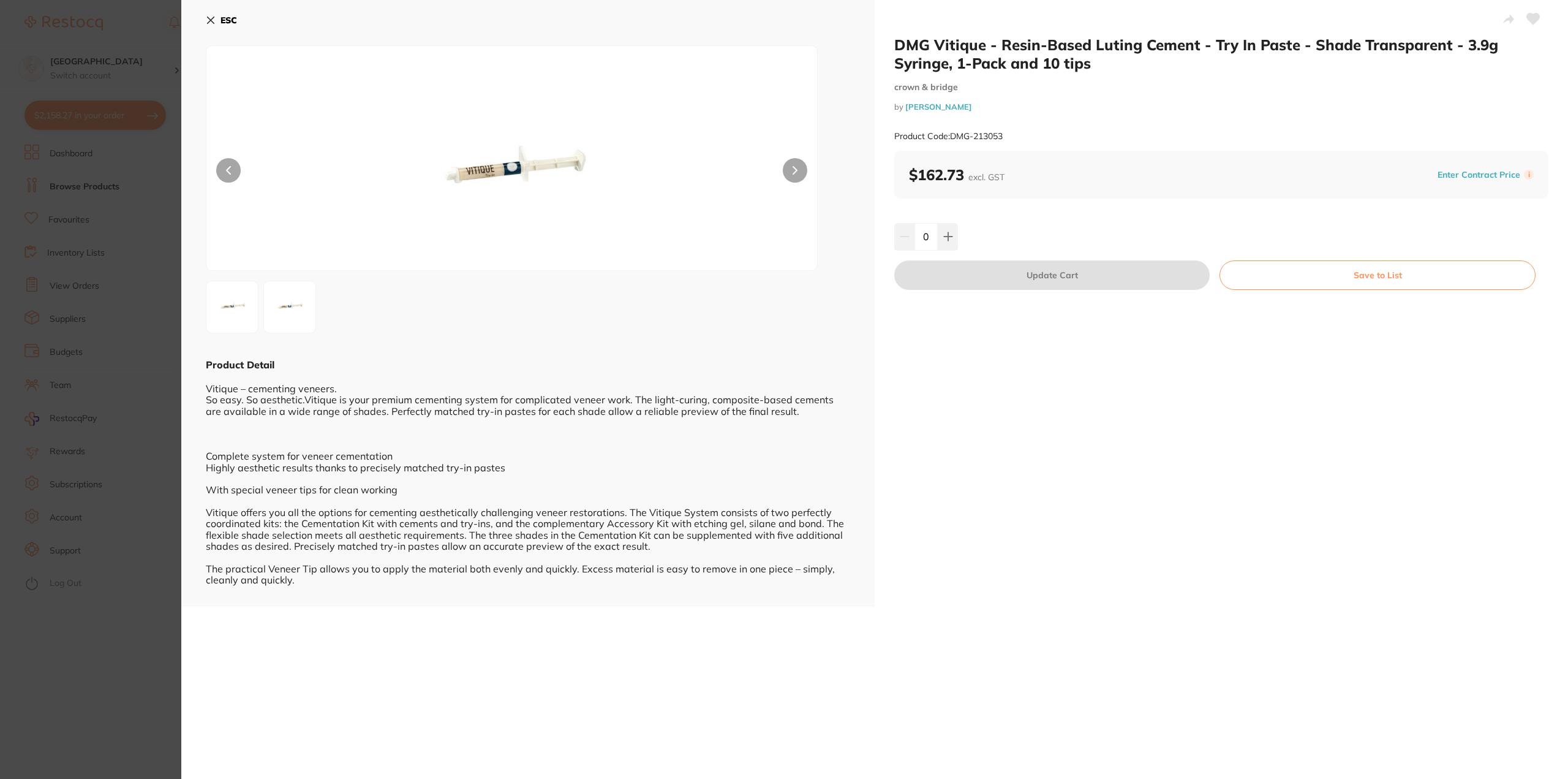
click at [150, 394] on section "DMG Vitique - Resin-Based Luting Cement - Try In Paste - Shade Transparent - 3.…" at bounding box center [784, 390] width 1568 height 779
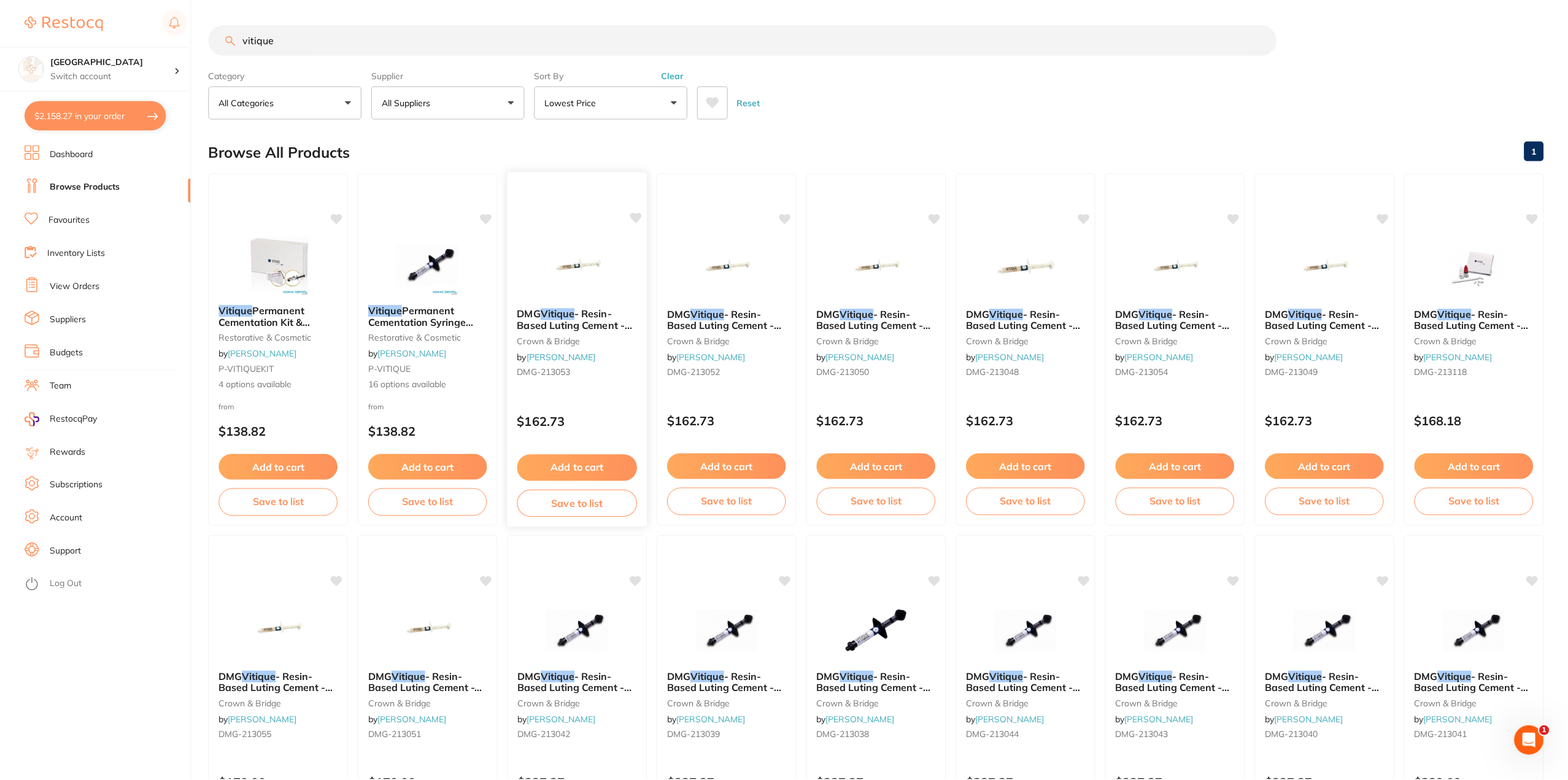
scroll to position [104, 0]
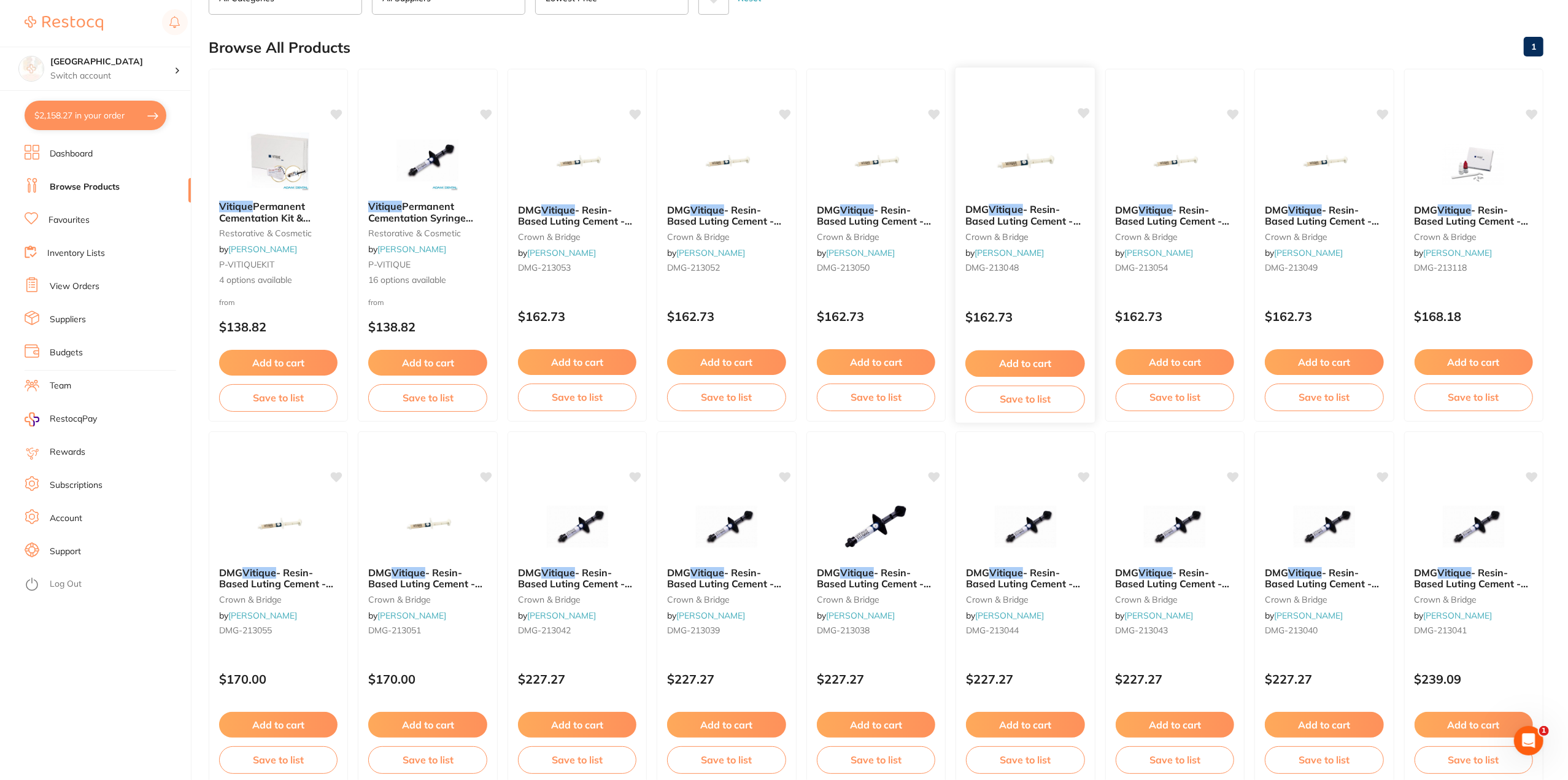
click at [1051, 221] on span "- Resin-Based Luting Cement - Try In Paste - Shade A1 - 3.9g Syringe, 1-Pack an…" at bounding box center [1025, 232] width 120 height 58
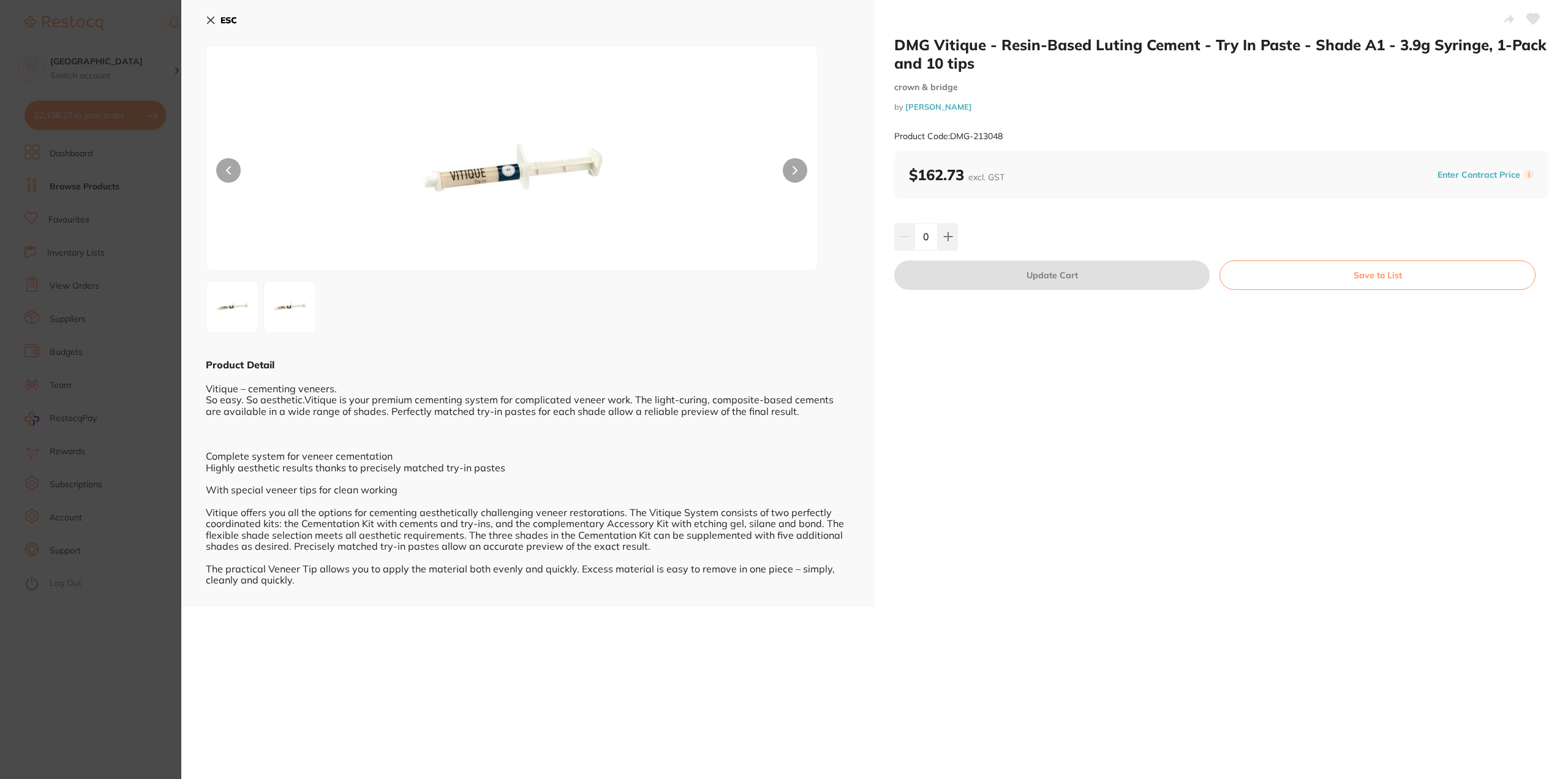
click at [129, 389] on section "DMG Vitique - Resin-Based Luting Cement - Try In Paste - Shade A1 - 3.9g Syring…" at bounding box center [784, 390] width 1568 height 779
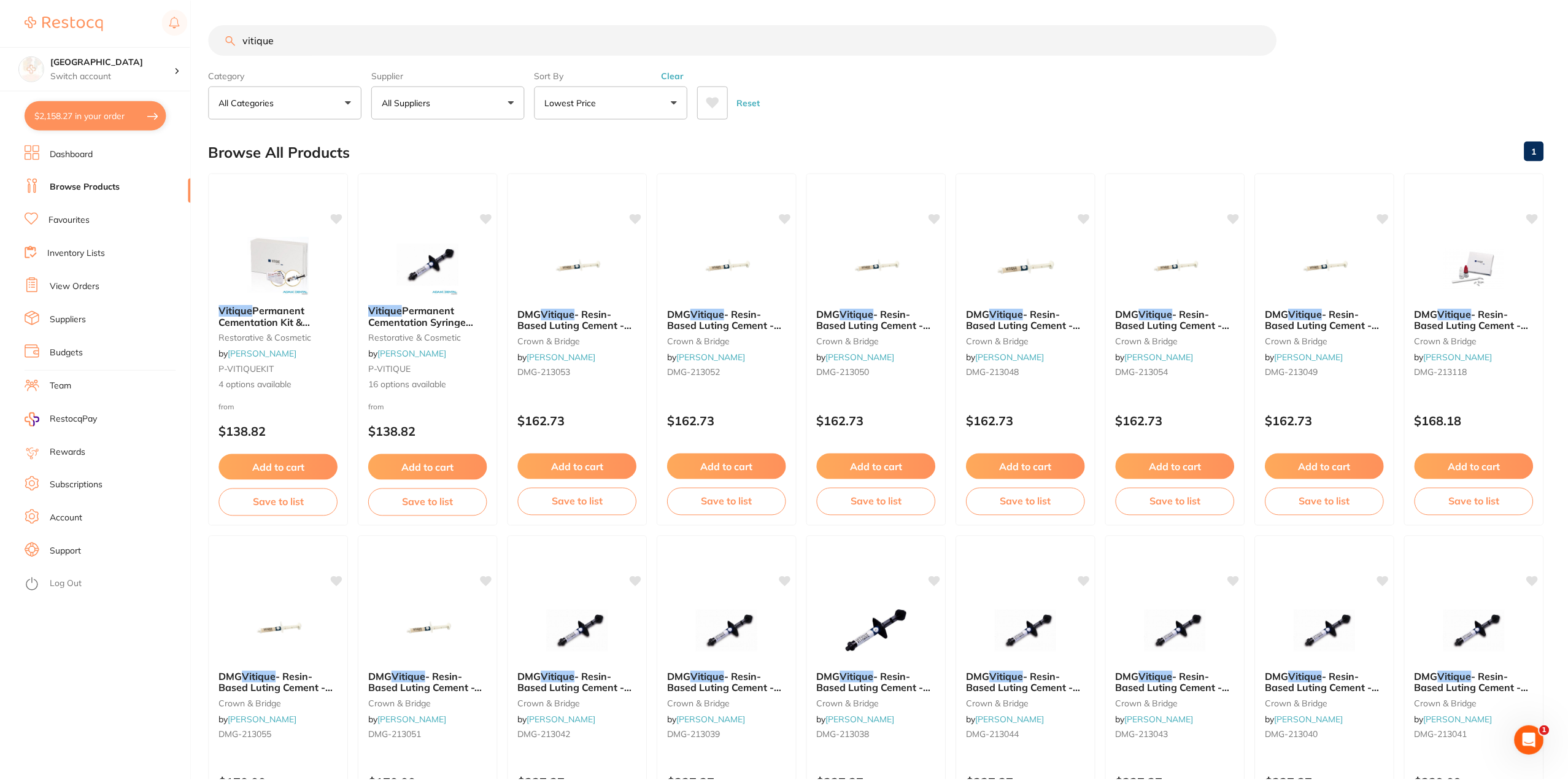
scroll to position [104, 0]
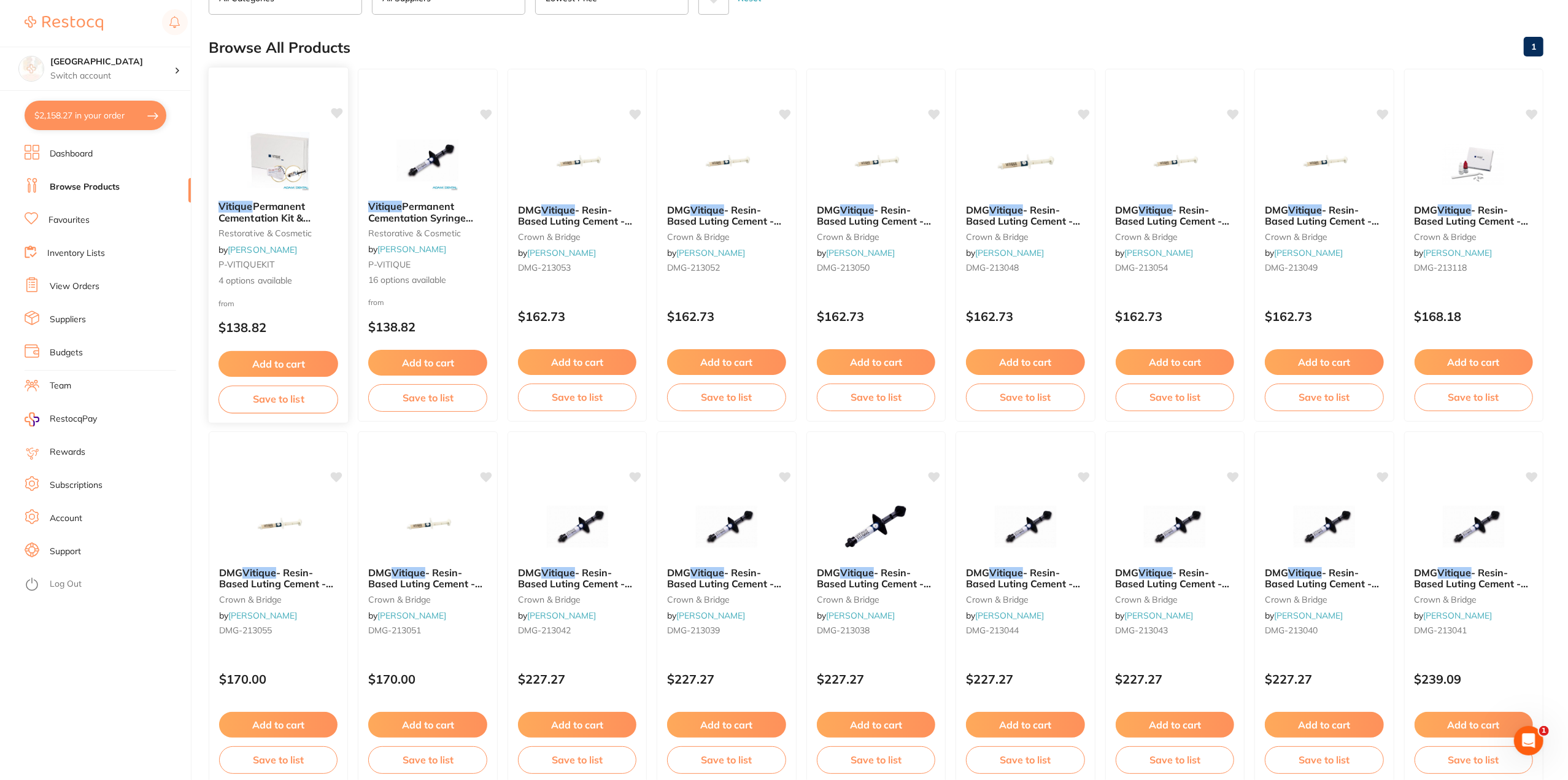
click at [273, 214] on span "Permanent Cementation Kit & Accessory Kit" at bounding box center [265, 217] width 92 height 35
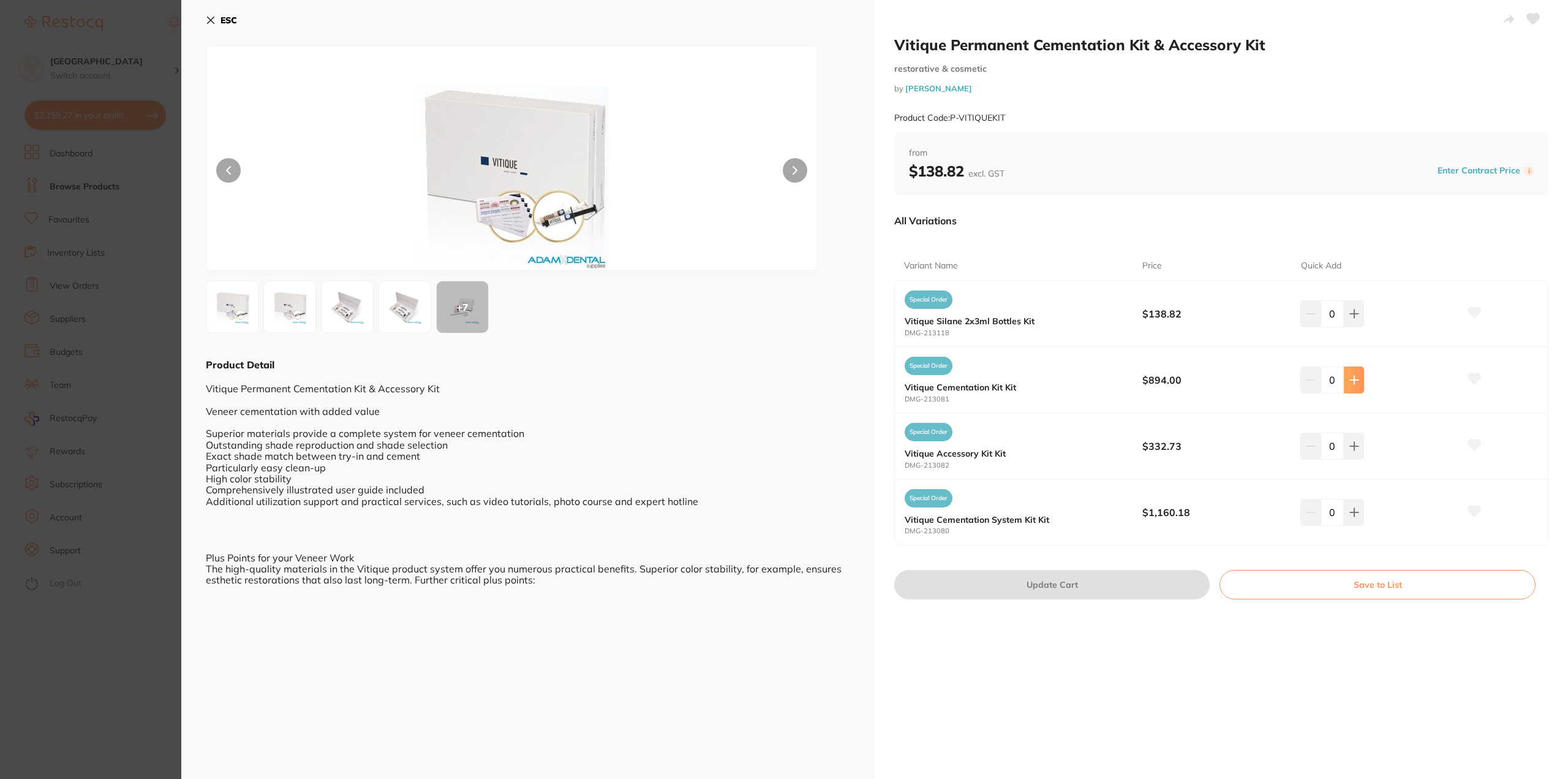
click at [1353, 378] on icon at bounding box center [1355, 380] width 8 height 8
type input "1"
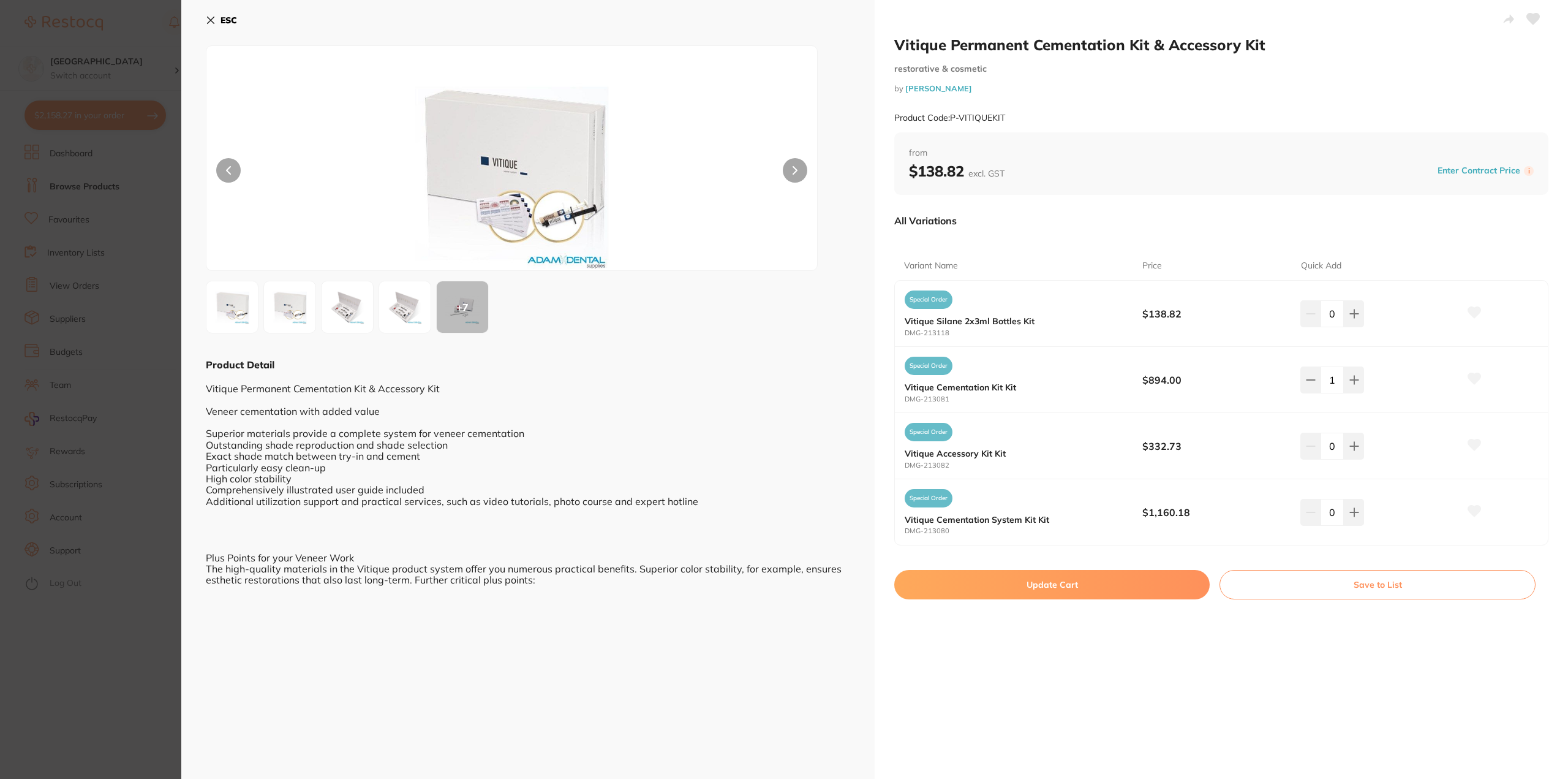
click at [420, 298] on img at bounding box center [405, 307] width 44 height 44
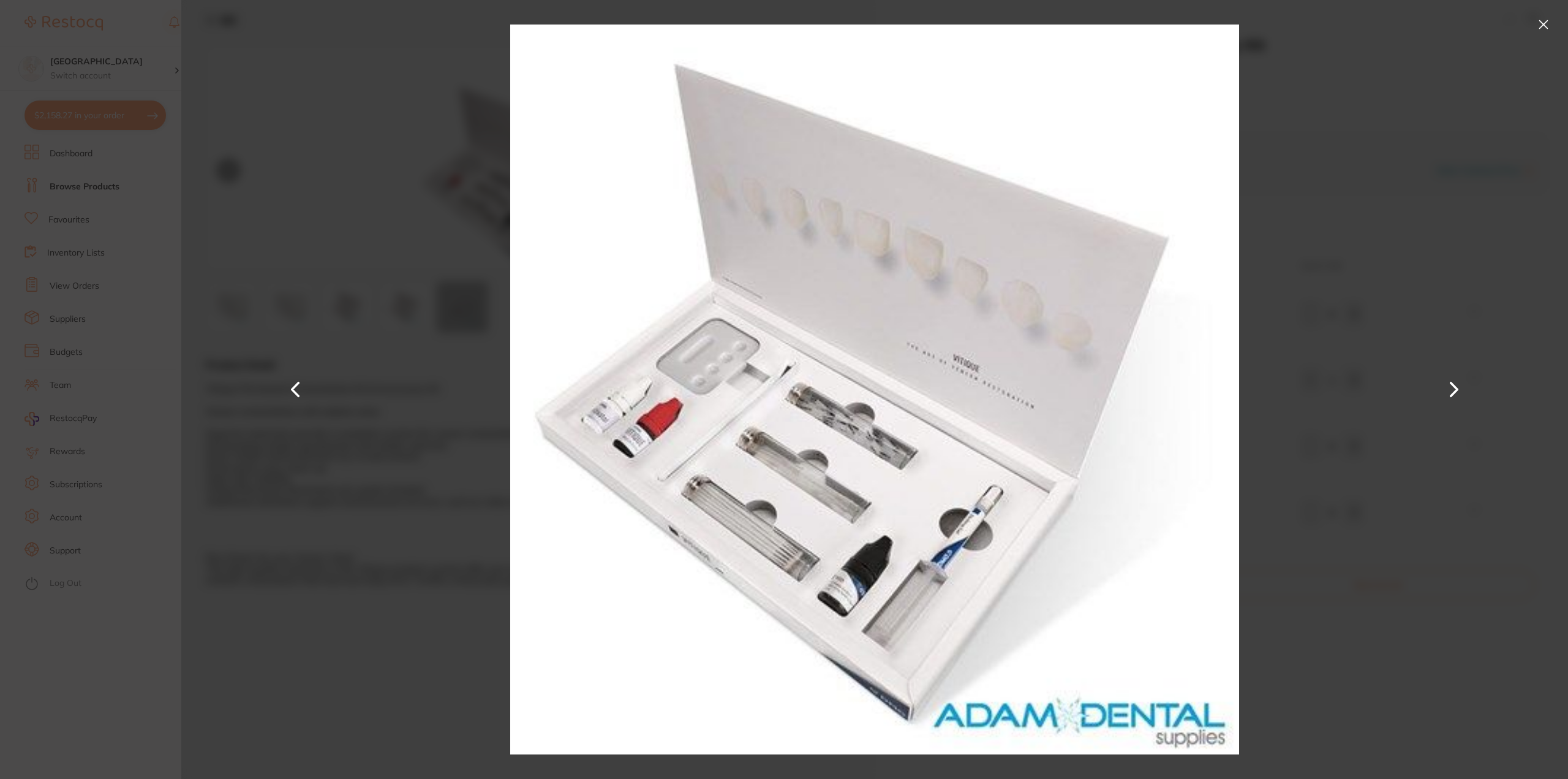
click at [1454, 387] on button at bounding box center [1454, 390] width 29 height 390
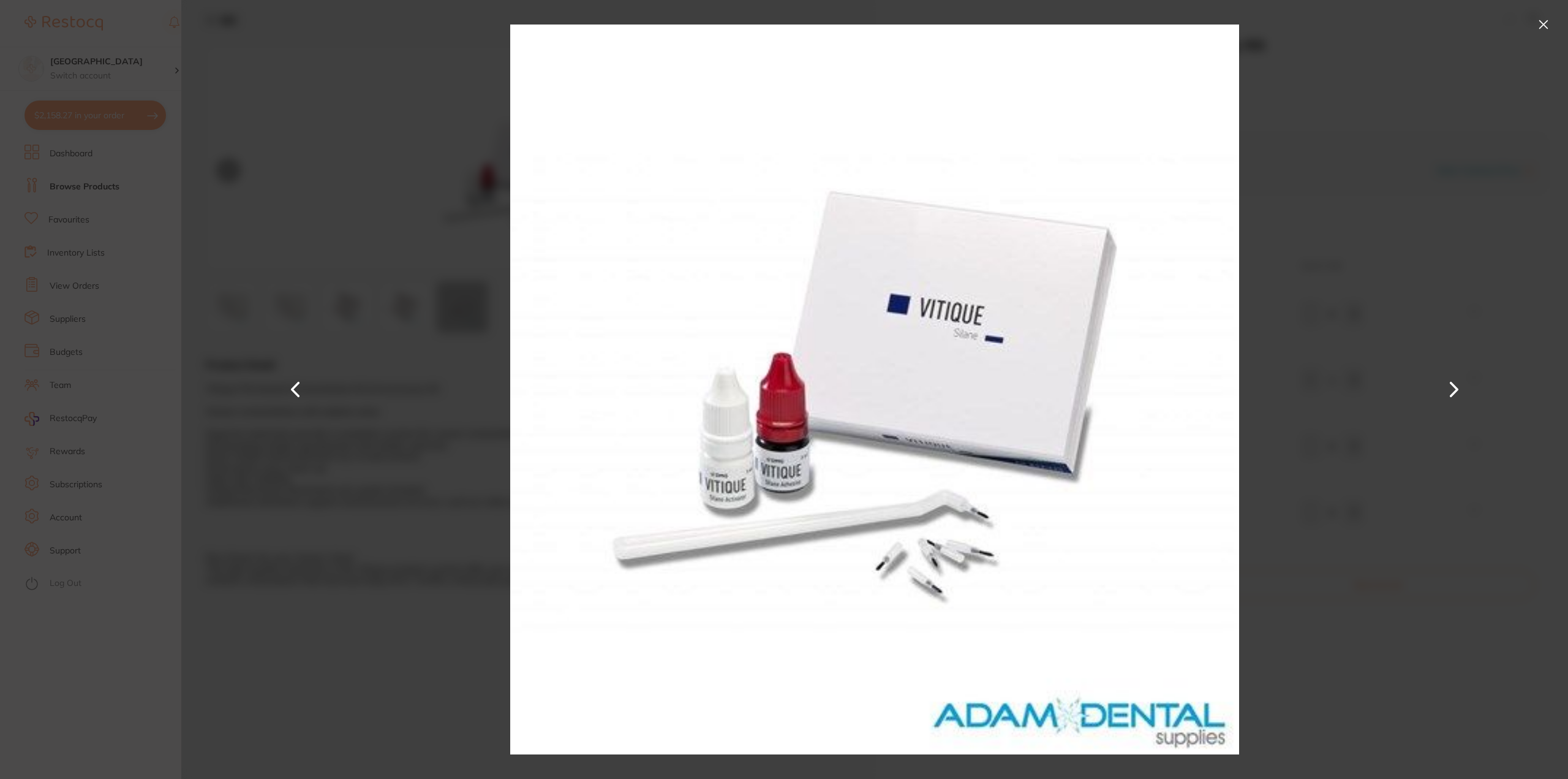
click at [1454, 387] on button at bounding box center [1454, 390] width 29 height 390
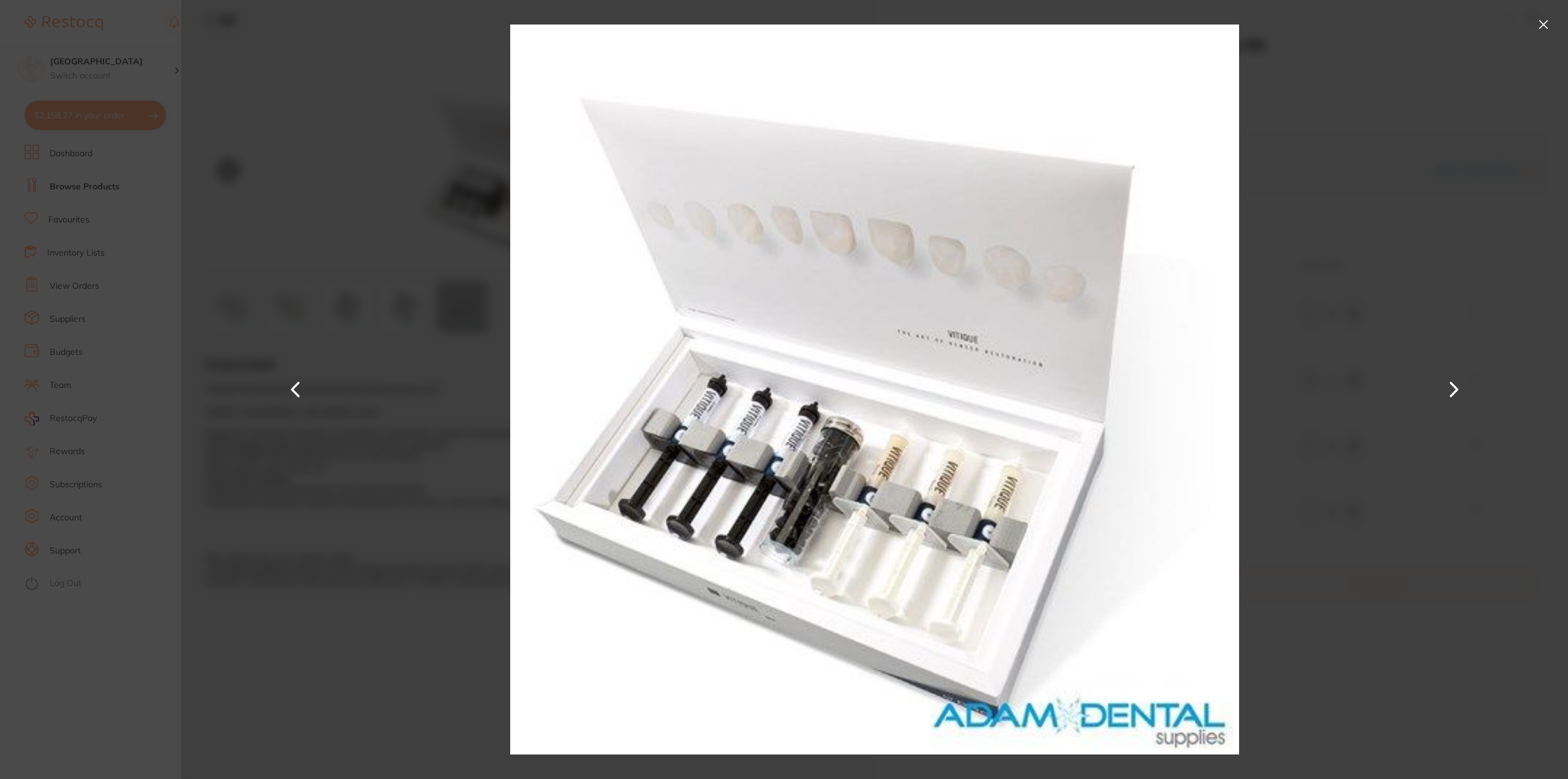
click at [1467, 392] on button at bounding box center [1454, 390] width 29 height 390
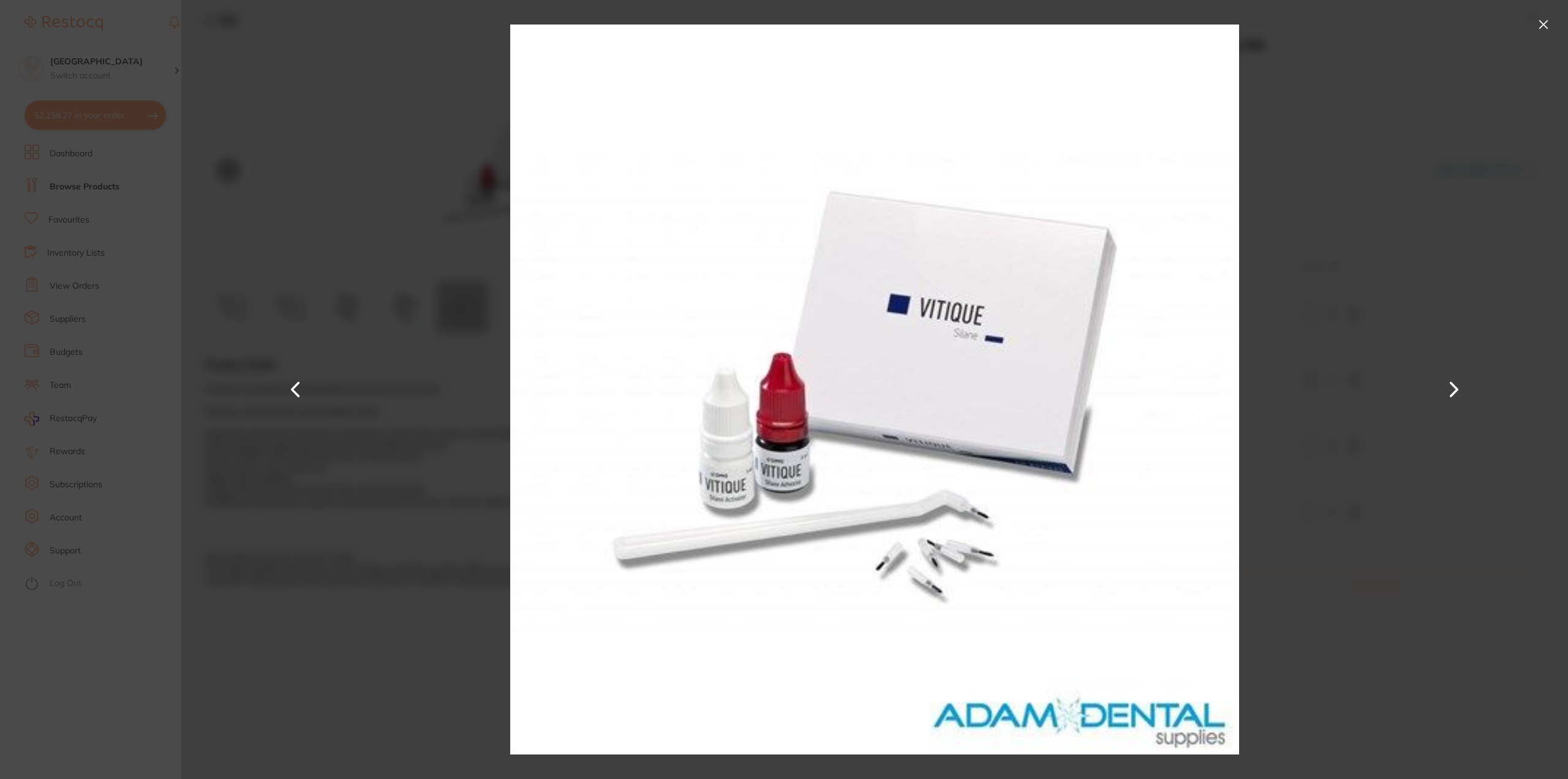
click at [1467, 392] on button at bounding box center [1454, 390] width 29 height 390
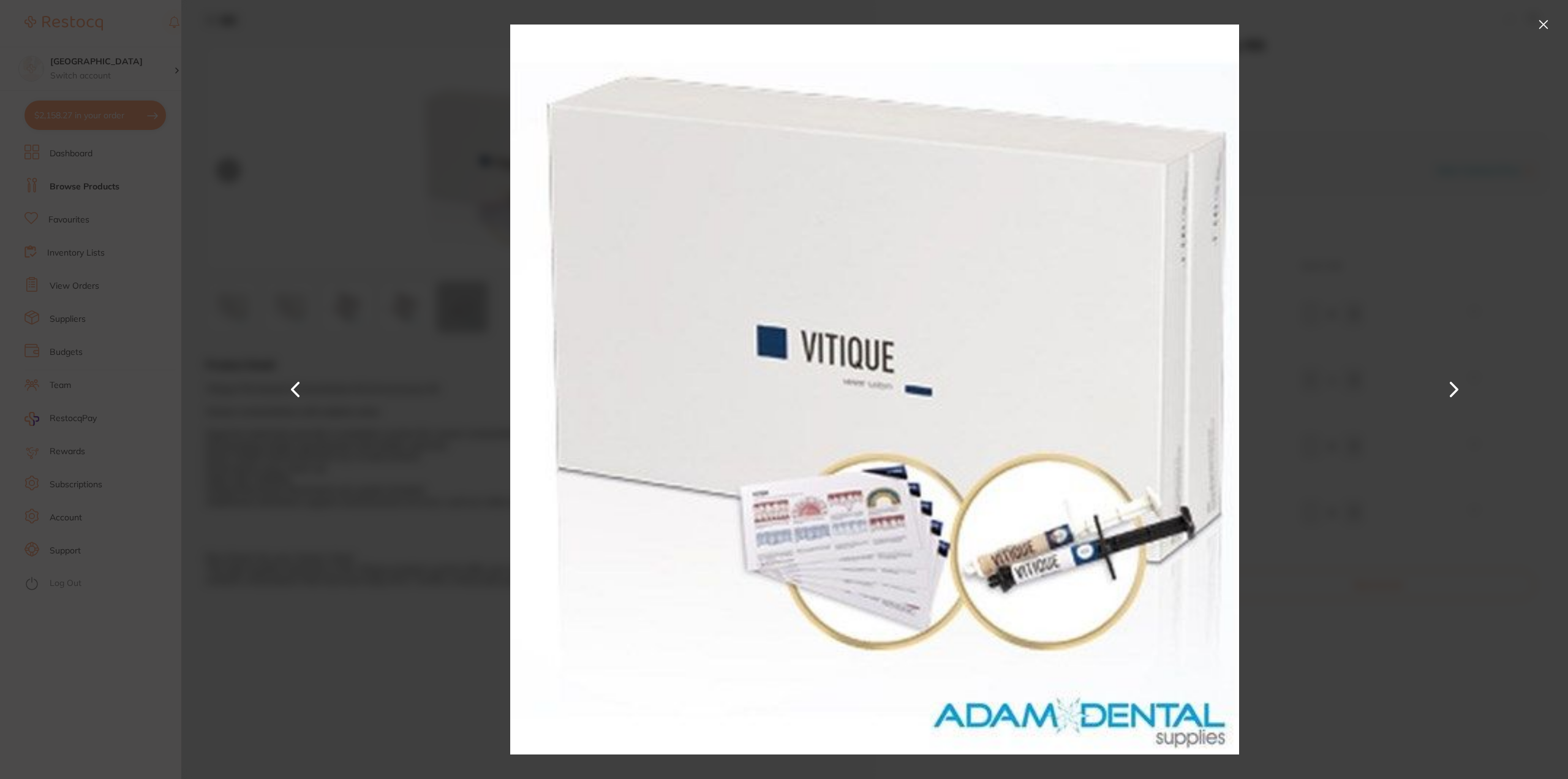
click at [1385, 220] on div at bounding box center [874, 390] width 1387 height 779
click at [1542, 24] on button at bounding box center [1543, 24] width 20 height 20
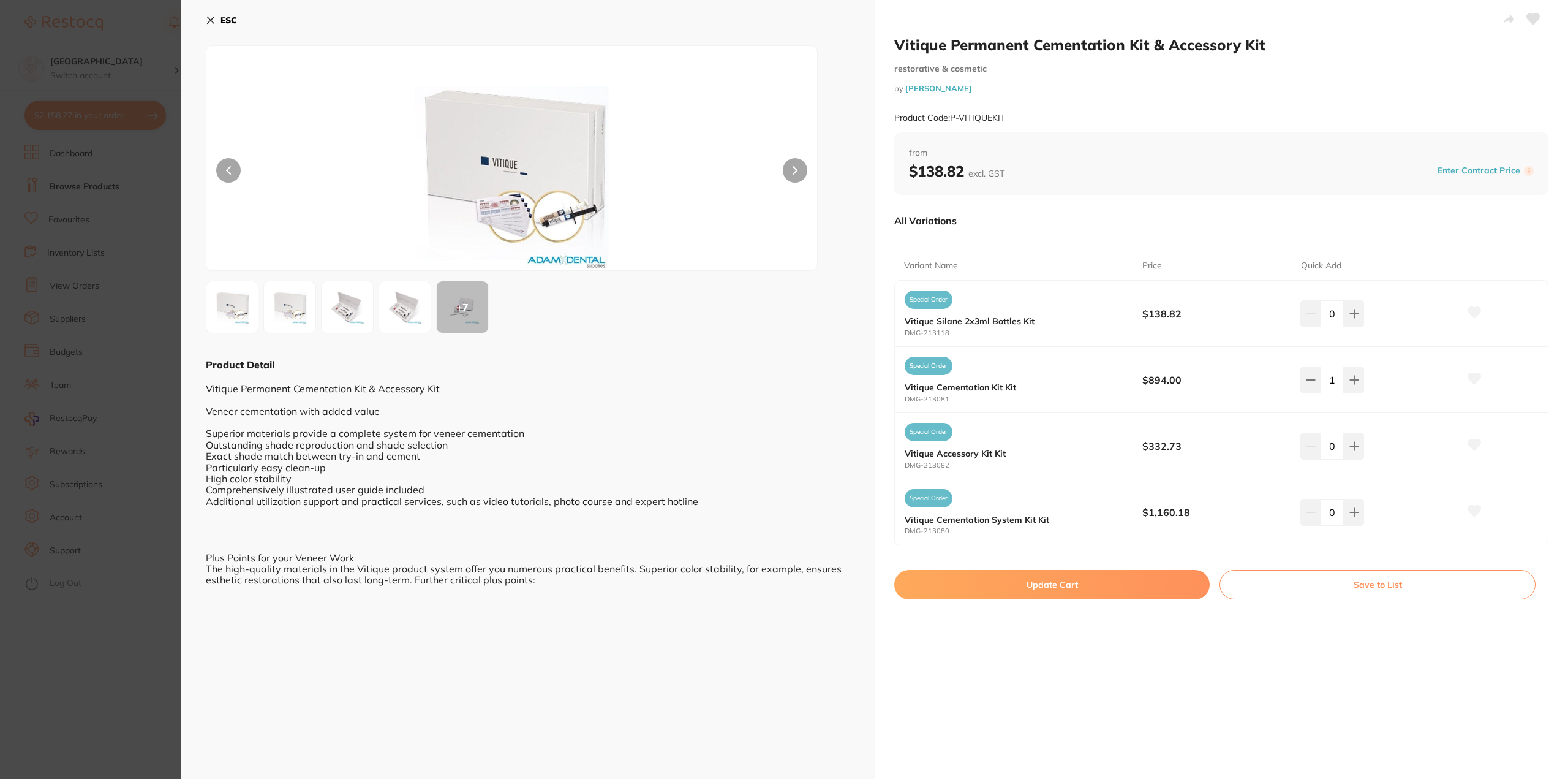
click at [96, 196] on section "Vitique Permanent Cementation Kit & Accessory Kit restorative & cosmetic by Ada…" at bounding box center [784, 390] width 1568 height 779
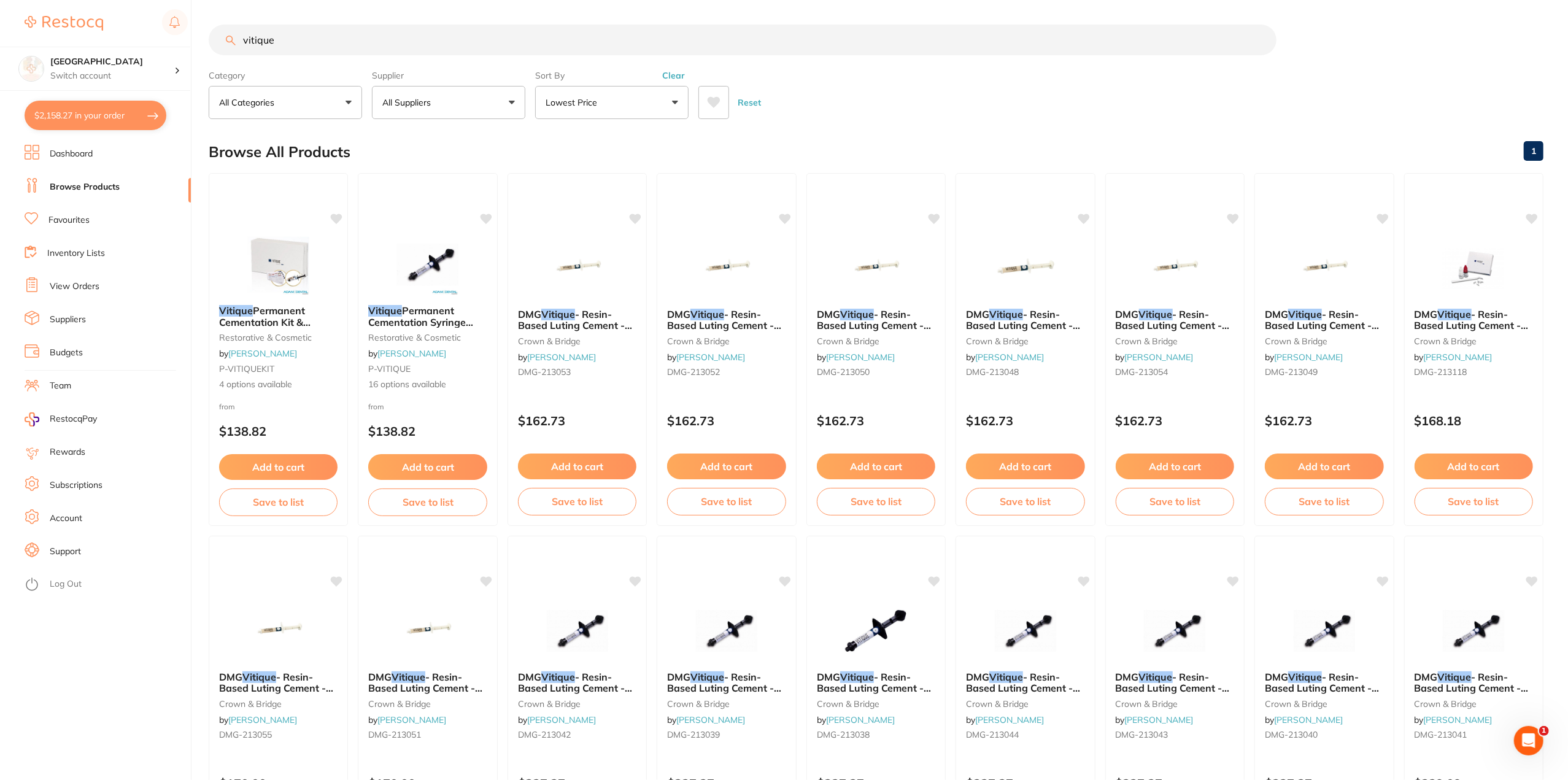
drag, startPoint x: 286, startPoint y: 38, endPoint x: 145, endPoint y: 34, distance: 141.1
click at [147, 35] on div "$2,158.27 Lakes Boulevard Dental Switch account Lakes Boulevard Dental $2,158.2…" at bounding box center [784, 390] width 1568 height 780
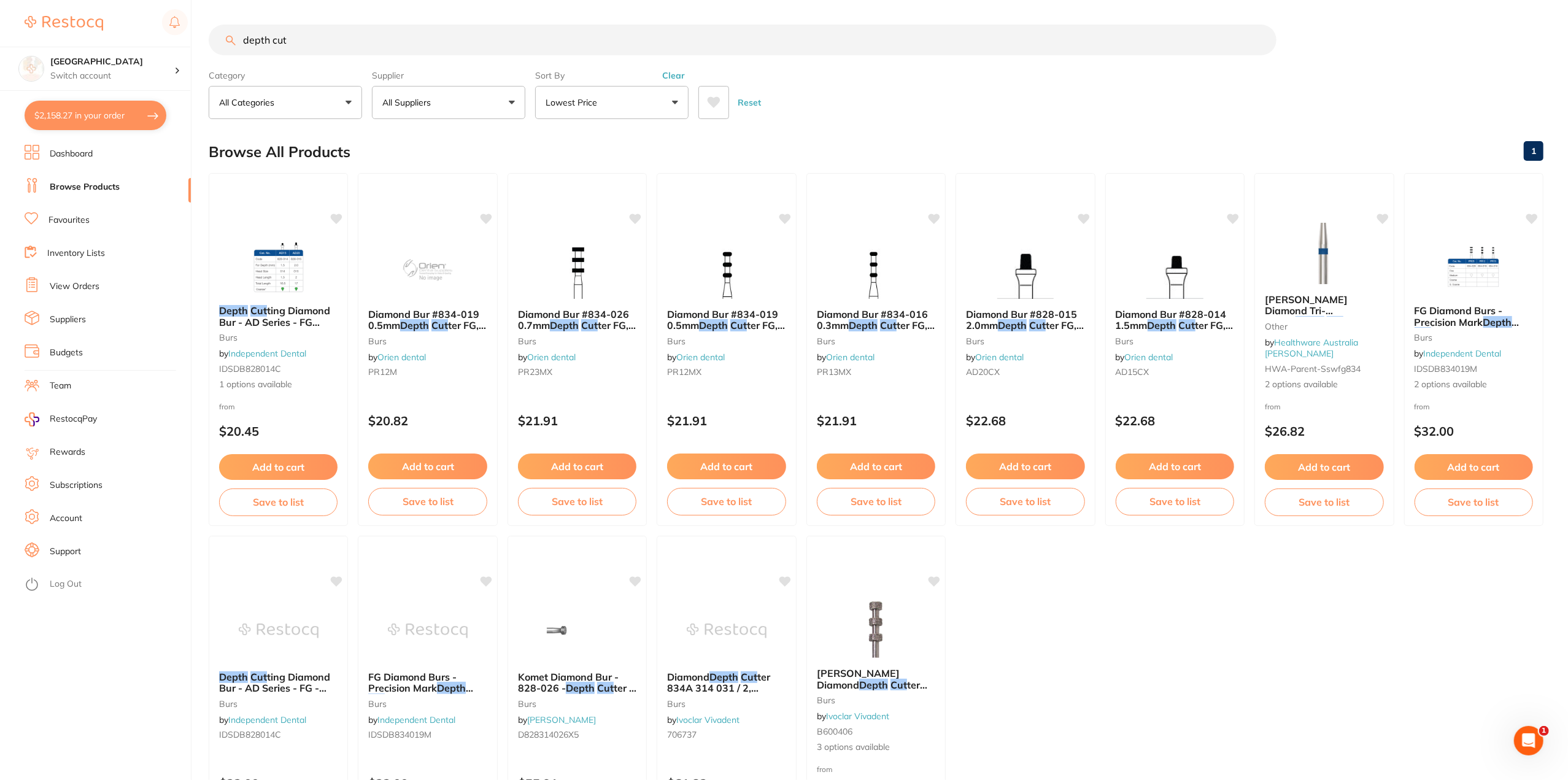
click at [404, 53] on input "depth cut" at bounding box center [742, 40] width 1068 height 31
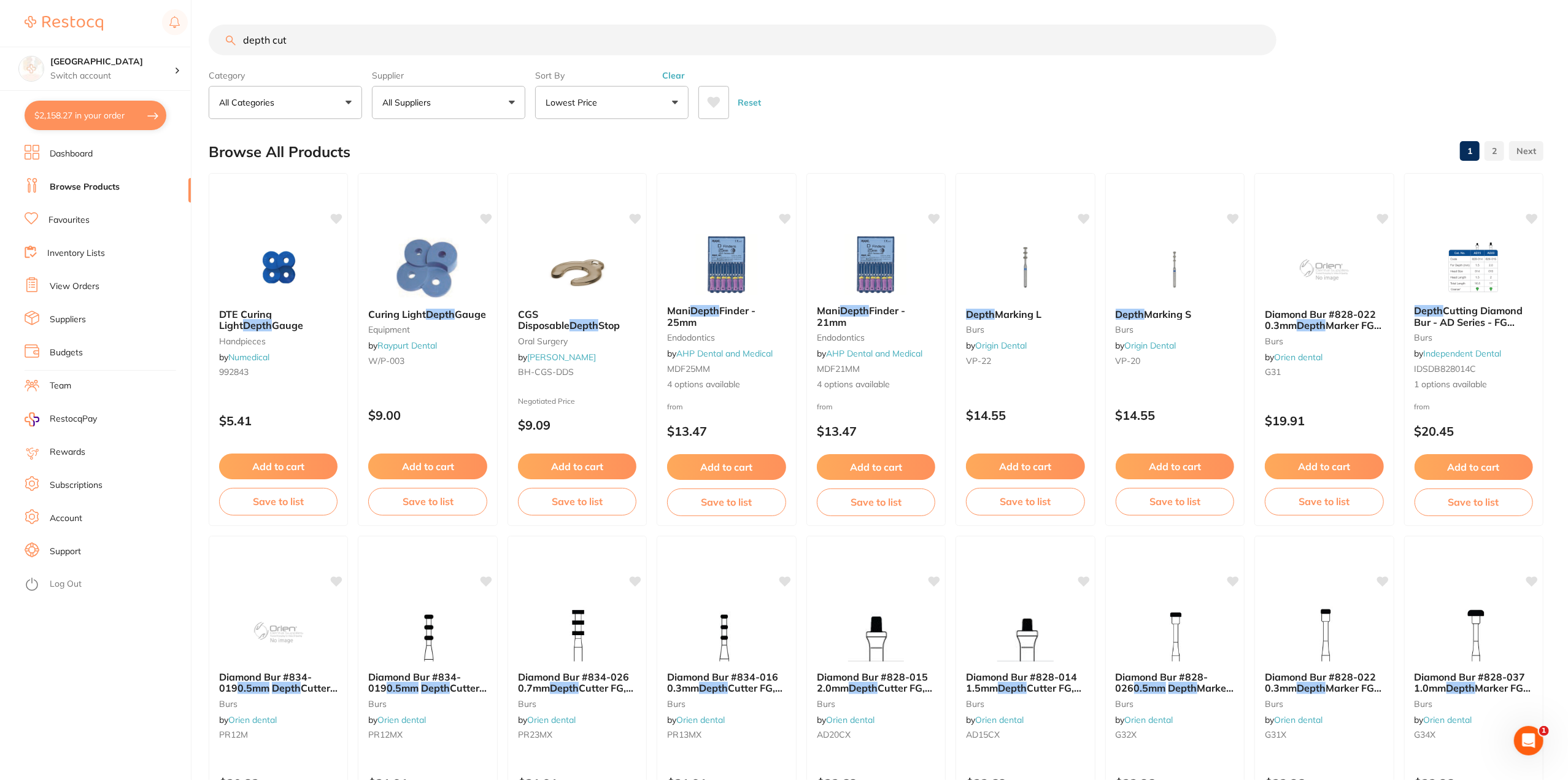
type input "depth cut"
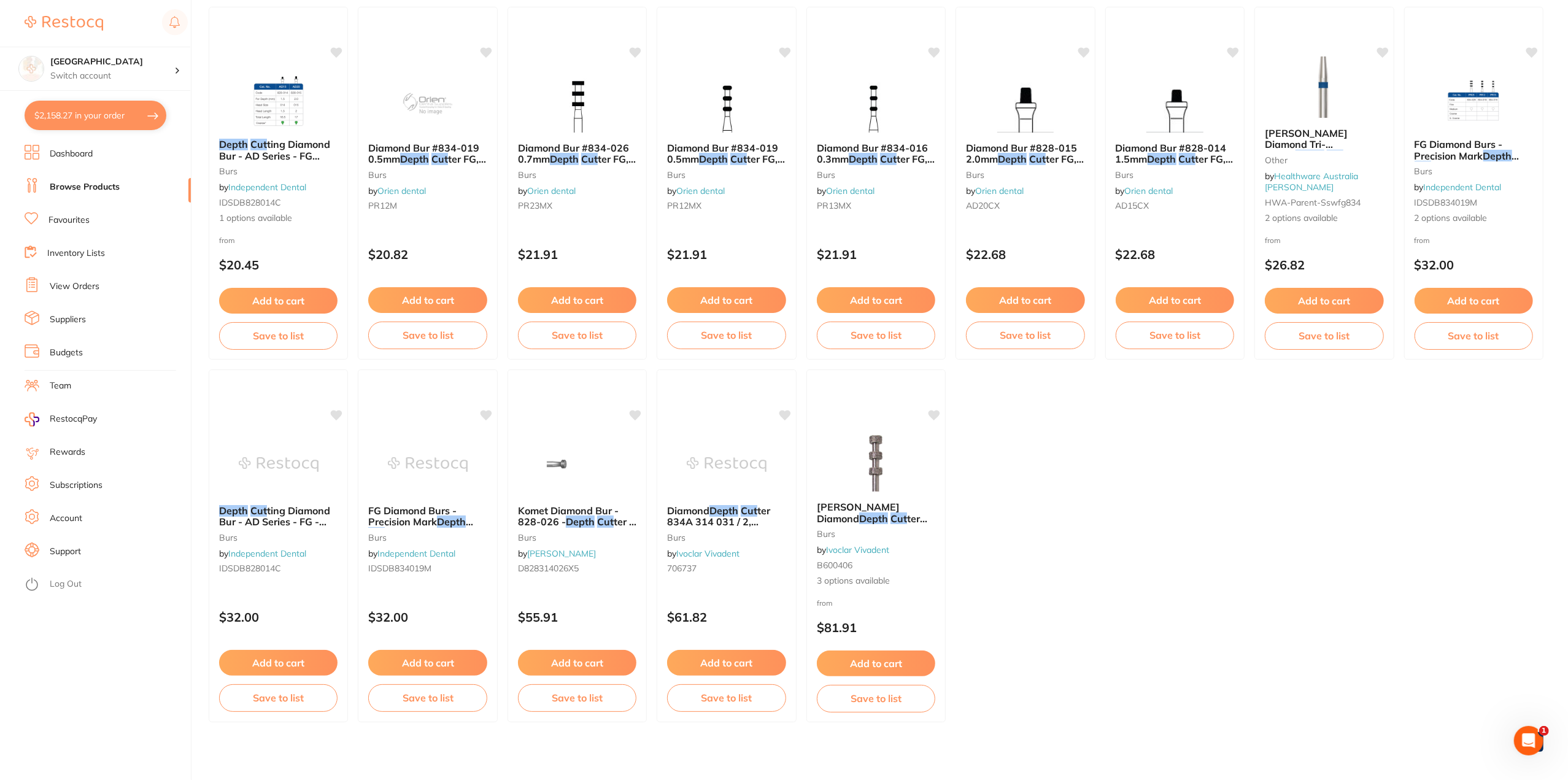
scroll to position [172, 0]
